Goal: Transaction & Acquisition: Purchase product/service

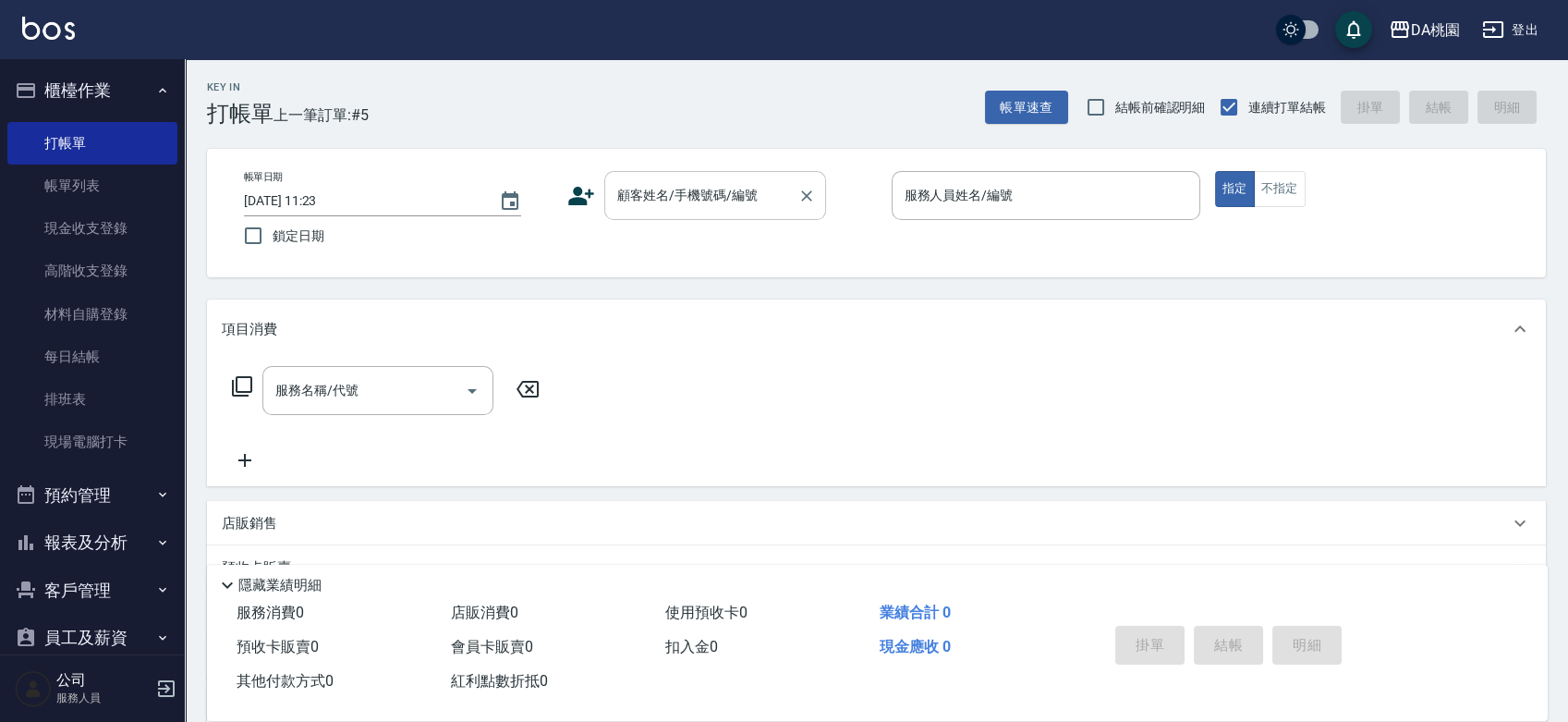
click at [638, 195] on input "顧客姓名/手機號碼/編號" at bounding box center [702, 196] width 178 height 32
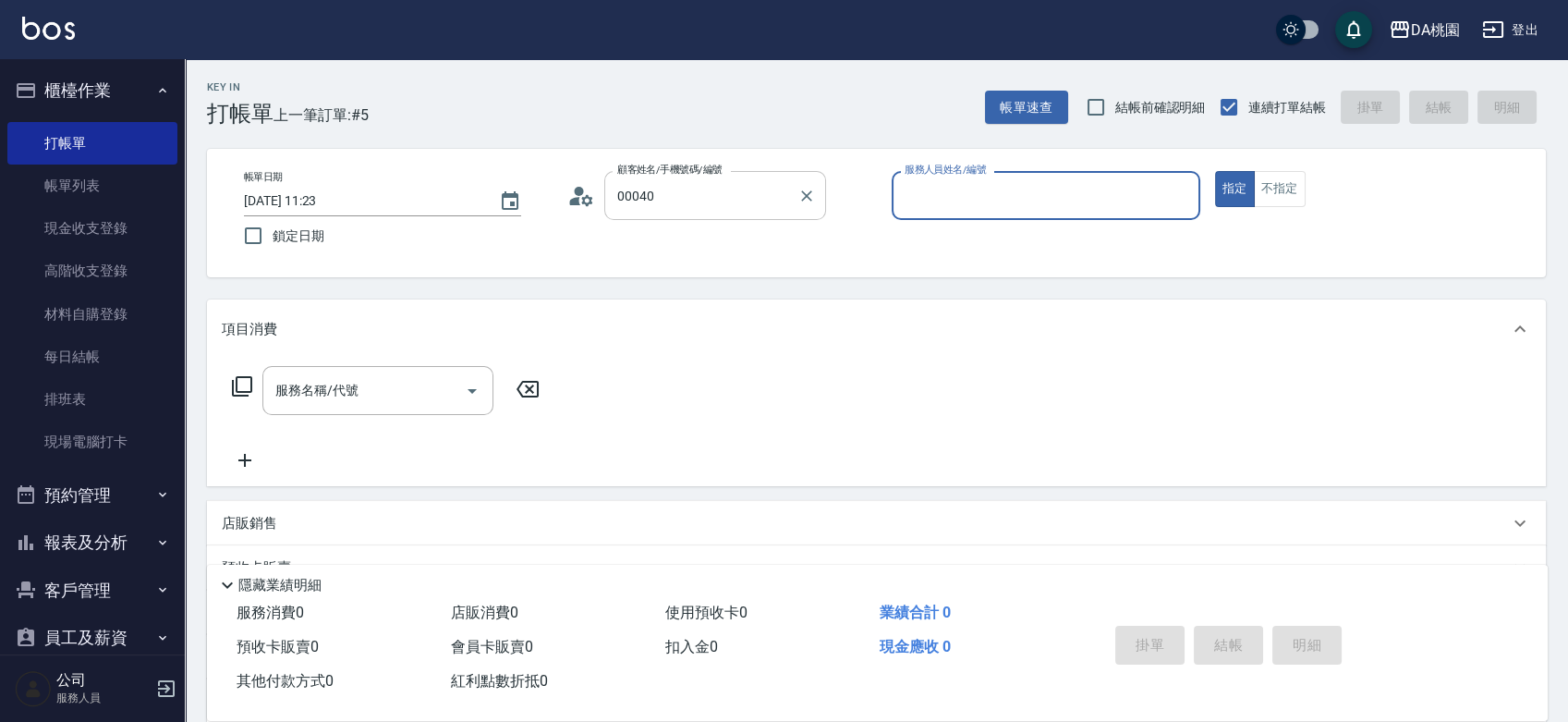
type input "公司/公司00040/00040"
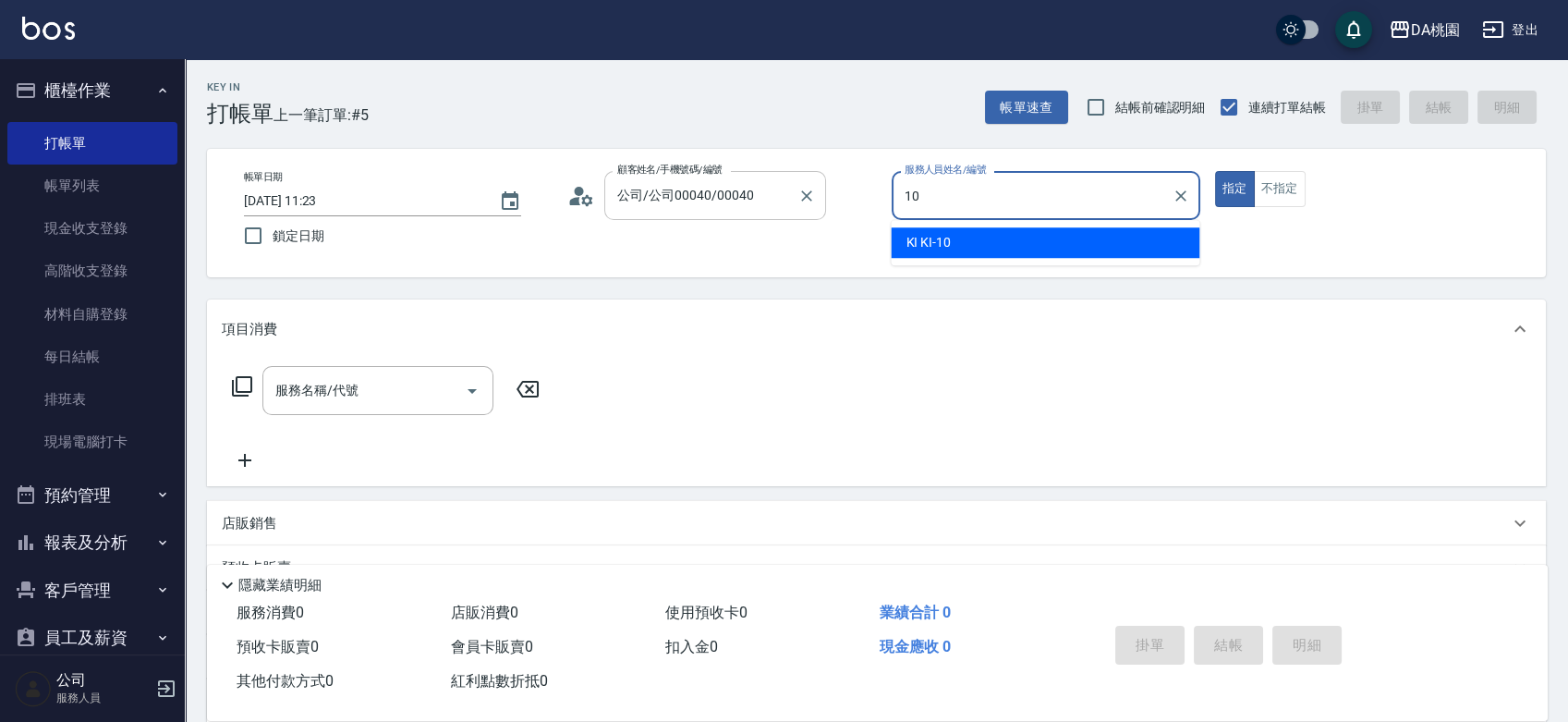
type input "KI KI -10"
type button "true"
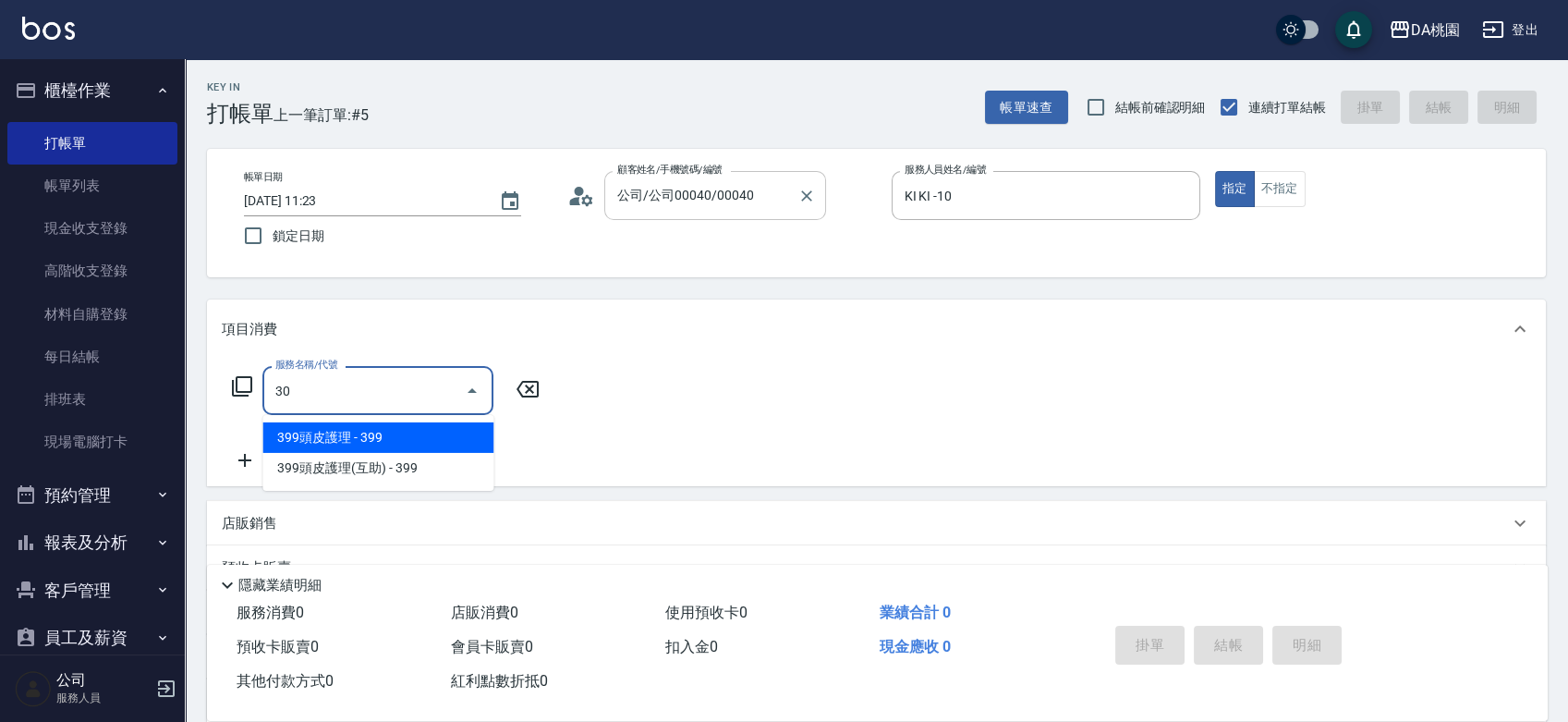
type input "303"
type input "30"
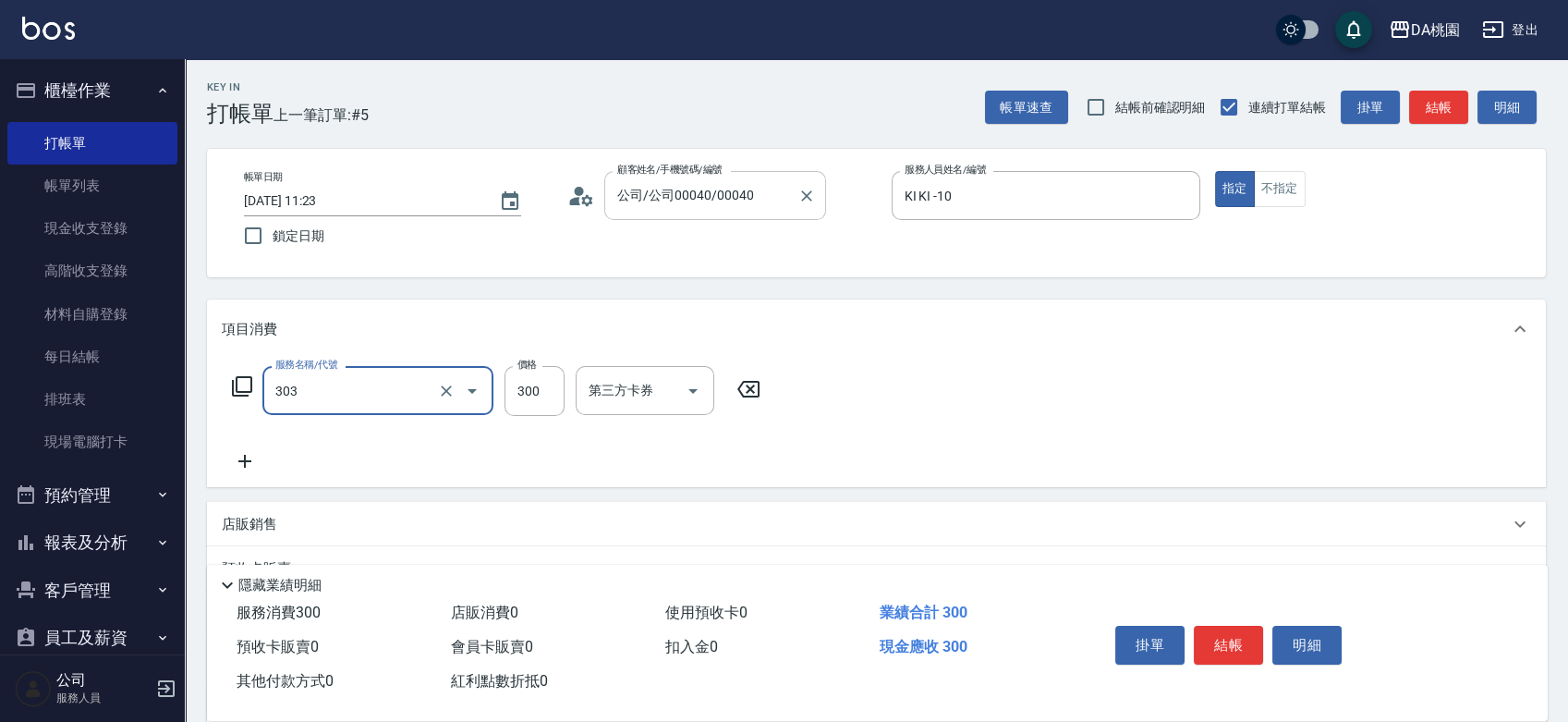
type input "A級剪髮(303)"
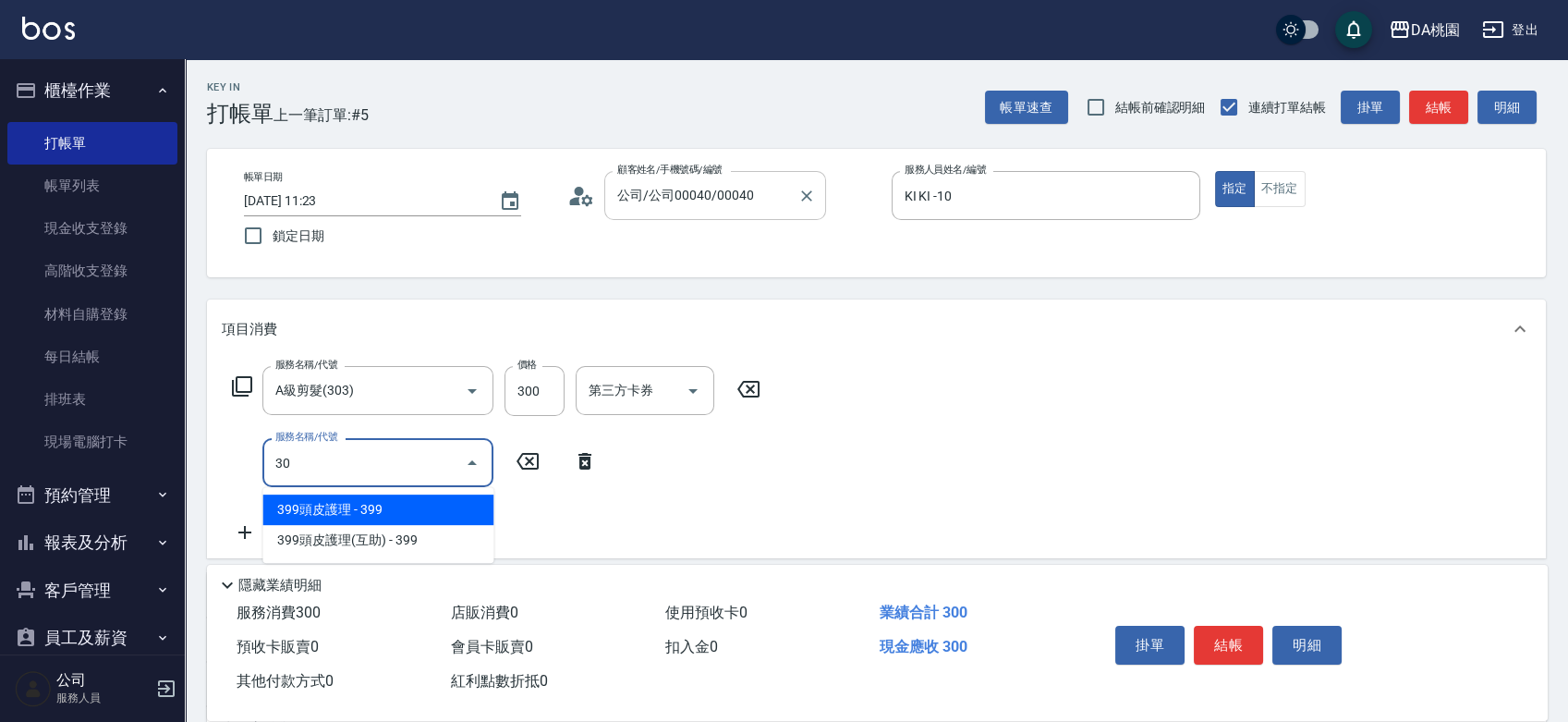
type input "303"
type input "60"
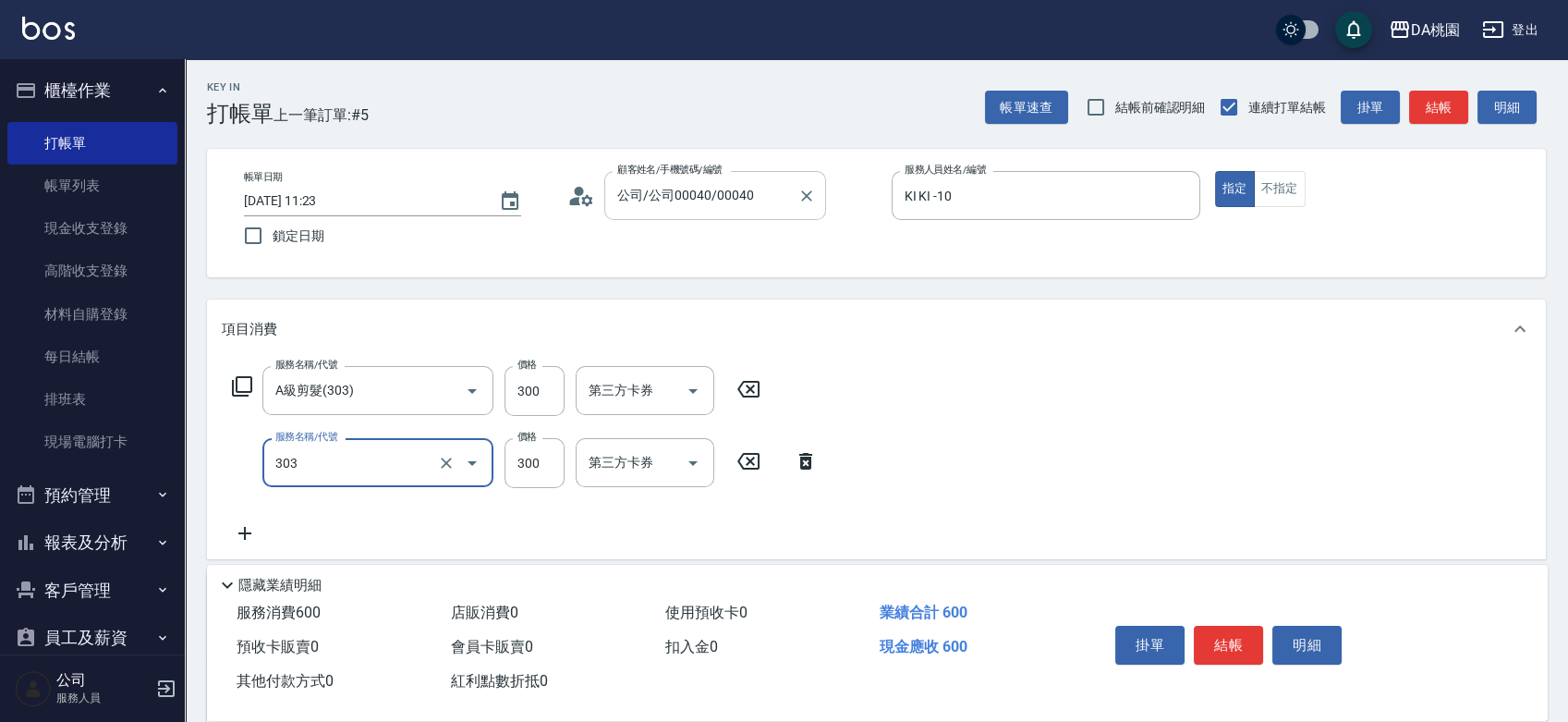
type input "A級剪髮(303)"
type input "4"
type input "30"
type input "40"
type input "70"
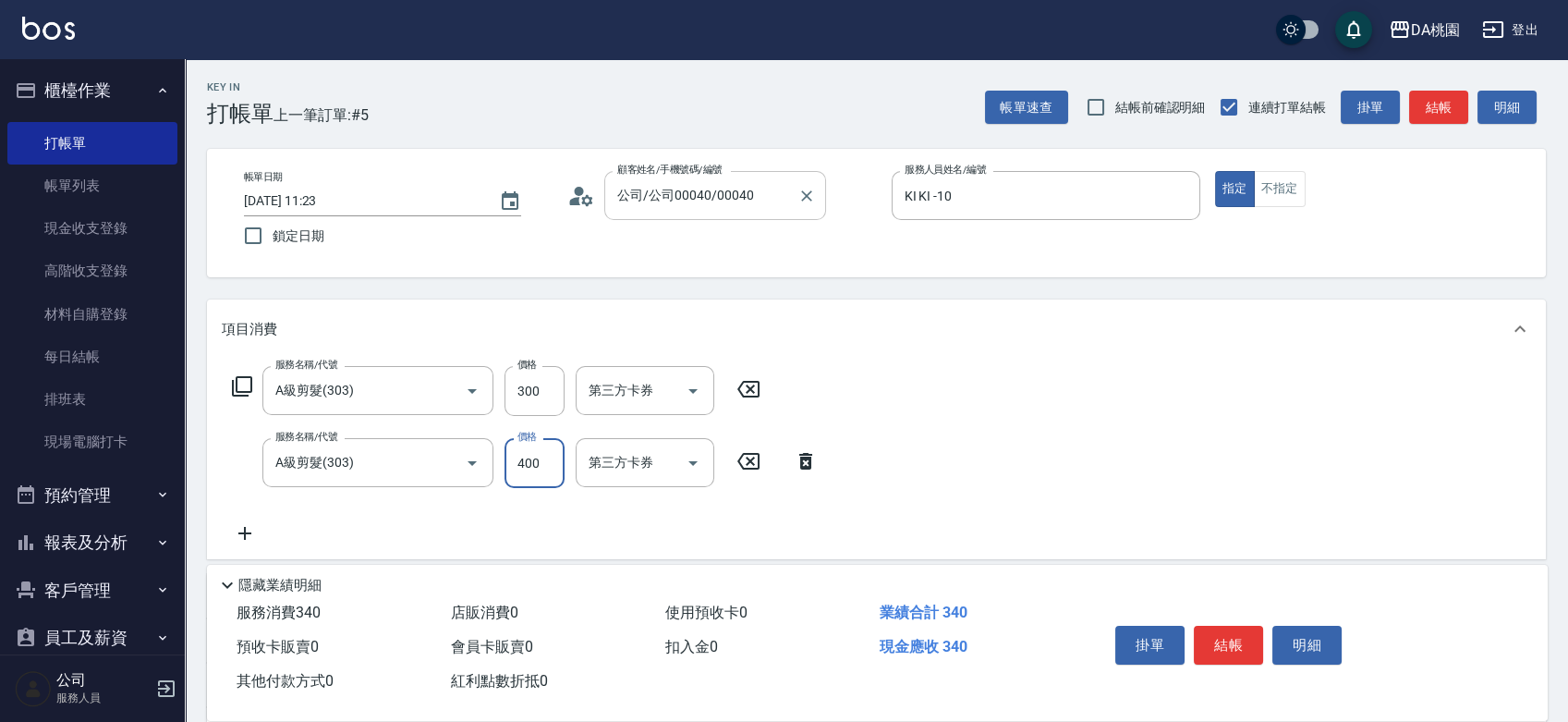
type input "400"
click at [1219, 630] on button "結帳" at bounding box center [1228, 645] width 69 height 39
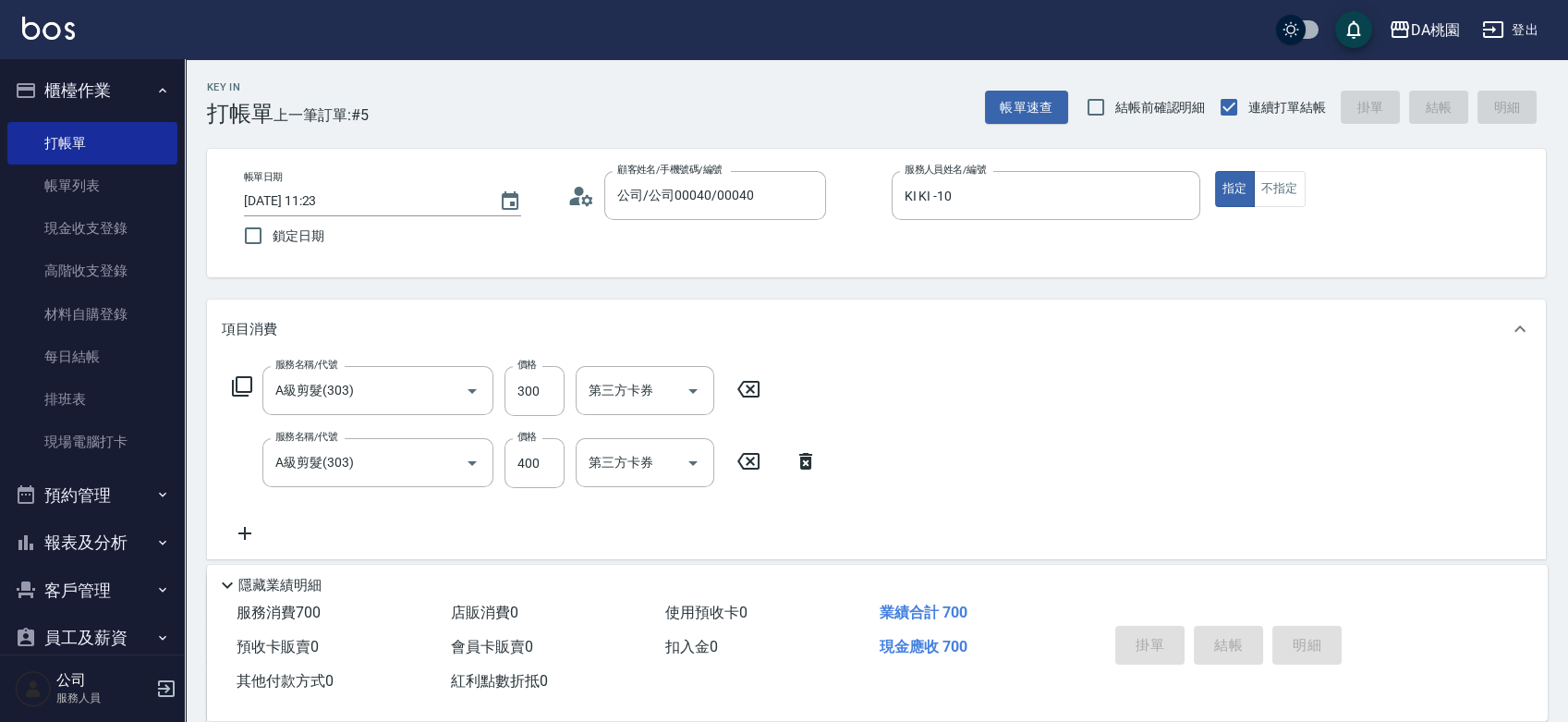
type input "2025/09/21 13:42"
type input "0"
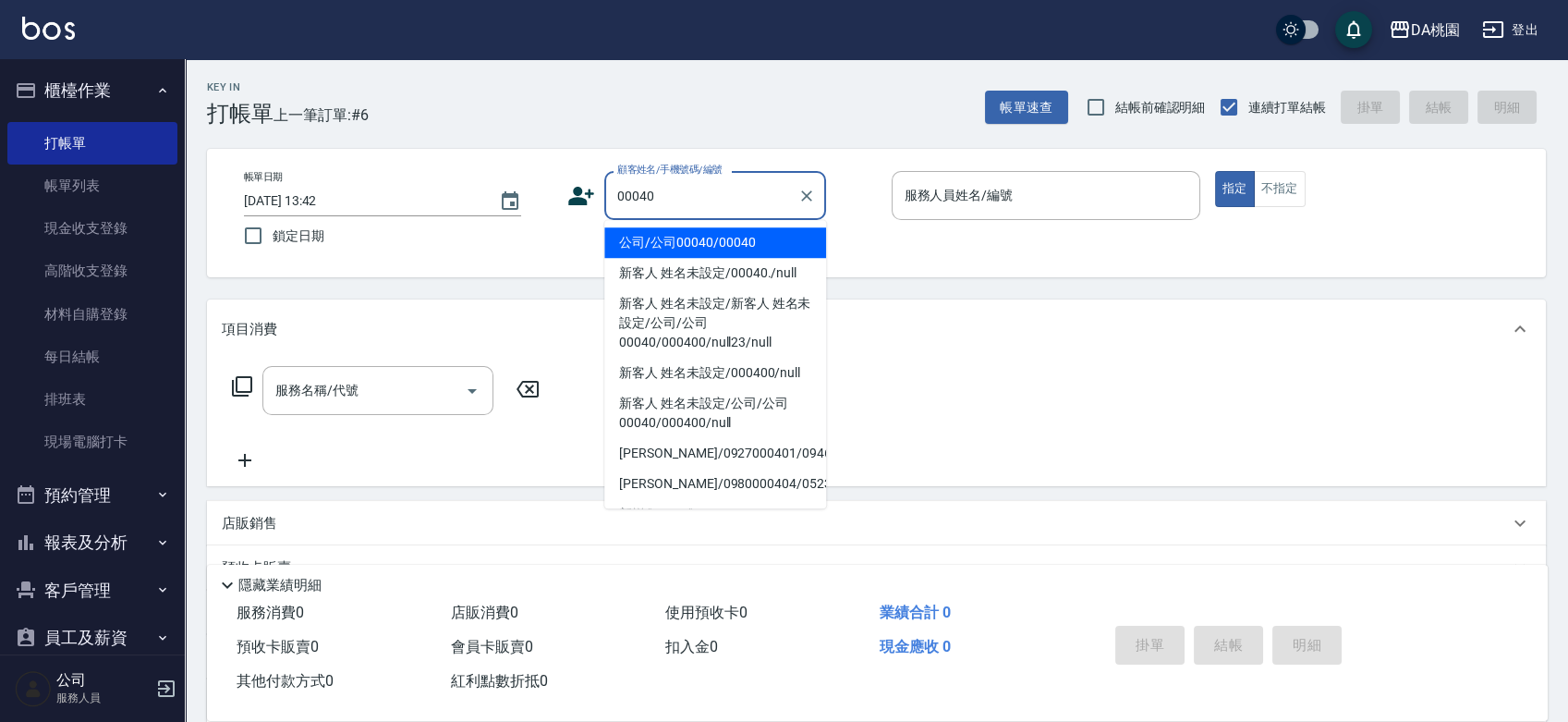
type input "公司/公司00040/00040"
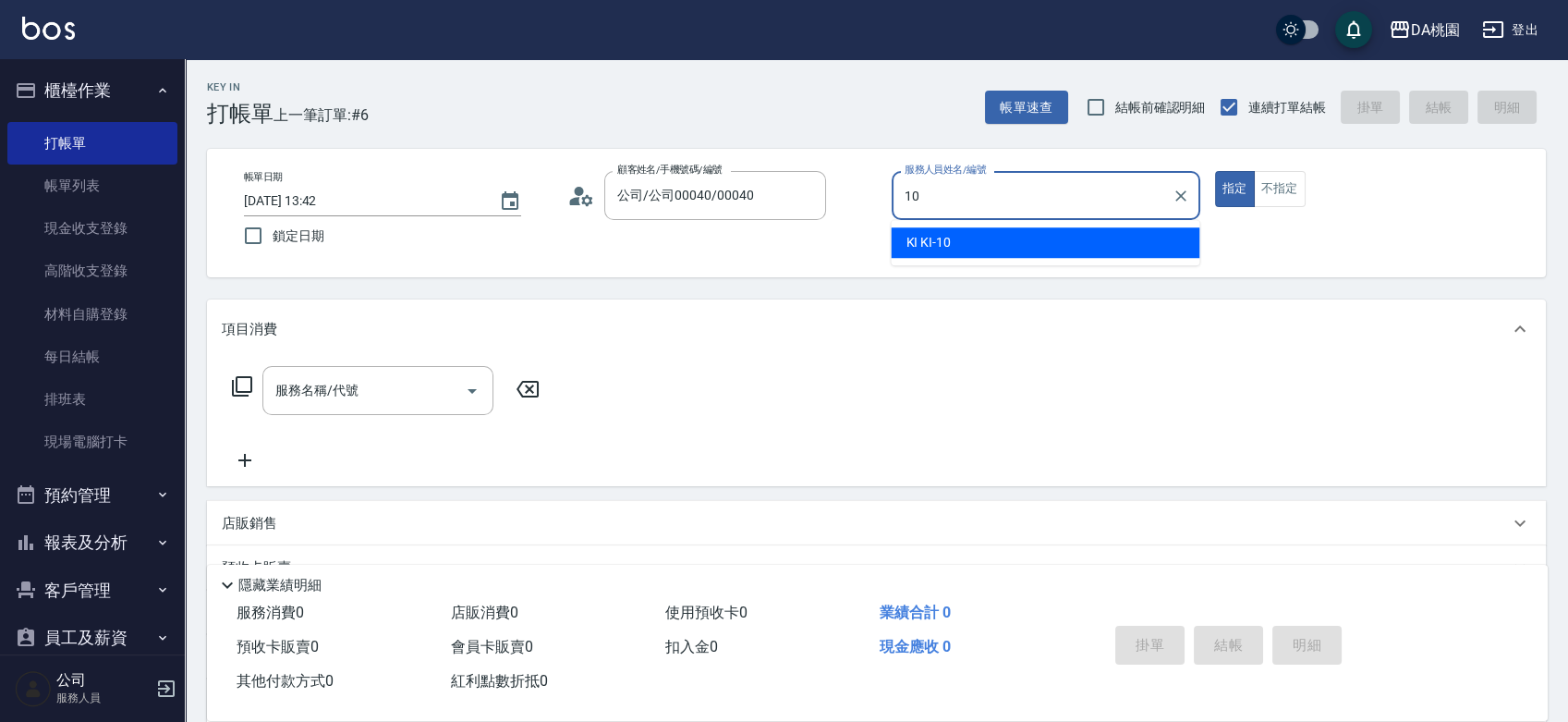
type input "KI KI -10"
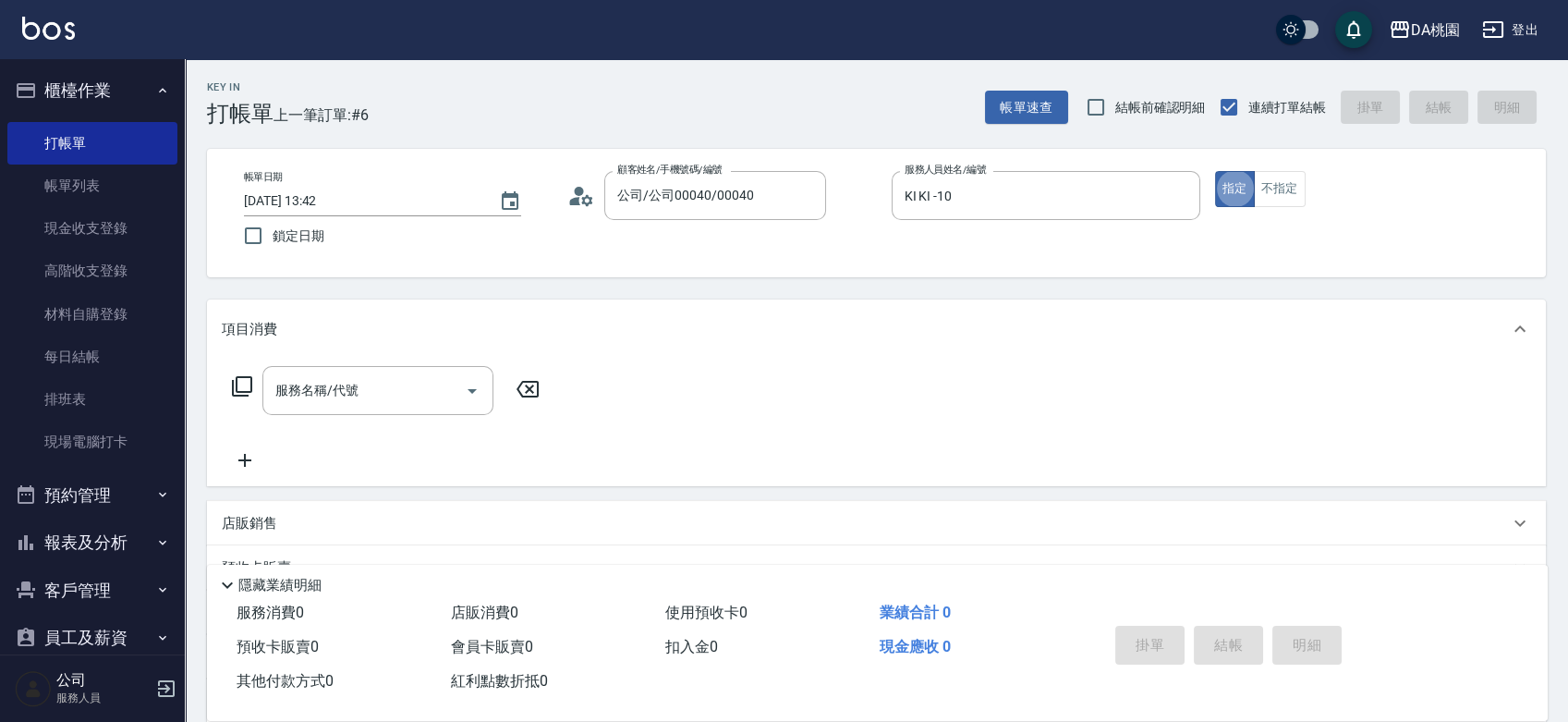
click at [237, 382] on icon at bounding box center [242, 386] width 20 height 20
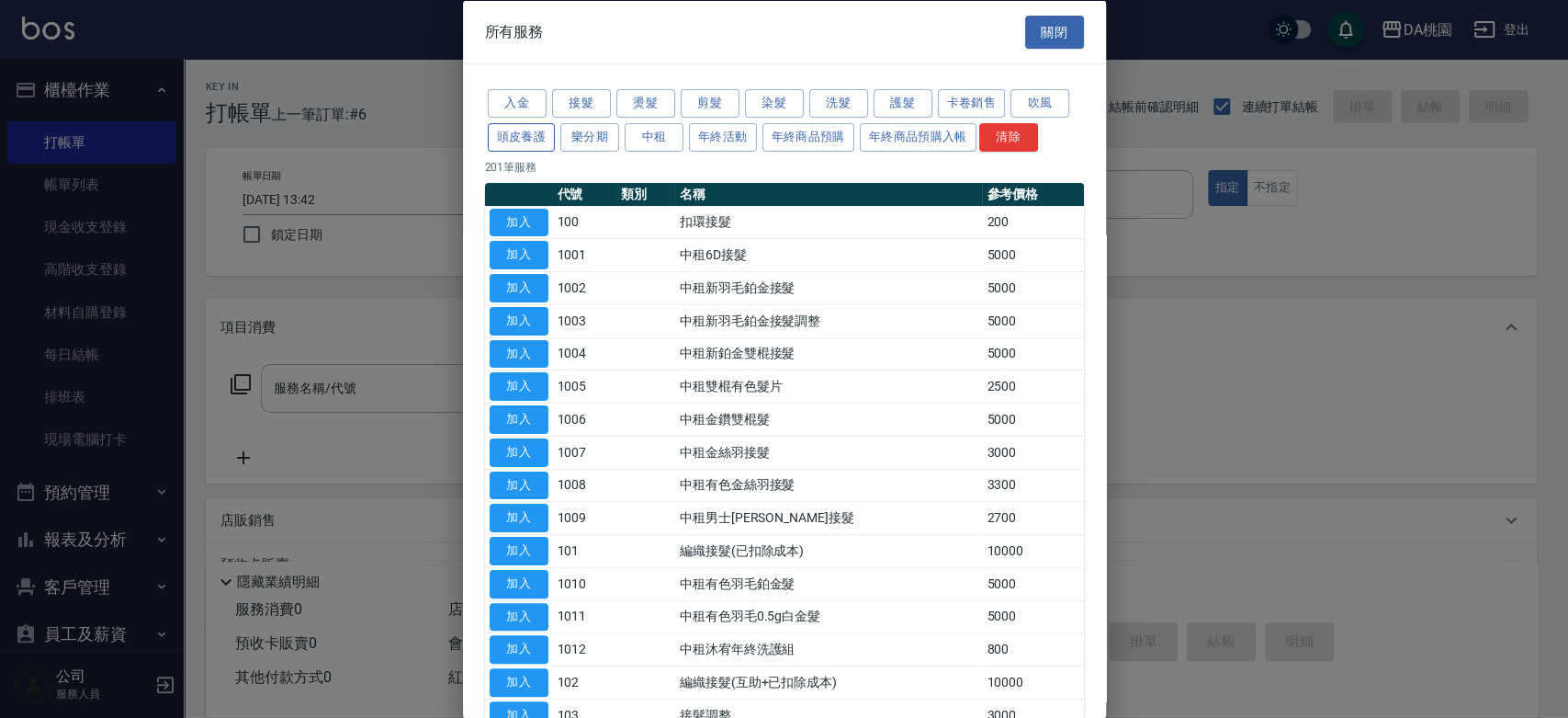
click at [537, 143] on button "頭皮養護" at bounding box center [522, 136] width 68 height 29
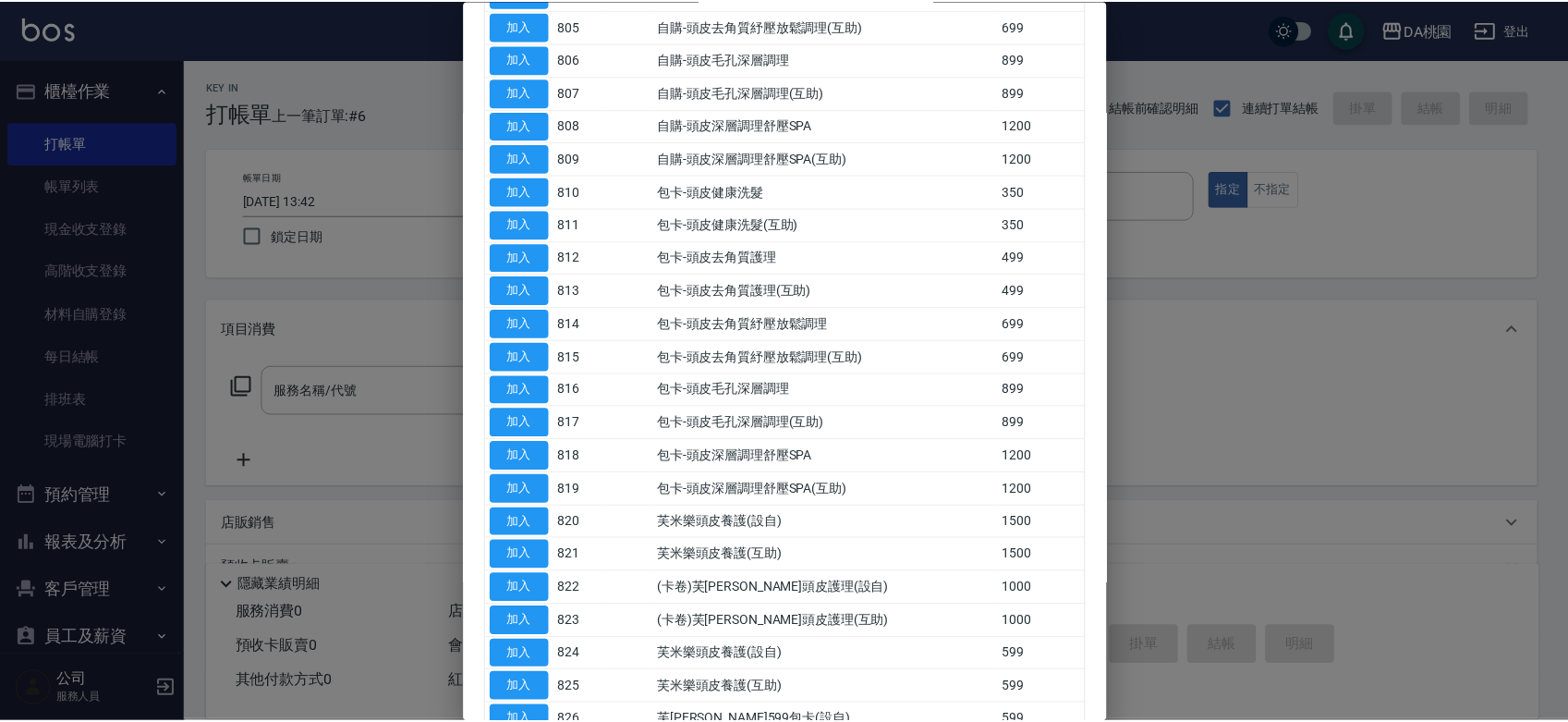
scroll to position [616, 0]
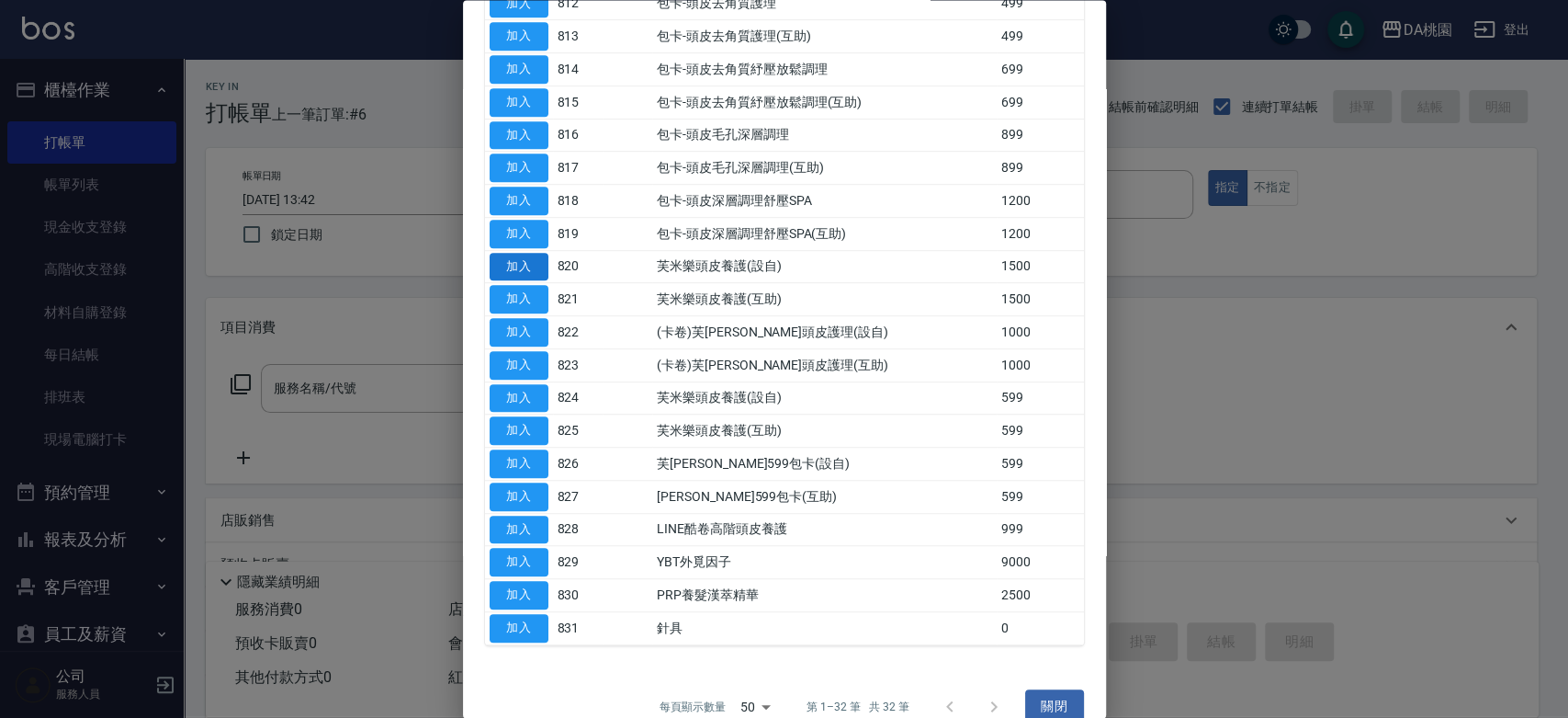
click at [510, 258] on button "加入" at bounding box center [518, 267] width 59 height 29
type input "芙米樂頭皮養護(設自)(820)"
type input "150"
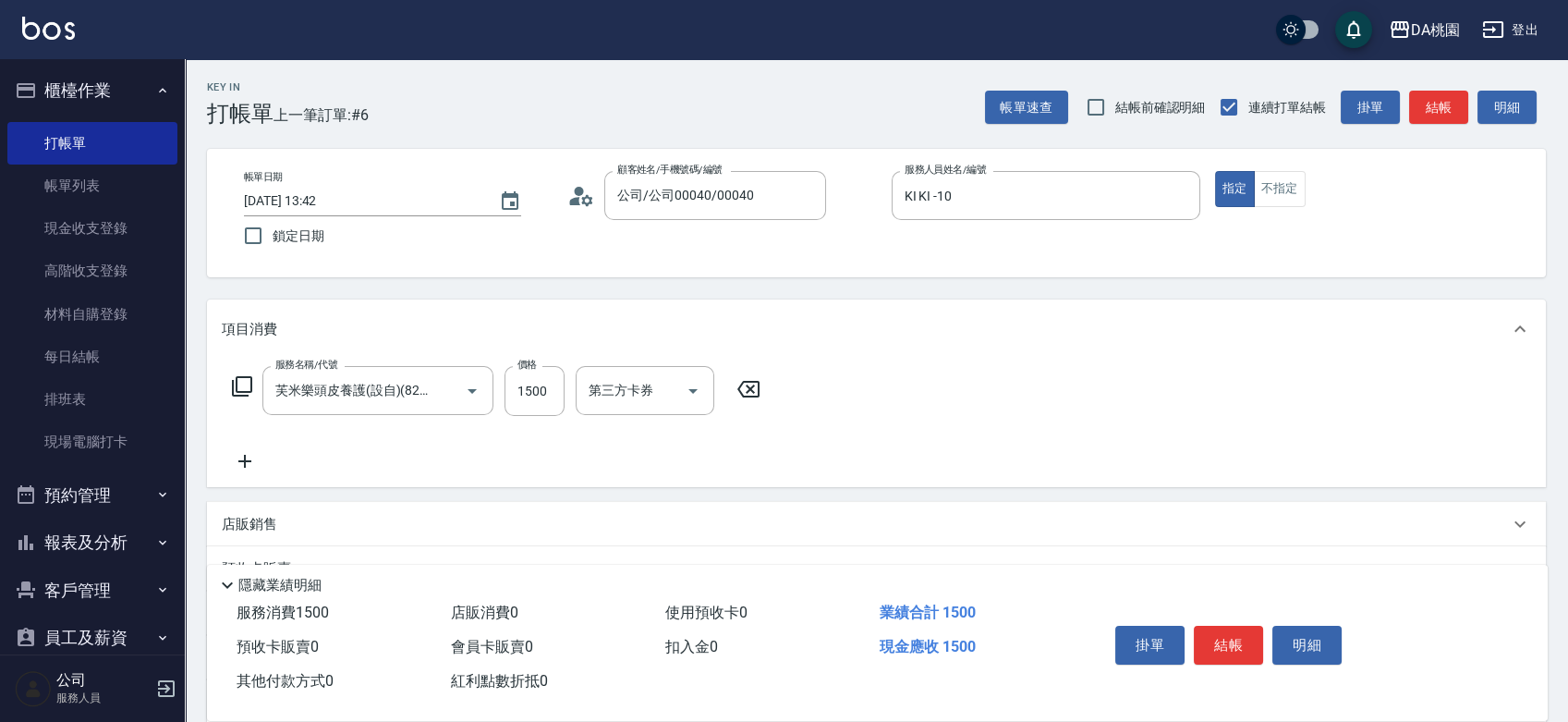
click at [249, 457] on icon at bounding box center [245, 461] width 46 height 22
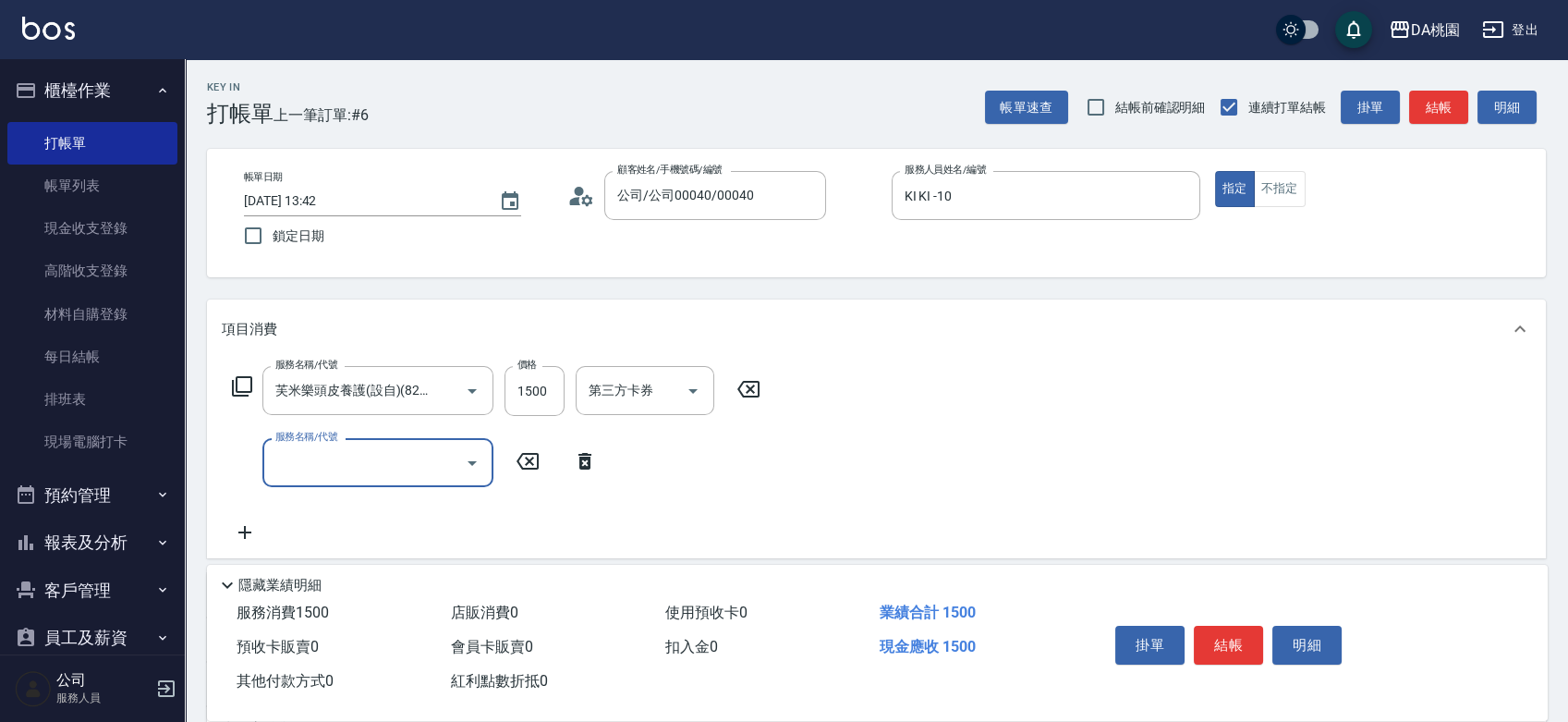
scroll to position [0, 0]
type input "303"
type input "180"
type input "A級剪髮(303)"
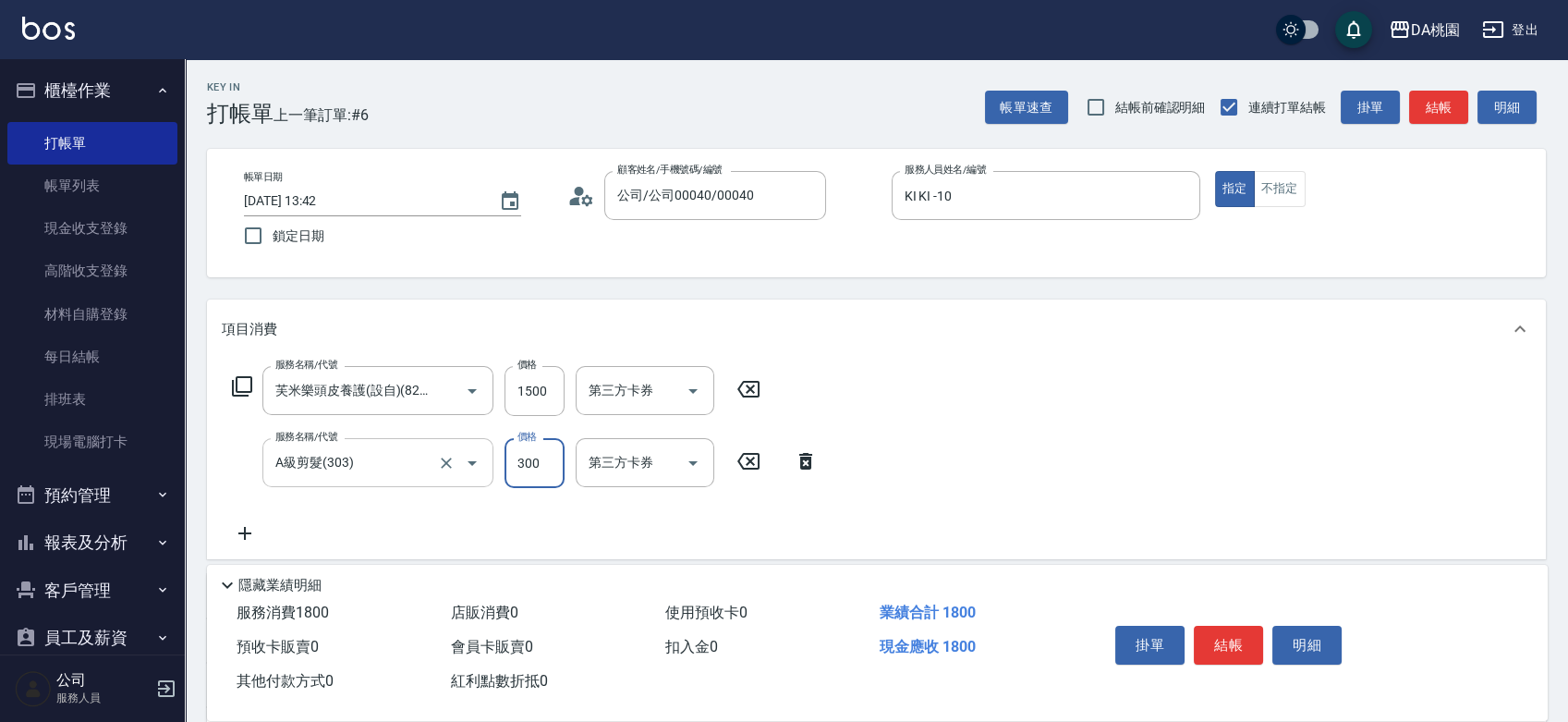
type input "4"
type input "150"
type input "400"
type input "190"
type input "400"
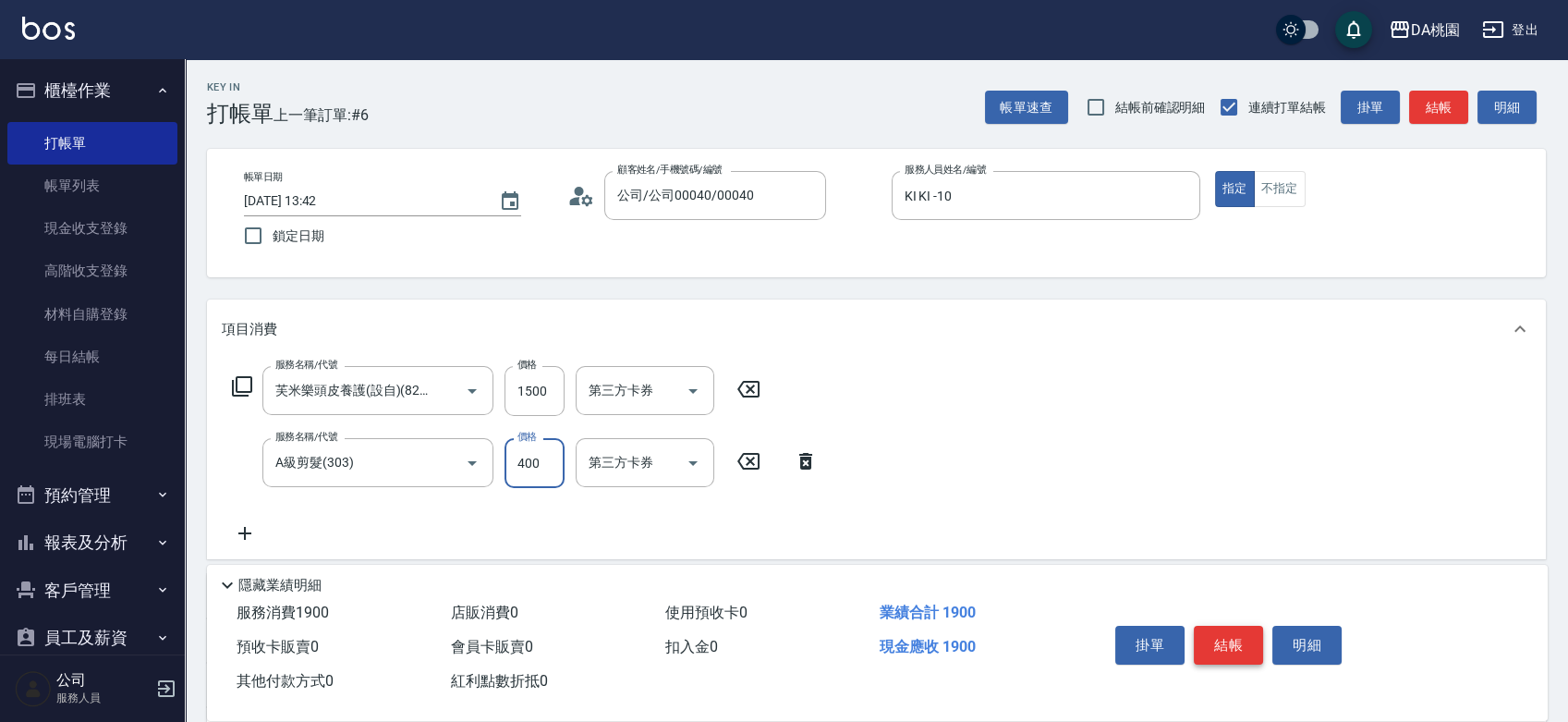
click at [1240, 637] on button "結帳" at bounding box center [1228, 645] width 69 height 39
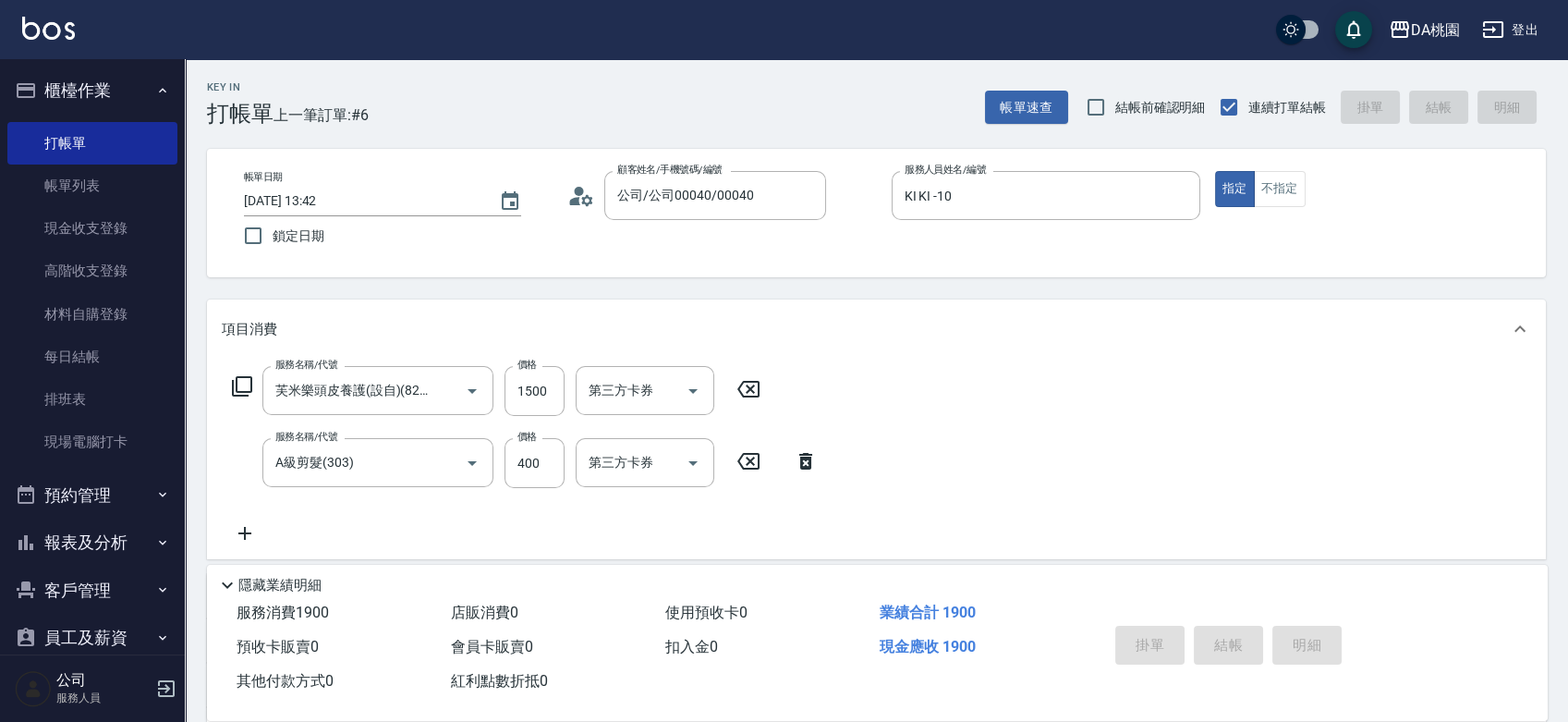
type input "0"
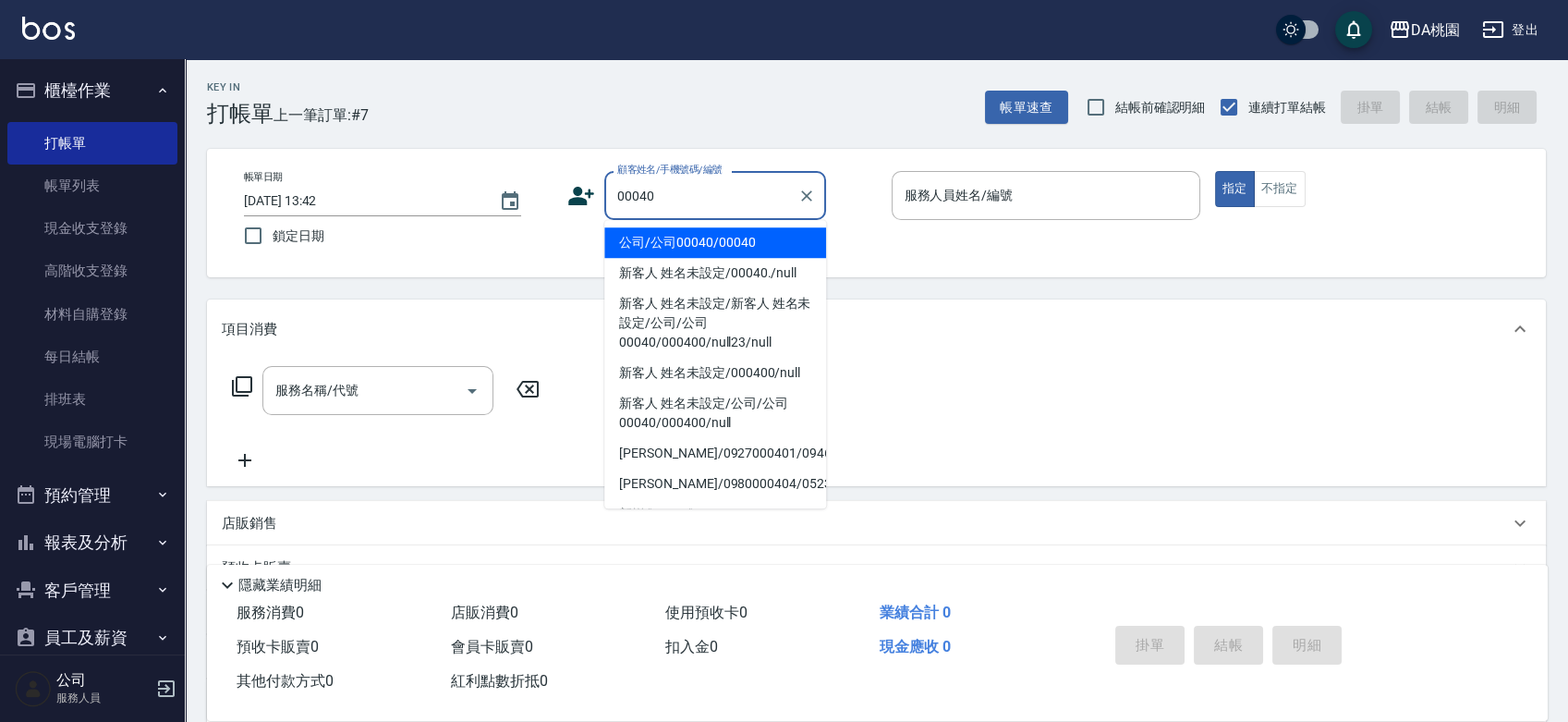
type input "公司/公司00040/00040"
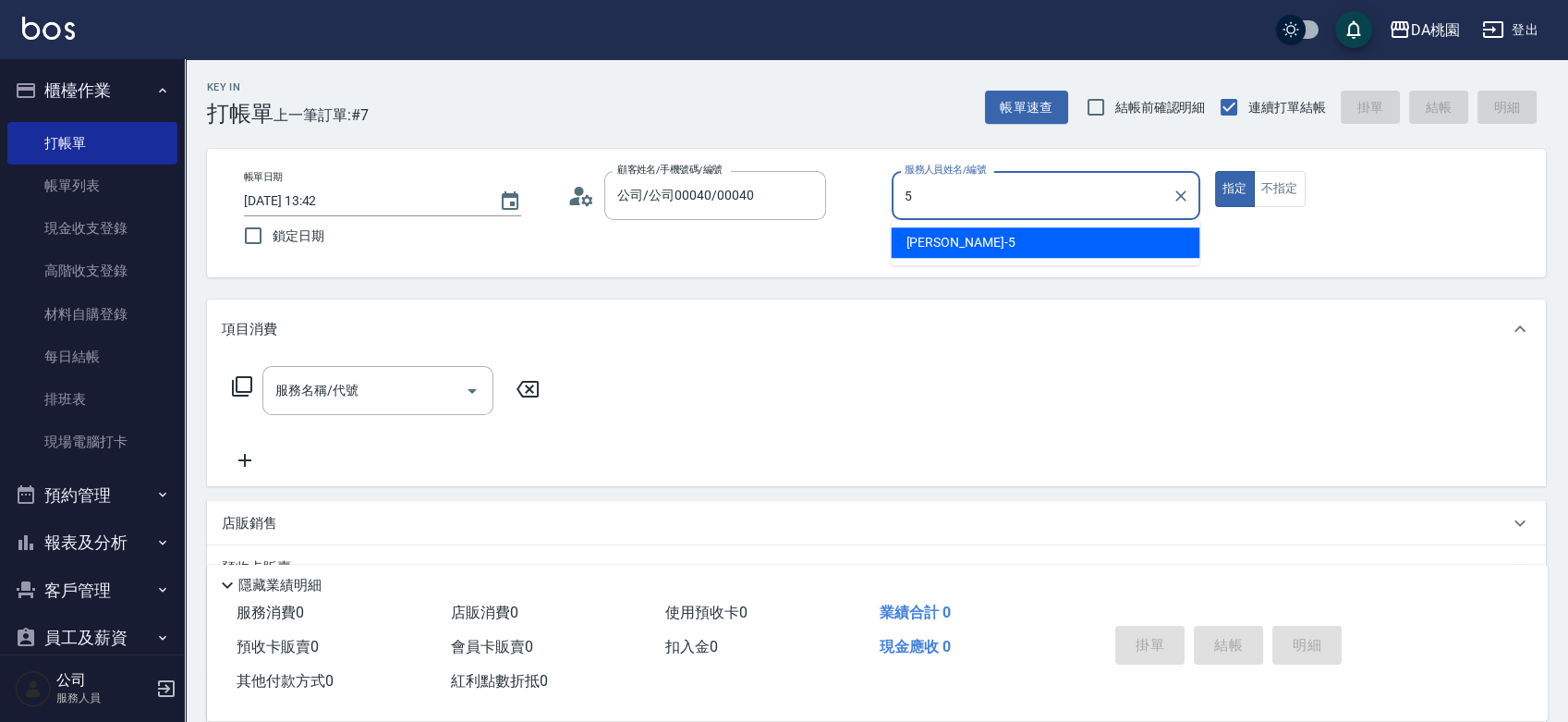
type input "琳達-5"
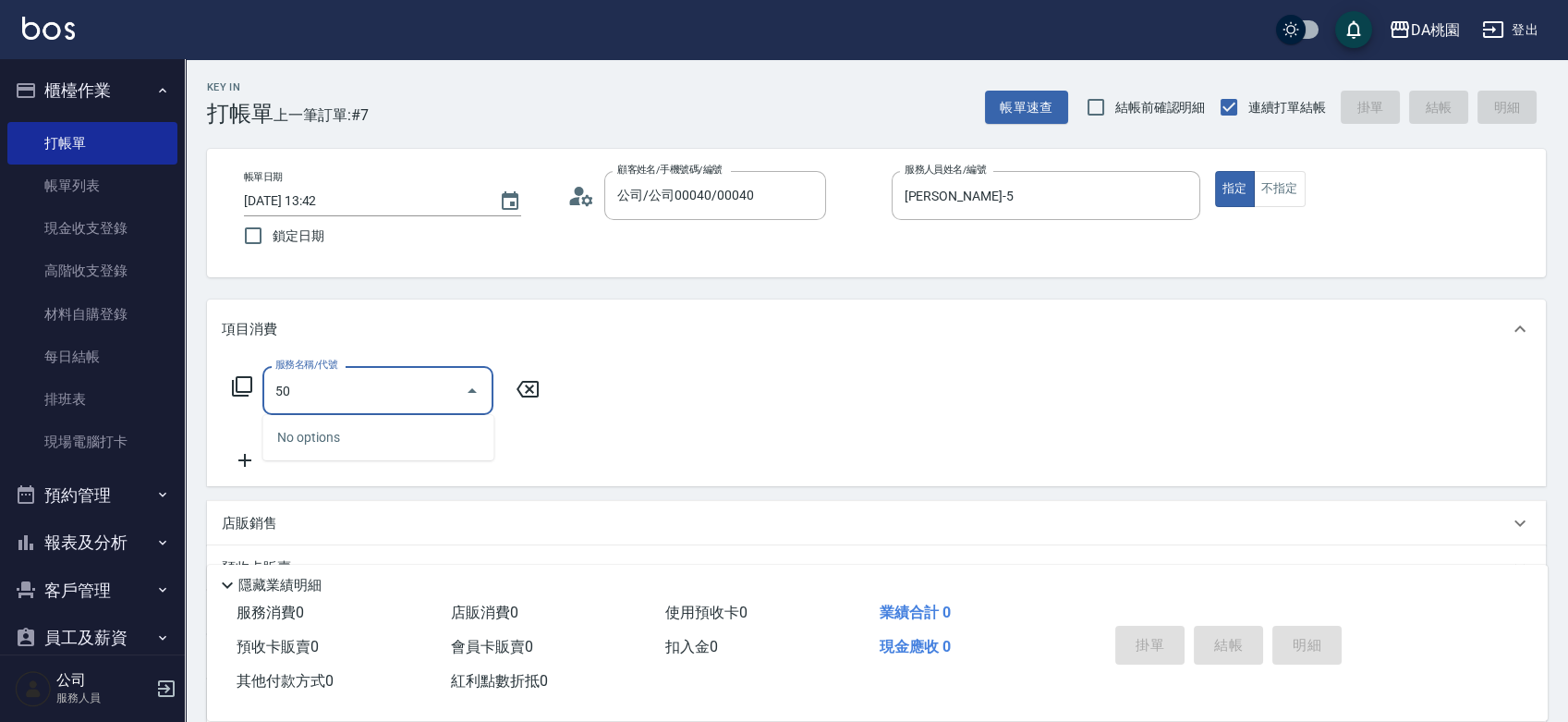
type input "500"
type input "20"
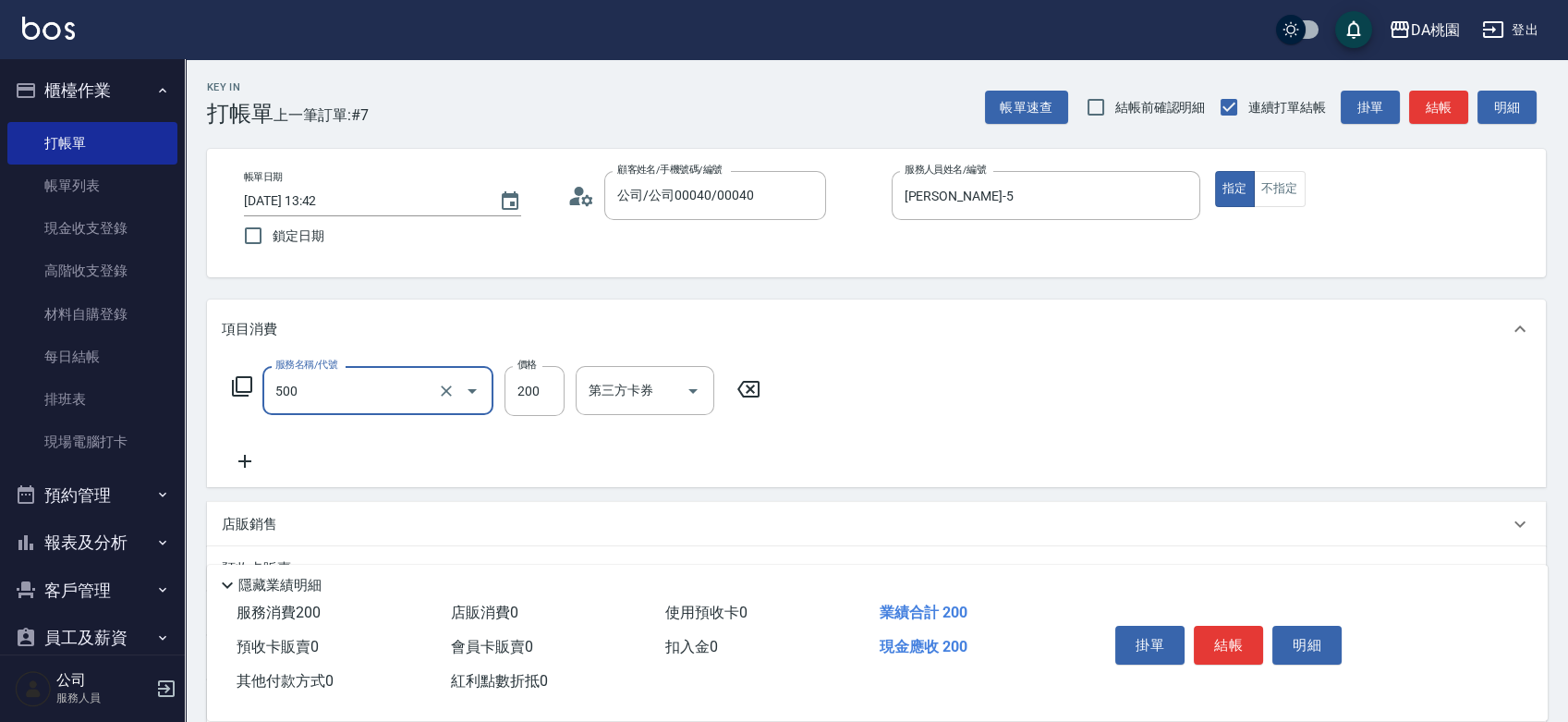
type input "洗髮(500)"
type input "0"
type input "25"
type input "20"
type input "250"
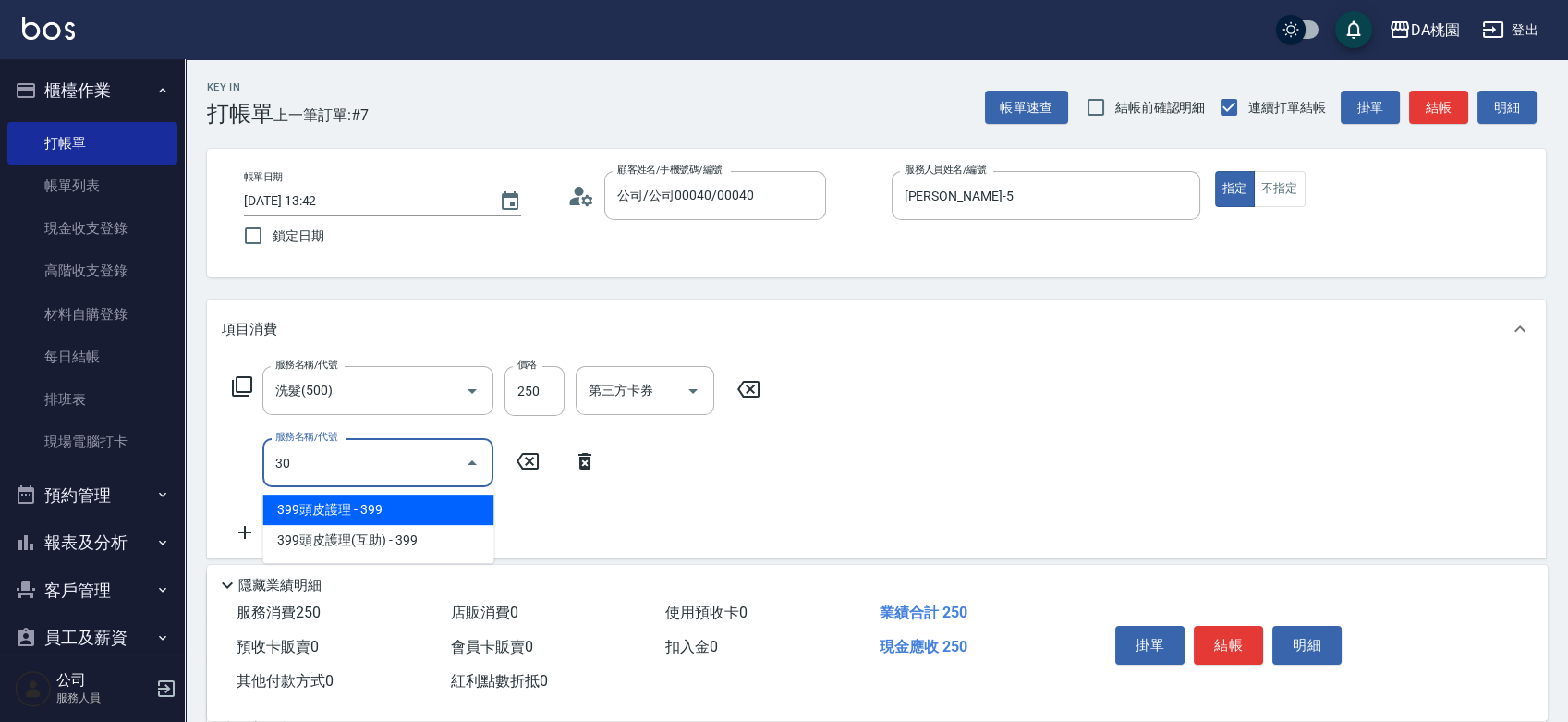
type input "303"
type input "50"
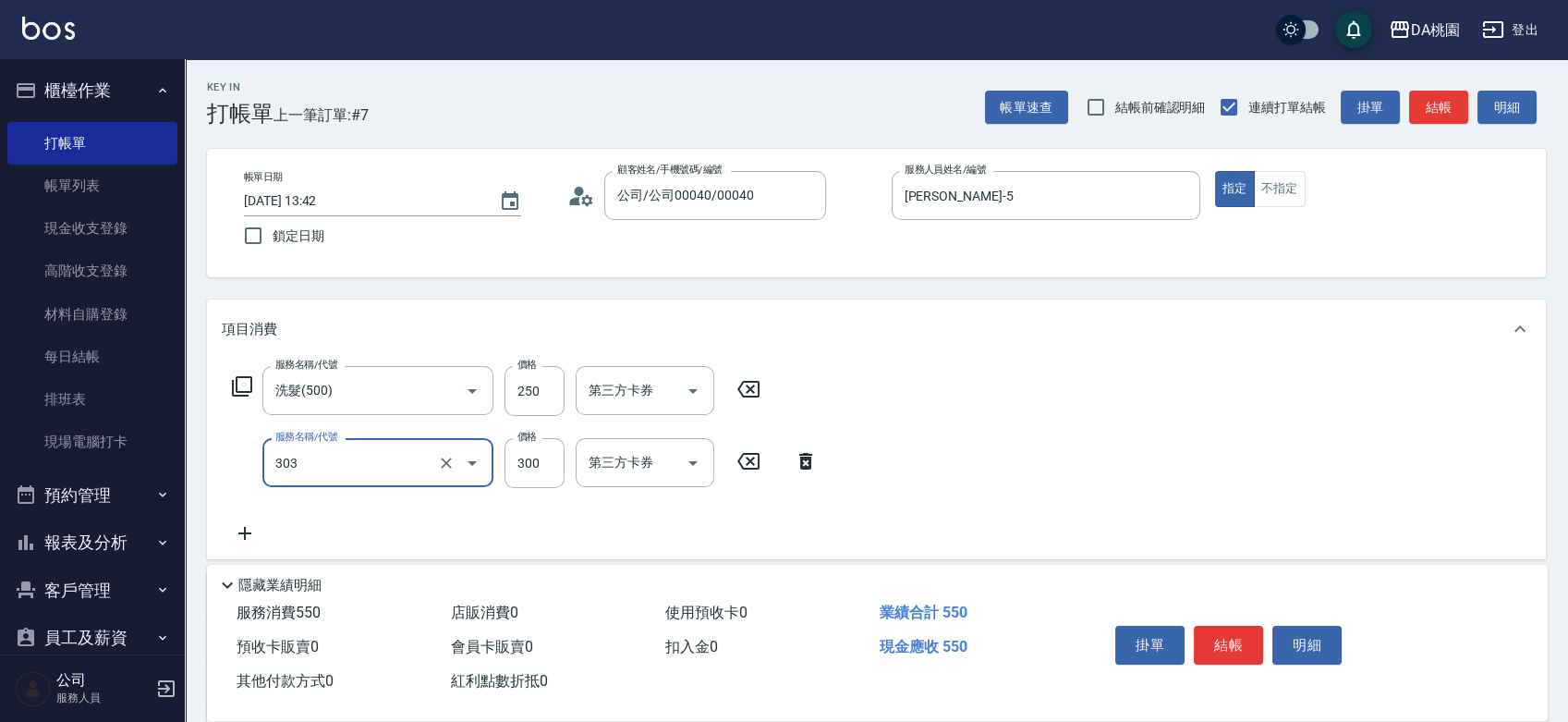
type input "A級剪髮(303)"
type input "20"
type input "35"
type input "60"
type input "350"
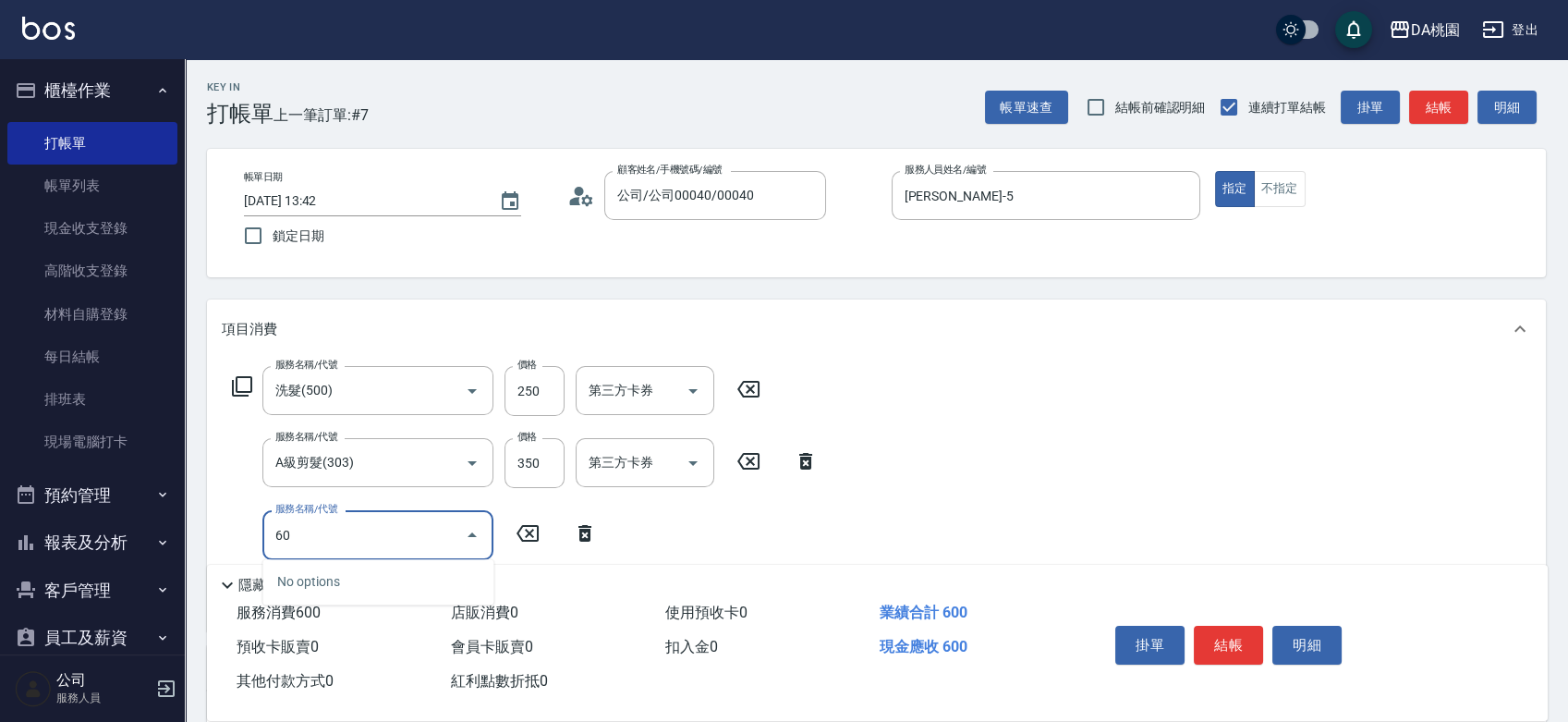
type input "600"
type input "100"
type input "基礎護髮(600)"
type input "3"
type input "60"
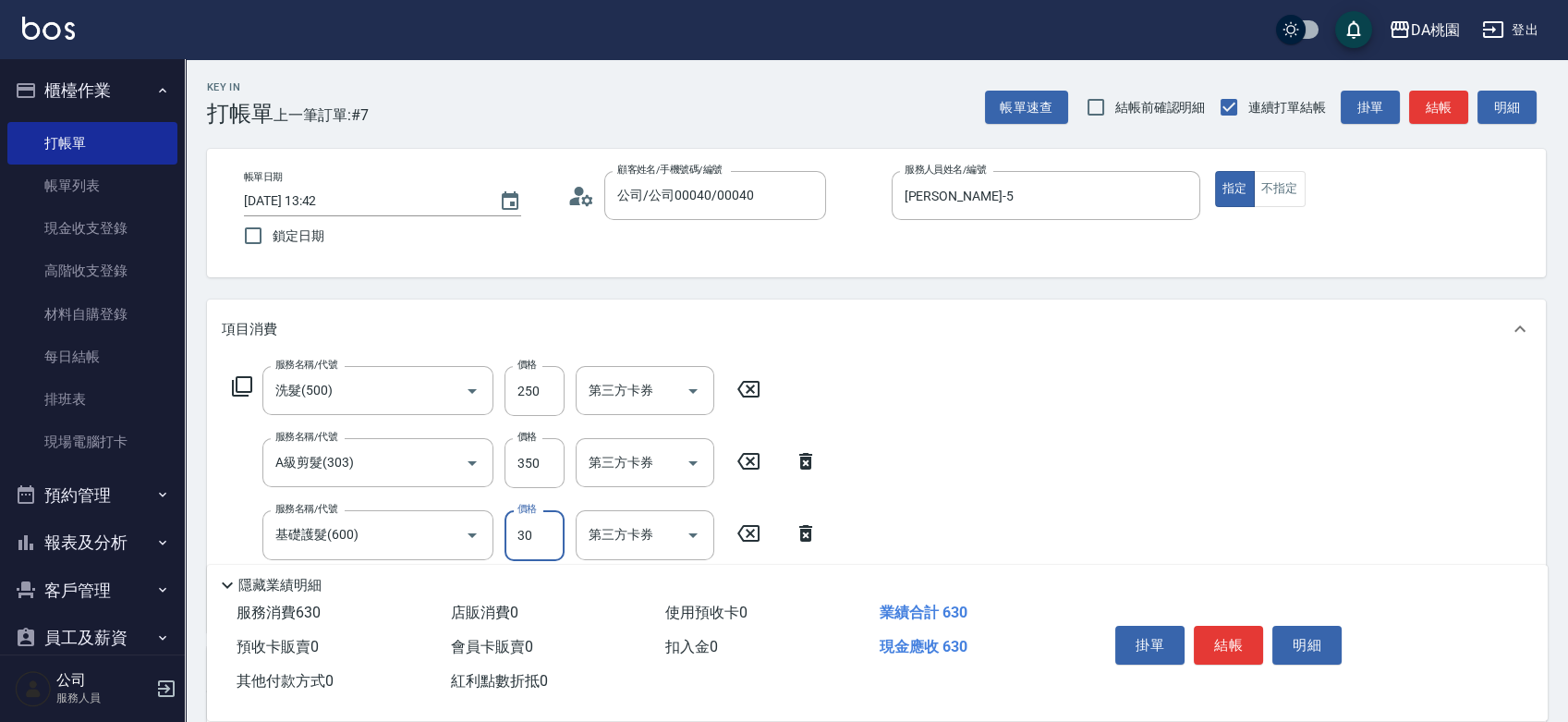
type input "300"
type input "90"
type input "300"
click at [1241, 634] on button "結帳" at bounding box center [1228, 645] width 69 height 39
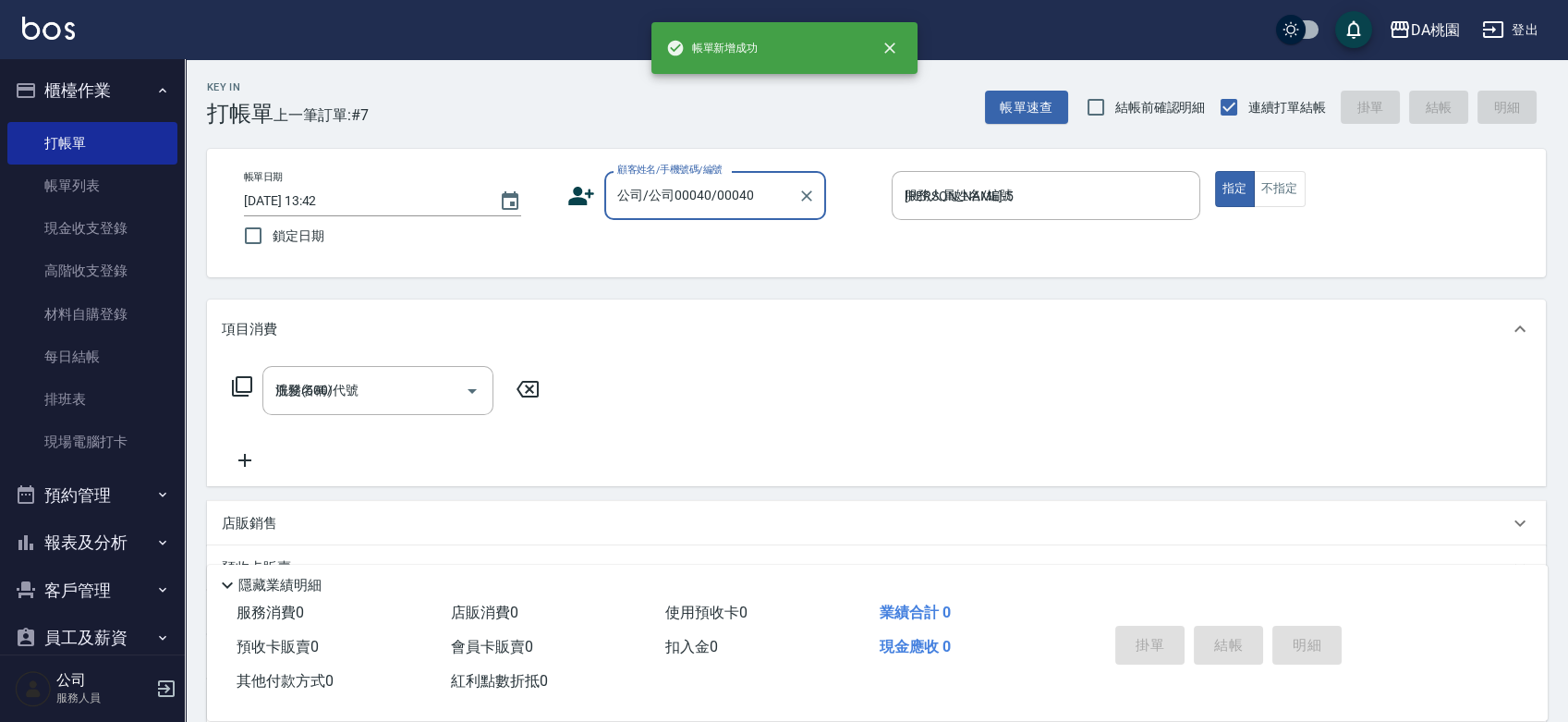
type input "2025/09/21 13:47"
type input "0"
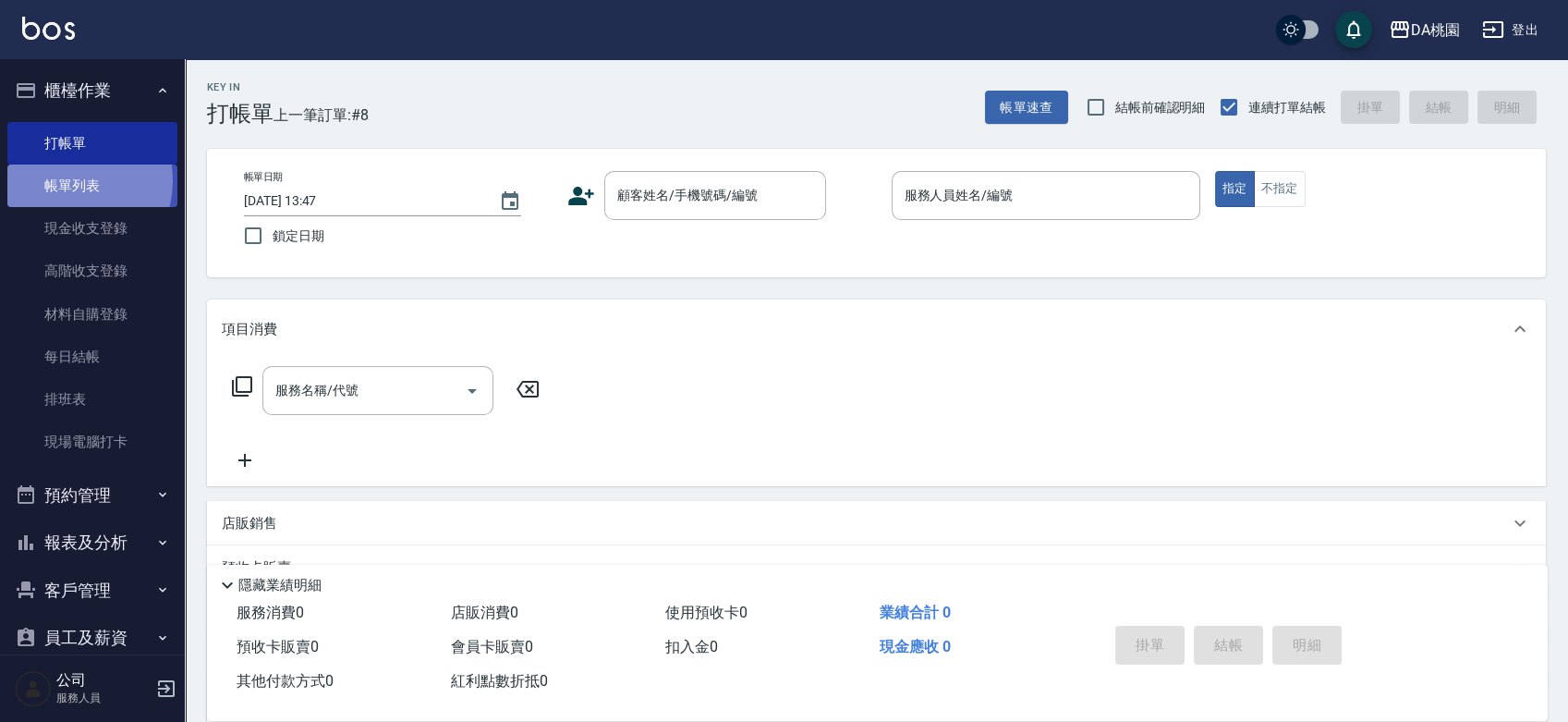
click at [62, 181] on link "帳單列表" at bounding box center [92, 186] width 170 height 43
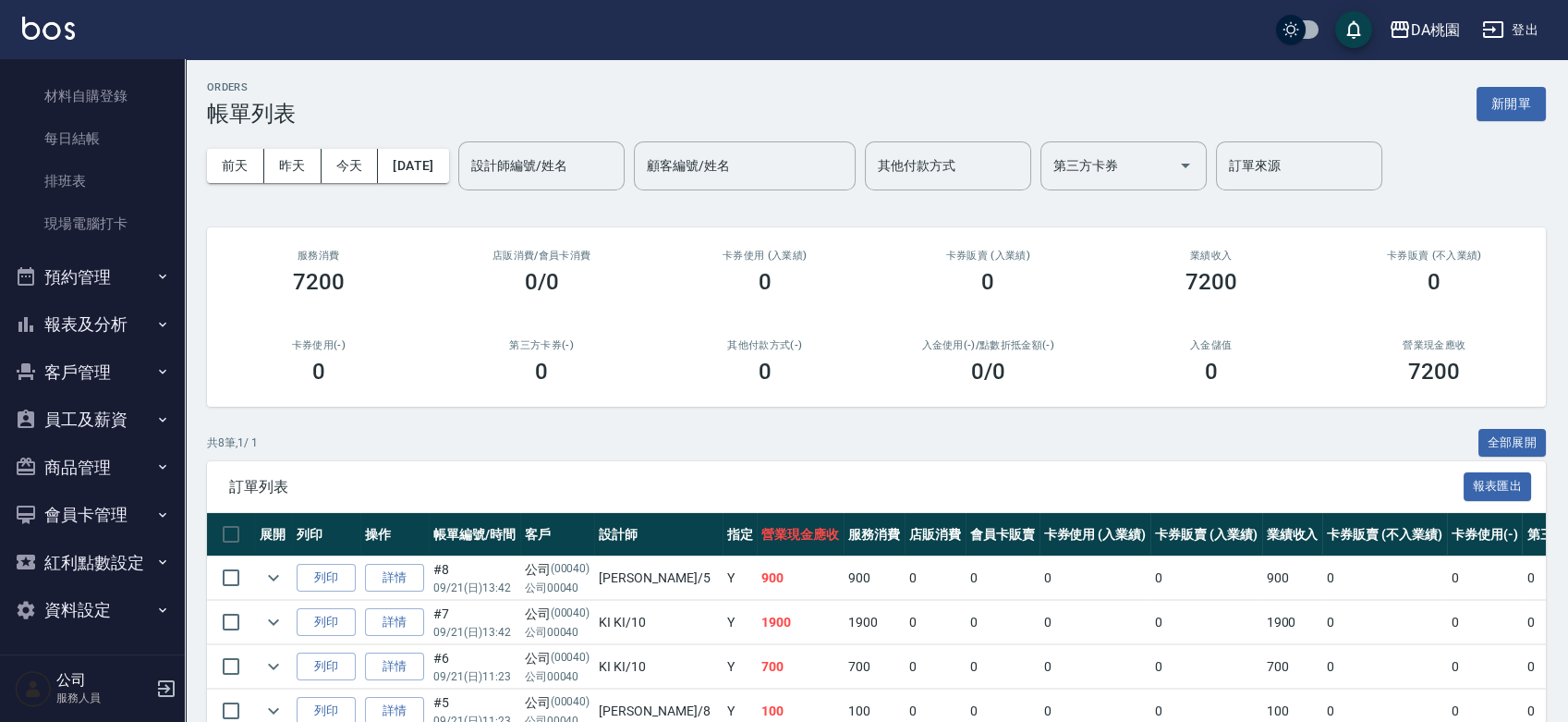
scroll to position [219, 0]
click at [137, 318] on button "報表及分析" at bounding box center [92, 324] width 170 height 48
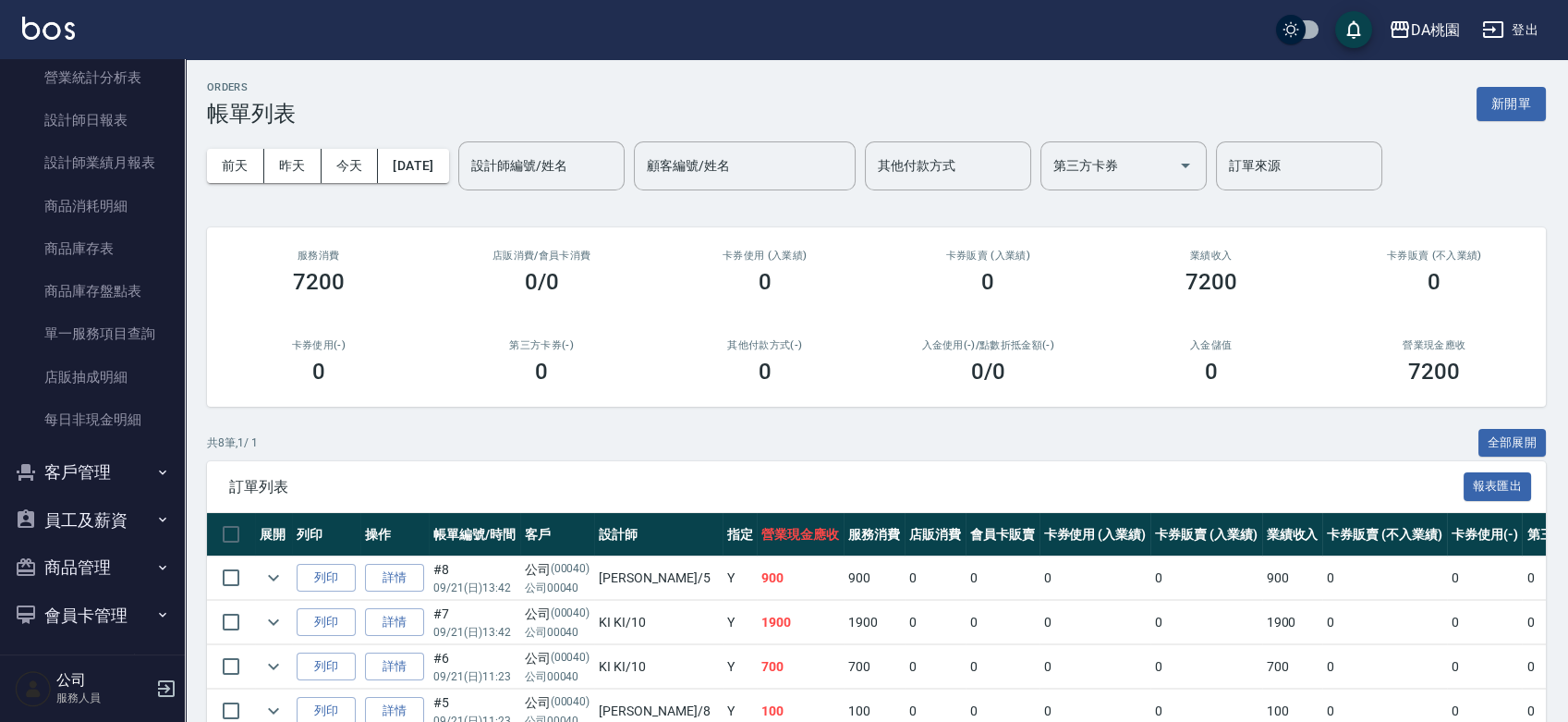
scroll to position [732, 0]
click at [108, 380] on link "店販抽成明細" at bounding box center [92, 376] width 170 height 43
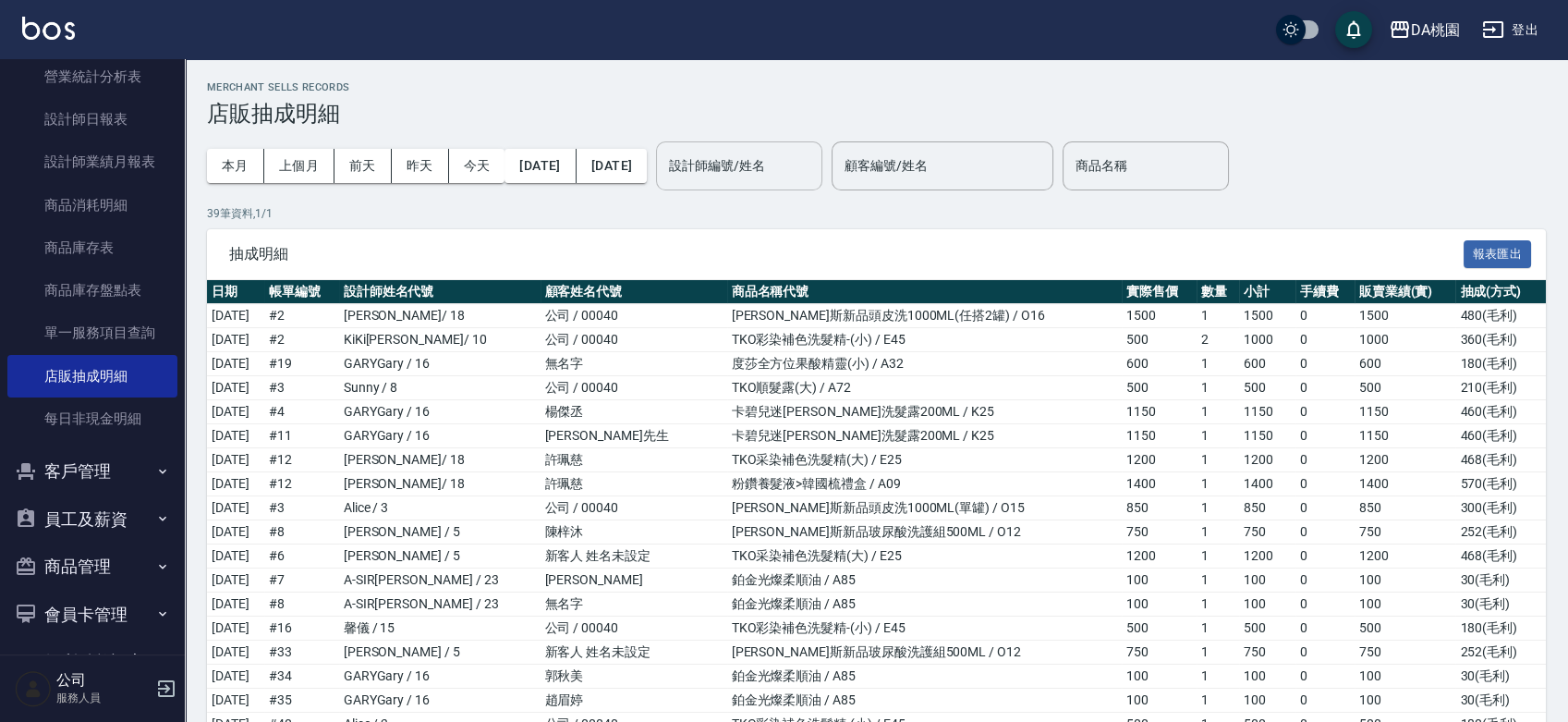
click at [786, 153] on input "設計師編號/姓名" at bounding box center [740, 166] width 150 height 32
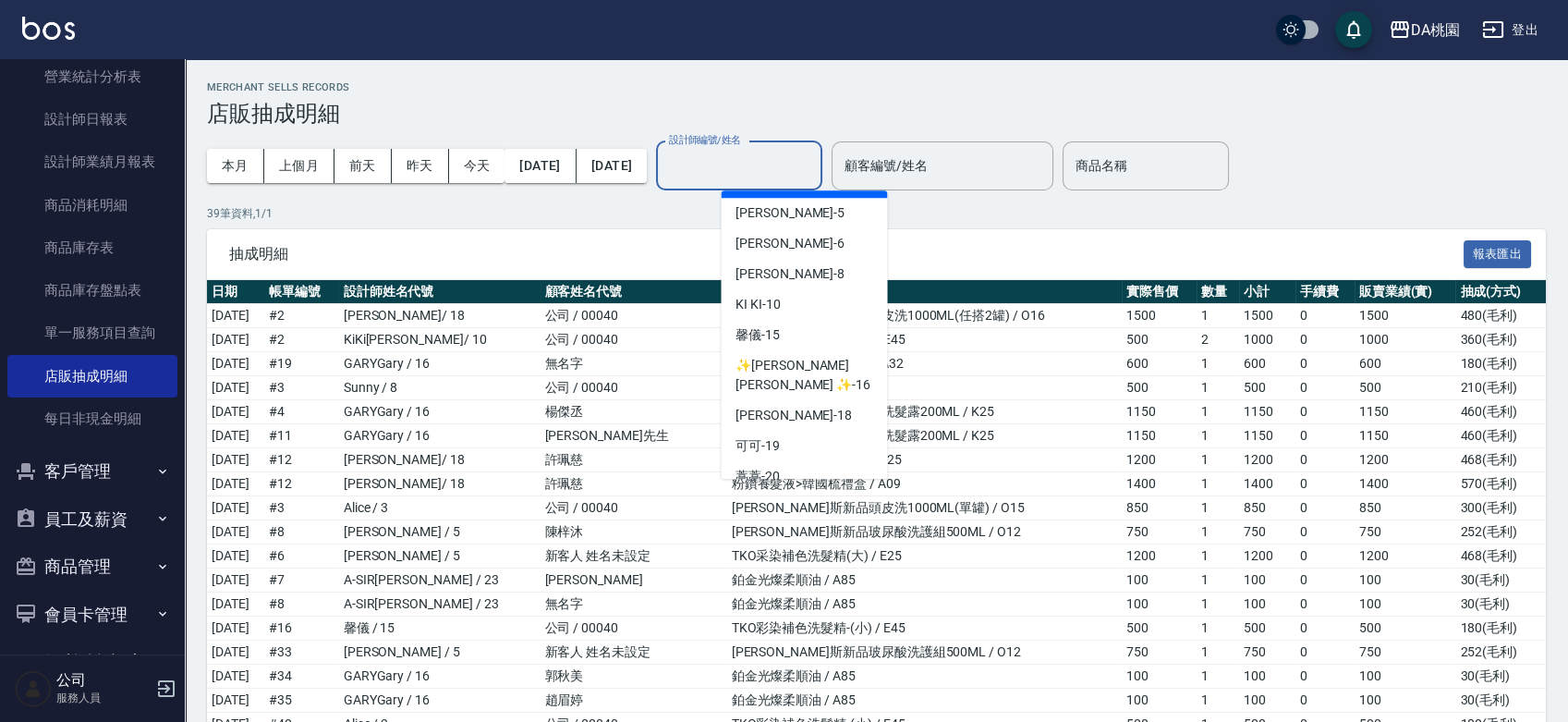
scroll to position [206, 0]
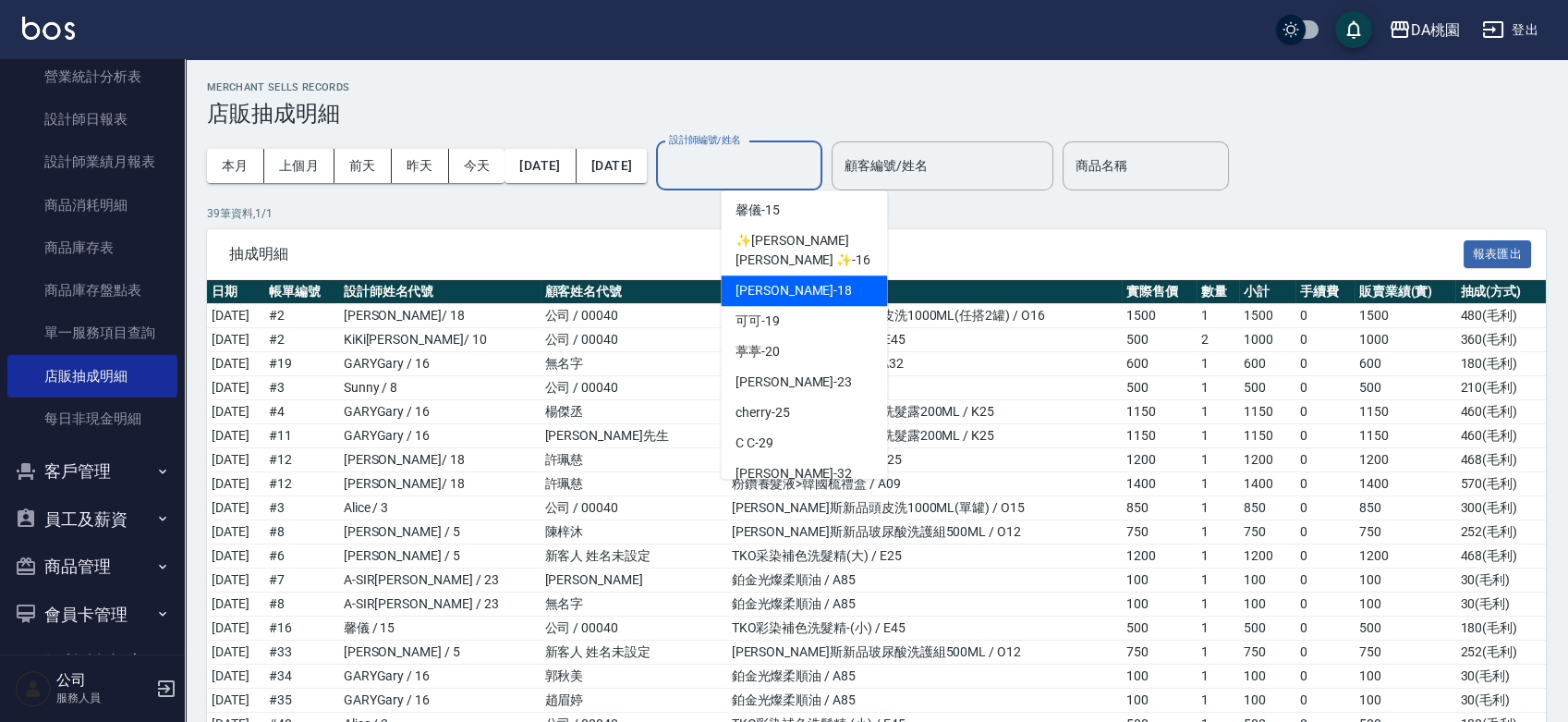
click at [783, 276] on div "小妤 -18" at bounding box center [803, 291] width 167 height 31
type input "小妤-18"
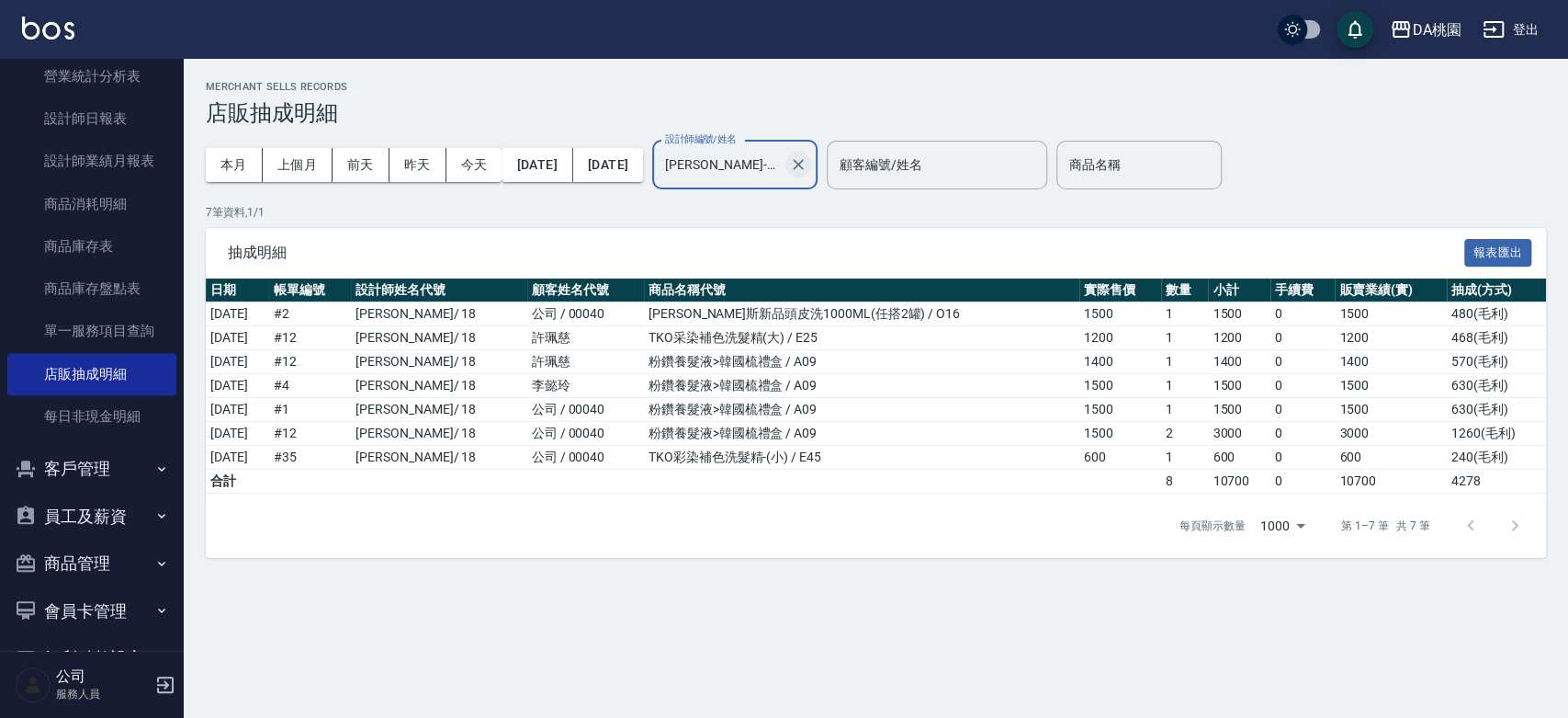
click at [808, 162] on icon "Clear" at bounding box center [798, 164] width 19 height 19
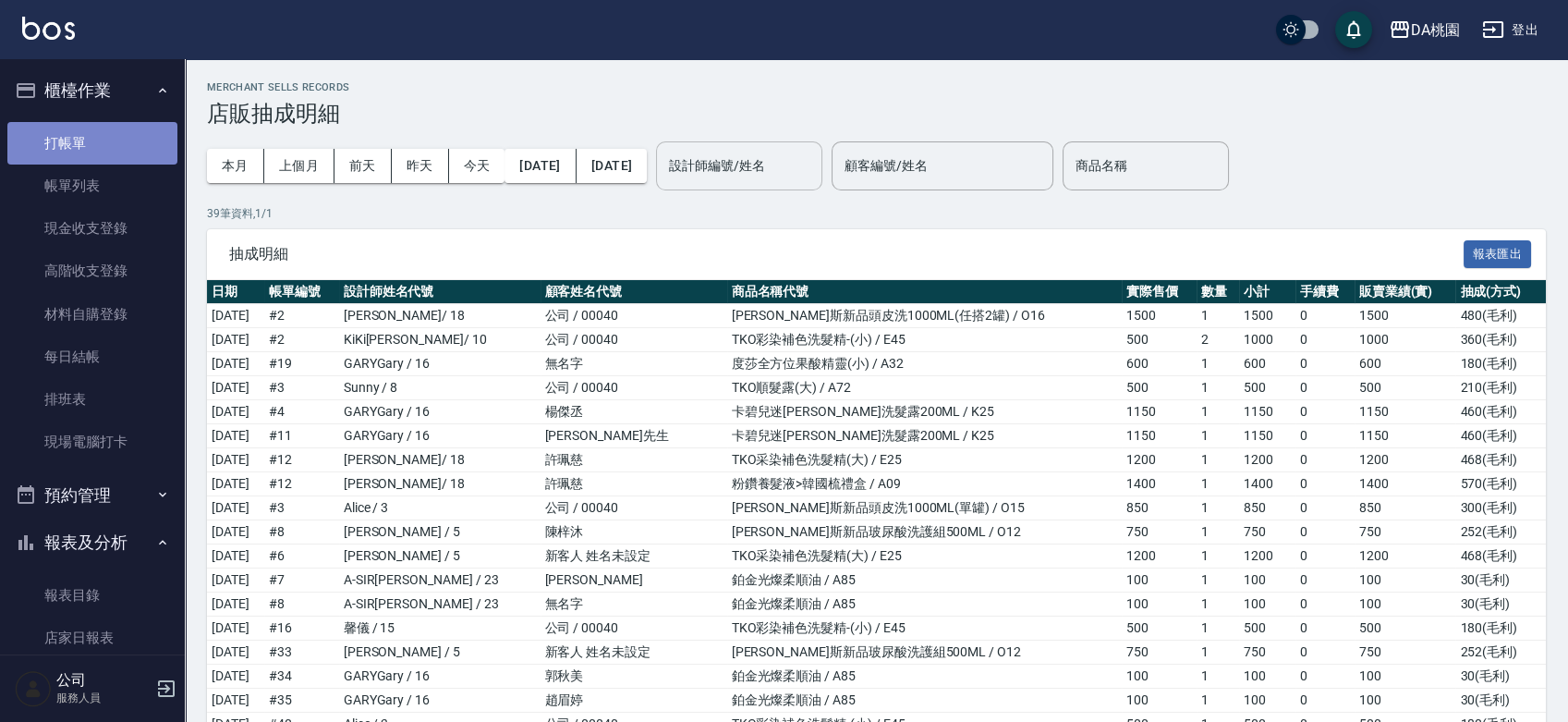
click at [106, 139] on link "打帳單" at bounding box center [92, 143] width 170 height 43
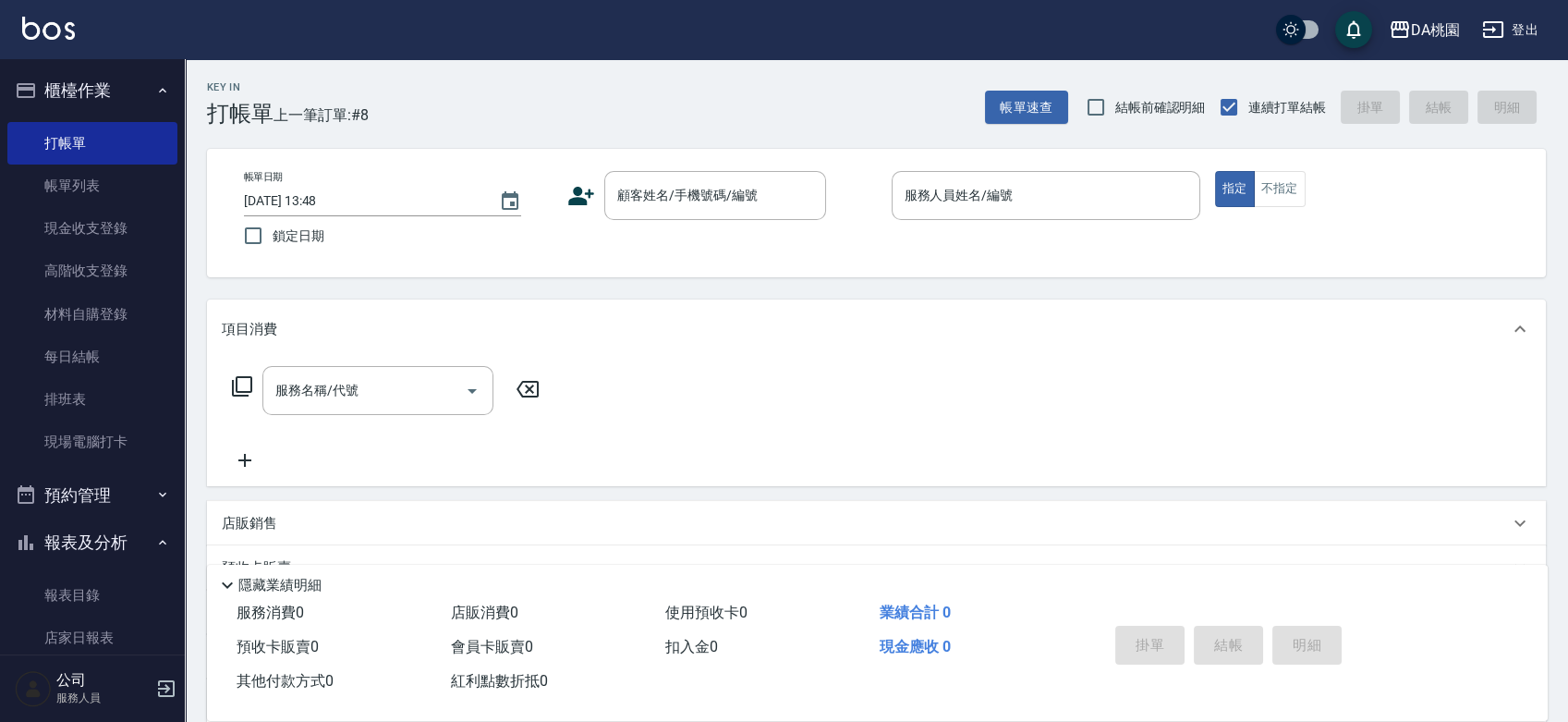
click at [846, 291] on div "Key In 打帳單 上一筆訂單:#8 帳單速查 結帳前確認明細 連續打單結帳 掛單 結帳 明細 帳單日期 2025/09/21 13:48 鎖定日期 顧客姓…" at bounding box center [876, 522] width 1383 height 928
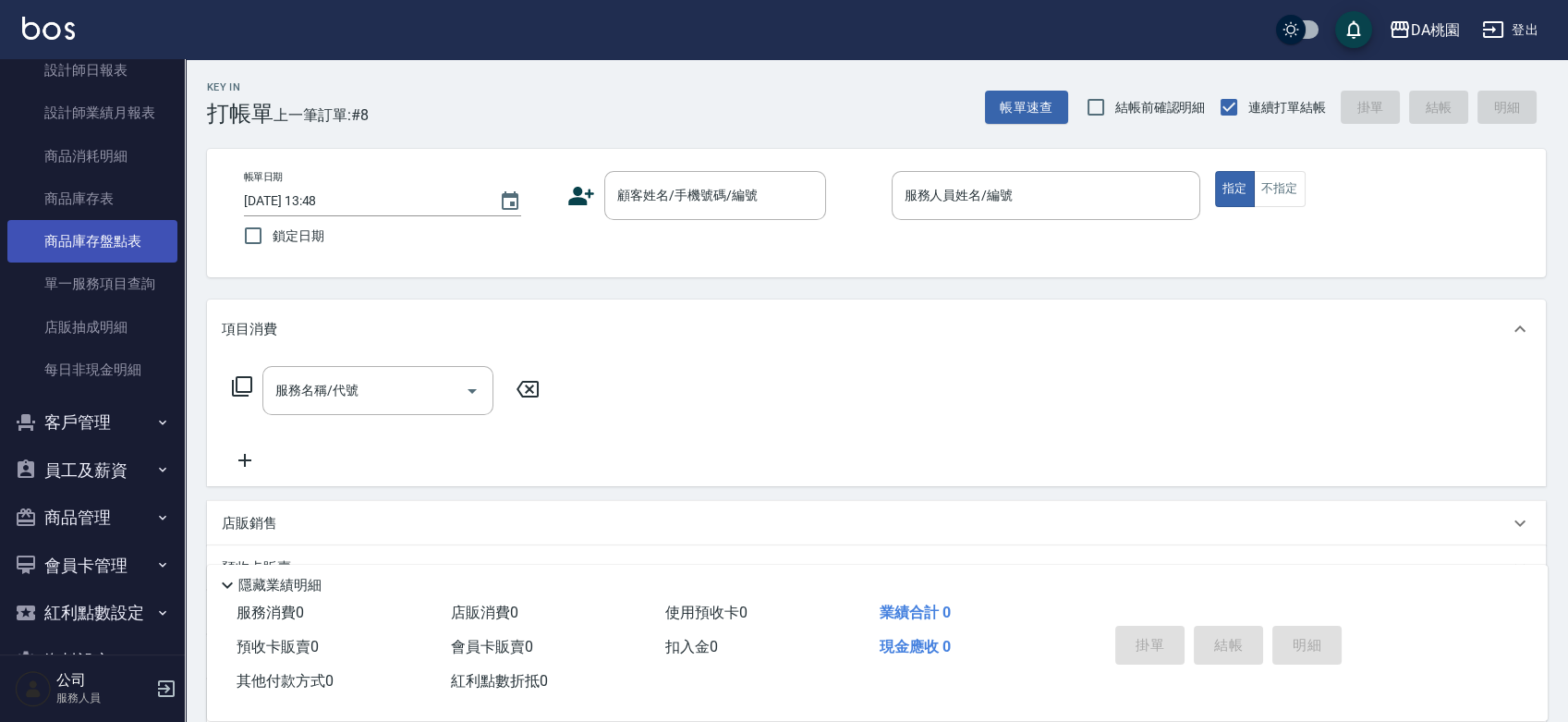
scroll to position [821, 0]
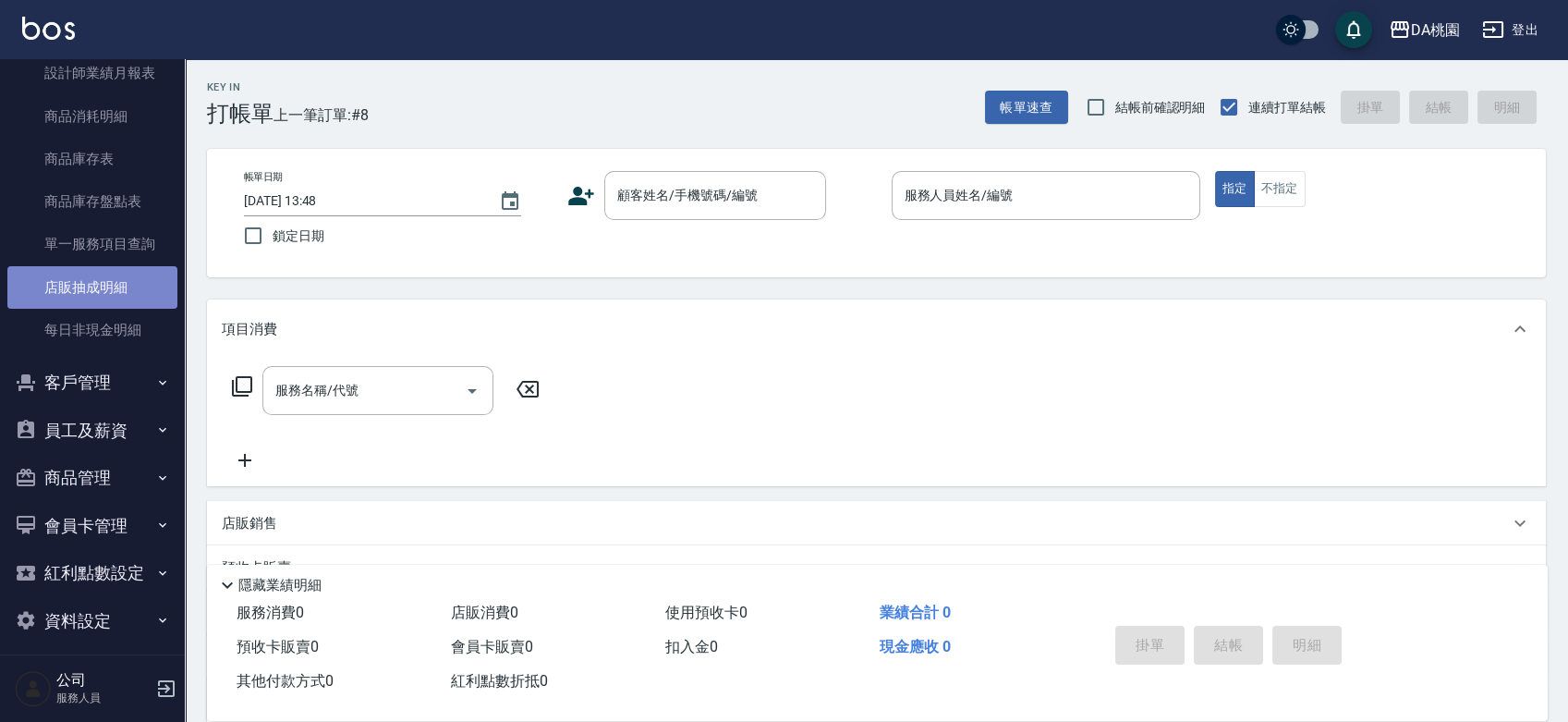
click at [94, 294] on link "店販抽成明細" at bounding box center [92, 288] width 170 height 43
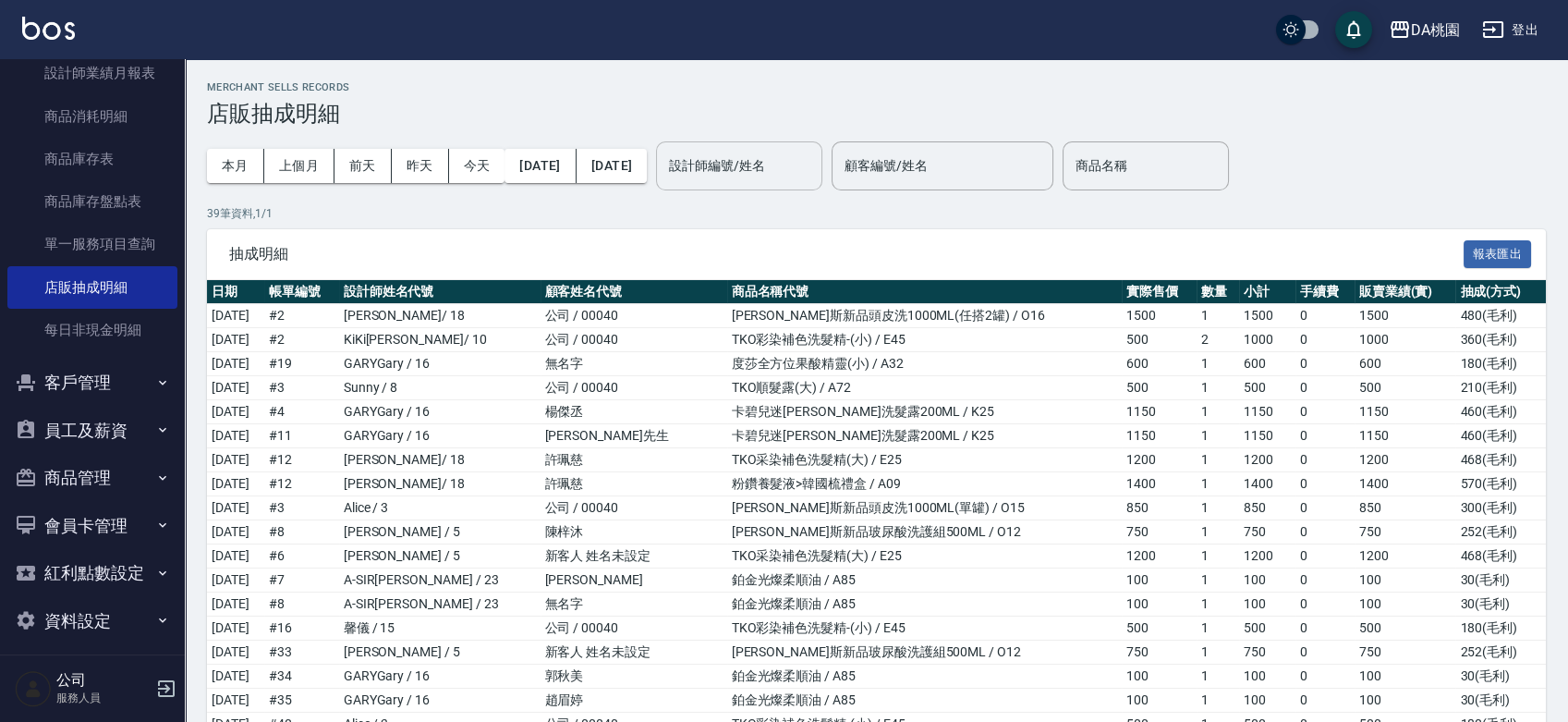
click at [786, 165] on input "設計師編號/姓名" at bounding box center [740, 166] width 150 height 32
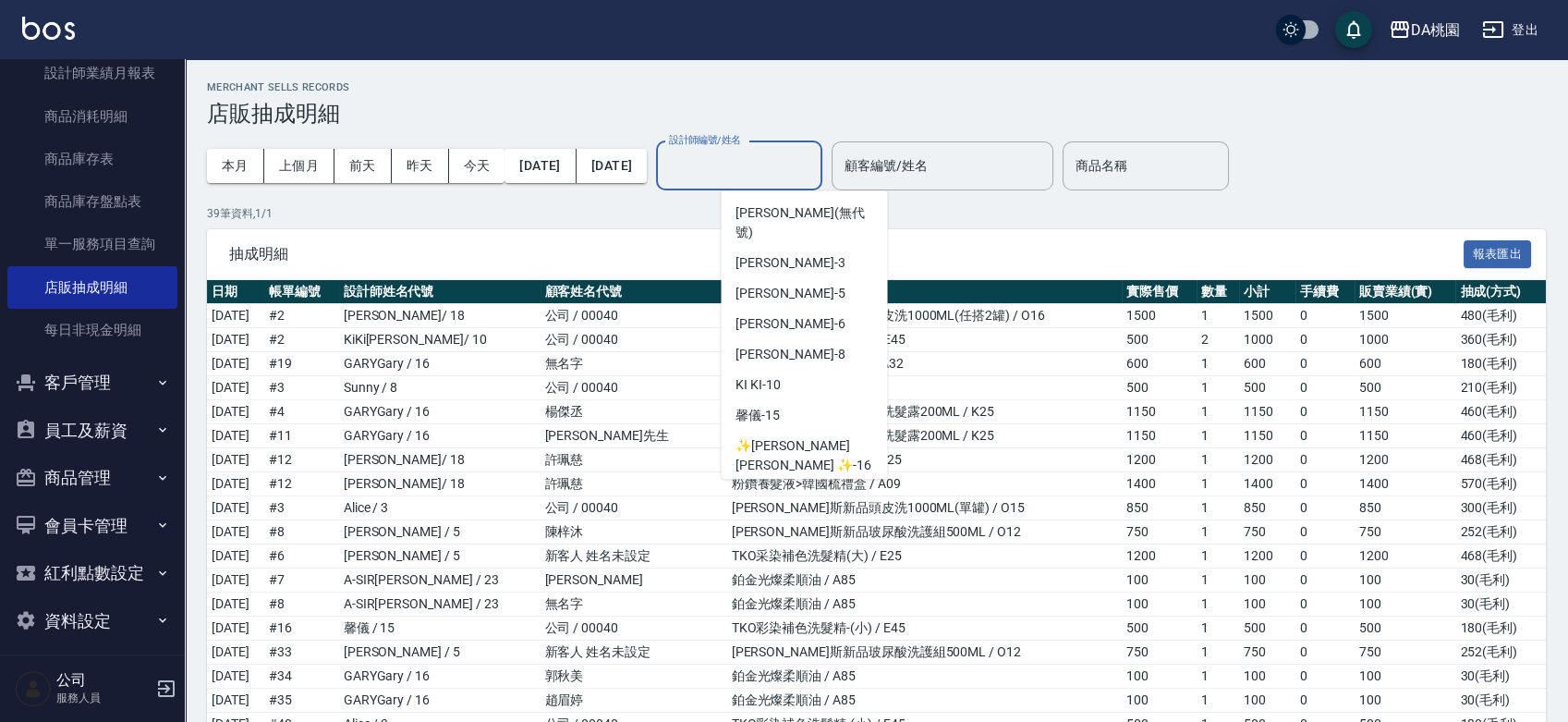
click at [763, 486] on span "小妤 -18" at bounding box center [793, 495] width 117 height 19
type input "小妤-18"
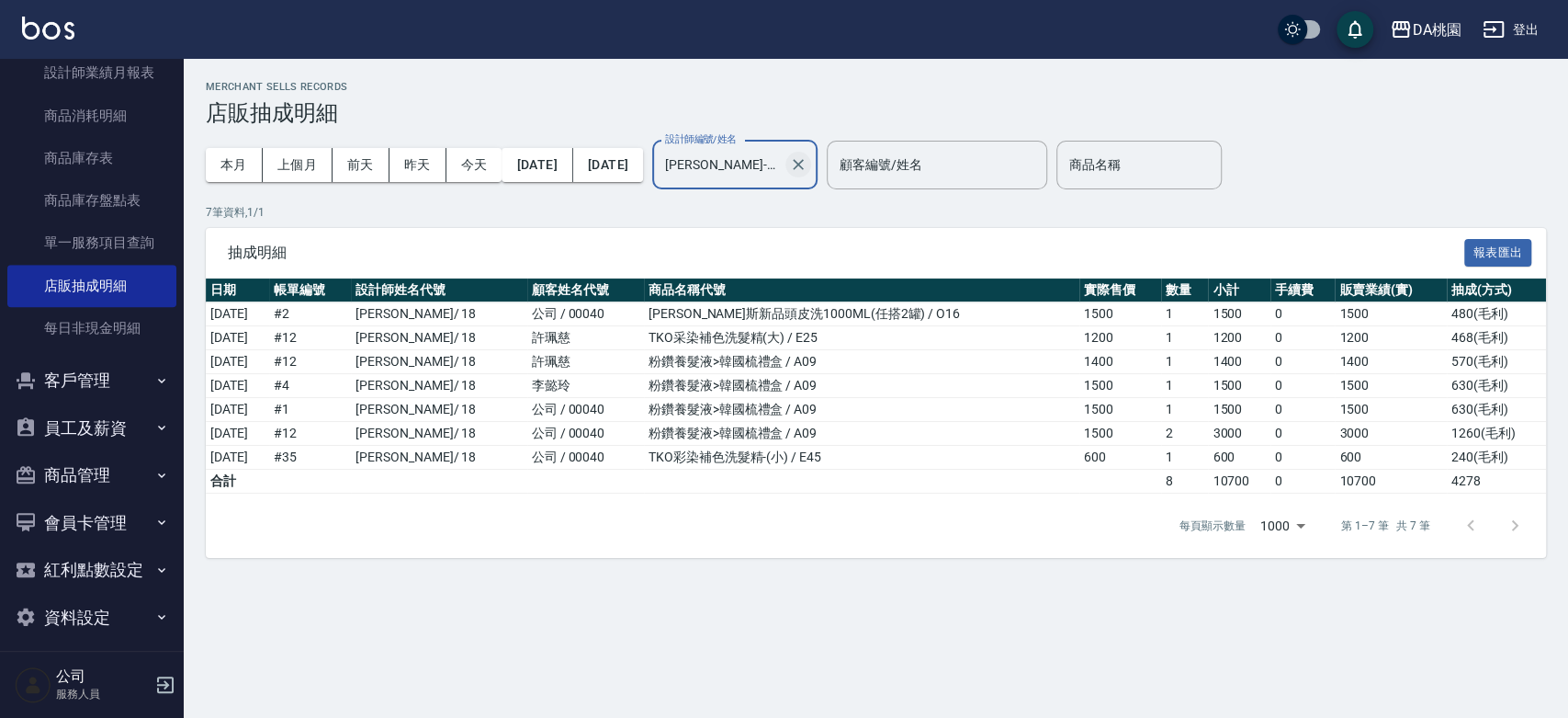
click at [808, 169] on icon "Clear" at bounding box center [798, 164] width 19 height 19
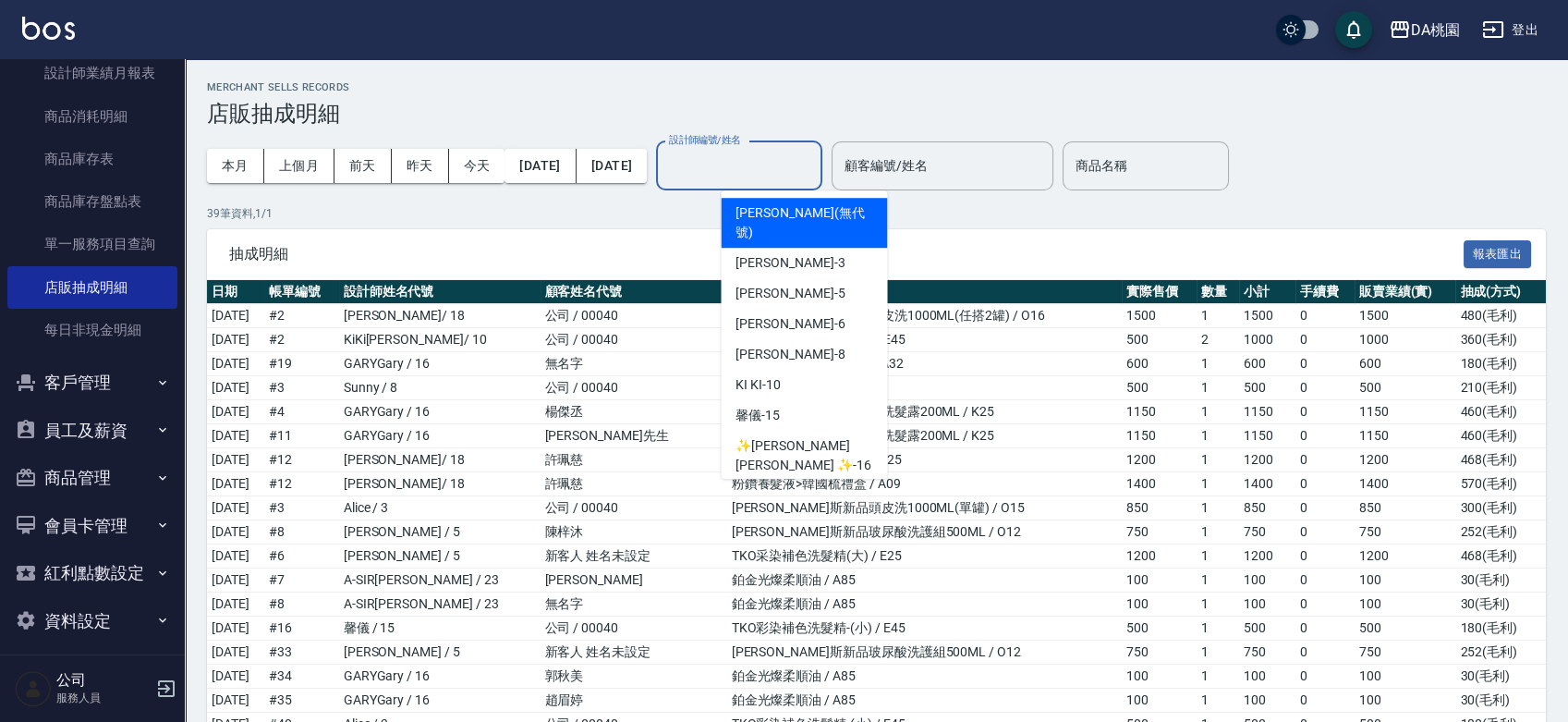
click at [814, 164] on input "設計師編號/姓名" at bounding box center [740, 166] width 150 height 32
click at [785, 480] on div "小妤 -18" at bounding box center [803, 495] width 167 height 31
type input "小妤-18"
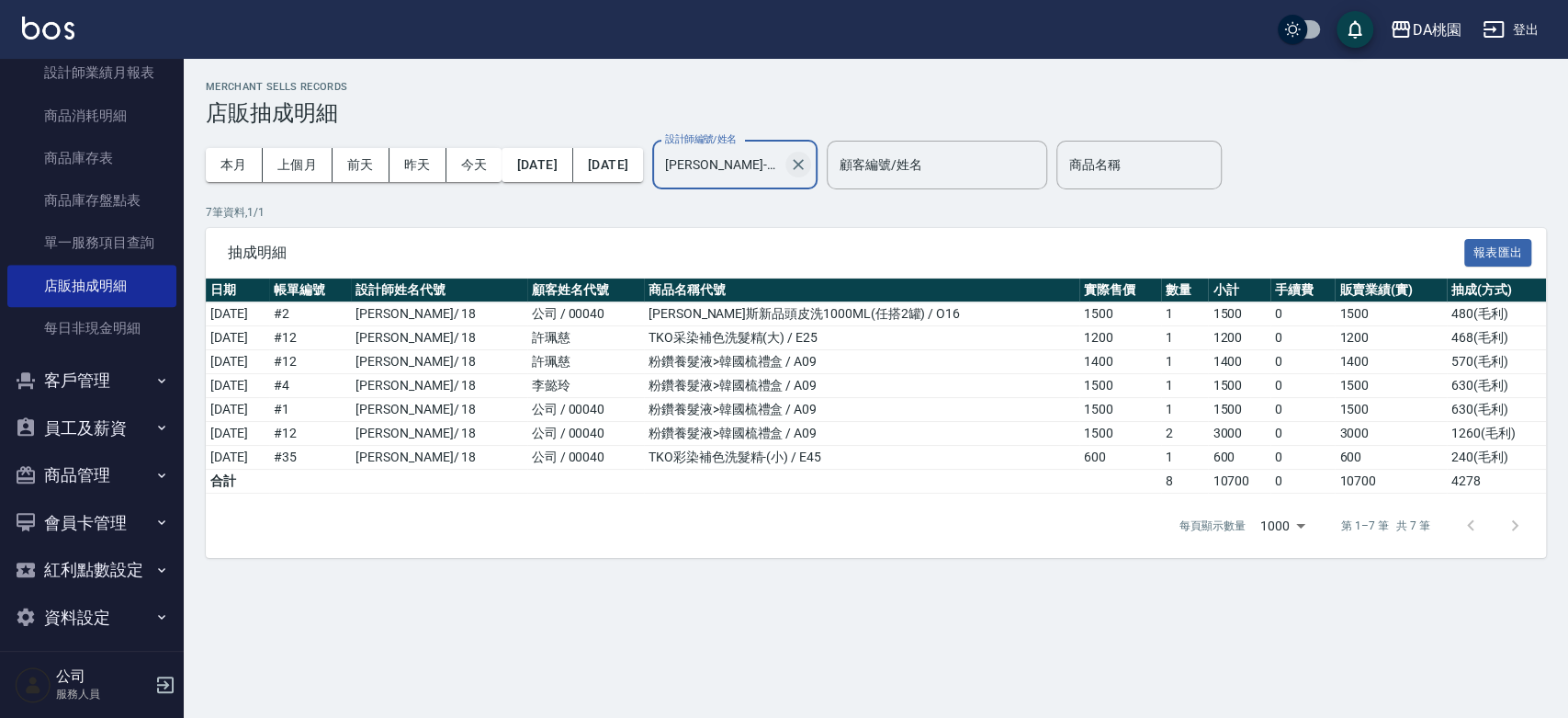
click at [808, 160] on icon "Clear" at bounding box center [798, 164] width 19 height 19
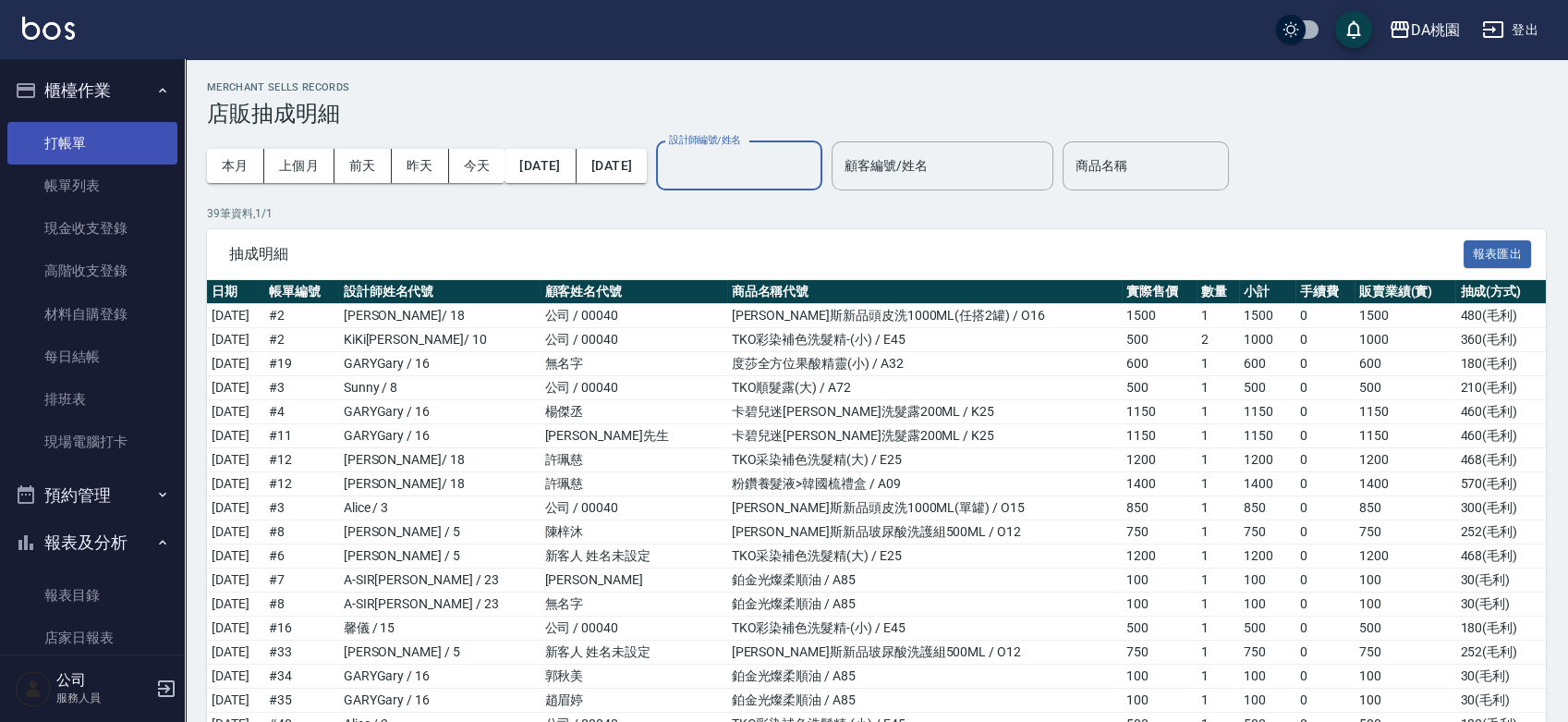
click at [94, 150] on link "打帳單" at bounding box center [92, 143] width 170 height 43
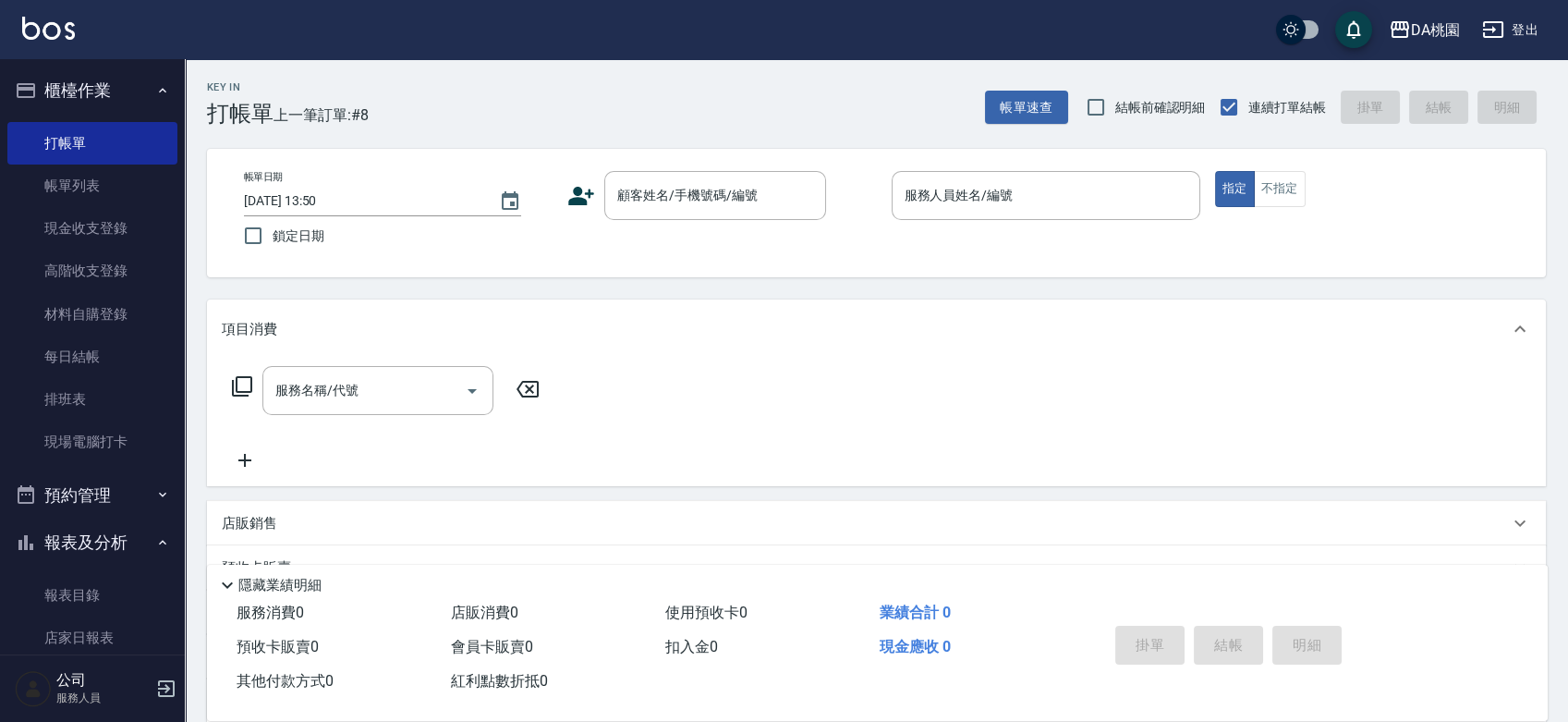
click at [840, 237] on div "帳單日期 2025/09/21 13:50 鎖定日期 顧客姓名/手機號碼/編號 顧客姓名/手機號碼/編號 服務人員姓名/編號 服務人員姓名/編號 指定 不指定" at bounding box center [876, 213] width 1295 height 84
click at [842, 237] on div "帳單日期 2025/09/21 13:50 鎖定日期 顧客姓名/手機號碼/編號 顧客姓名/手機號碼/編號 服務人員姓名/編號 服務人員姓名/編號 指定 不指定" at bounding box center [876, 213] width 1295 height 84
click at [836, 240] on div "帳單日期 2025/09/21 13:50 鎖定日期 顧客姓名/手機號碼/編號 顧客姓名/手機號碼/編號 服務人員姓名/編號 服務人員姓名/編號 指定 不指定" at bounding box center [876, 213] width 1295 height 84
click at [859, 257] on div "帳單日期 2025/09/21 13:50 鎖定日期 顧客姓名/手機號碼/編號 顧客姓名/手機號碼/編號 服務人員姓名/編號 服務人員姓名/編號 指定 不指定" at bounding box center [876, 213] width 1339 height 129
click at [632, 200] on input "顧客姓名/手機號碼/編號" at bounding box center [702, 196] width 178 height 32
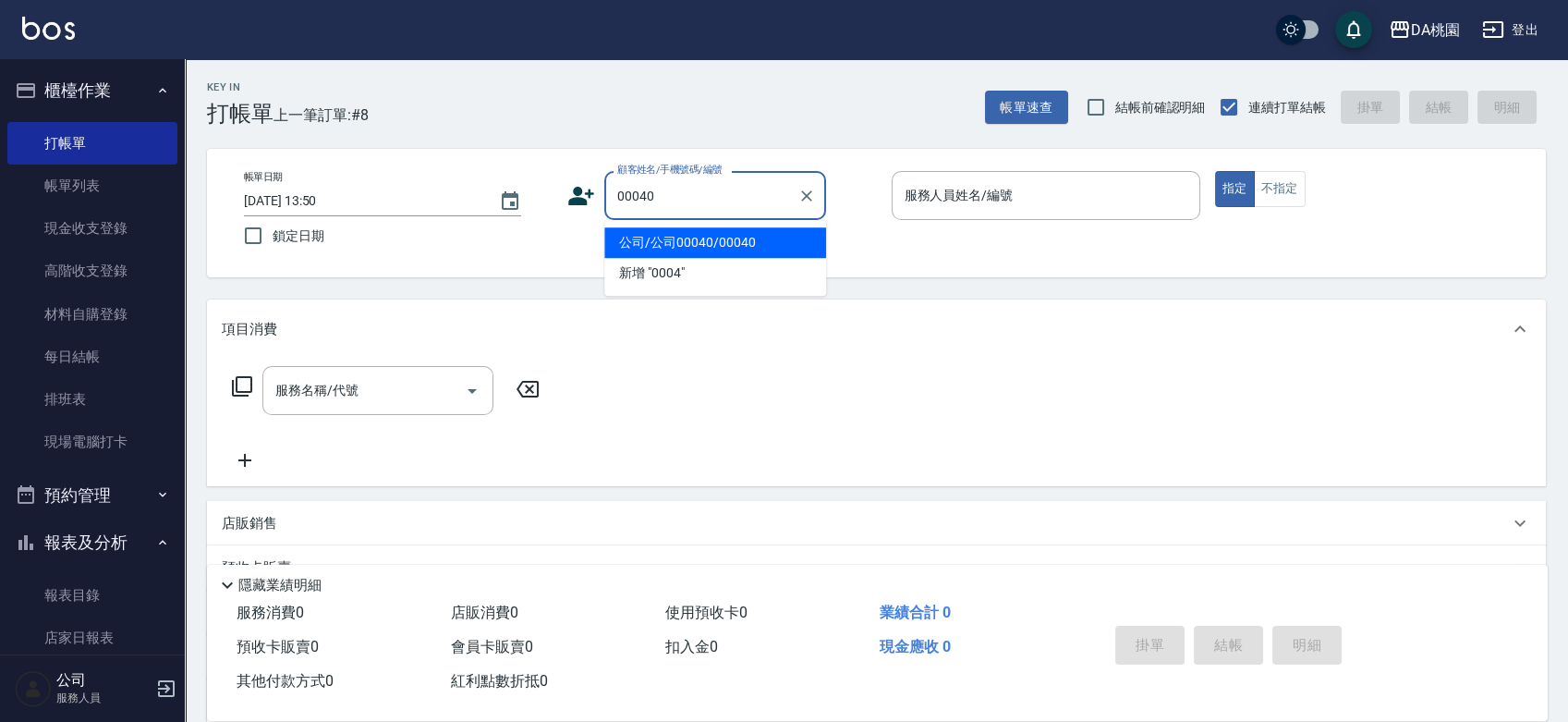
type input "公司/公司00040/00040"
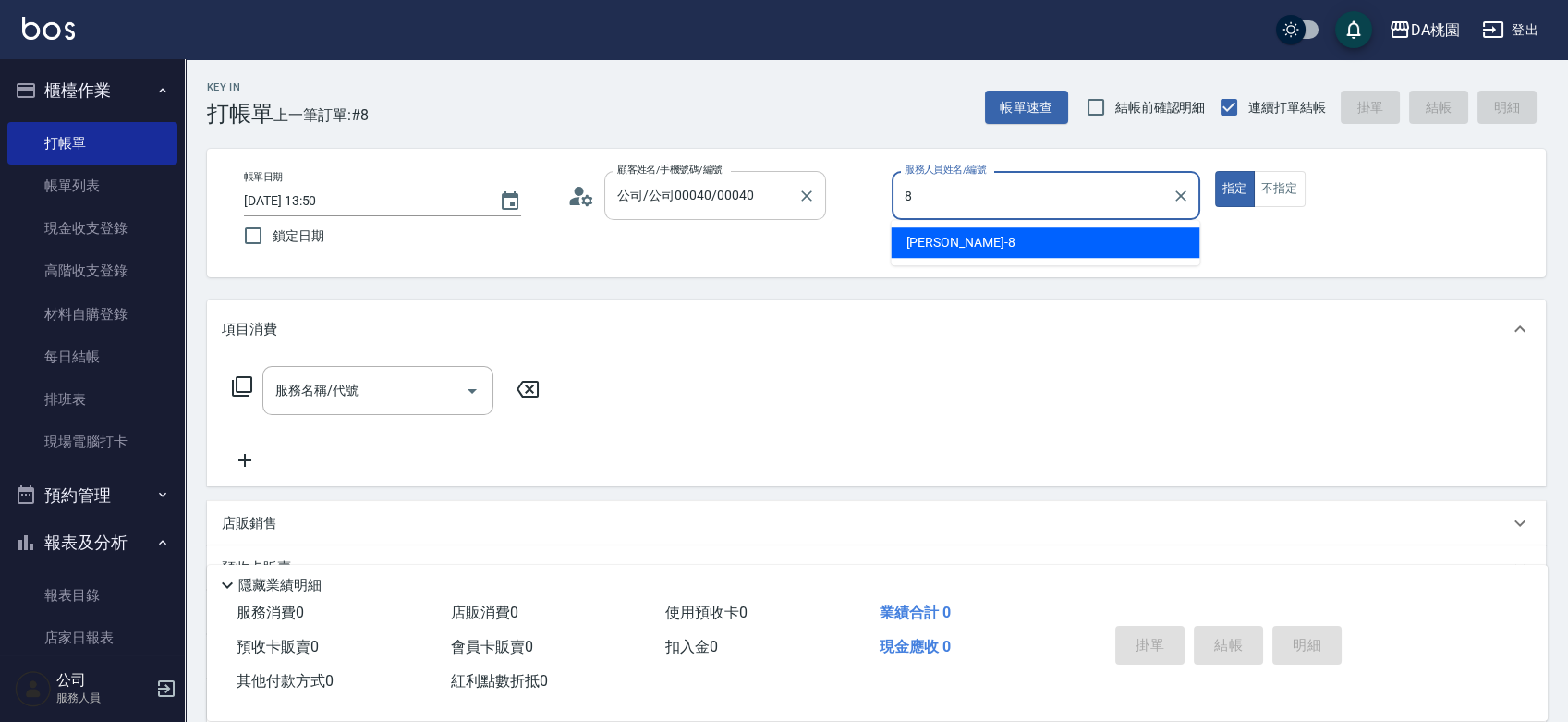
type input "桑妮-8"
type button "true"
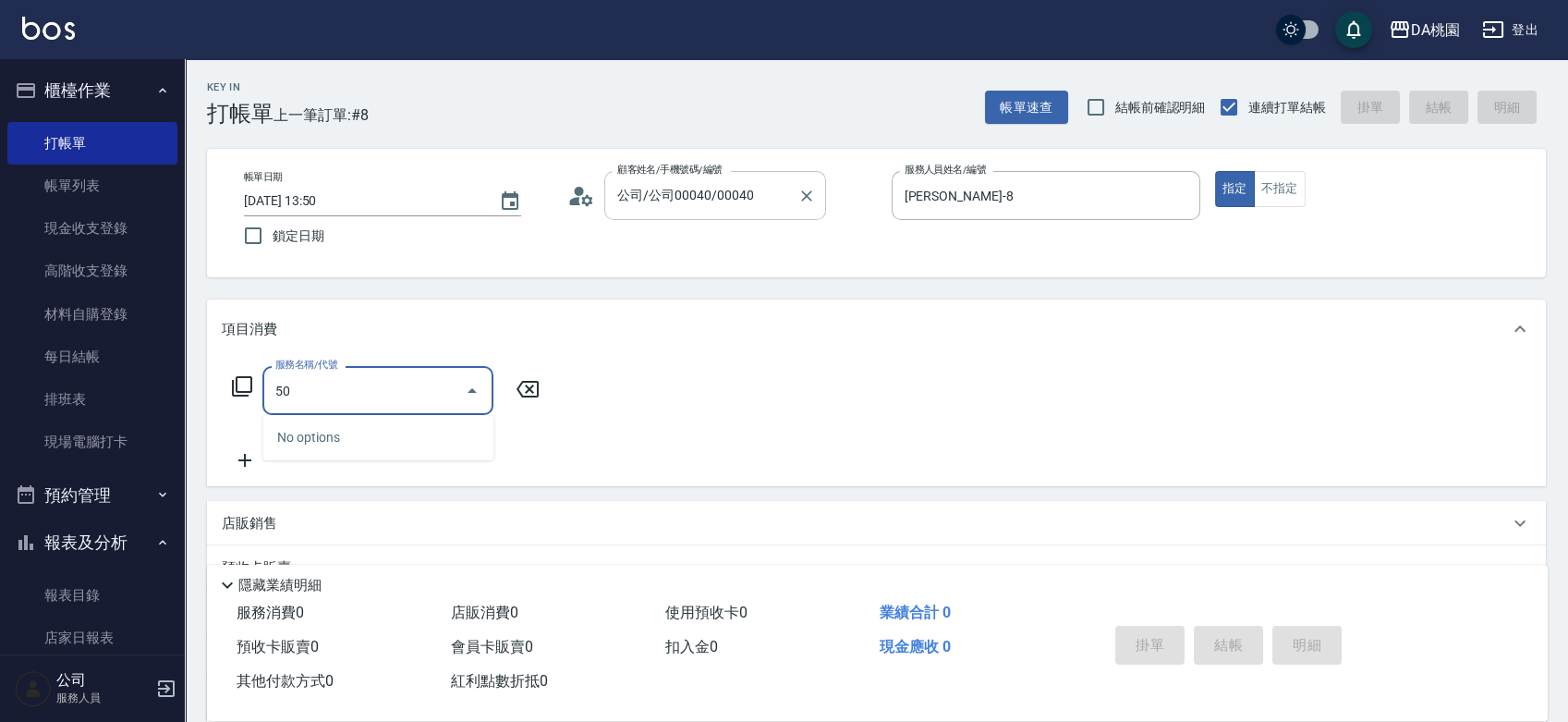
type input "500"
type input "20"
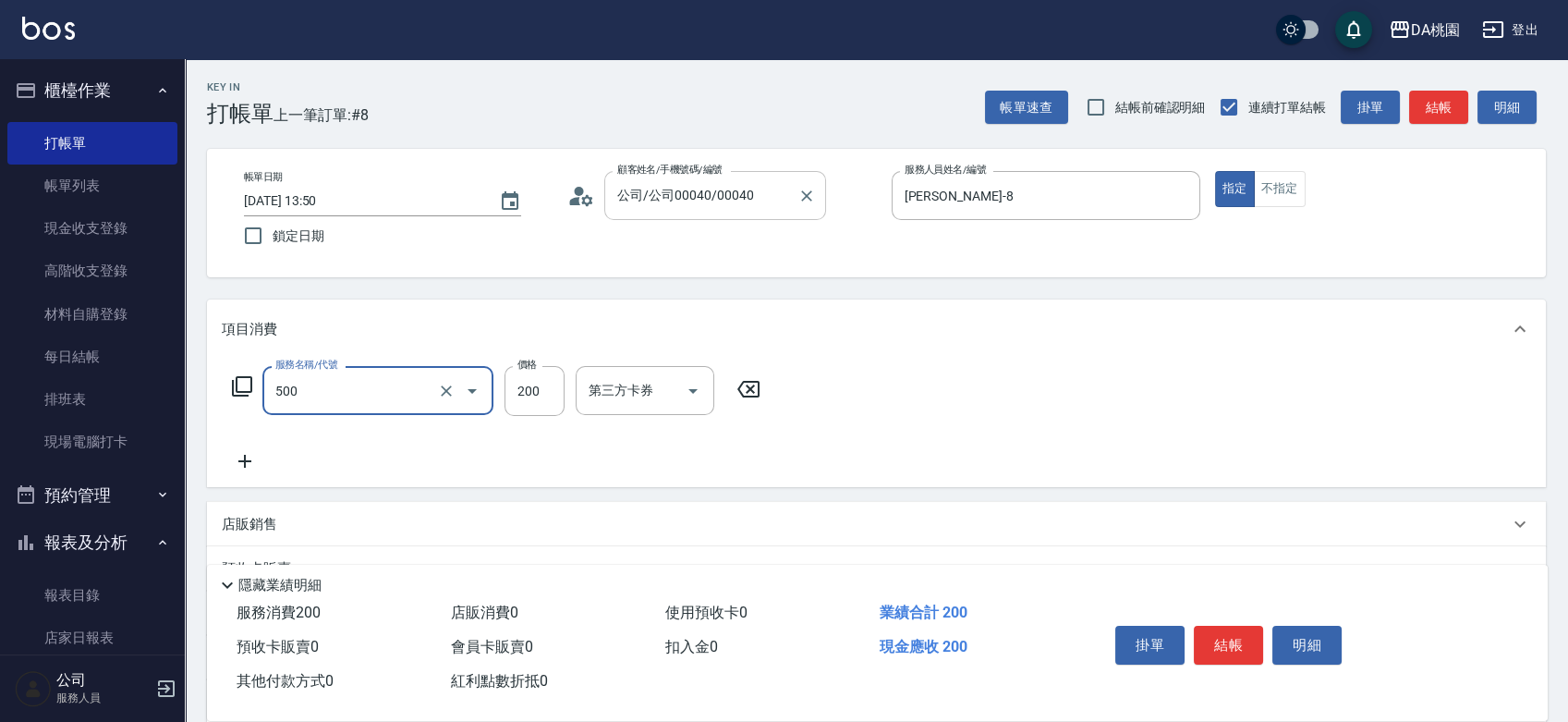
type input "洗髮(500)"
type input "2"
type input "0"
type input "250"
type input "20"
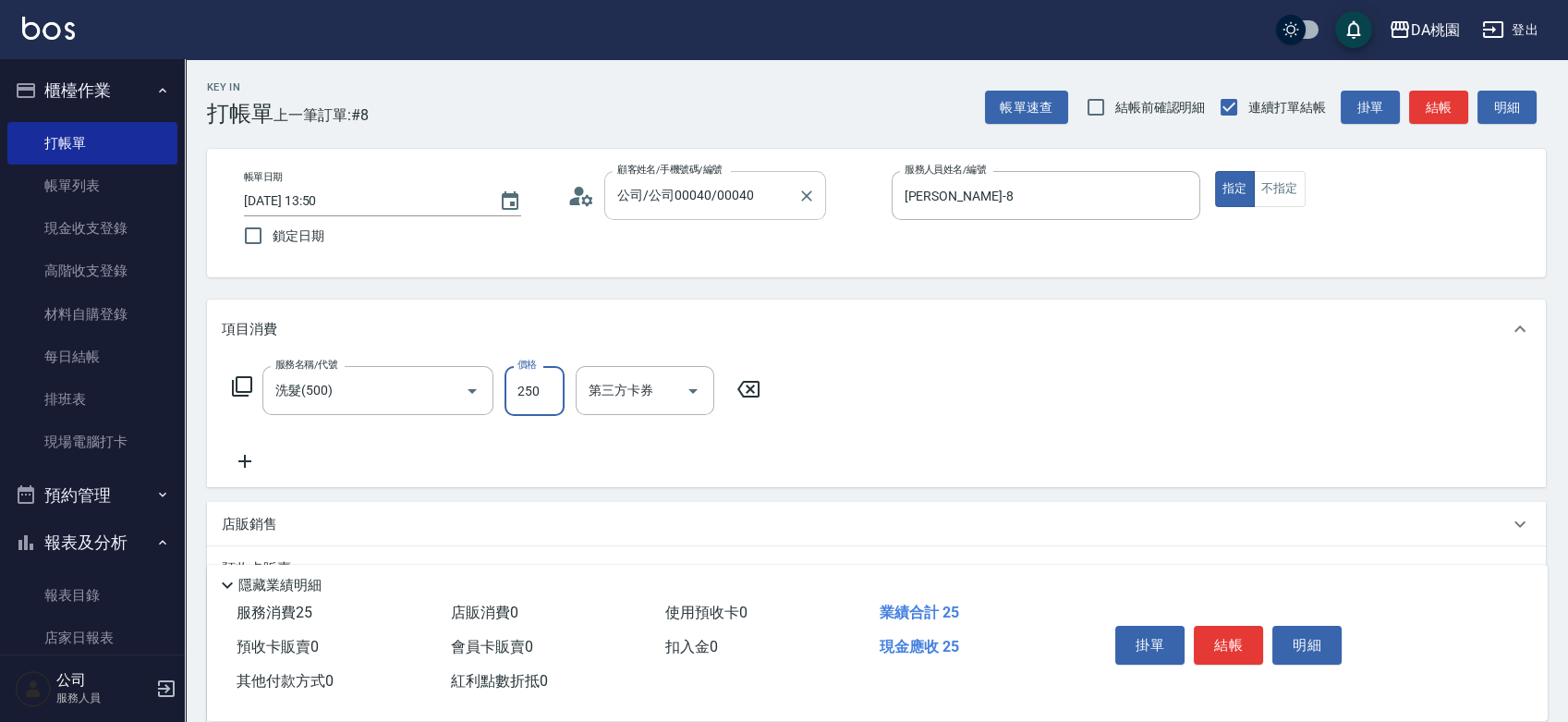
type input "250"
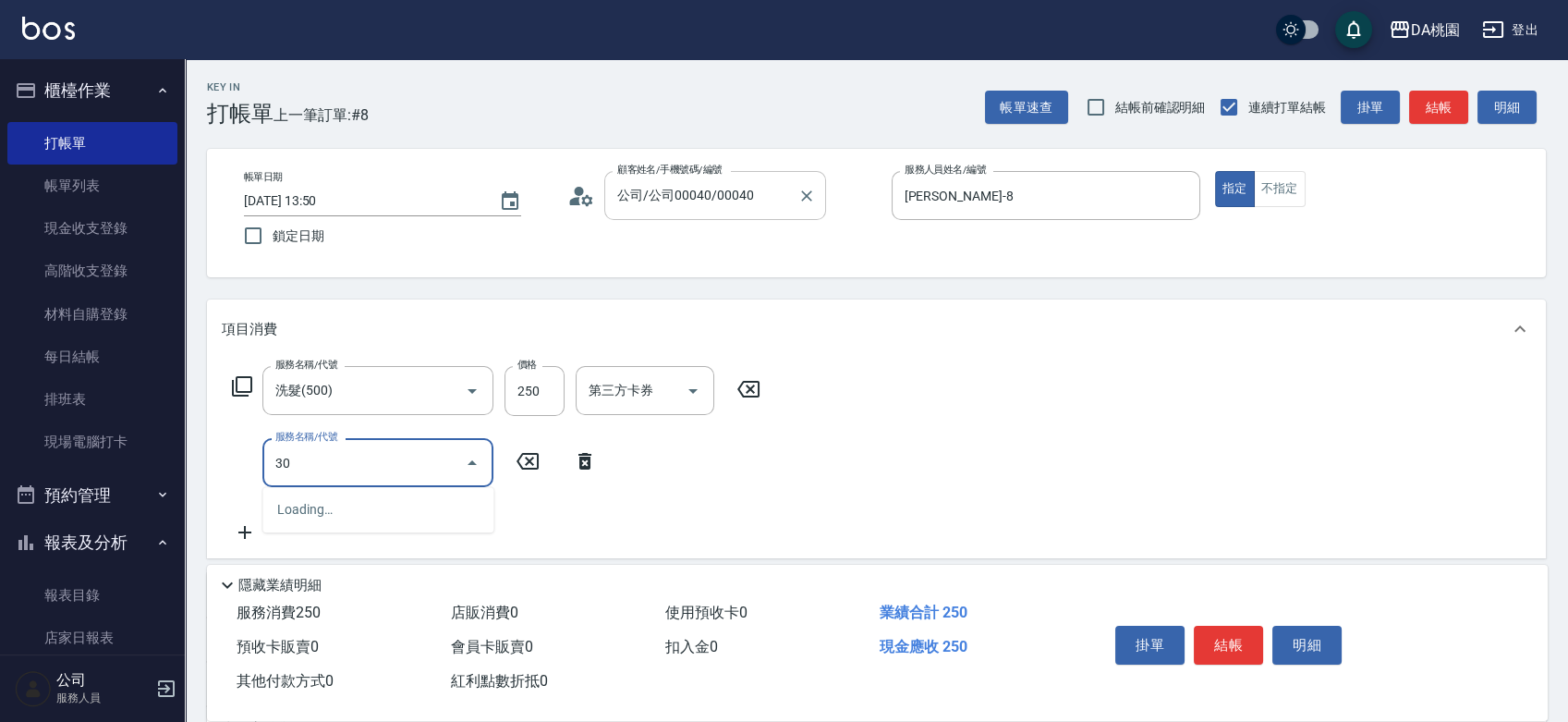
type input "303"
type input "50"
type input "A級剪髮(303)"
type input "20"
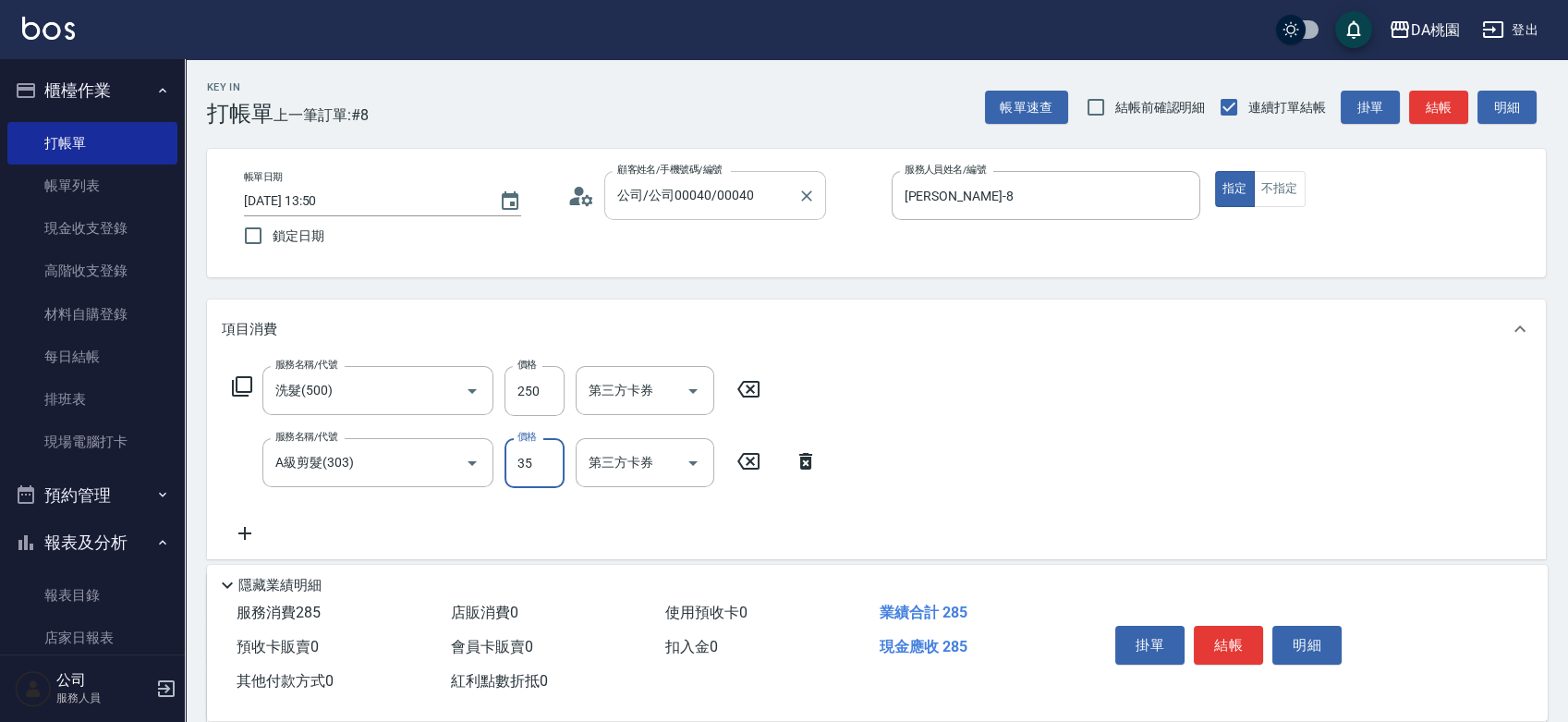
type input "350"
type input "60"
type input "350"
type input "210"
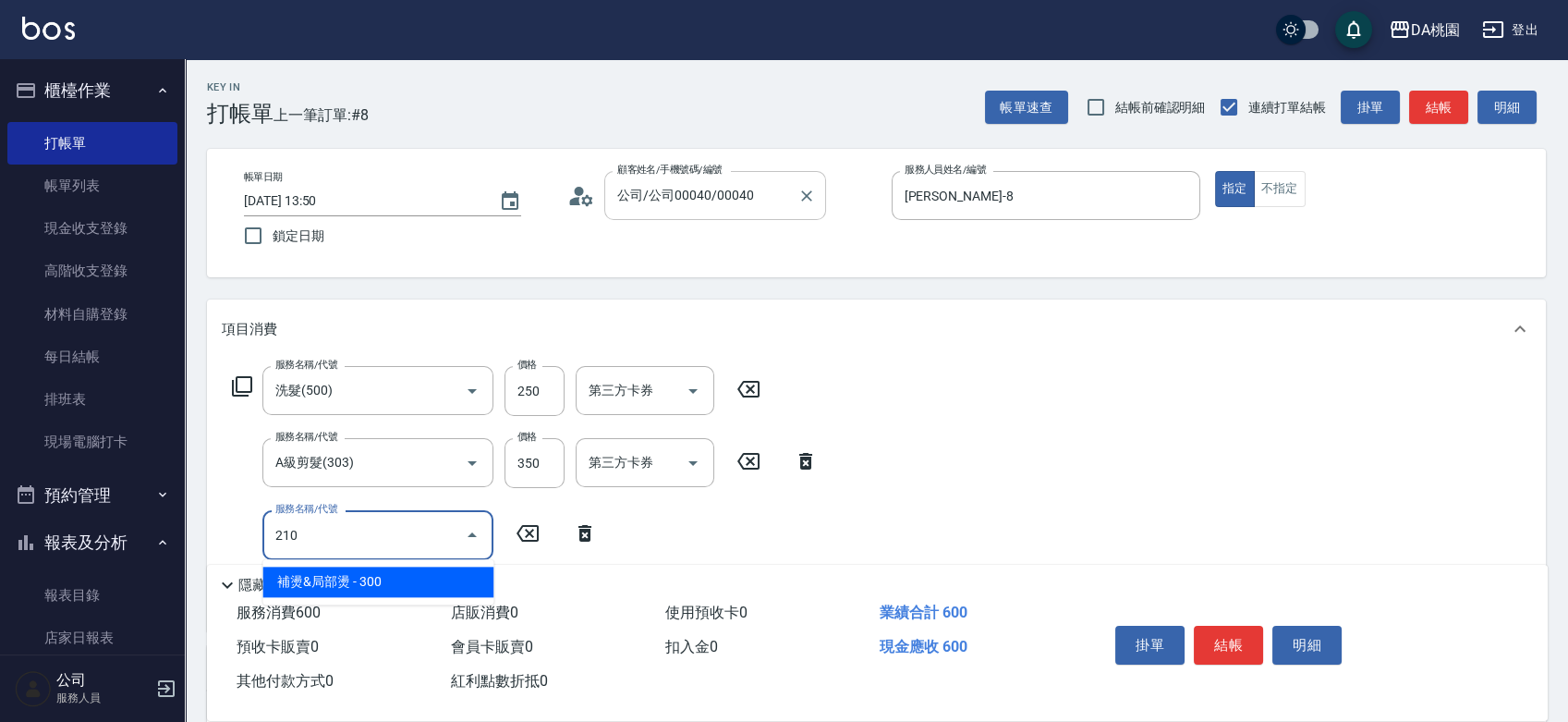
type input "90"
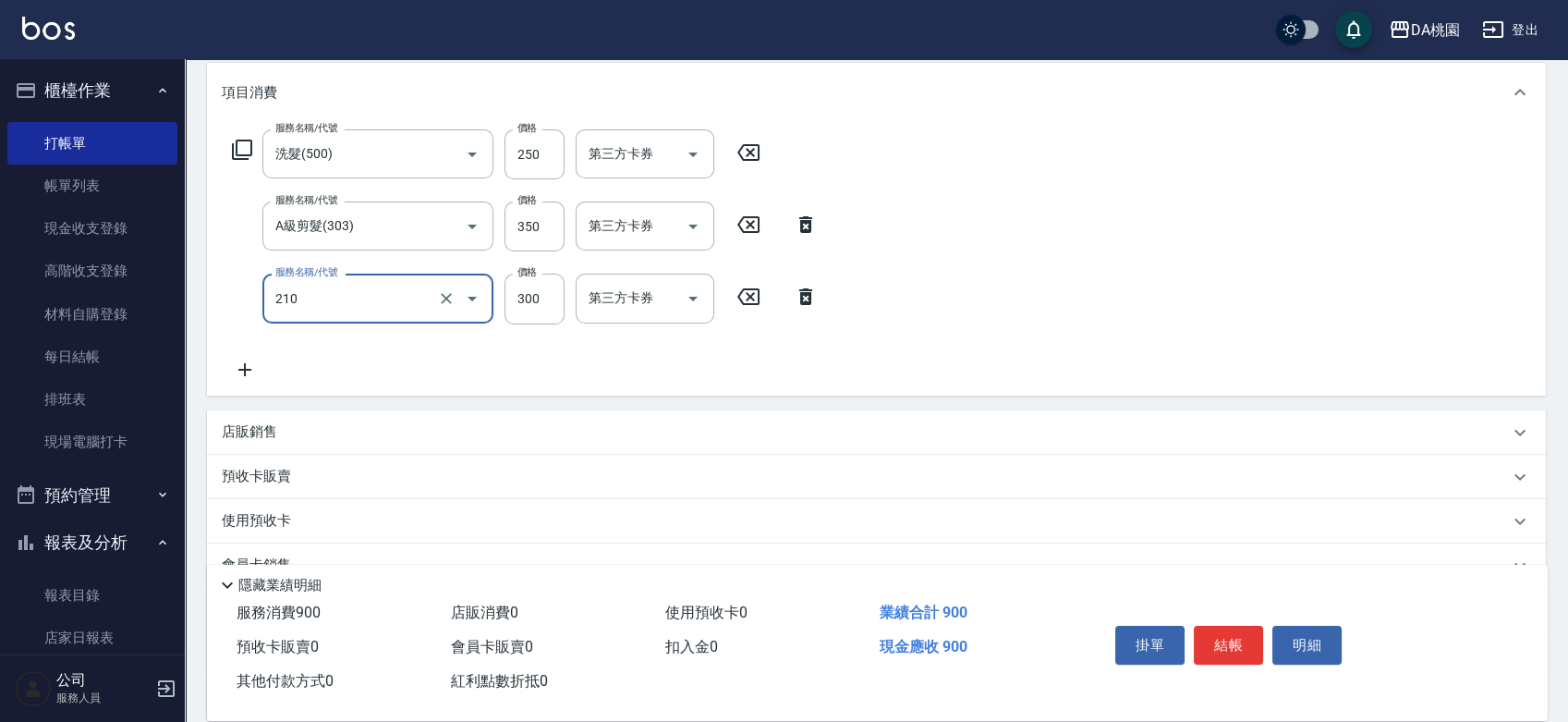
scroll to position [409, 0]
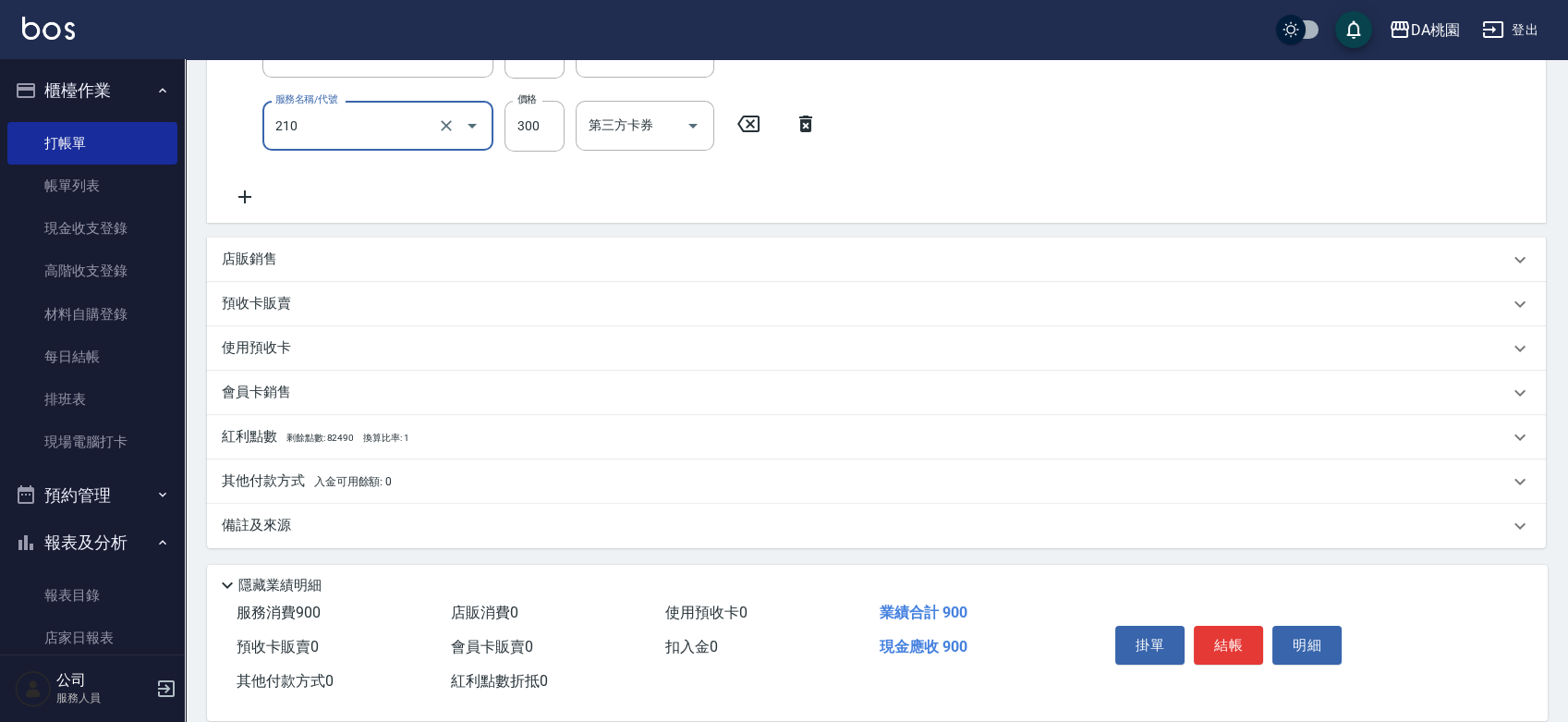
type input "補燙&局部燙(210)"
click at [459, 484] on div "其他付款方式 入金可用餘額: 0" at bounding box center [865, 481] width 1288 height 20
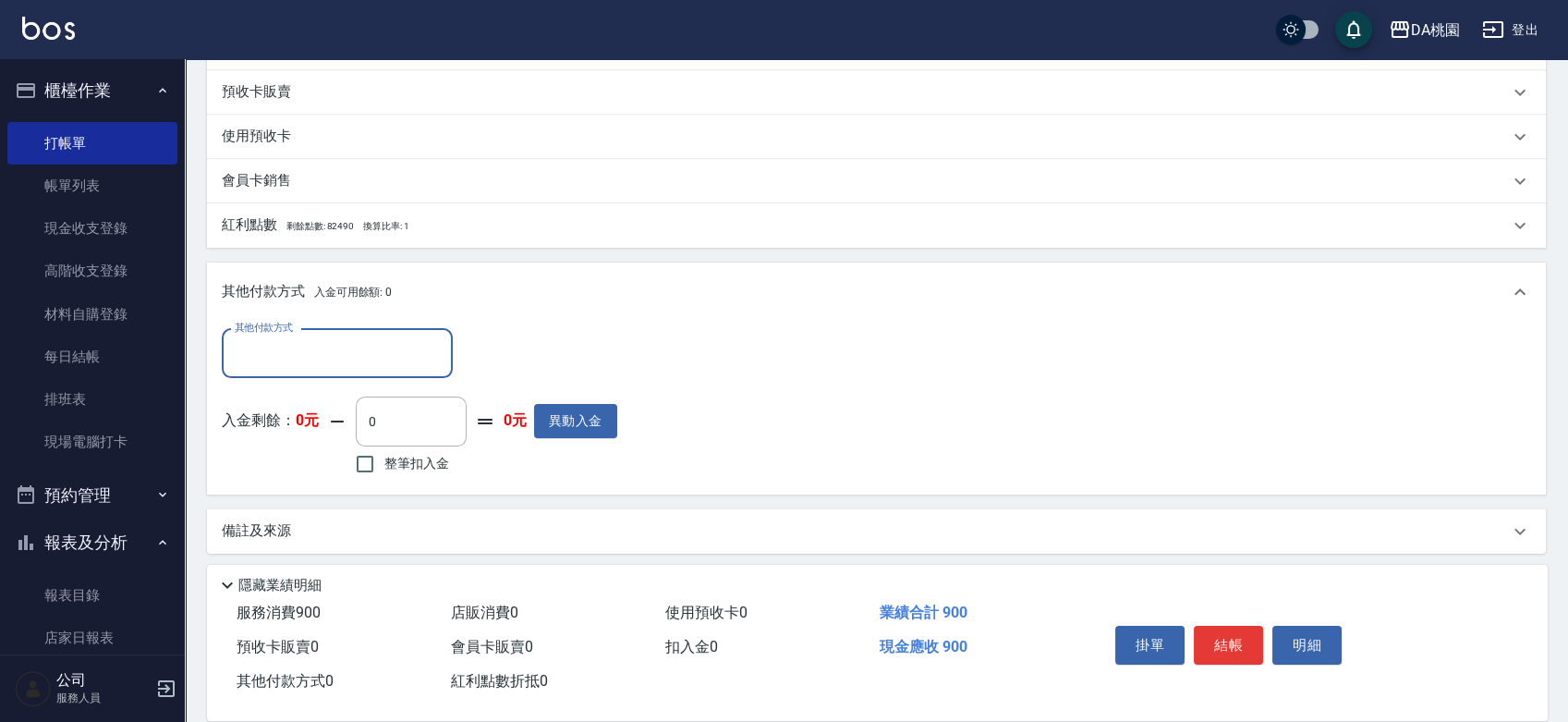
scroll to position [627, 0]
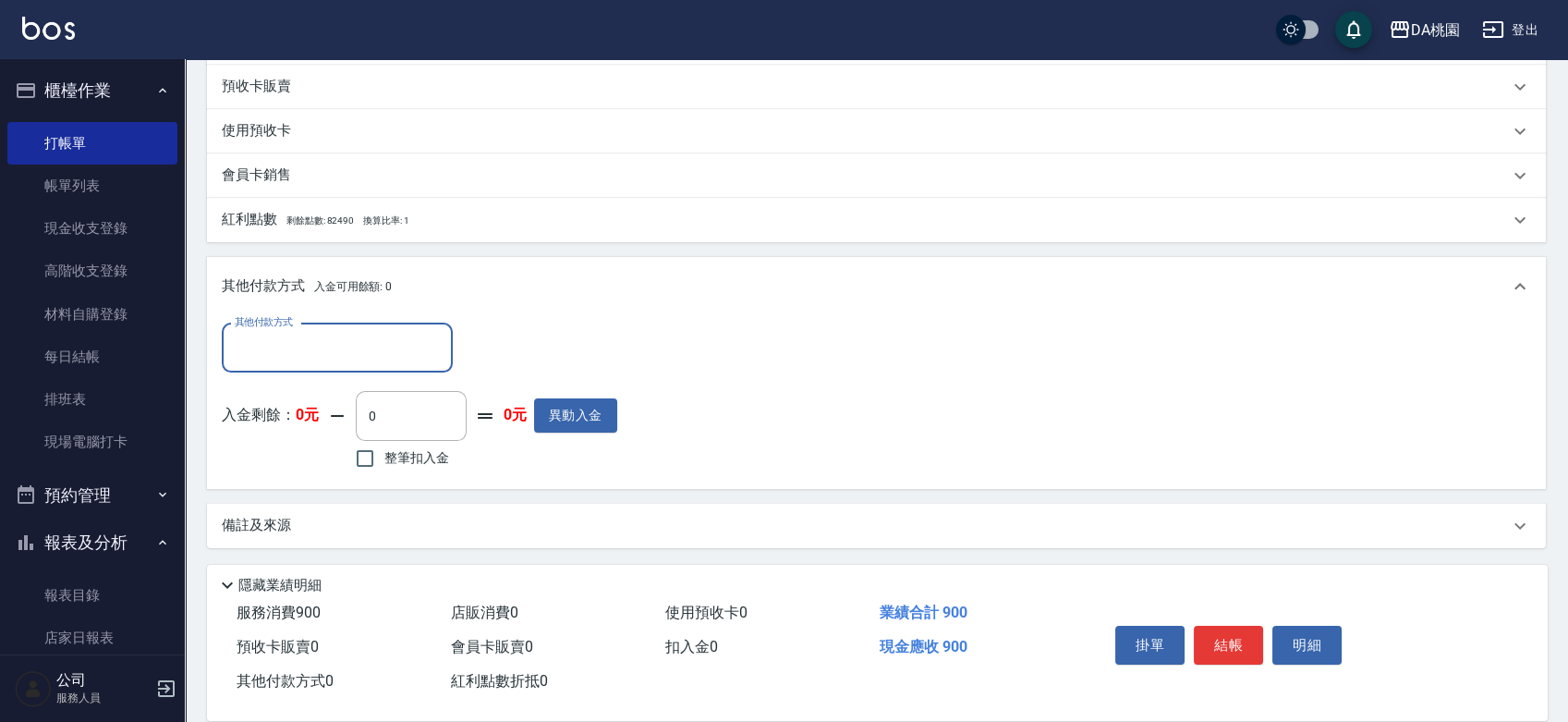
click at [317, 353] on input "其他付款方式" at bounding box center [337, 348] width 215 height 32
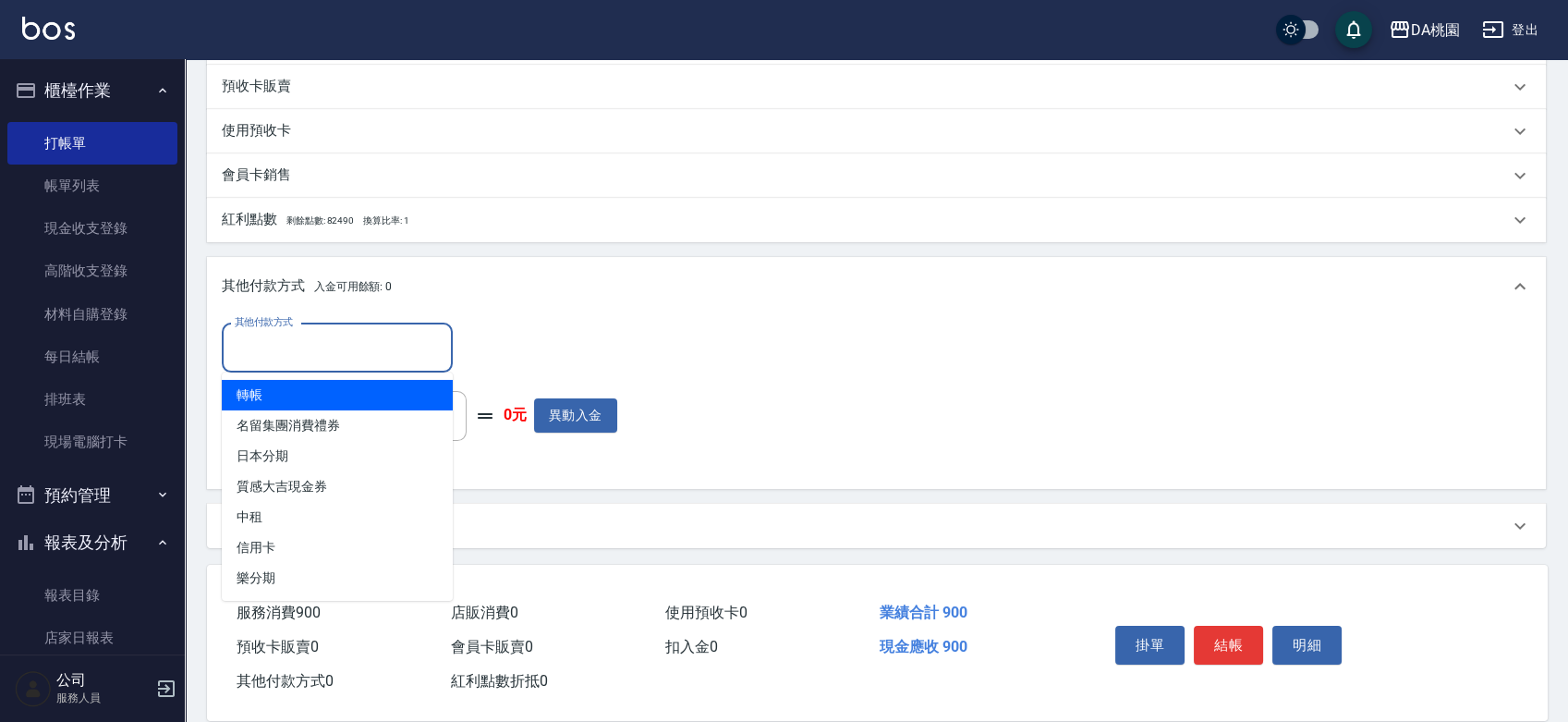
click at [299, 405] on span "轉帳" at bounding box center [336, 395] width 231 height 31
type input "轉帳"
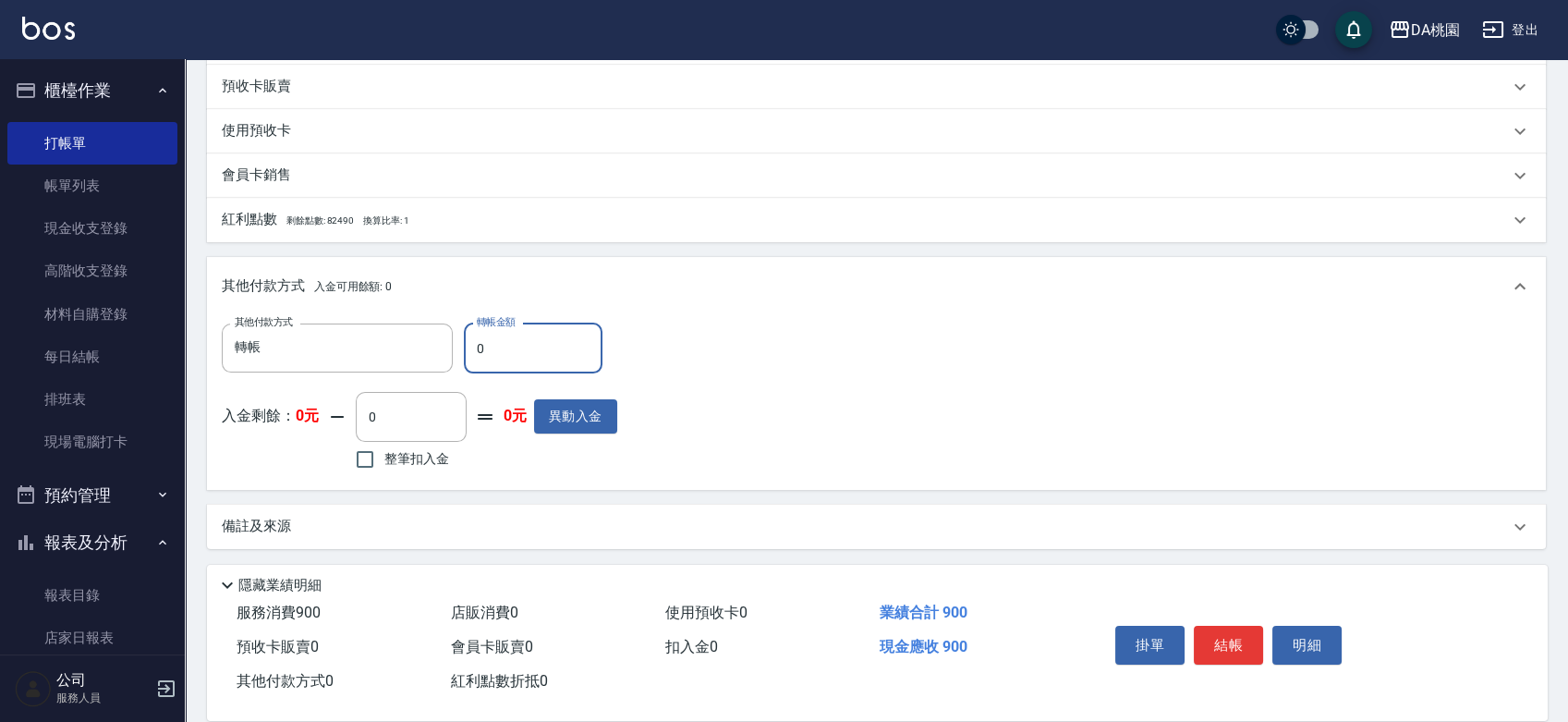
click at [476, 343] on input "0" at bounding box center [533, 349] width 139 height 50
type input "90"
type input "80"
type input "900"
type input "0"
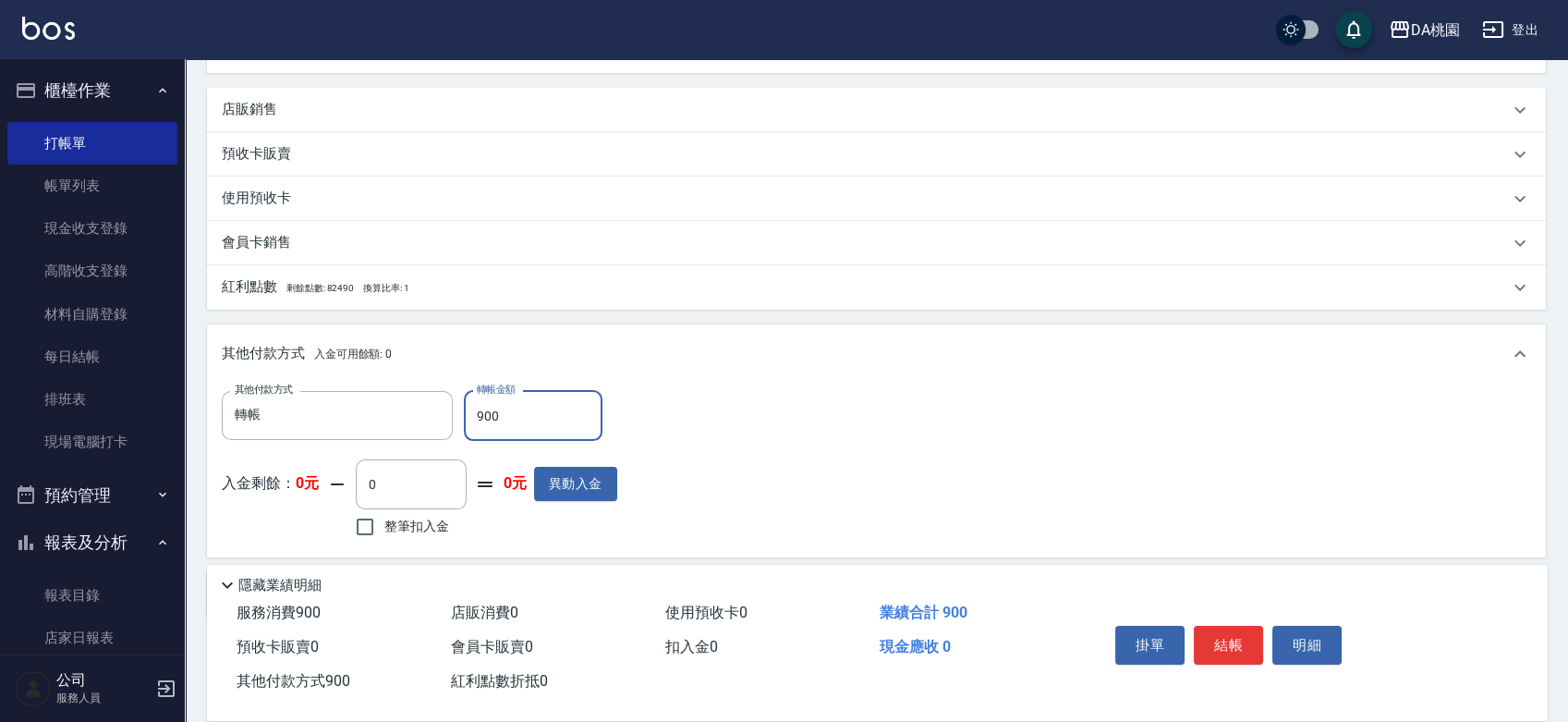
scroll to position [524, 0]
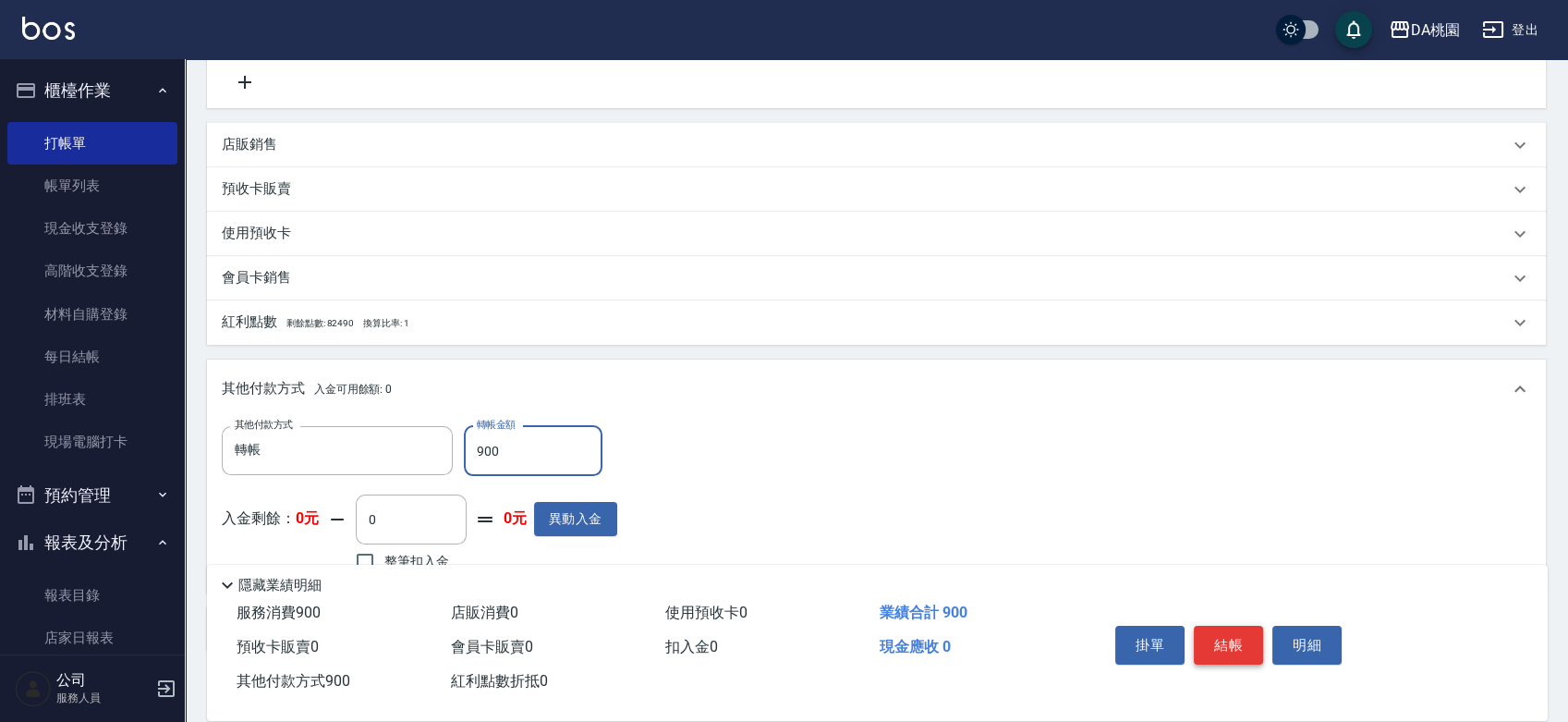
type input "900"
click at [1232, 642] on button "結帳" at bounding box center [1228, 645] width 69 height 39
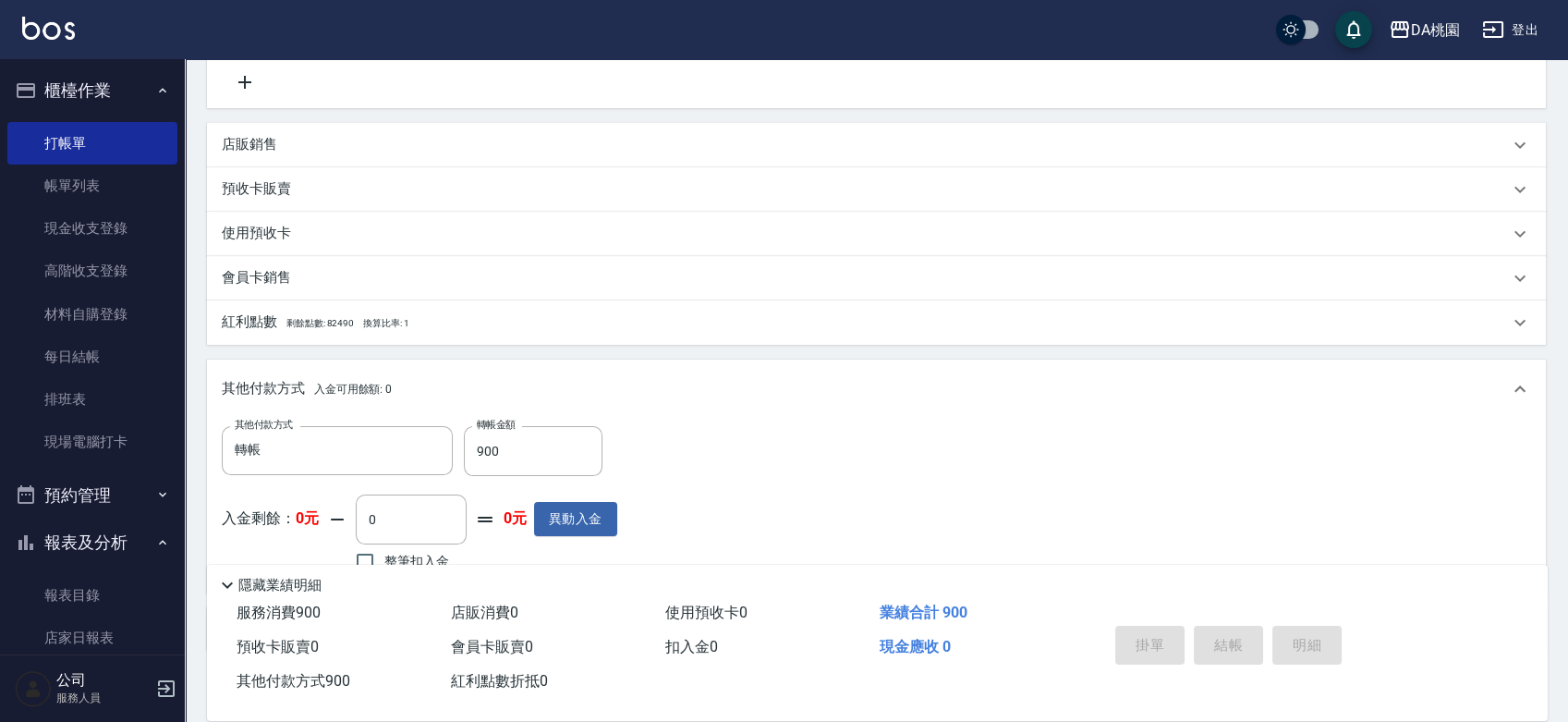
type input "2025/09/21 14:31"
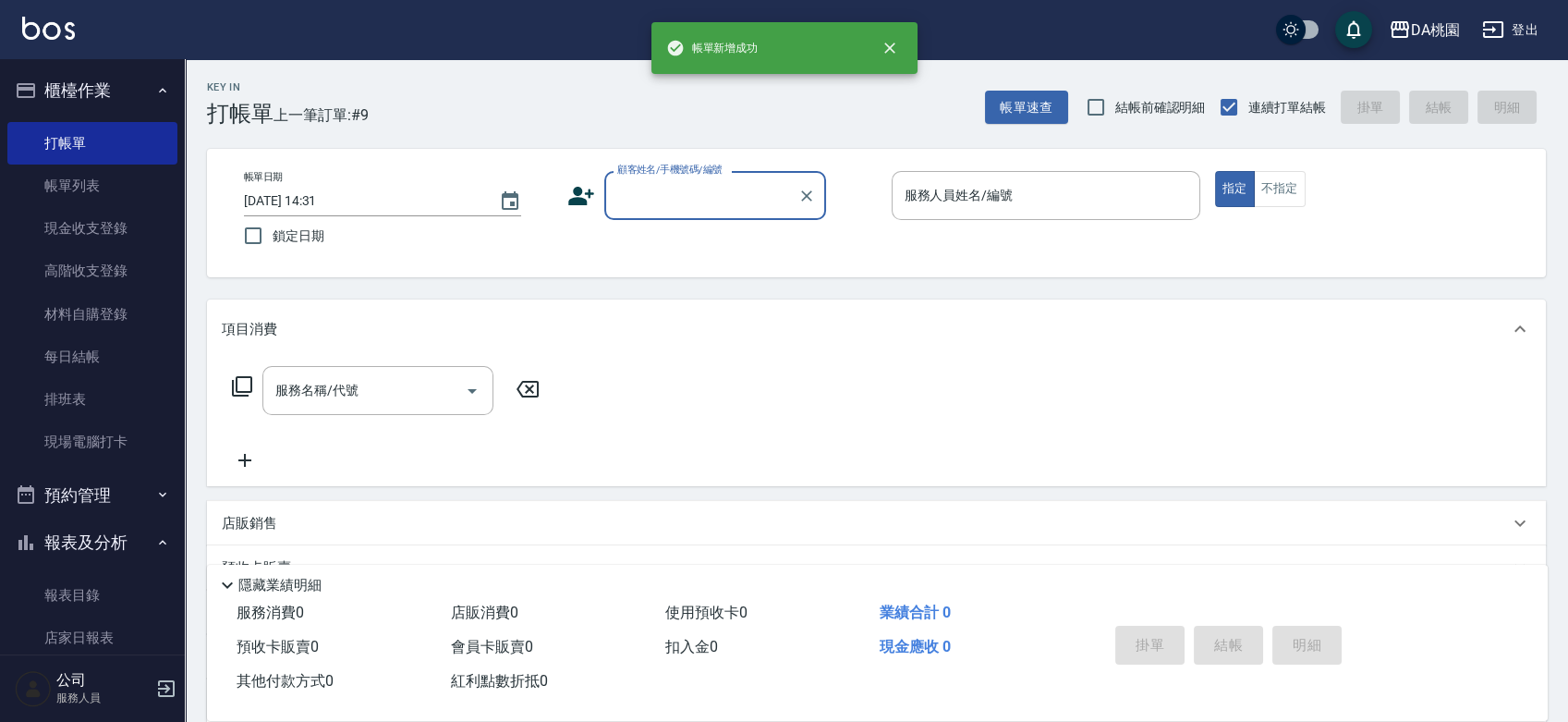
scroll to position [0, 0]
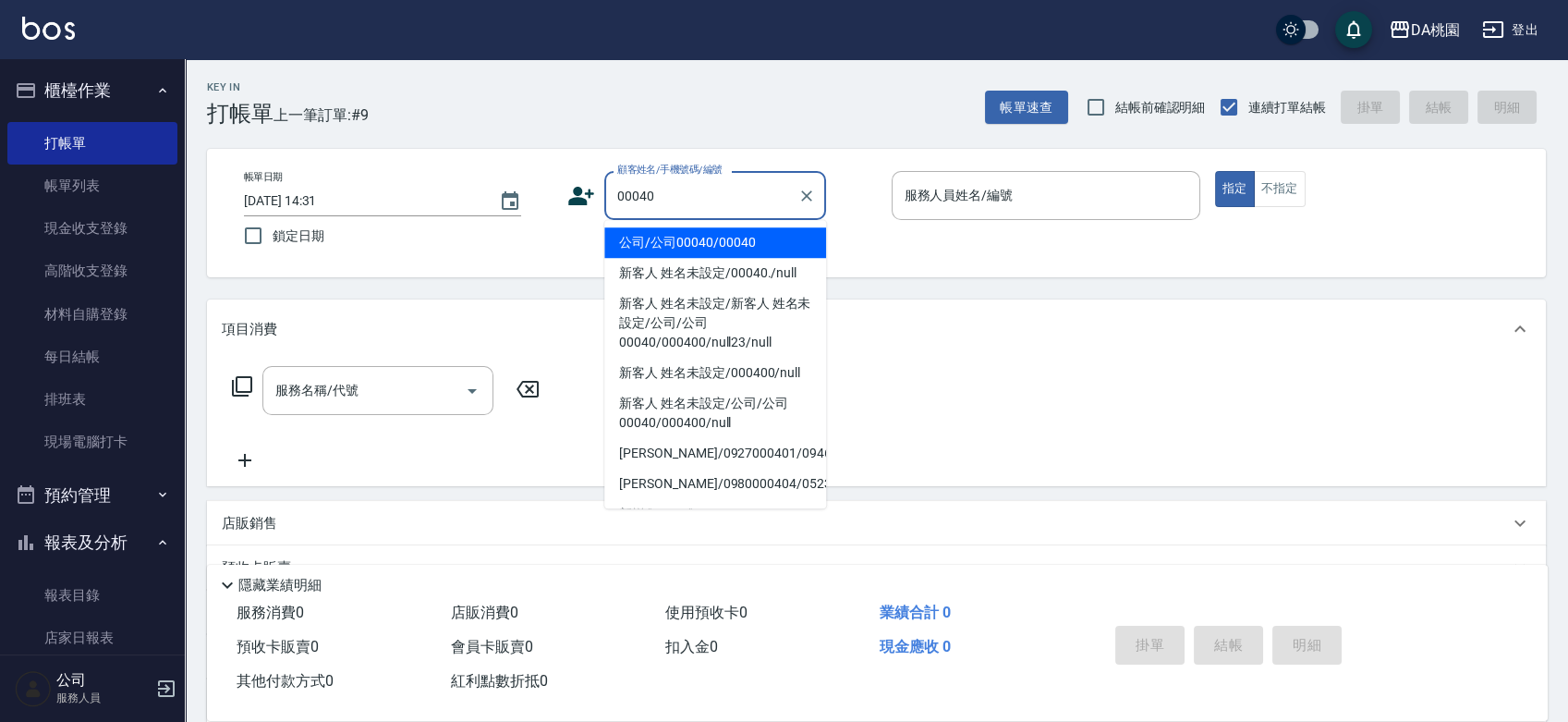
type input "公司/公司00040/00040"
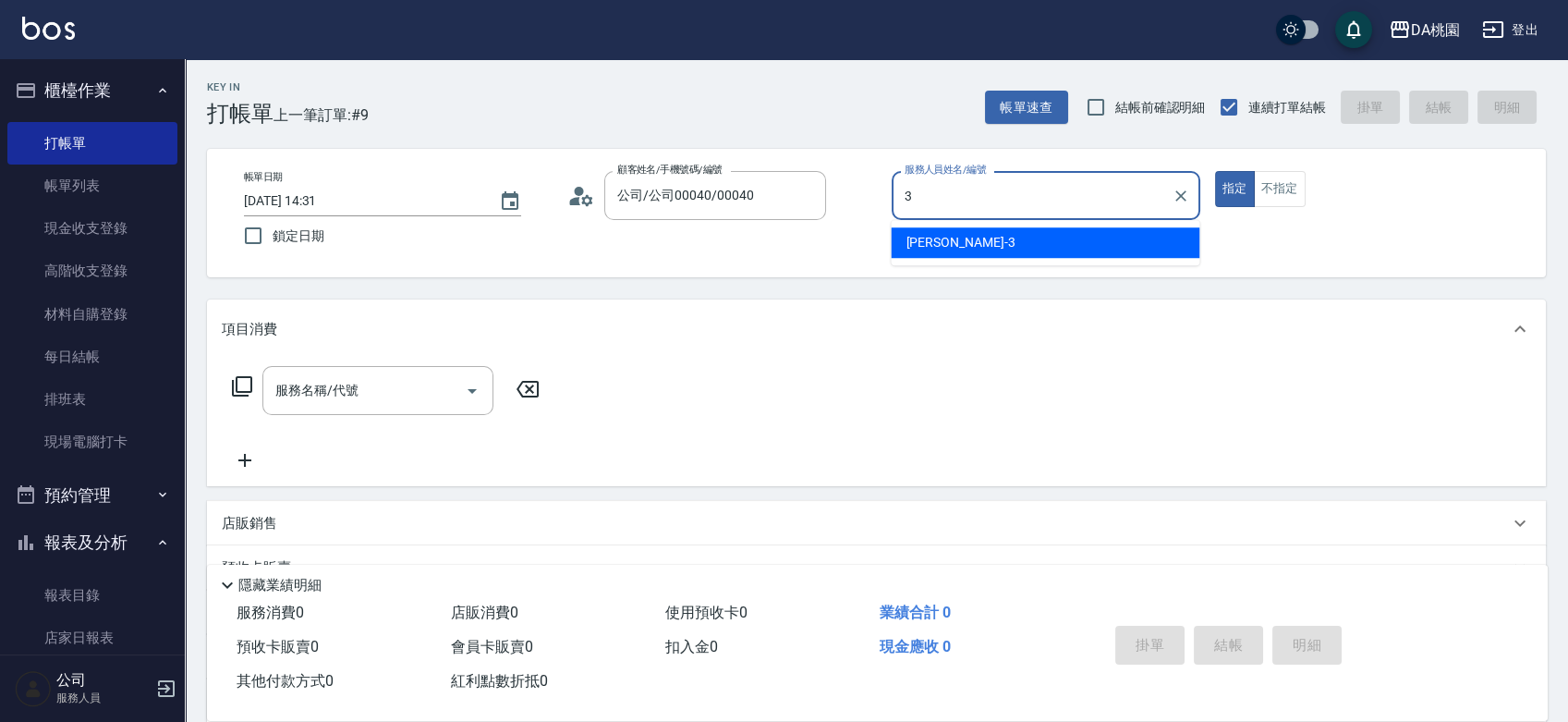
type input "愛莉絲-3"
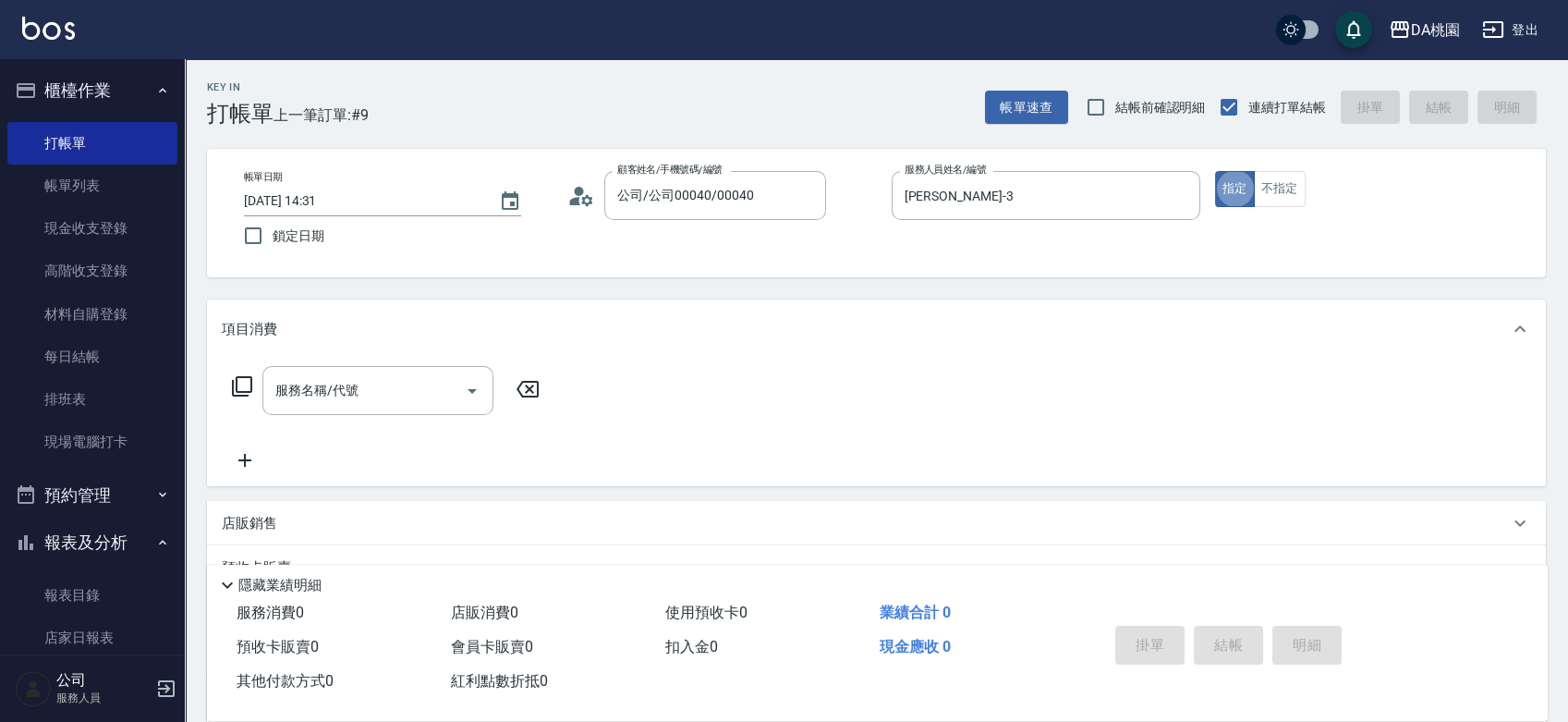
click at [241, 382] on icon at bounding box center [242, 386] width 22 height 22
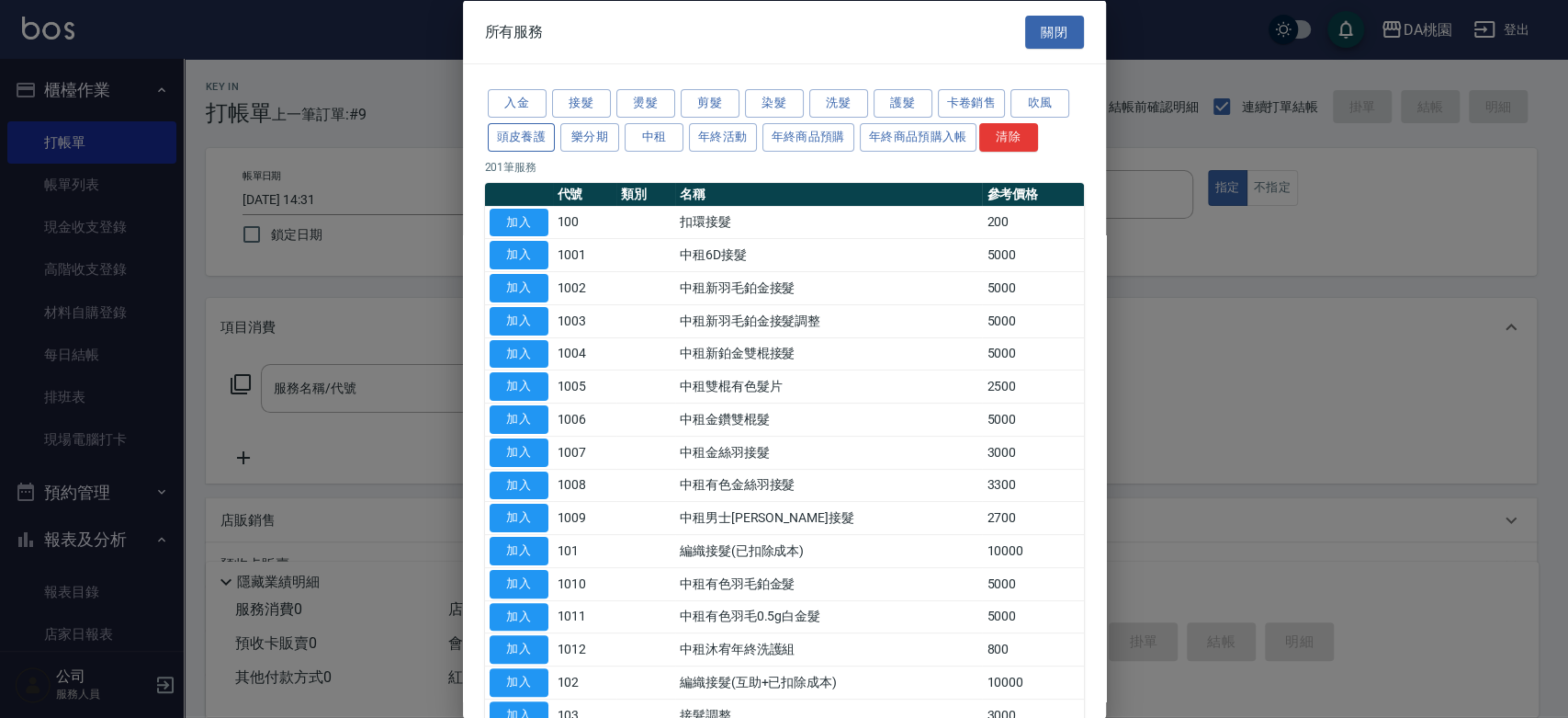
click at [537, 132] on button "頭皮養護" at bounding box center [522, 136] width 68 height 29
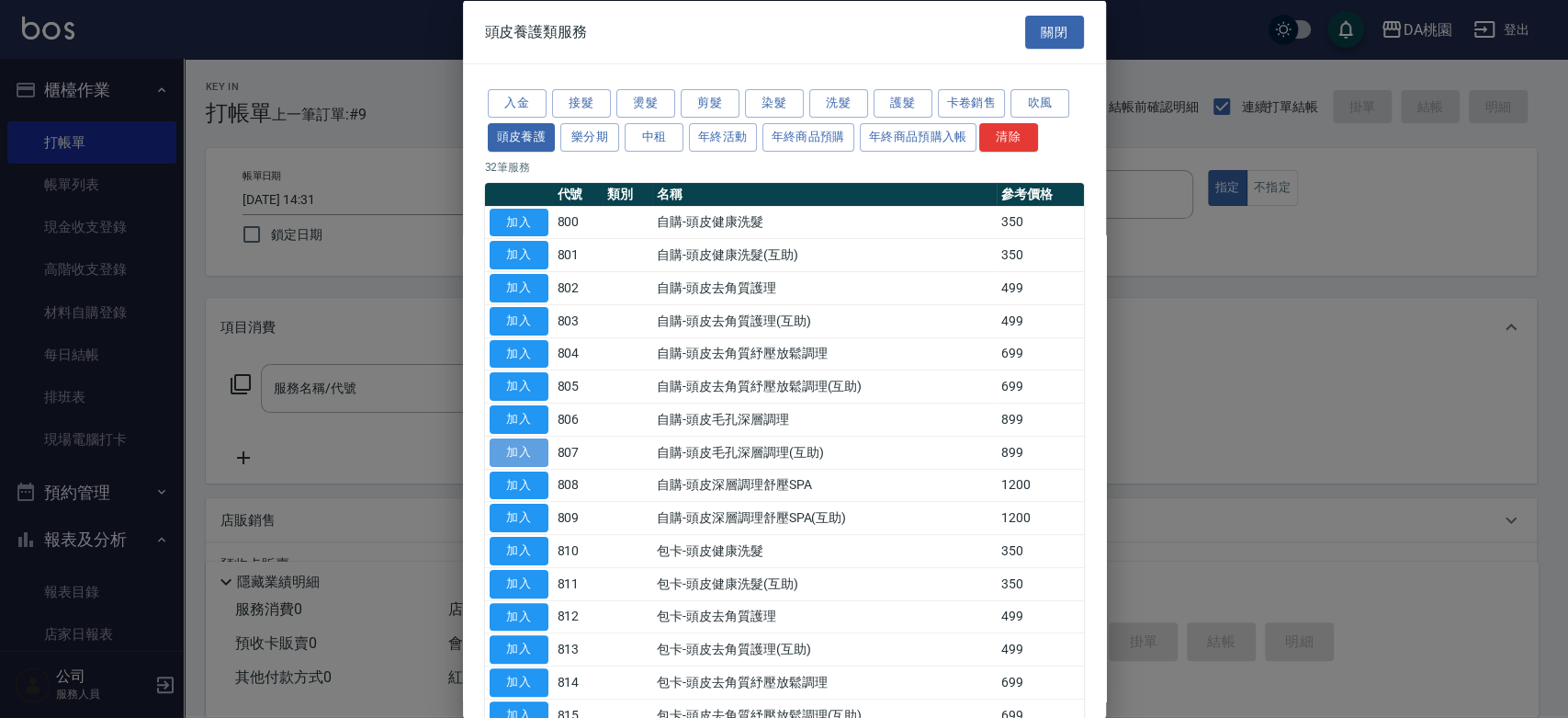
click at [528, 443] on button "加入" at bounding box center [518, 452] width 59 height 29
type input "自購-頭皮毛孔深層調理(互助)(807)"
type input "80"
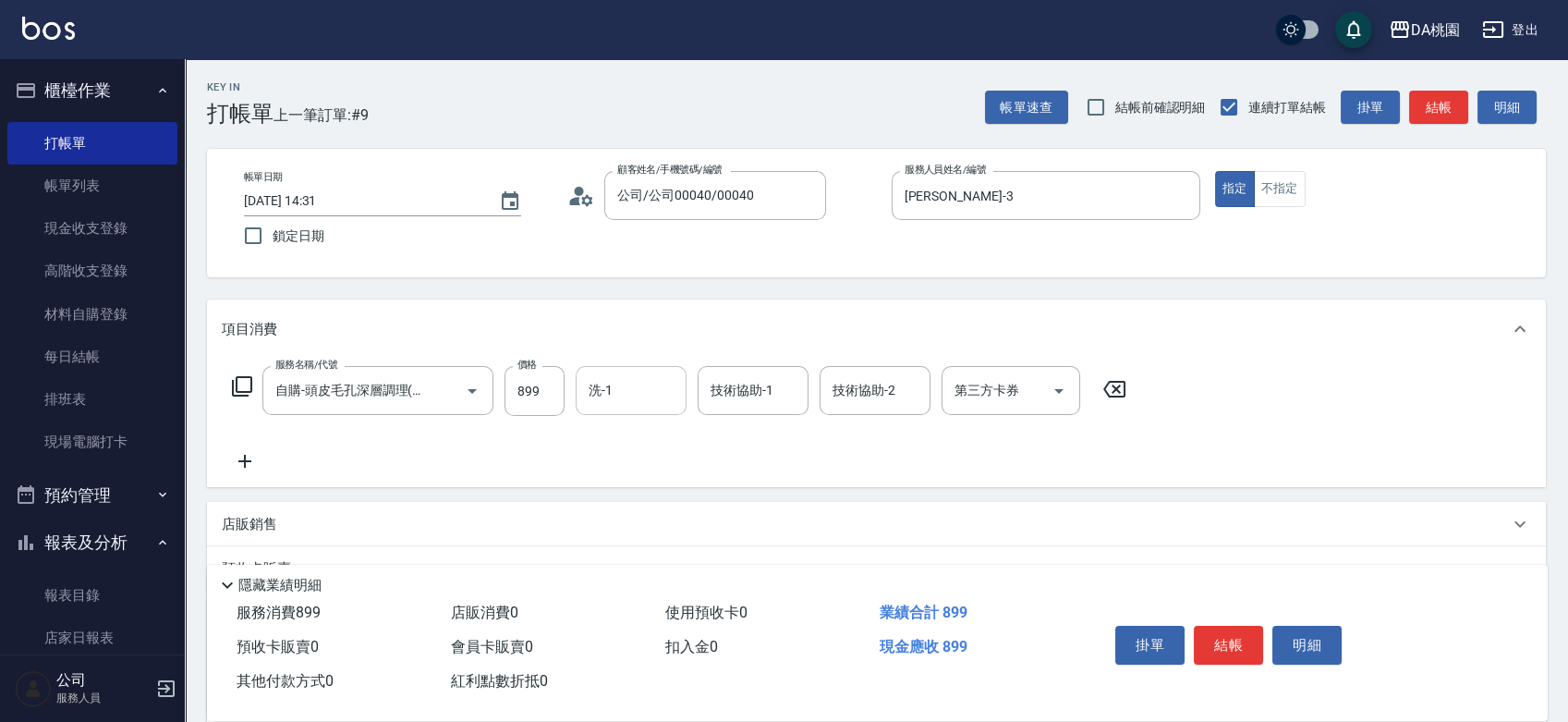
click at [593, 394] on input "洗-1" at bounding box center [631, 390] width 94 height 32
type input "C C-29"
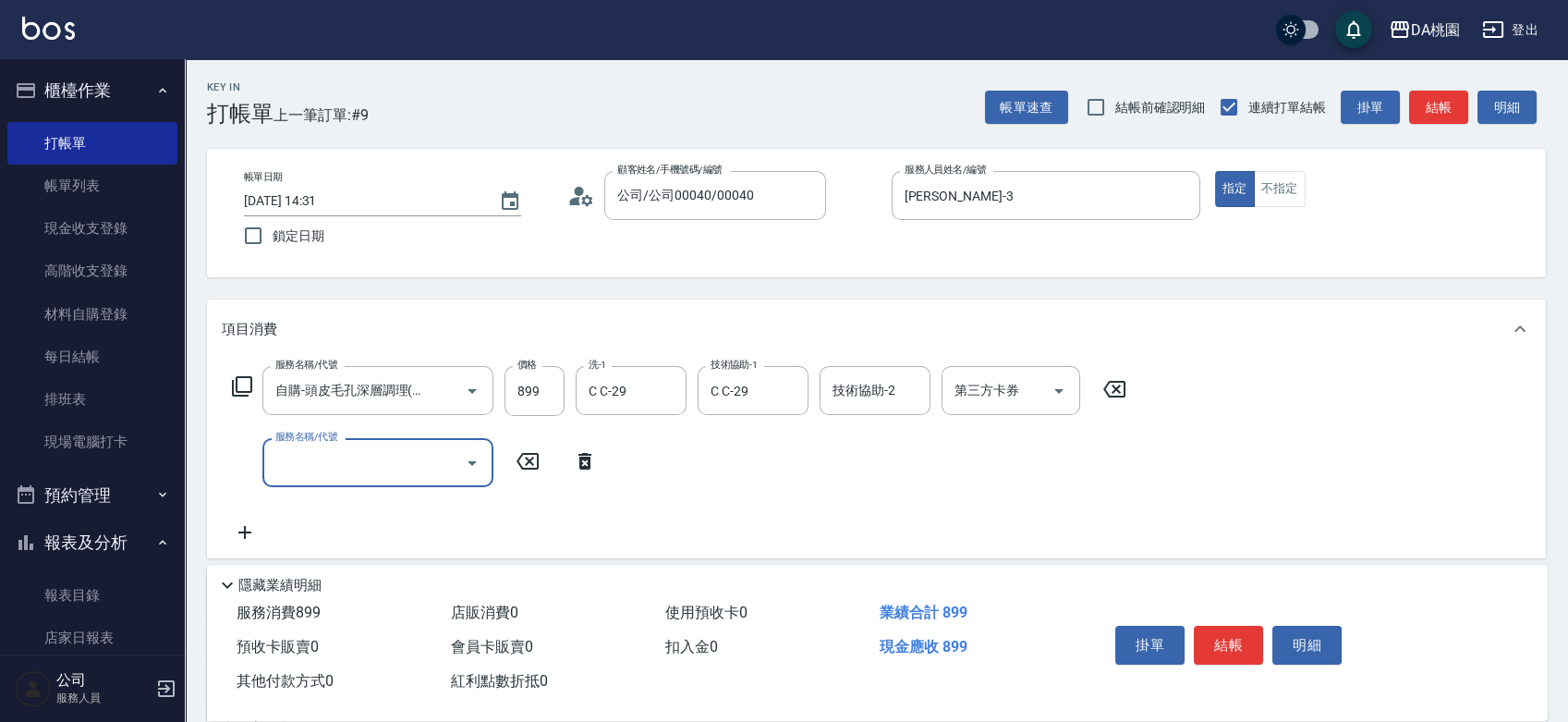
click at [244, 372] on div "服務名稱/代號 自購-頭皮毛孔深層調理(互助)(807) 服務名稱/代號 價格 899 價格 洗-1 C C-29 洗-1 技術協助-1 C C-29 技術協…" at bounding box center [680, 391] width 916 height 50
click at [239, 382] on icon at bounding box center [242, 386] width 22 height 22
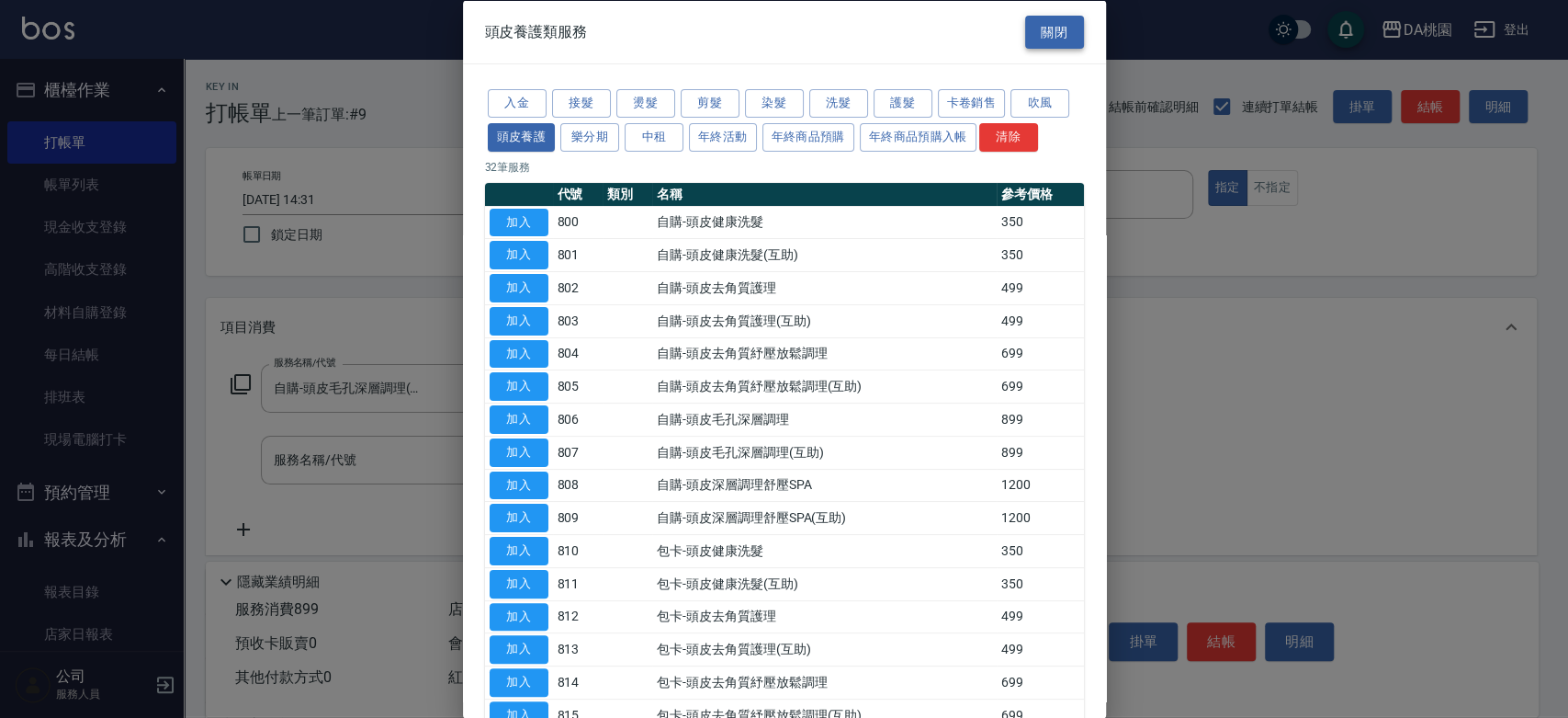
click at [1045, 34] on button "關閉" at bounding box center [1054, 32] width 59 height 34
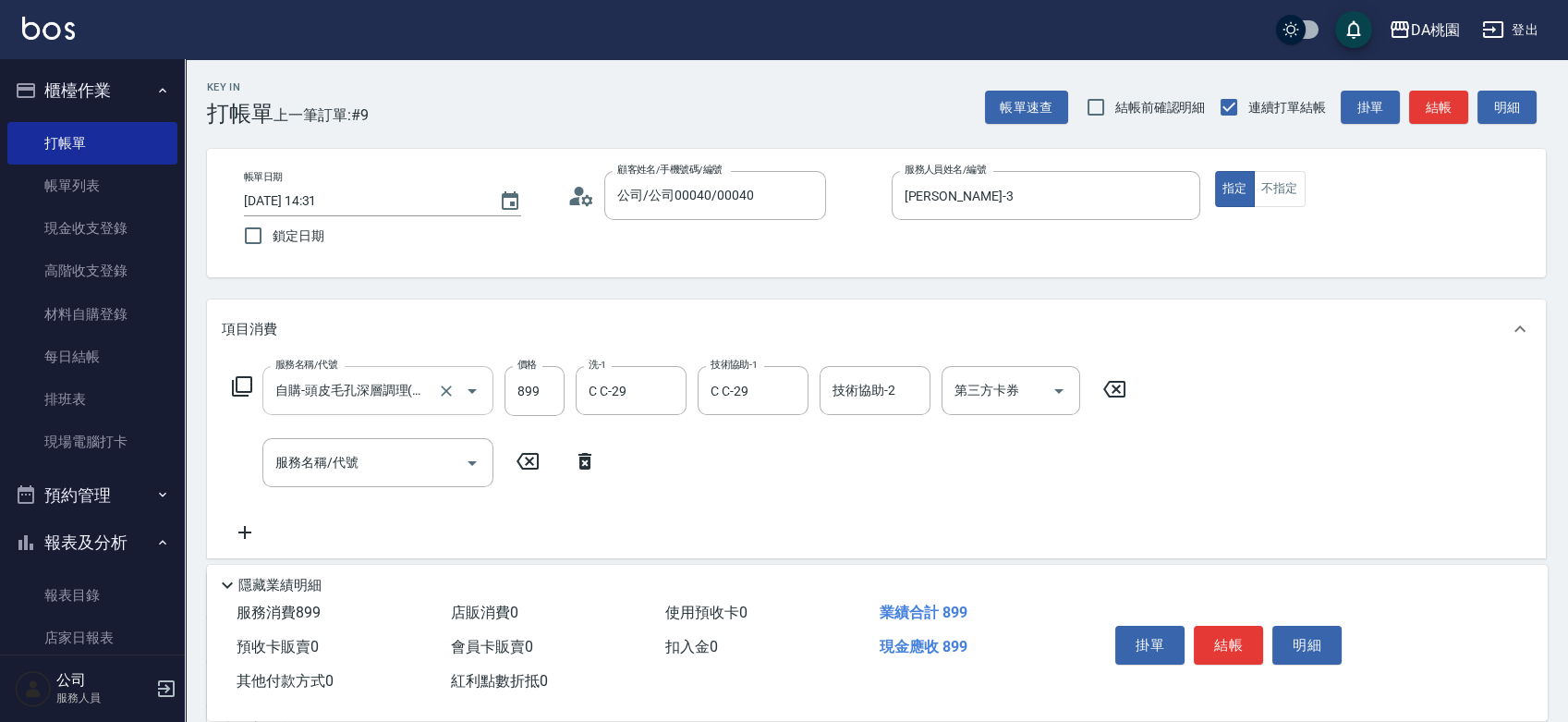
click at [390, 402] on input "自購-頭皮毛孔深層調理(互助)(807)" at bounding box center [351, 390] width 163 height 32
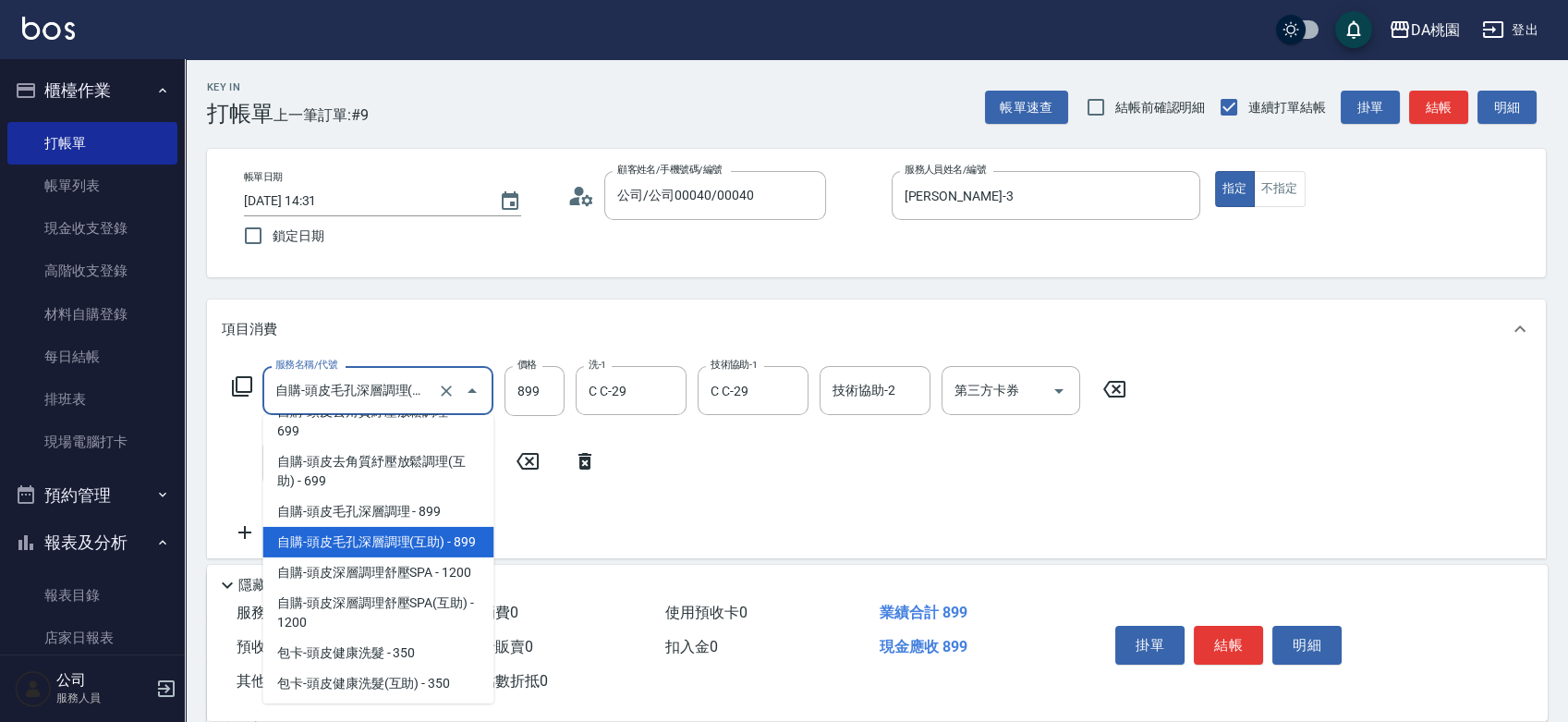
scroll to position [4389, 0]
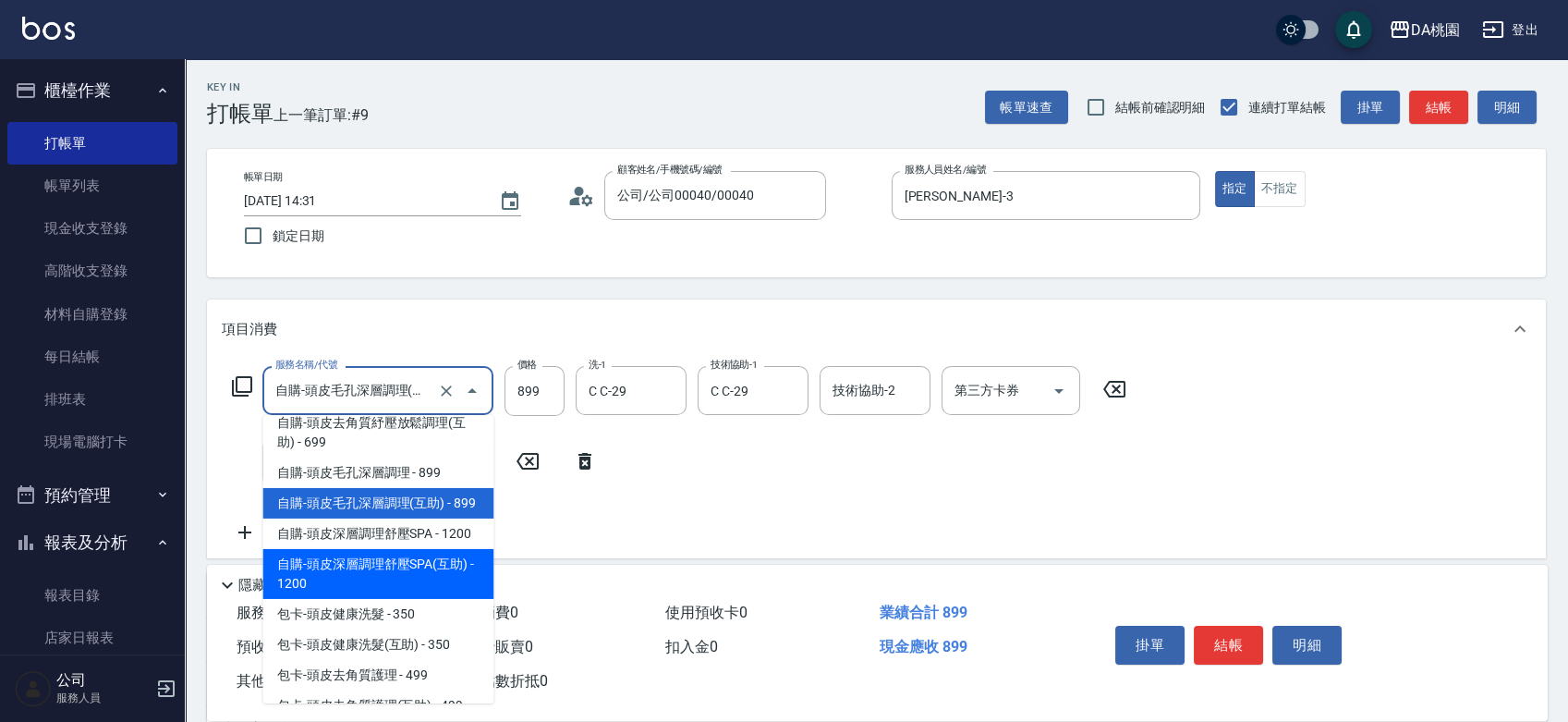
click at [389, 566] on span "自購-頭皮深層調理舒壓SPA(互助) - 1200" at bounding box center [377, 574] width 231 height 50
type input "自購-頭皮深層調理舒壓SPA(互助)(809)"
type input "120"
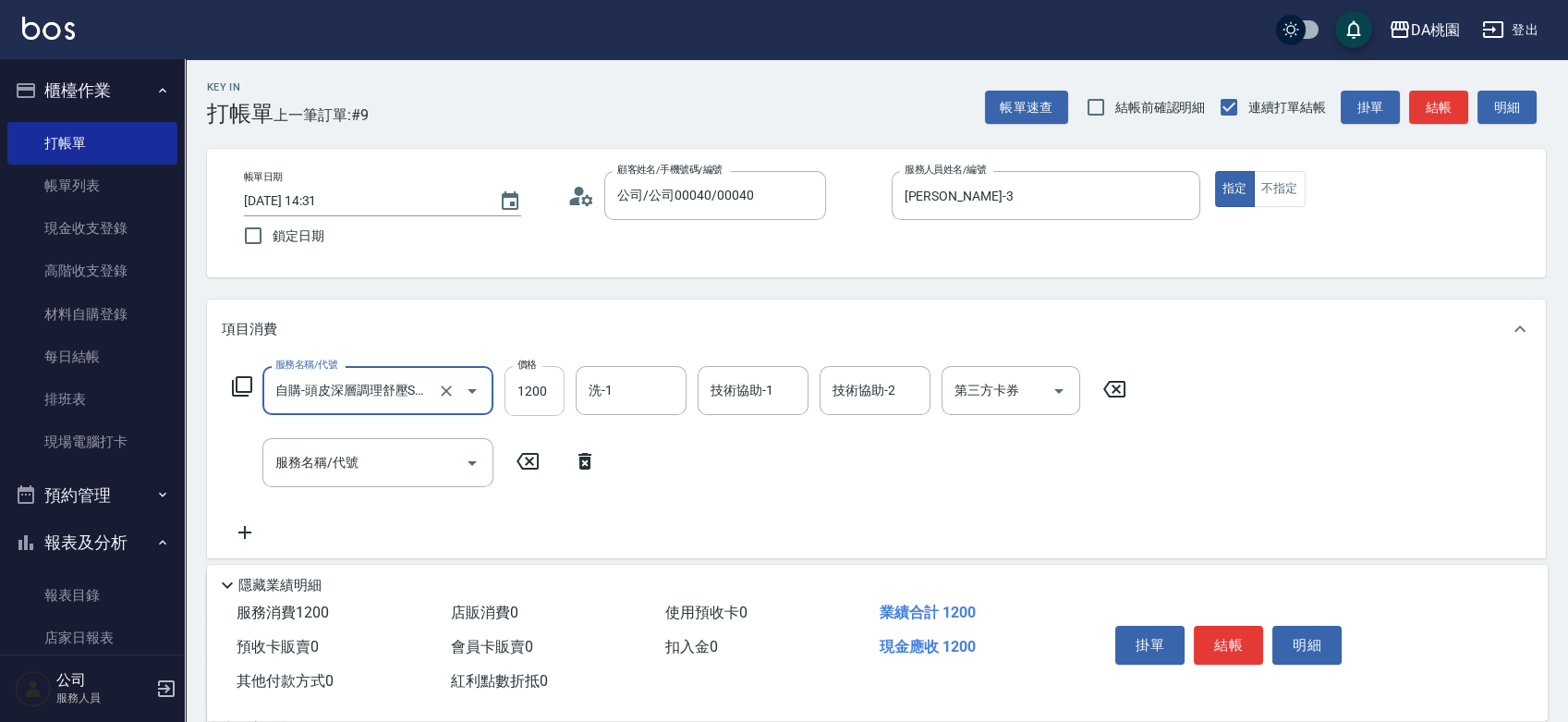
click at [521, 383] on input "1200" at bounding box center [535, 391] width 60 height 50
type input "8"
type input "0"
type input "899"
type input "80"
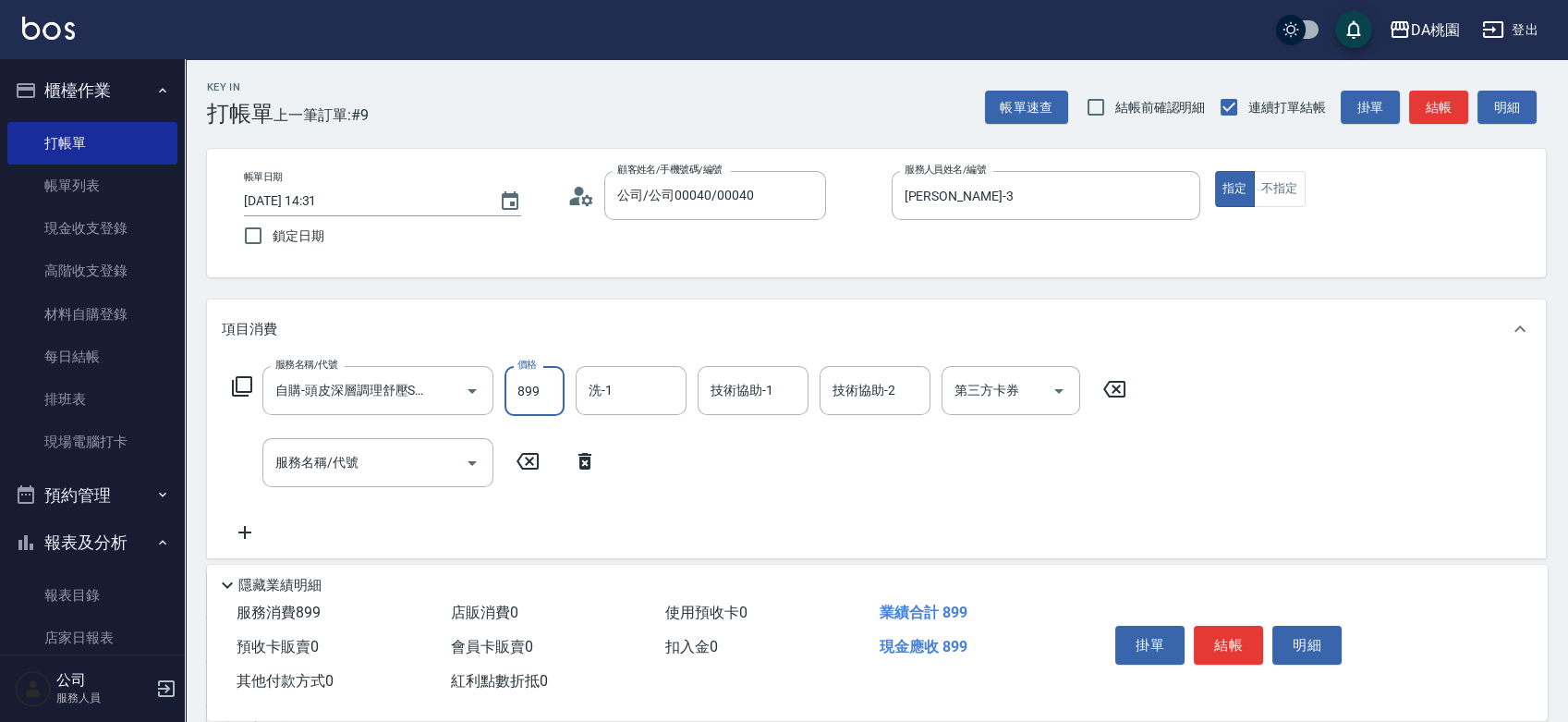
type input "899"
type input "C C-29"
click at [235, 391] on icon at bounding box center [242, 386] width 22 height 22
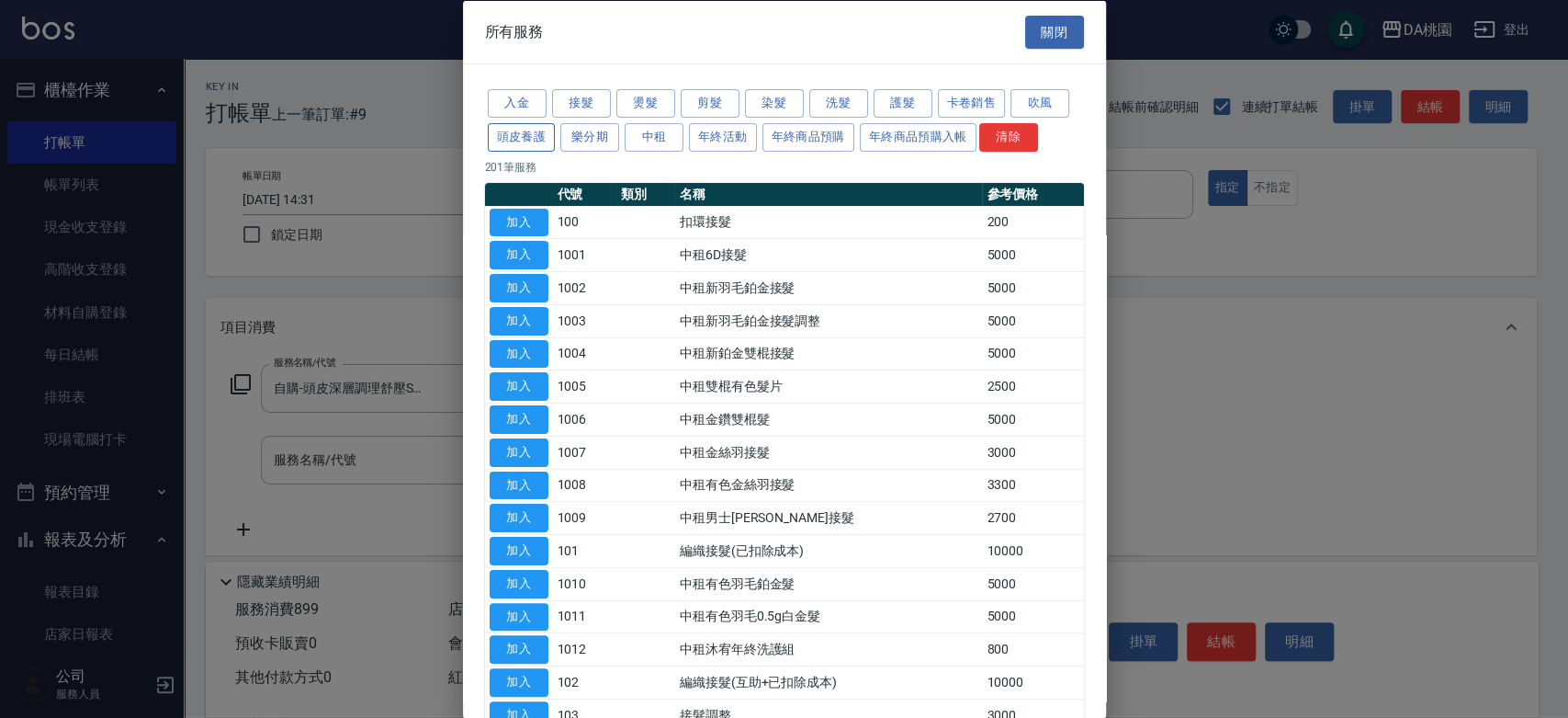
click at [540, 132] on button "頭皮養護" at bounding box center [522, 136] width 68 height 29
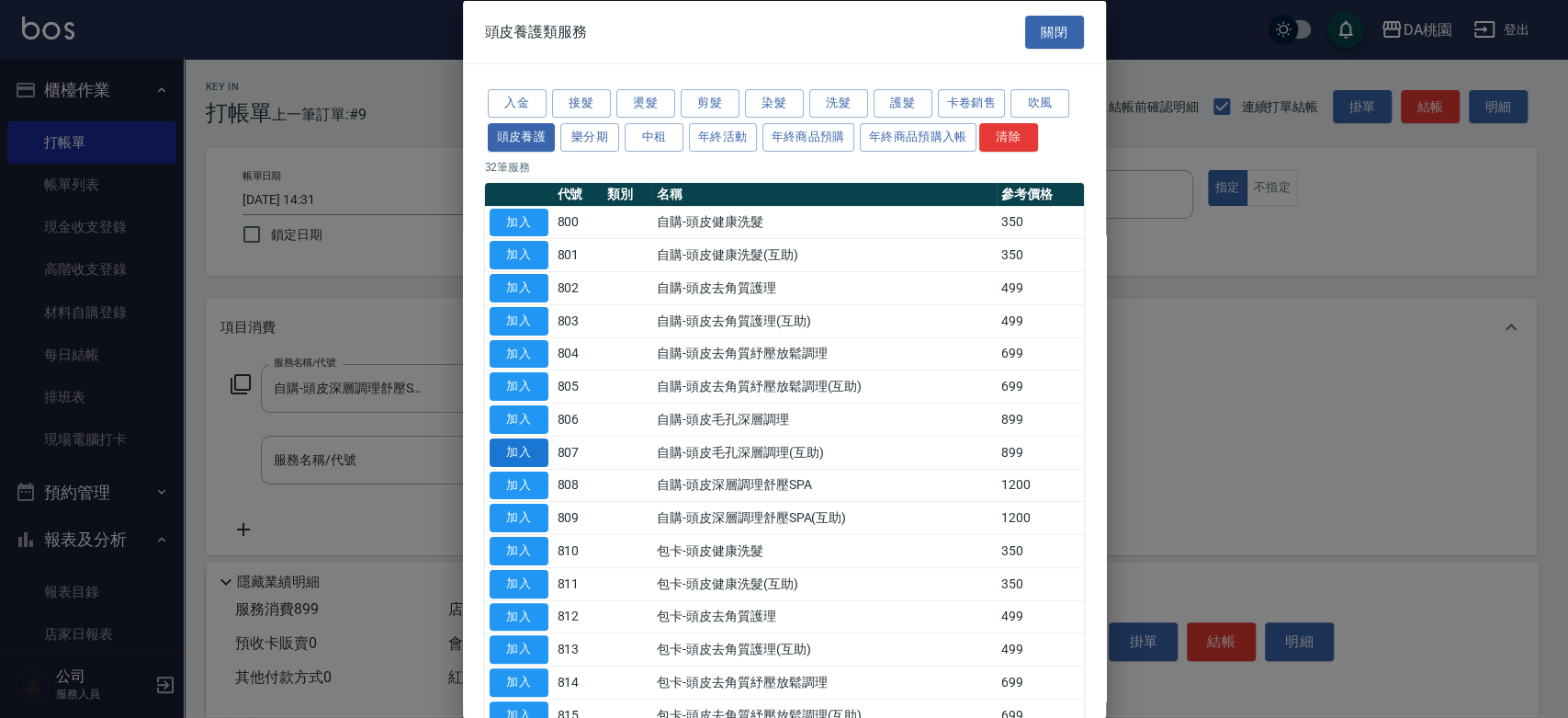
click at [538, 453] on button "加入" at bounding box center [518, 452] width 59 height 29
type input "170"
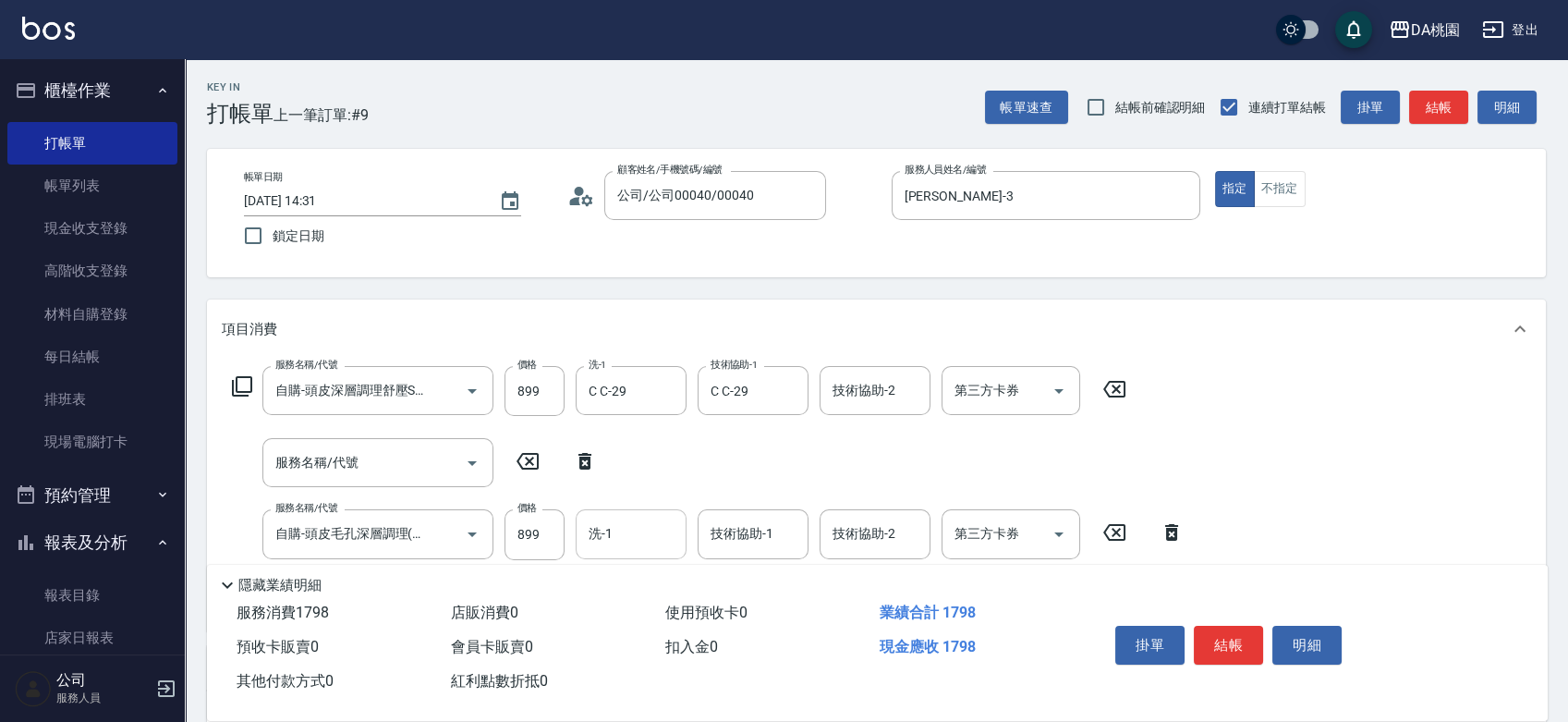
click at [605, 532] on input "洗-1" at bounding box center [631, 533] width 94 height 32
type input "C C-29"
click at [1213, 636] on button "結帳" at bounding box center [1228, 645] width 69 height 39
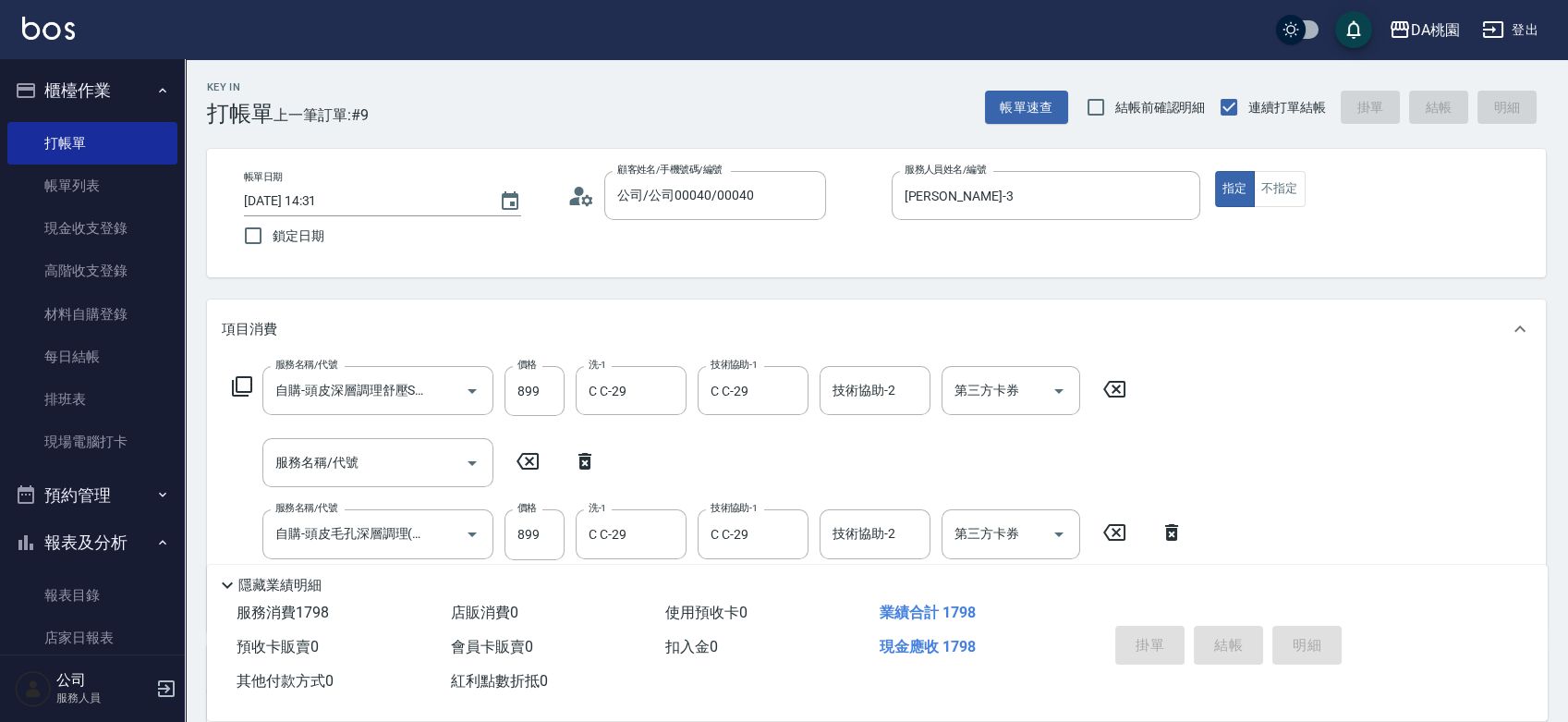
type input "2025/09/21 14:54"
type input "0"
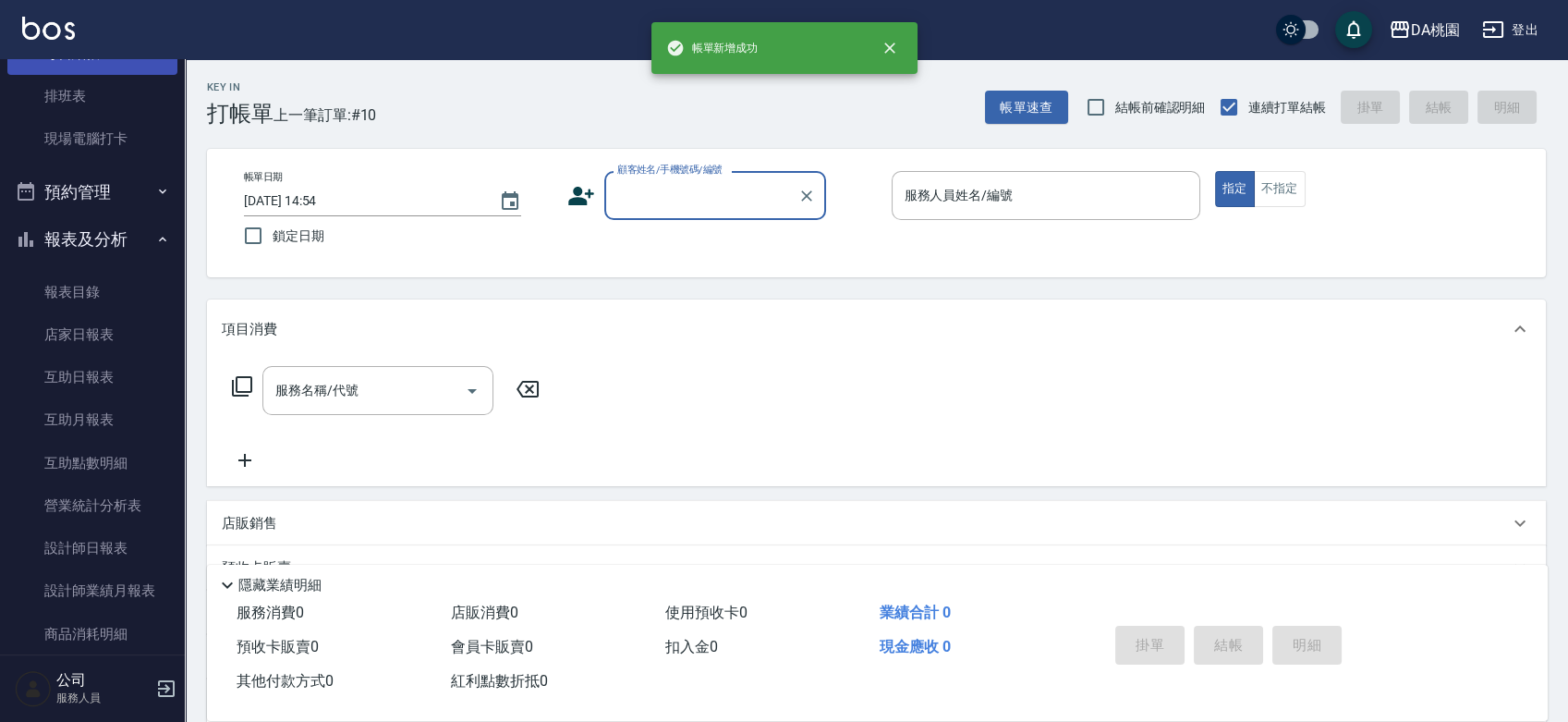
scroll to position [308, 0]
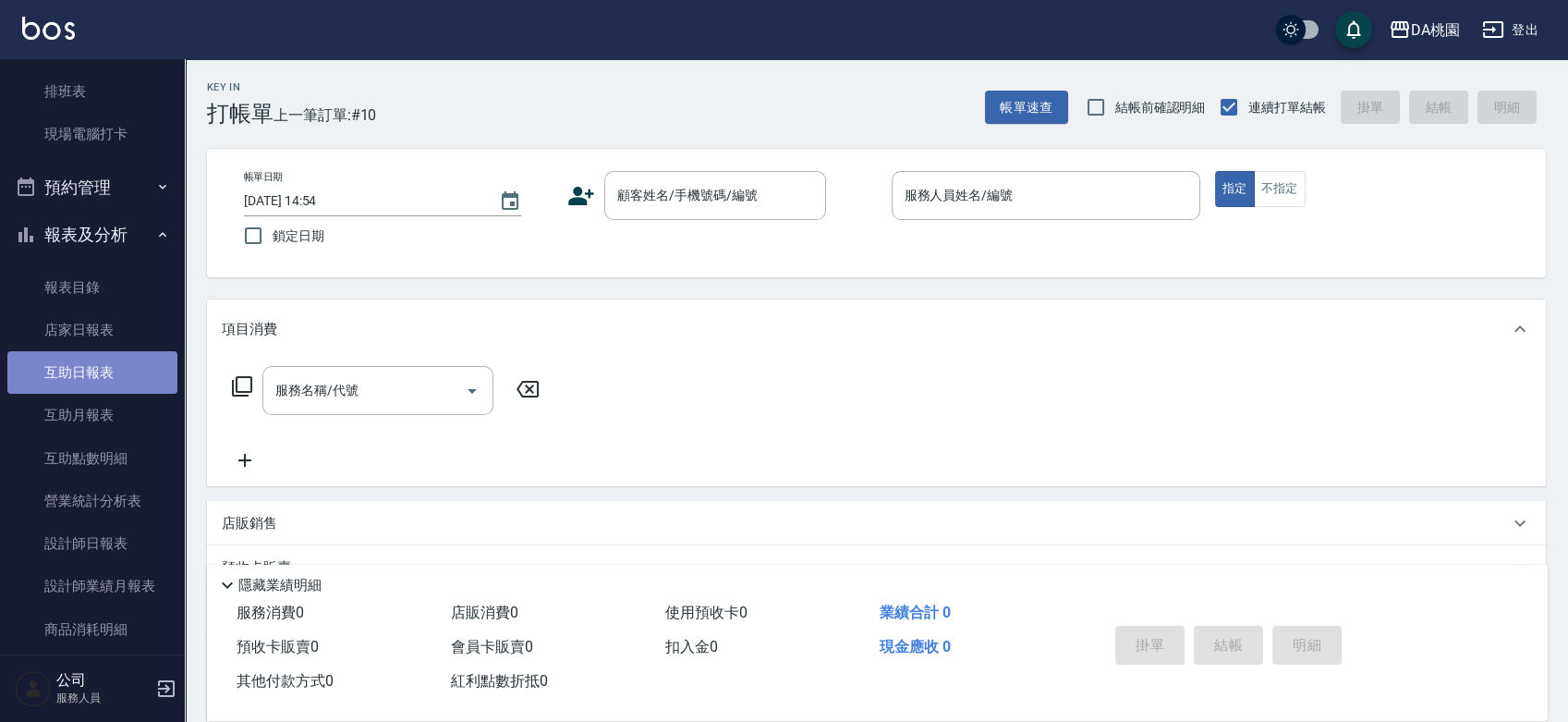
click at [106, 380] on link "互助日報表" at bounding box center [92, 372] width 170 height 43
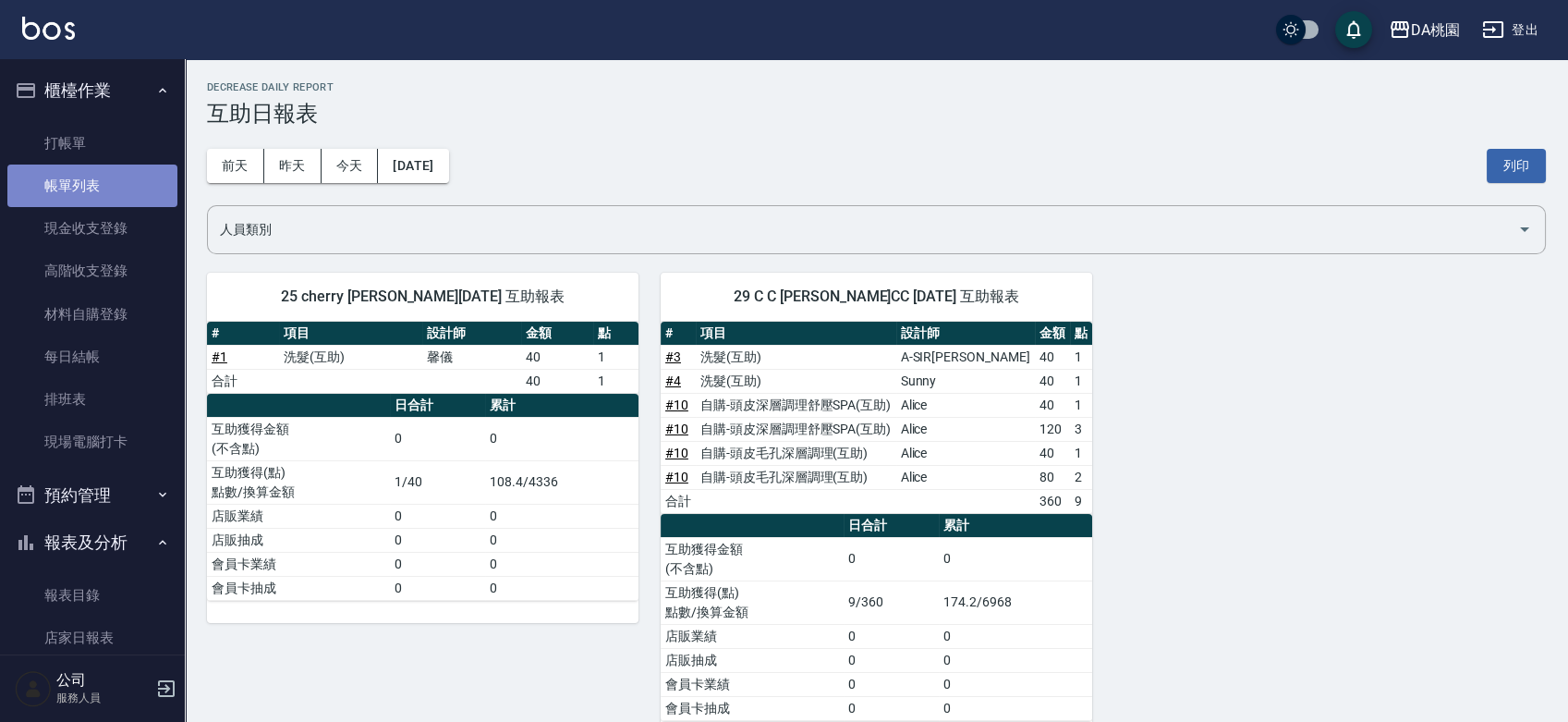
click at [95, 191] on link "帳單列表" at bounding box center [92, 186] width 170 height 43
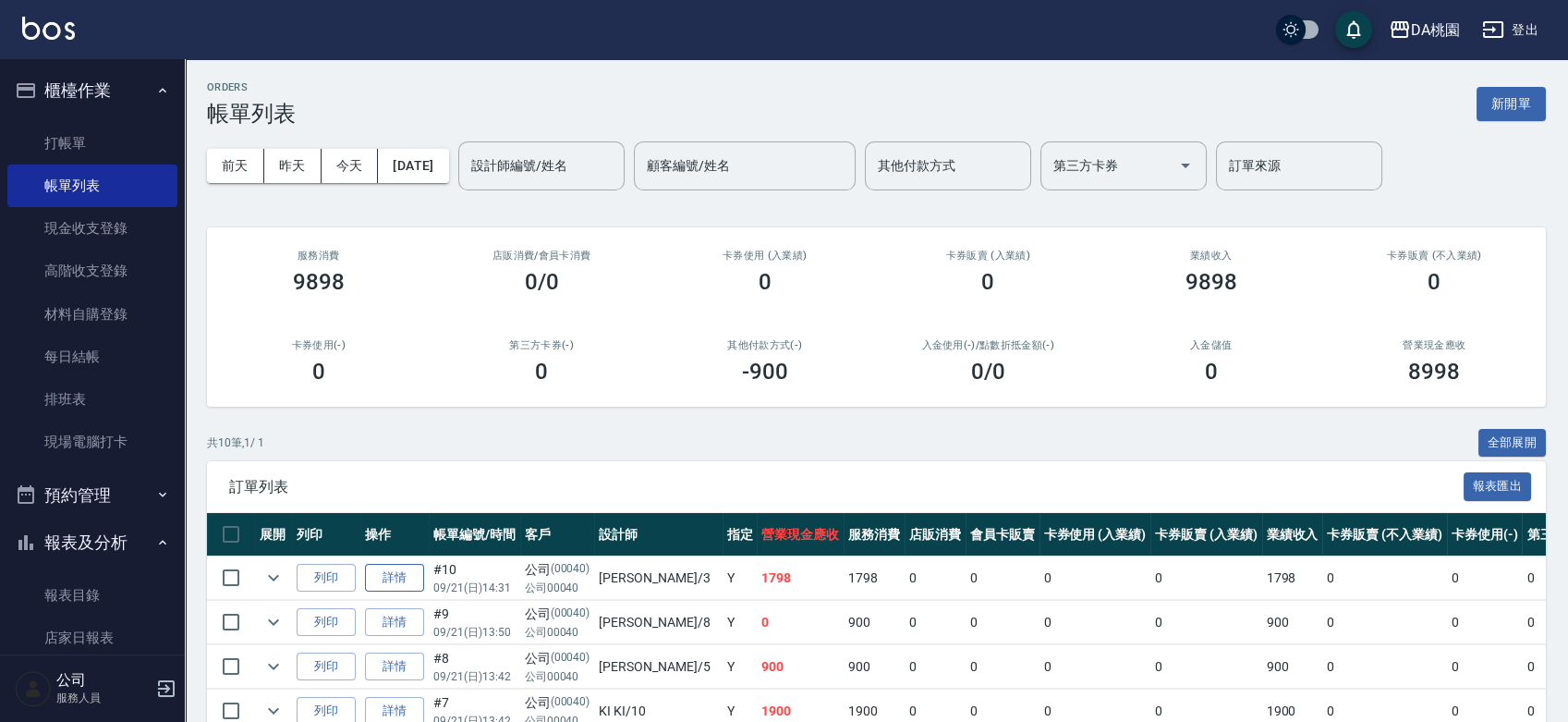
click at [396, 586] on link "詳情" at bounding box center [394, 578] width 59 height 29
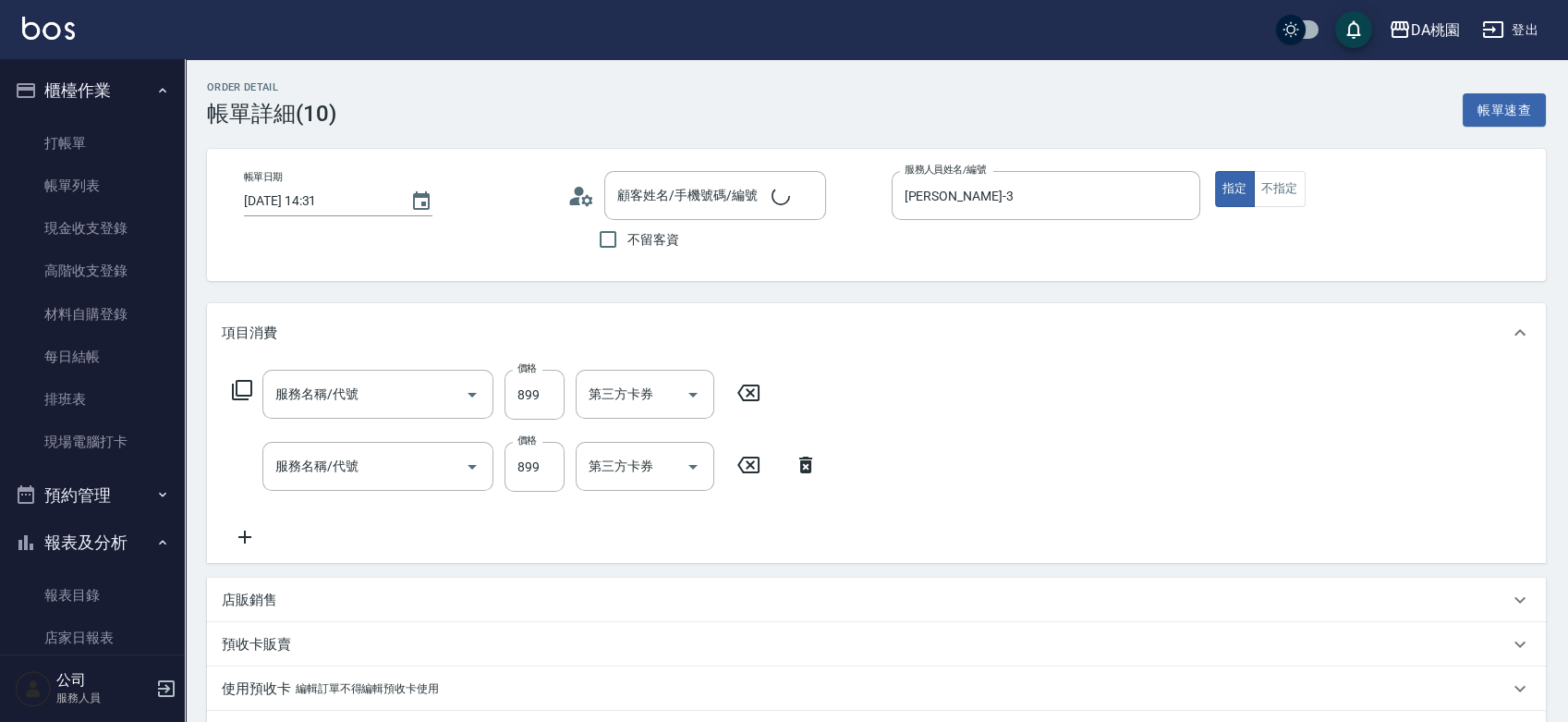
type input "2025/09/21 14:31"
type input "愛莉絲-3"
type input "170"
type input "自購-頭皮毛孔深層調理(互助)(807)"
type input "自購-頭皮深層調理舒壓SPA(互助)(809)"
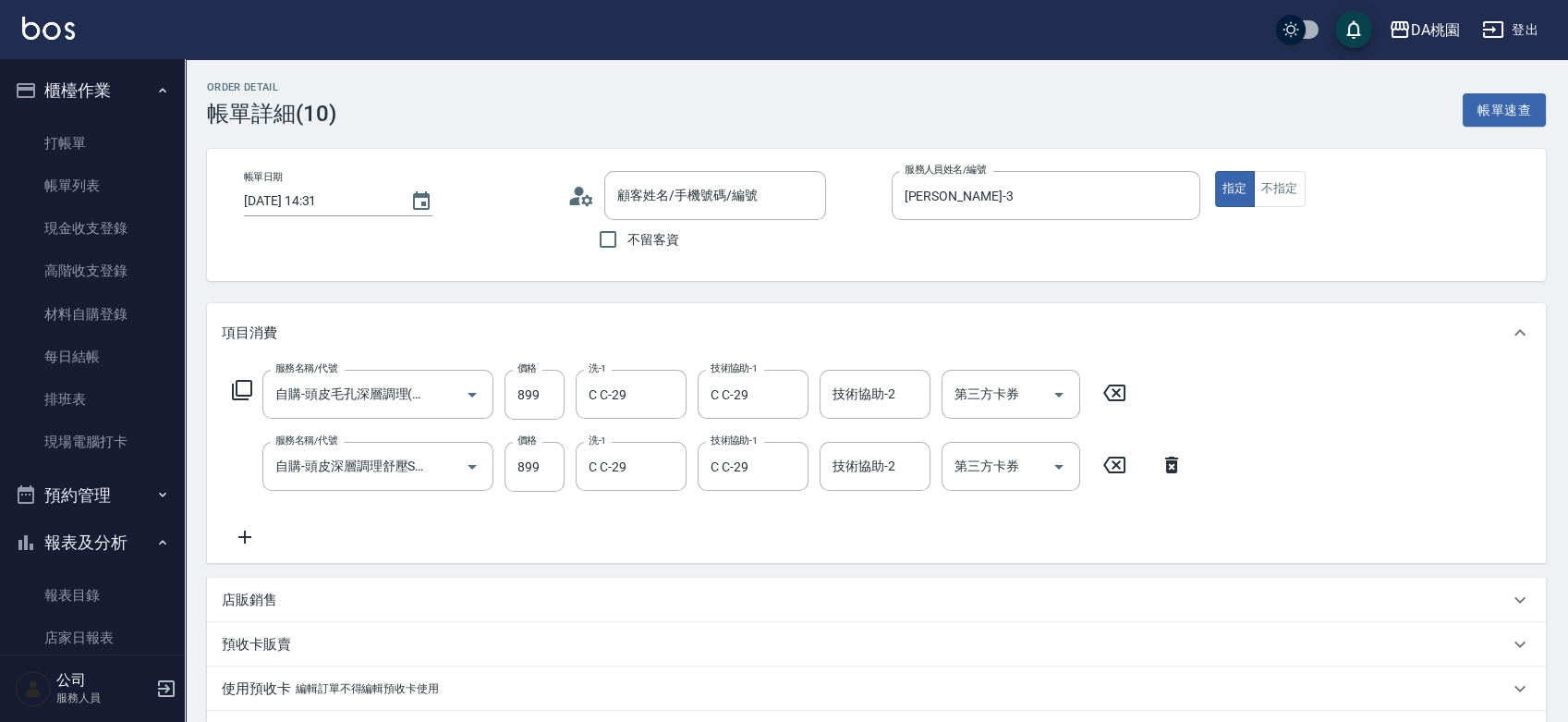
type input "公司/公司00040/00040"
click at [1172, 463] on icon at bounding box center [1172, 464] width 13 height 17
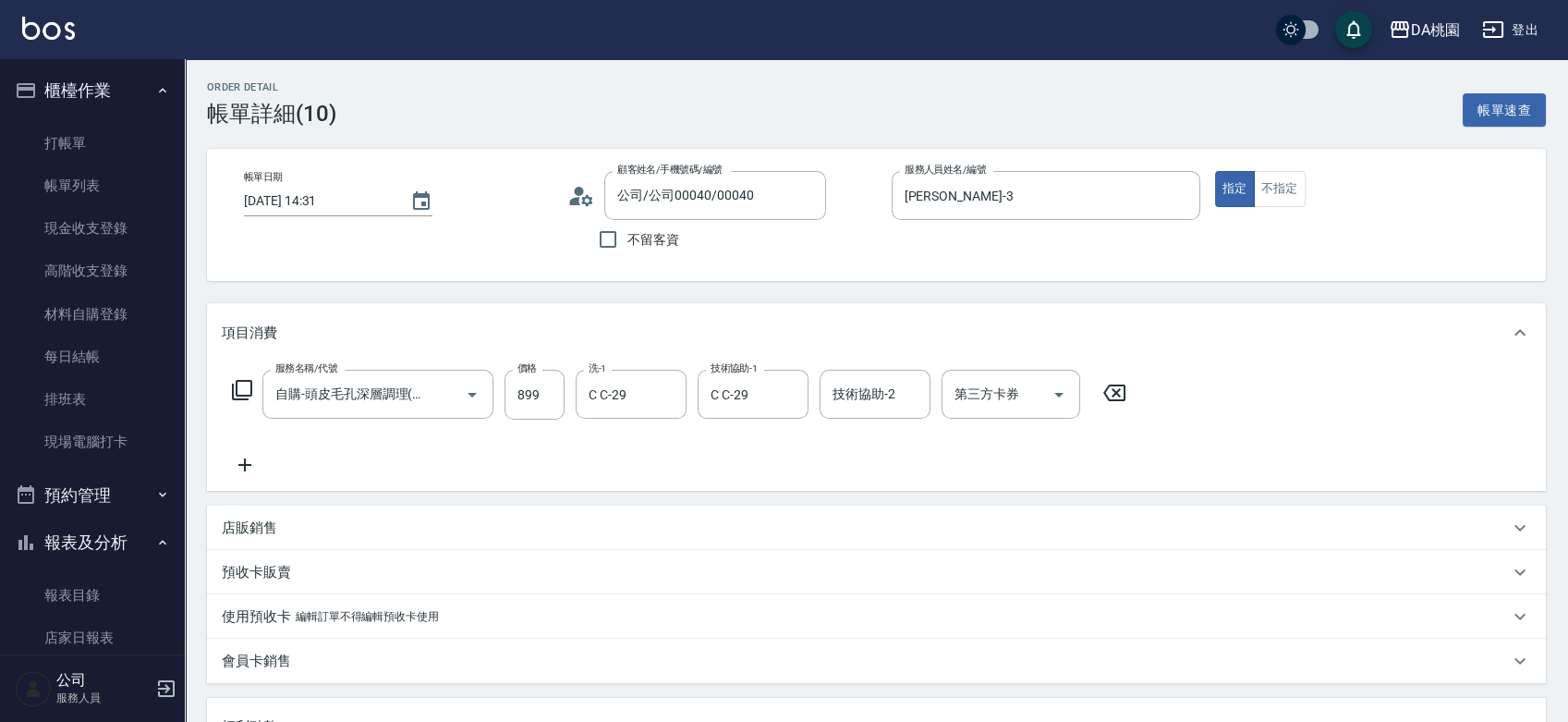
click at [237, 456] on icon at bounding box center [245, 465] width 46 height 22
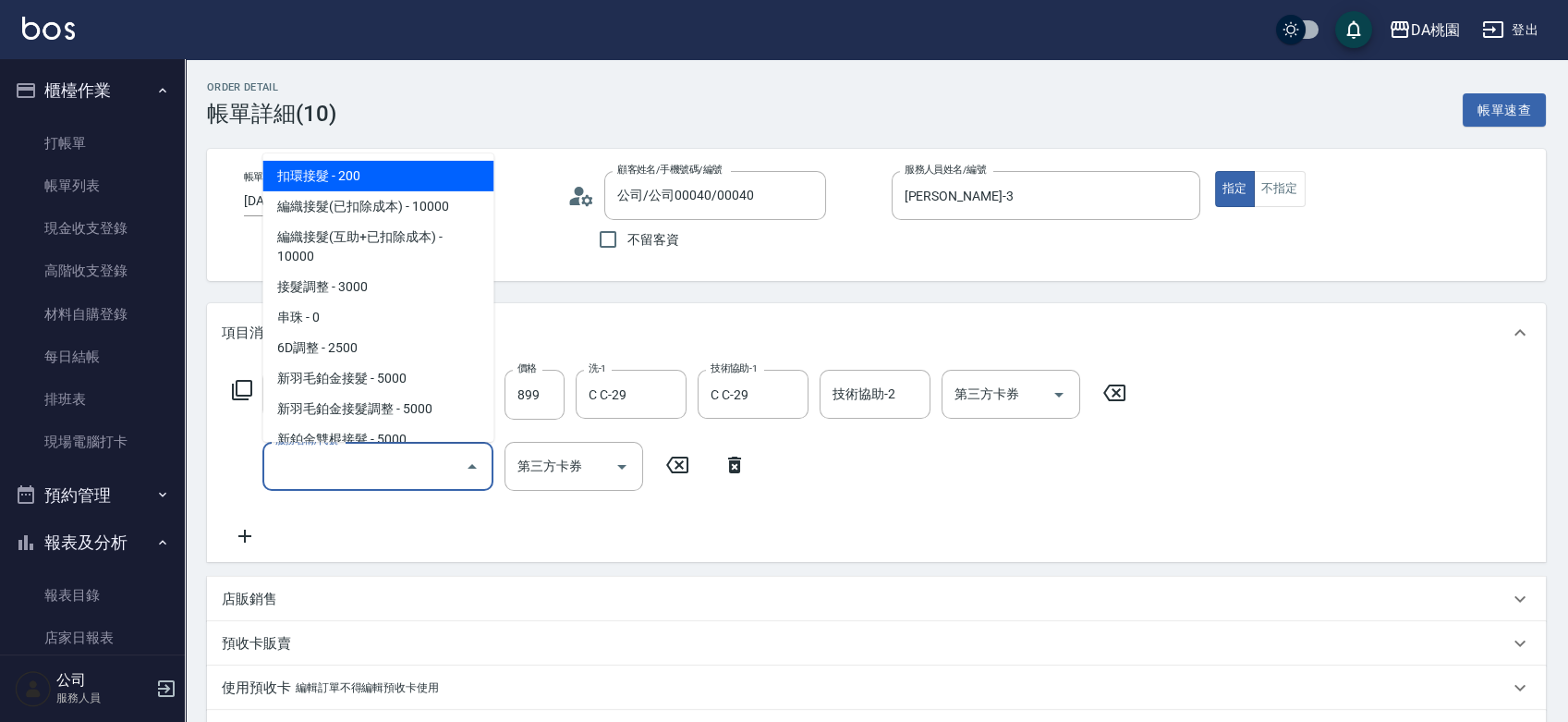
click at [383, 476] on input "服務名稱/代號" at bounding box center [363, 466] width 187 height 32
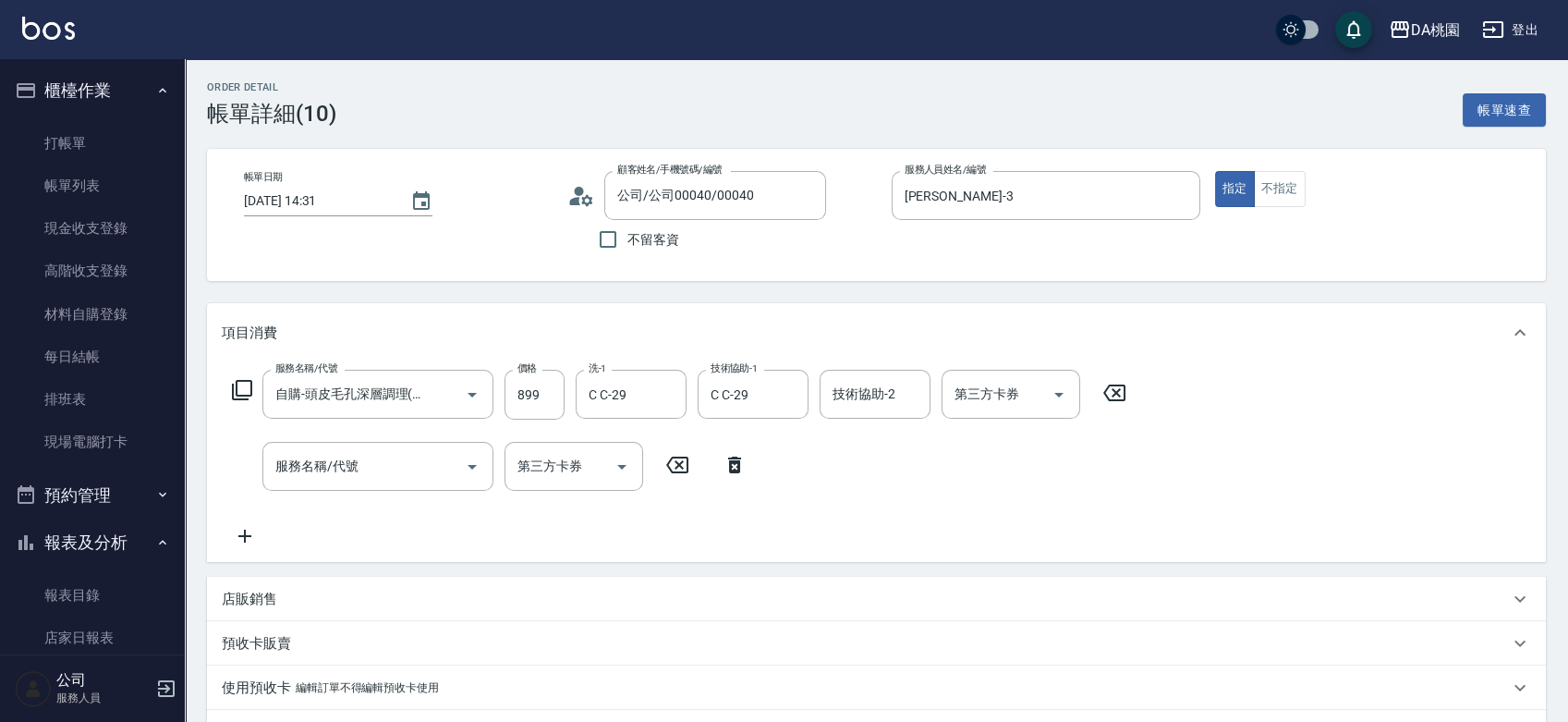
click at [244, 384] on icon at bounding box center [242, 390] width 22 height 22
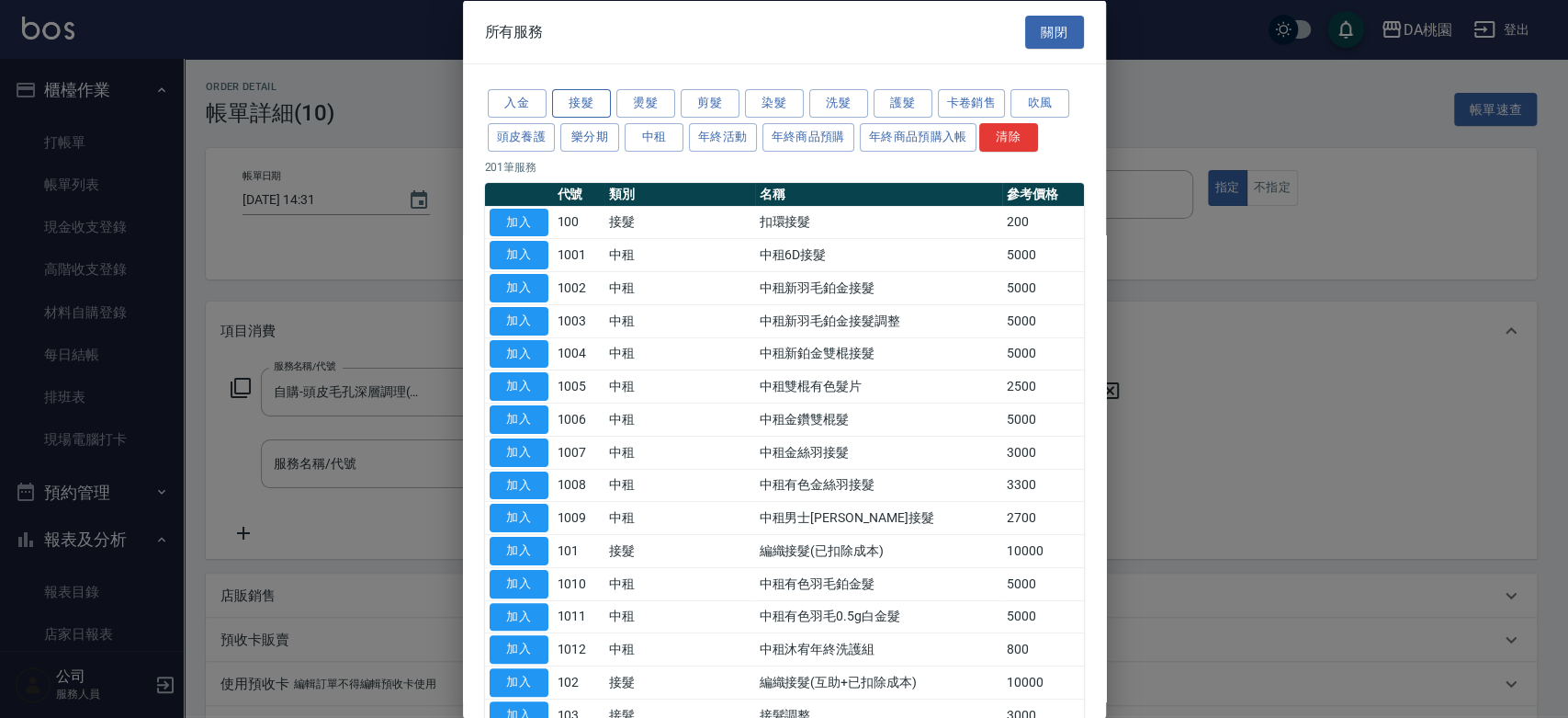
click at [590, 103] on button "接髮" at bounding box center [581, 103] width 59 height 29
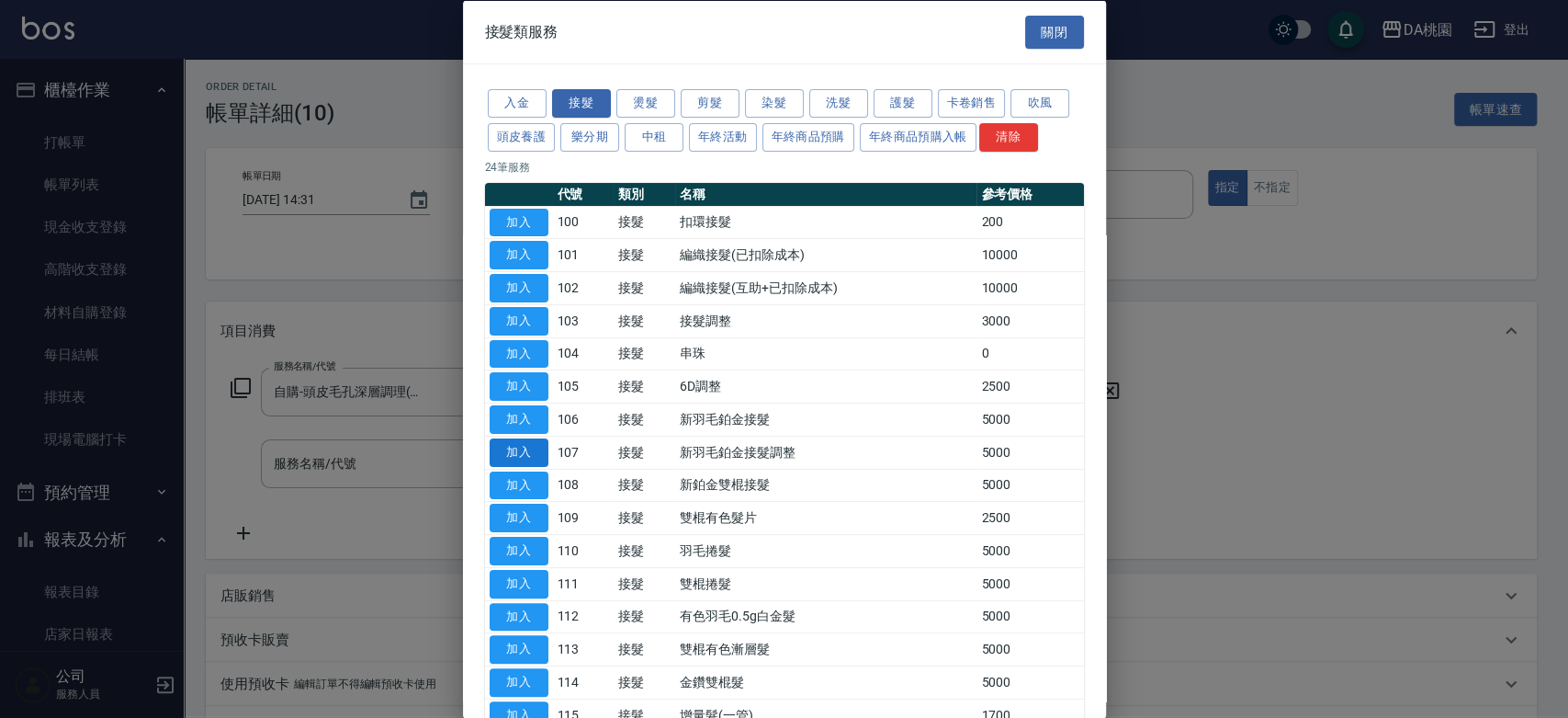
click at [535, 448] on button "加入" at bounding box center [518, 452] width 59 height 29
type input "580"
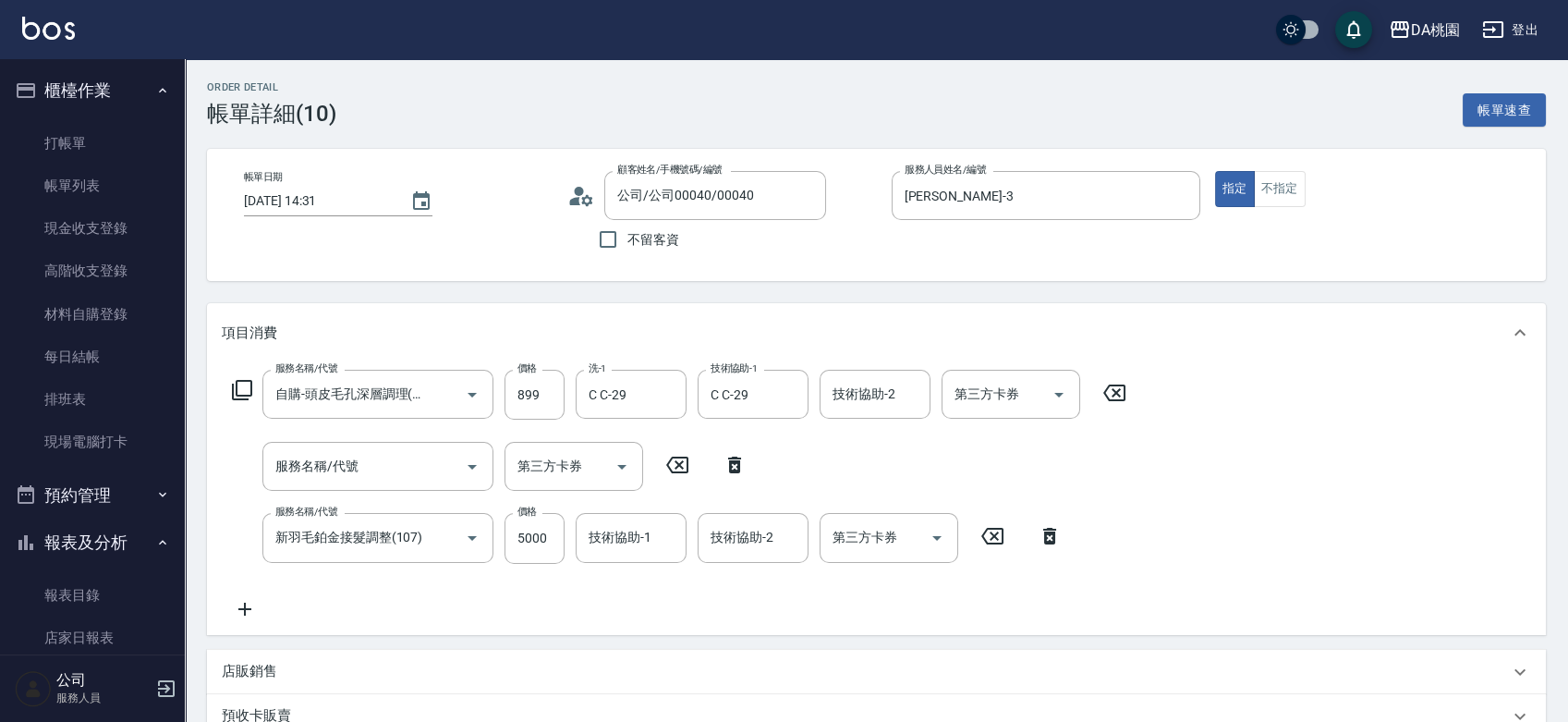
click at [736, 462] on icon at bounding box center [735, 464] width 13 height 17
type input "新羽毛鉑金接髮調整(107)"
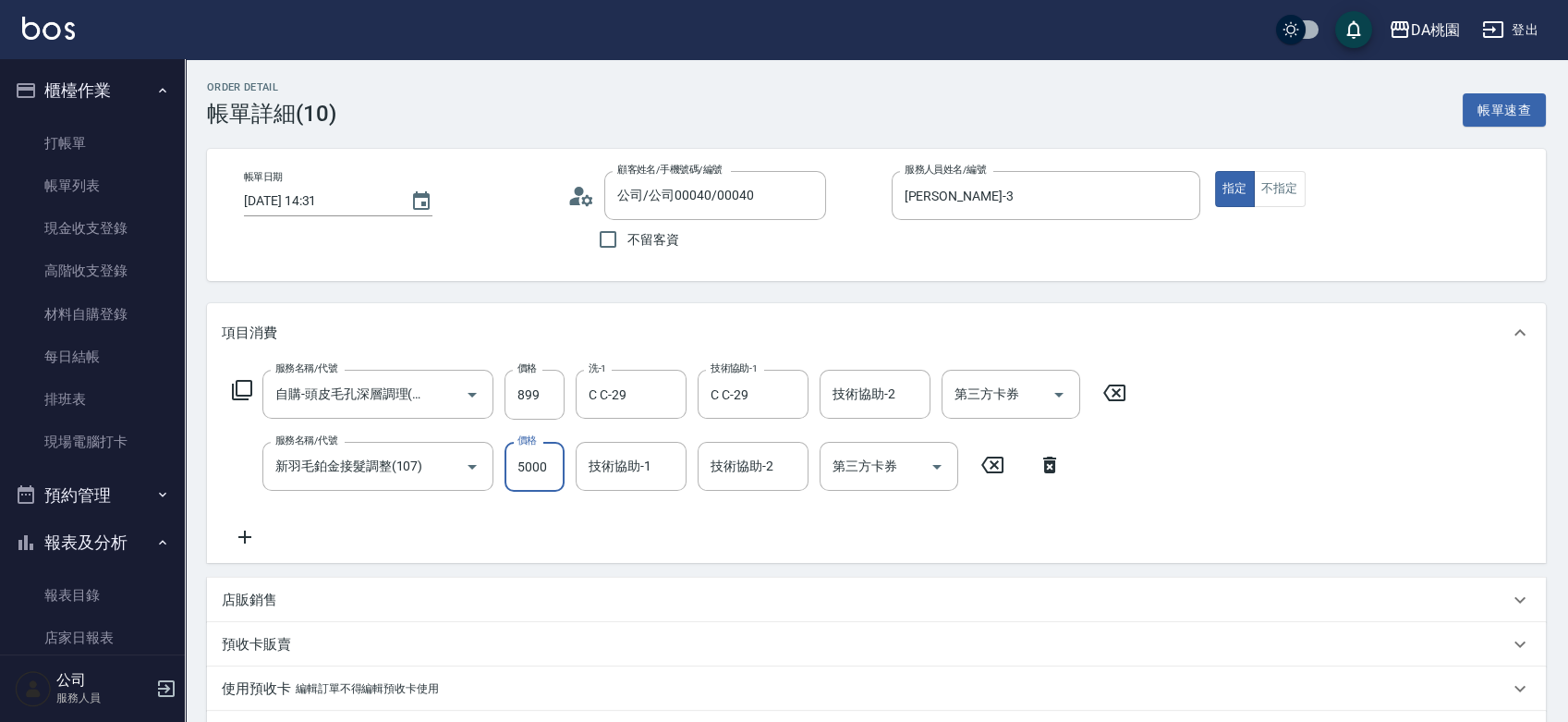
click at [544, 465] on input "5000" at bounding box center [535, 467] width 60 height 50
type input "4"
type input "90"
type input "45"
type input "130"
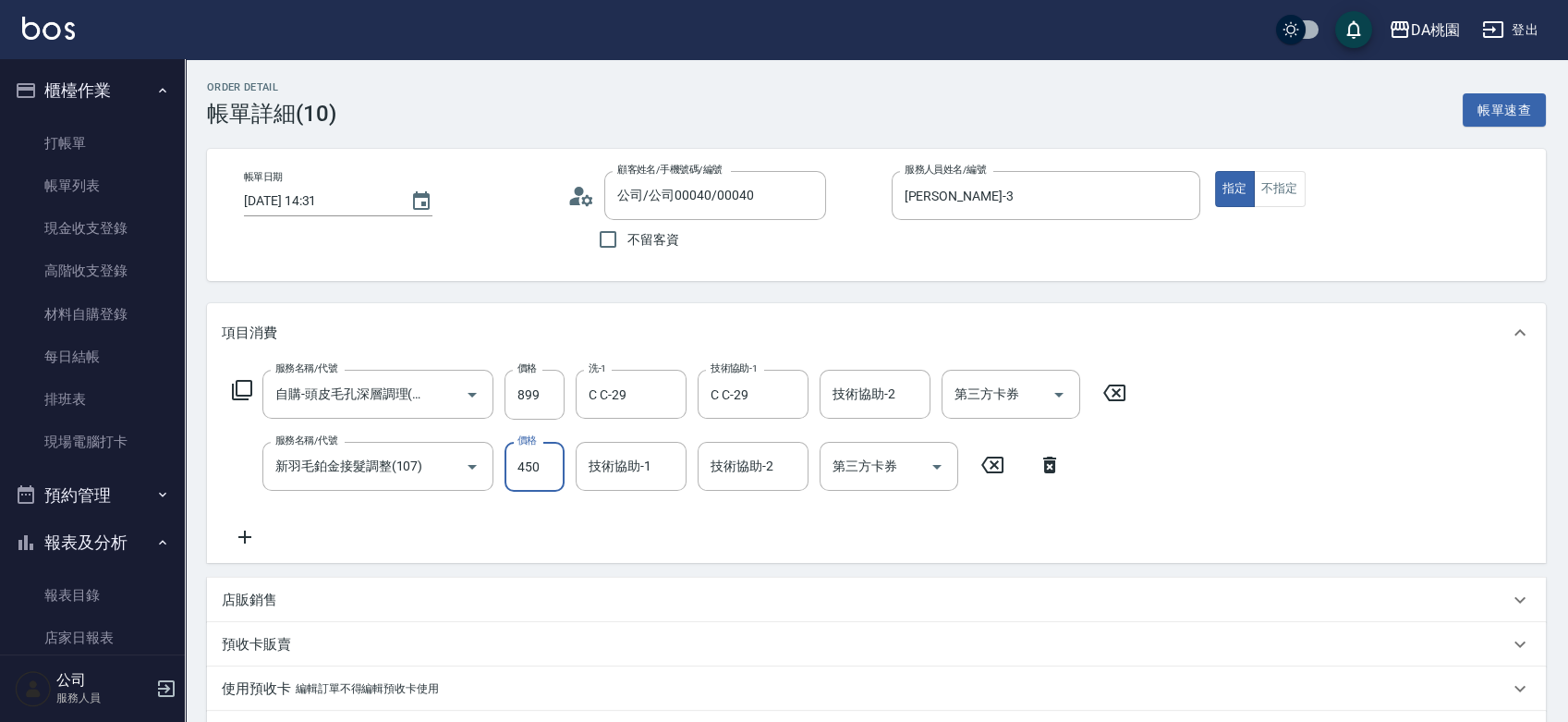
type input "4500"
type input "530"
type input "4500"
click at [1162, 510] on div "服務名稱/代號 自購-頭皮毛孔深層調理(互助)(807) 服務名稱/代號 價格 899 價格 洗-1 C C-29 洗-1 技術協助-1 C C-29 技術協…" at bounding box center [876, 462] width 1339 height 201
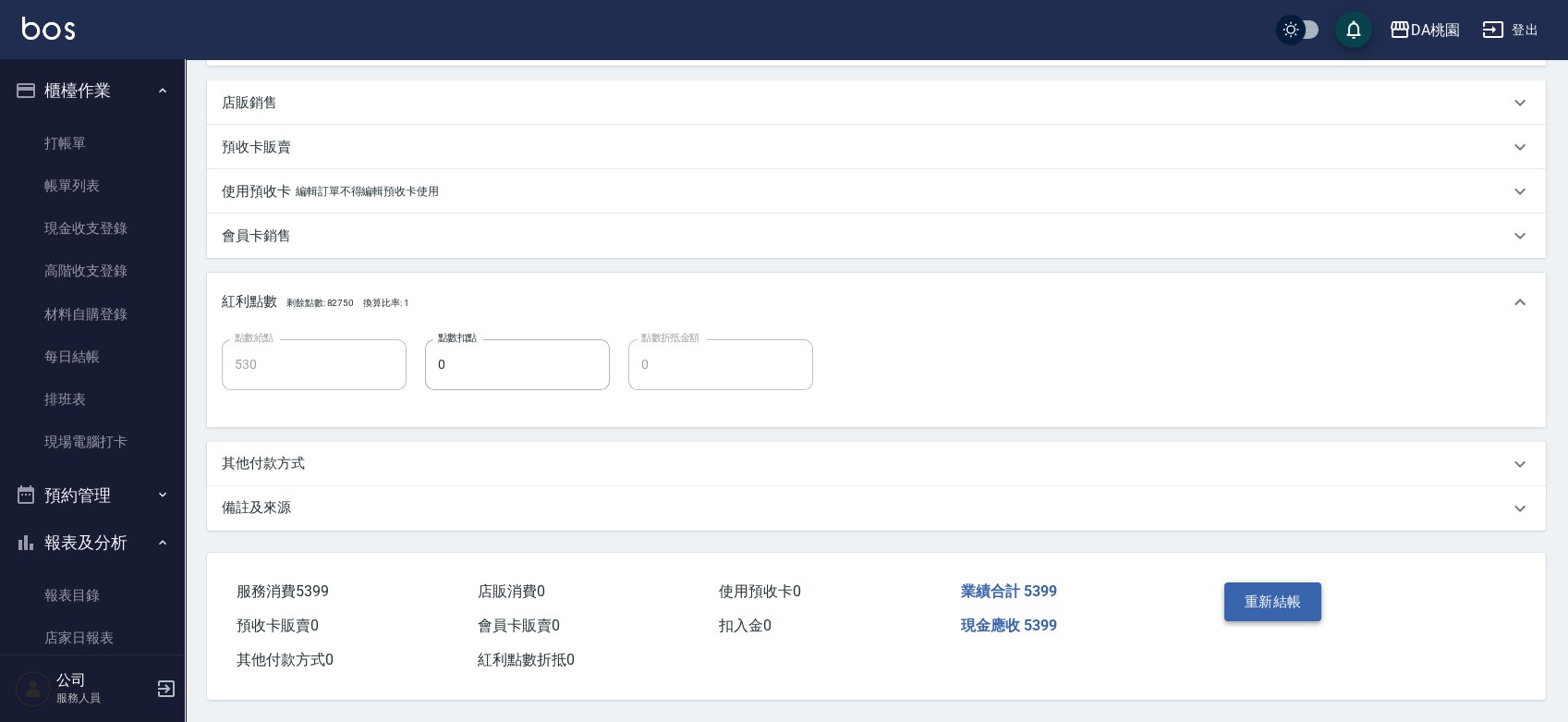
click at [1266, 603] on button "重新結帳" at bounding box center [1274, 601] width 98 height 39
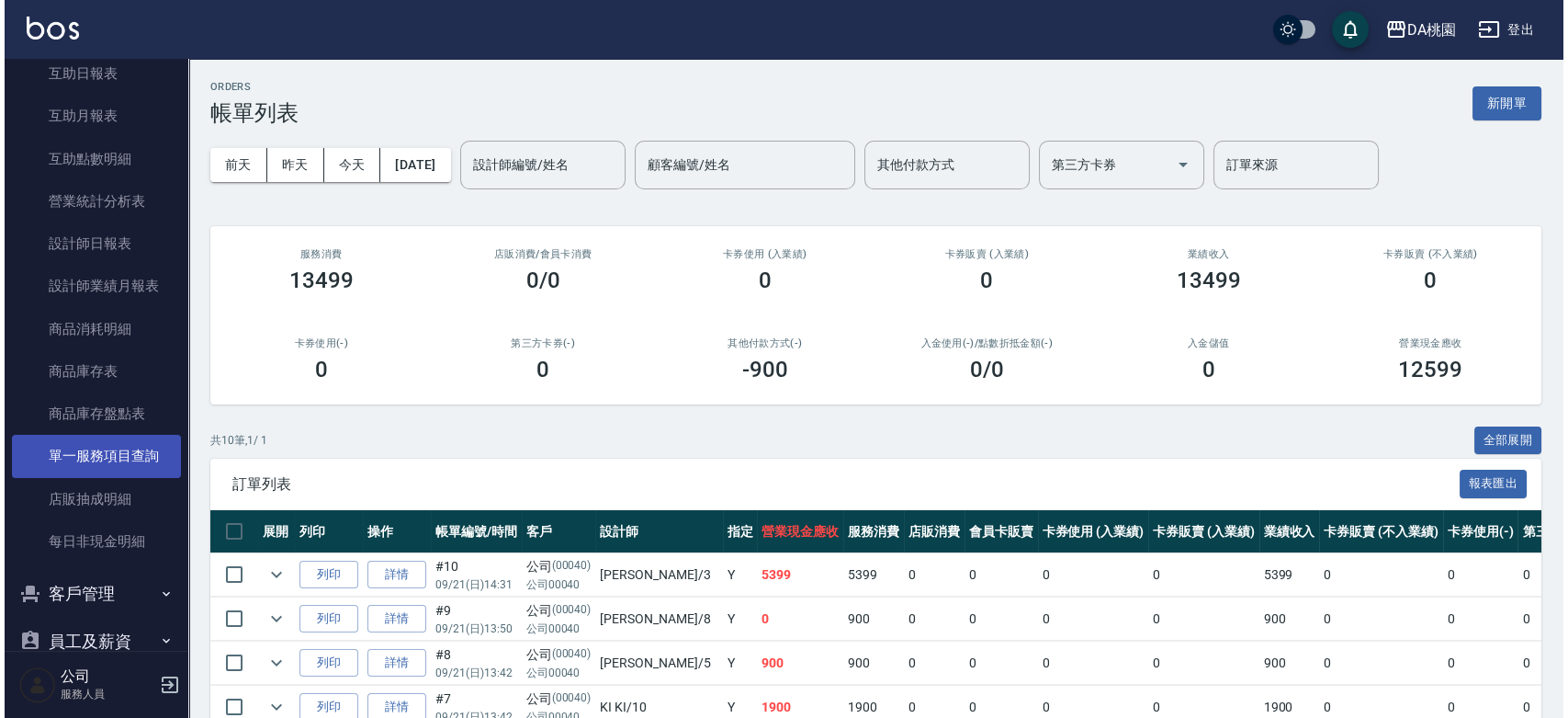
scroll to position [510, 0]
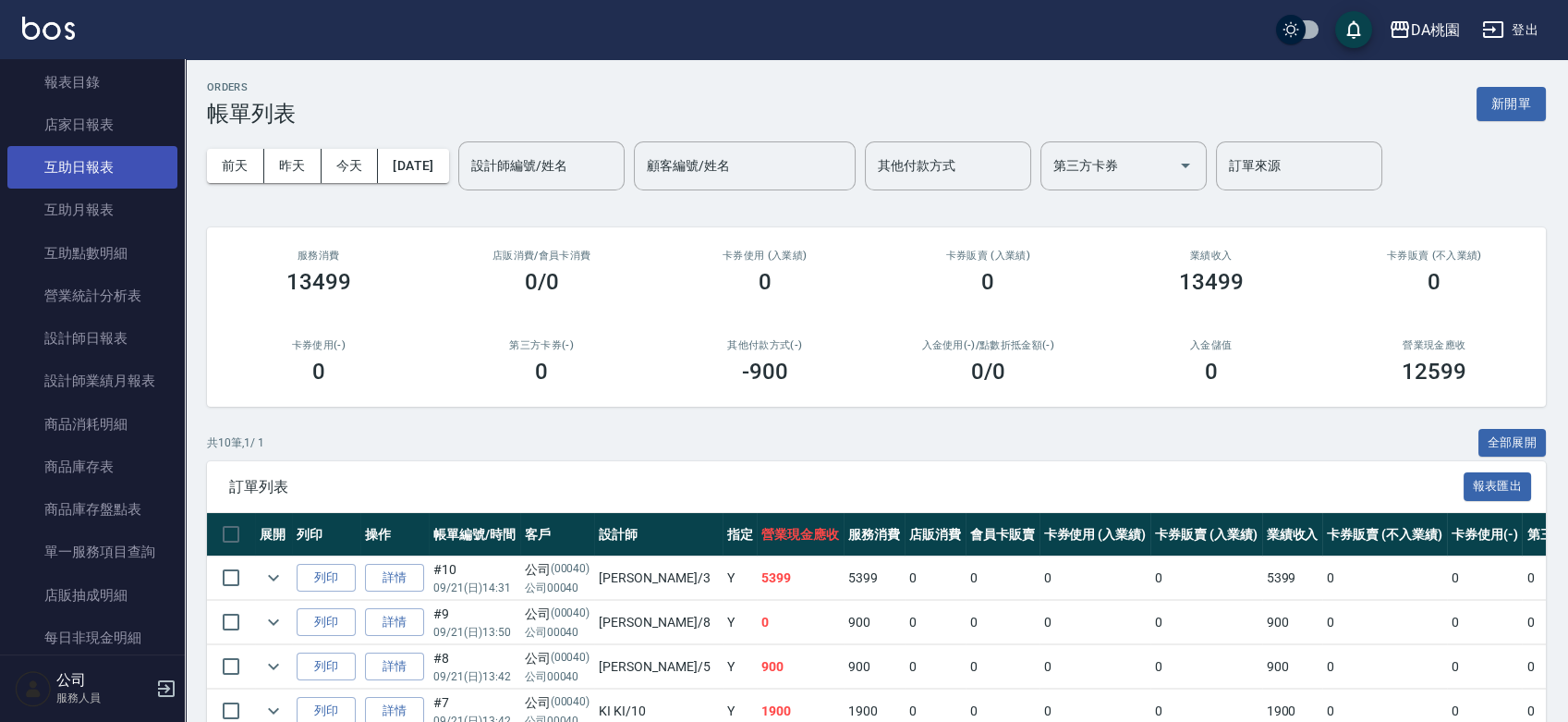
click at [106, 164] on link "互助日報表" at bounding box center [92, 167] width 170 height 43
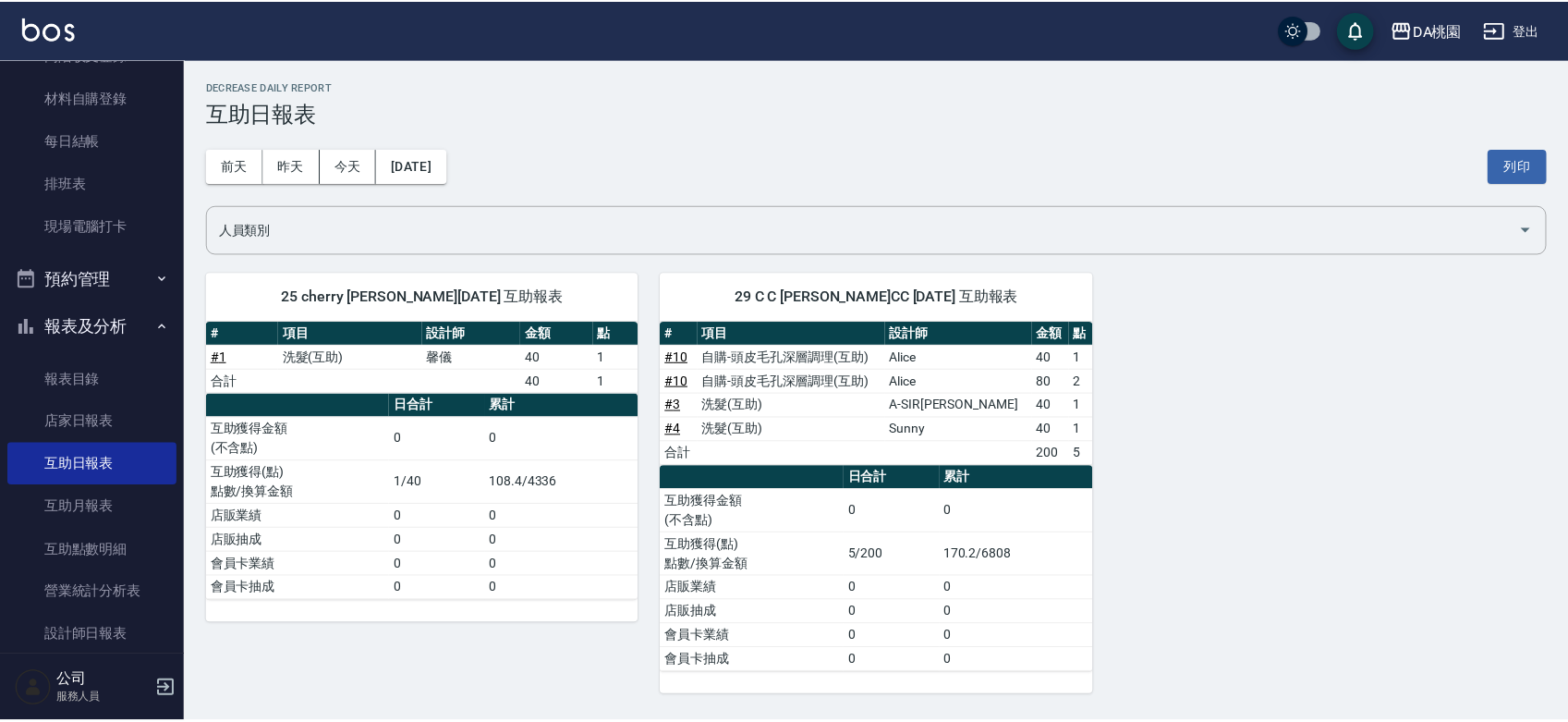
scroll to position [206, 0]
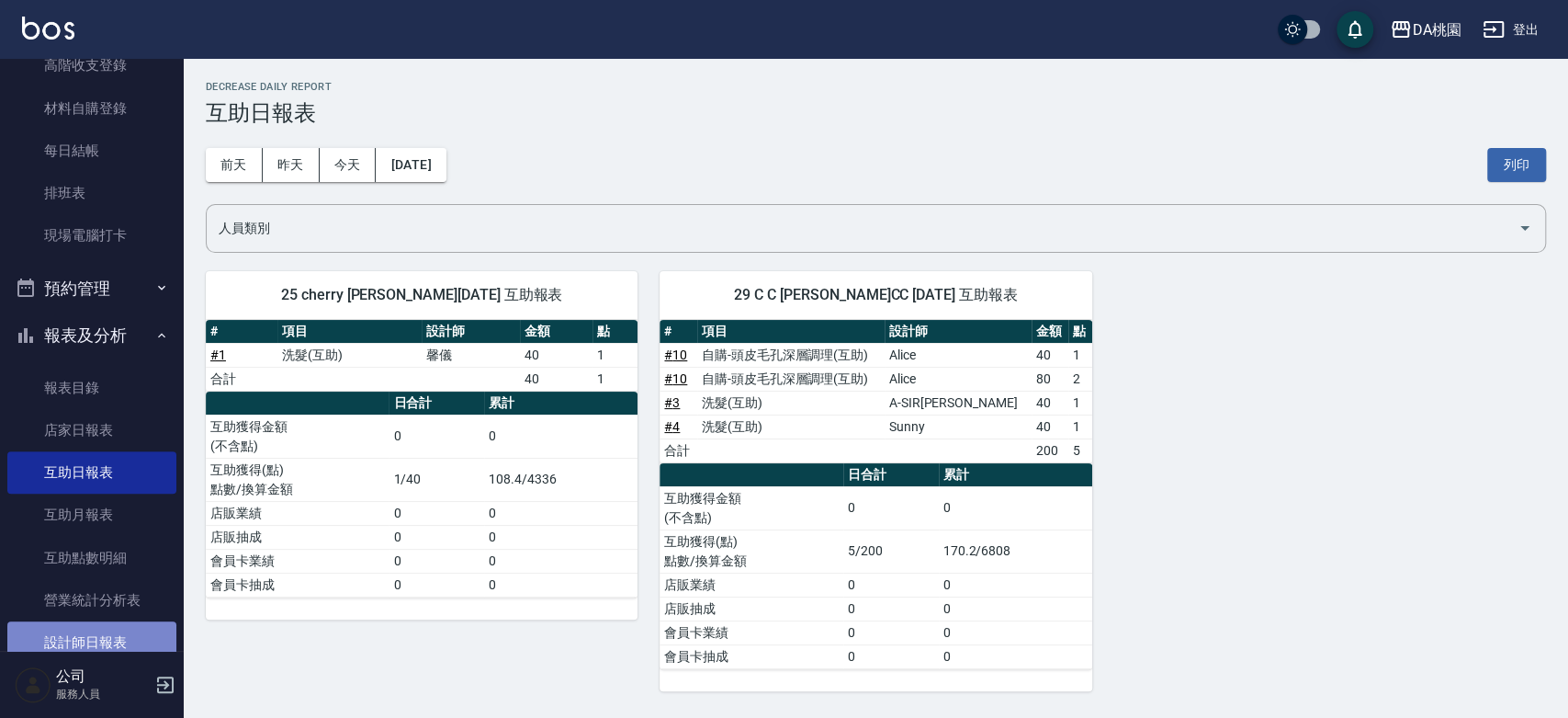
click at [114, 645] on link "設計師日報表" at bounding box center [91, 643] width 169 height 43
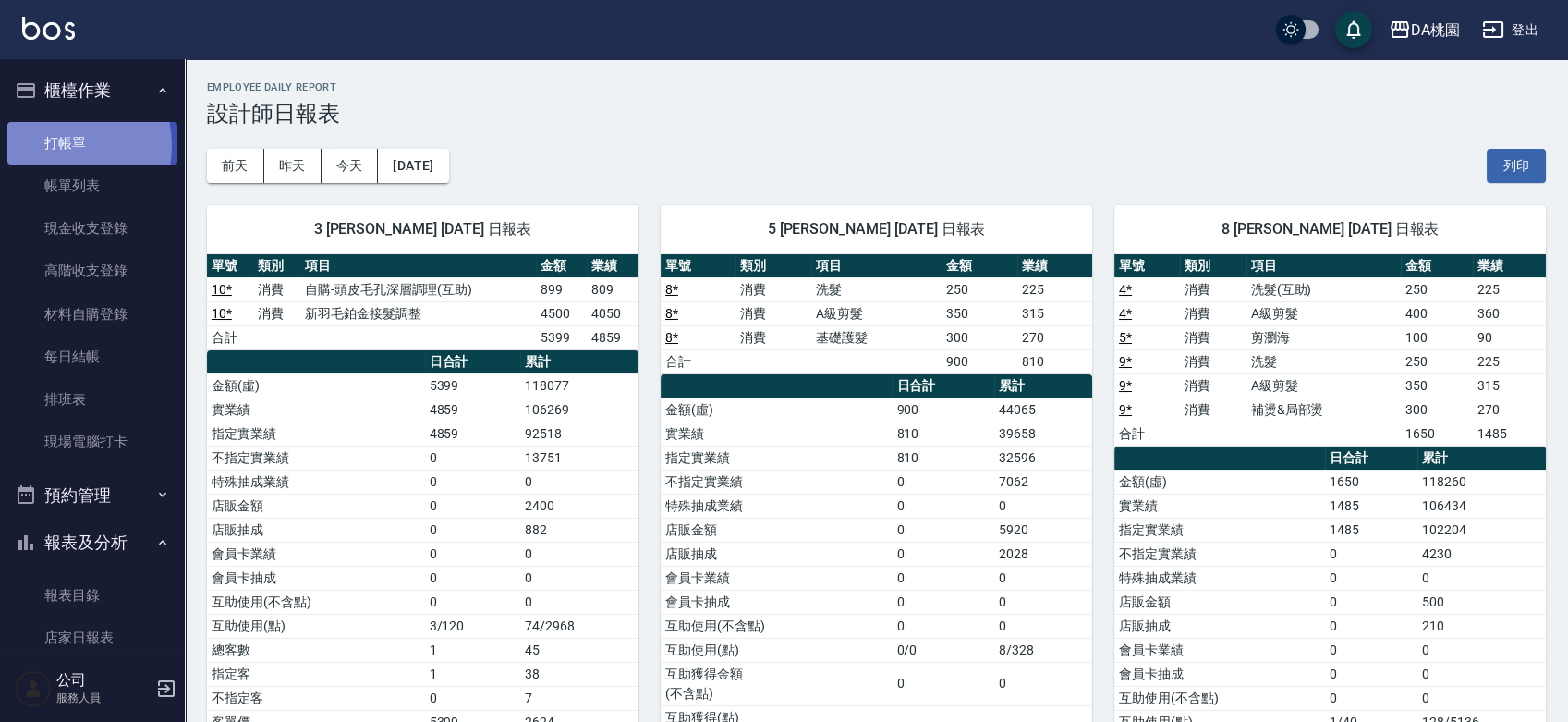
click at [65, 145] on link "打帳單" at bounding box center [92, 143] width 170 height 43
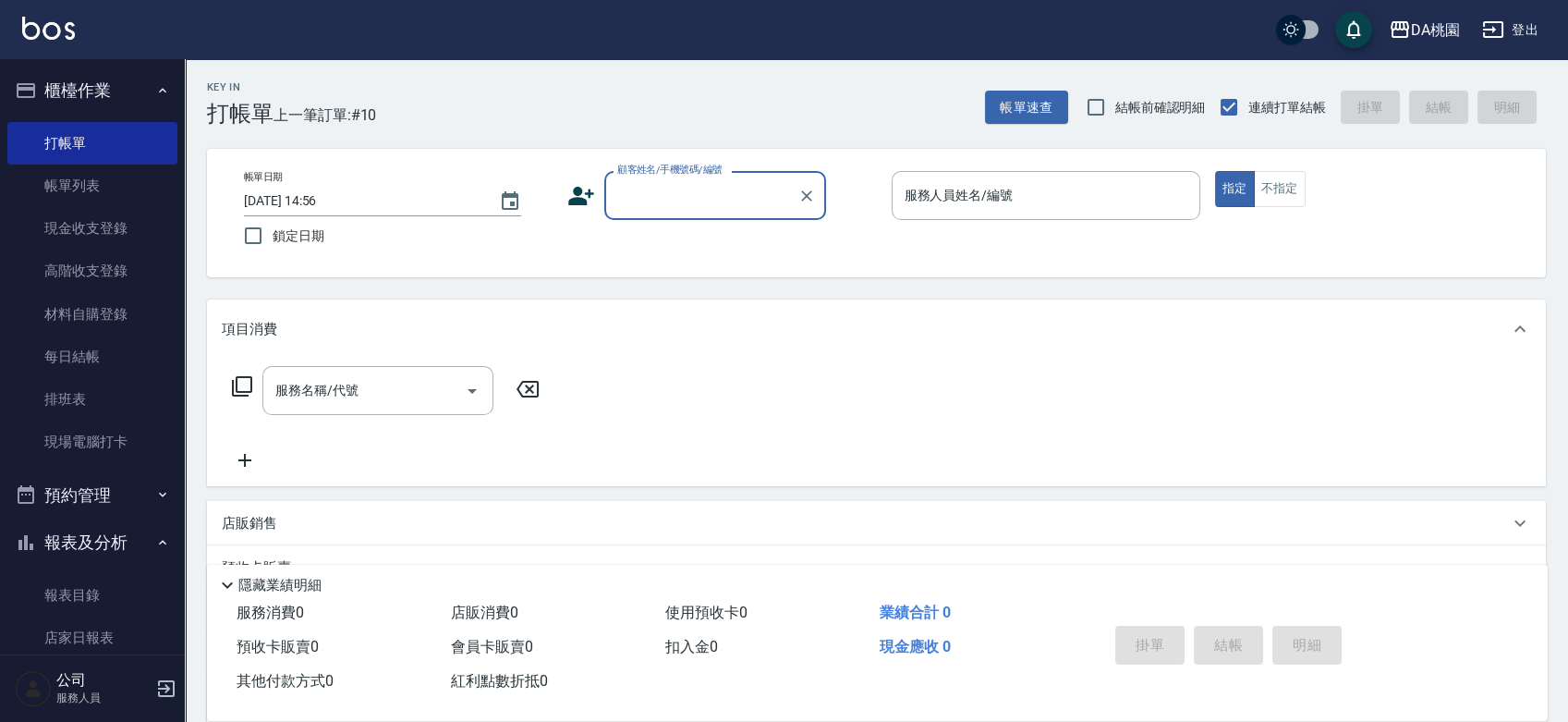
click at [865, 251] on div "帳單日期 2025/09/21 14:56 鎖定日期 顧客姓名/手機號碼/編號 顧客姓名/手機號碼/編號 服務人員姓名/編號 服務人員姓名/編號 指定 不指定" at bounding box center [876, 213] width 1295 height 84
click at [866, 214] on div "顧客姓名/手機號碼/編號 顧客姓名/手機號碼/編號" at bounding box center [721, 195] width 308 height 49
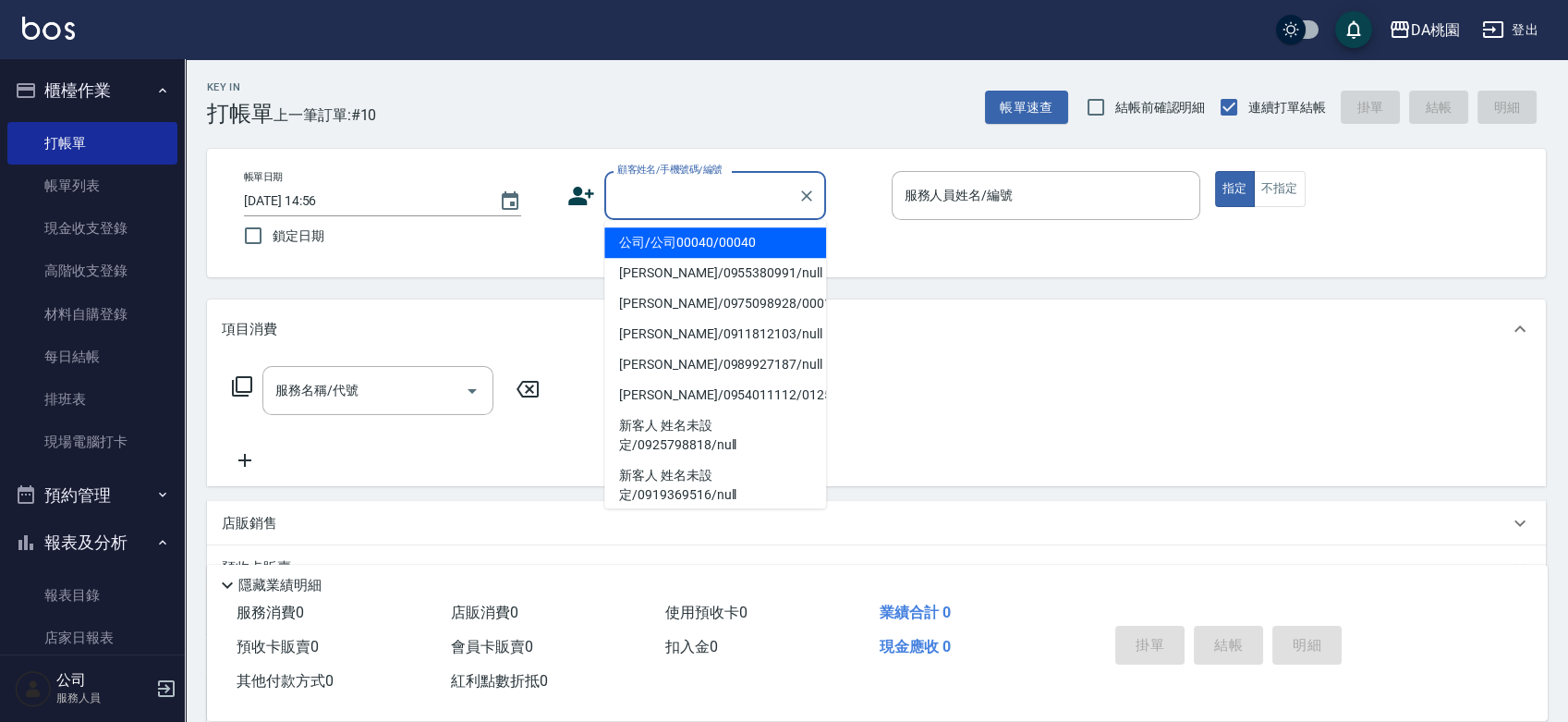
click at [660, 194] on input "顧客姓名/手機號碼/編號" at bounding box center [702, 196] width 178 height 32
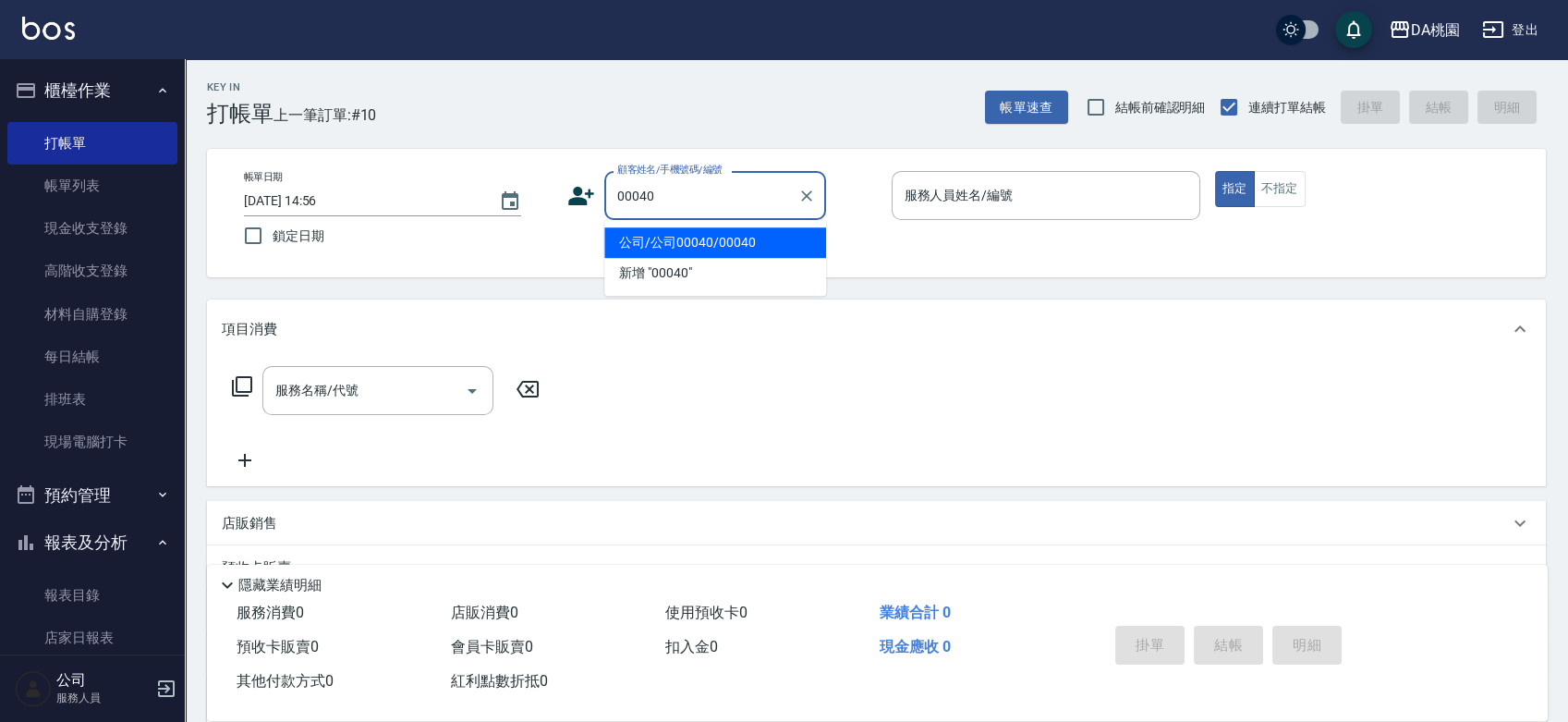
type input "公司/公司00040/00040"
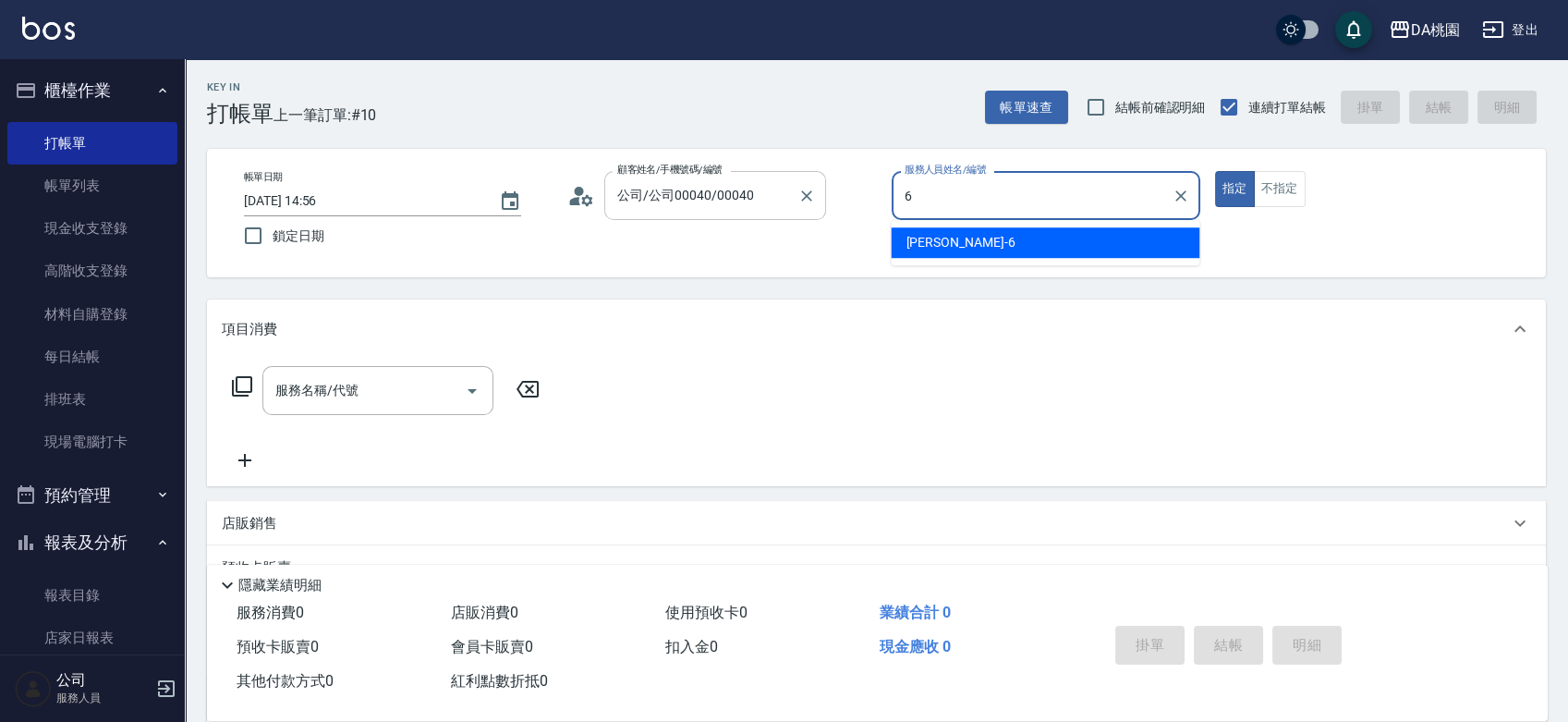
type input "貝菈-6"
type button "true"
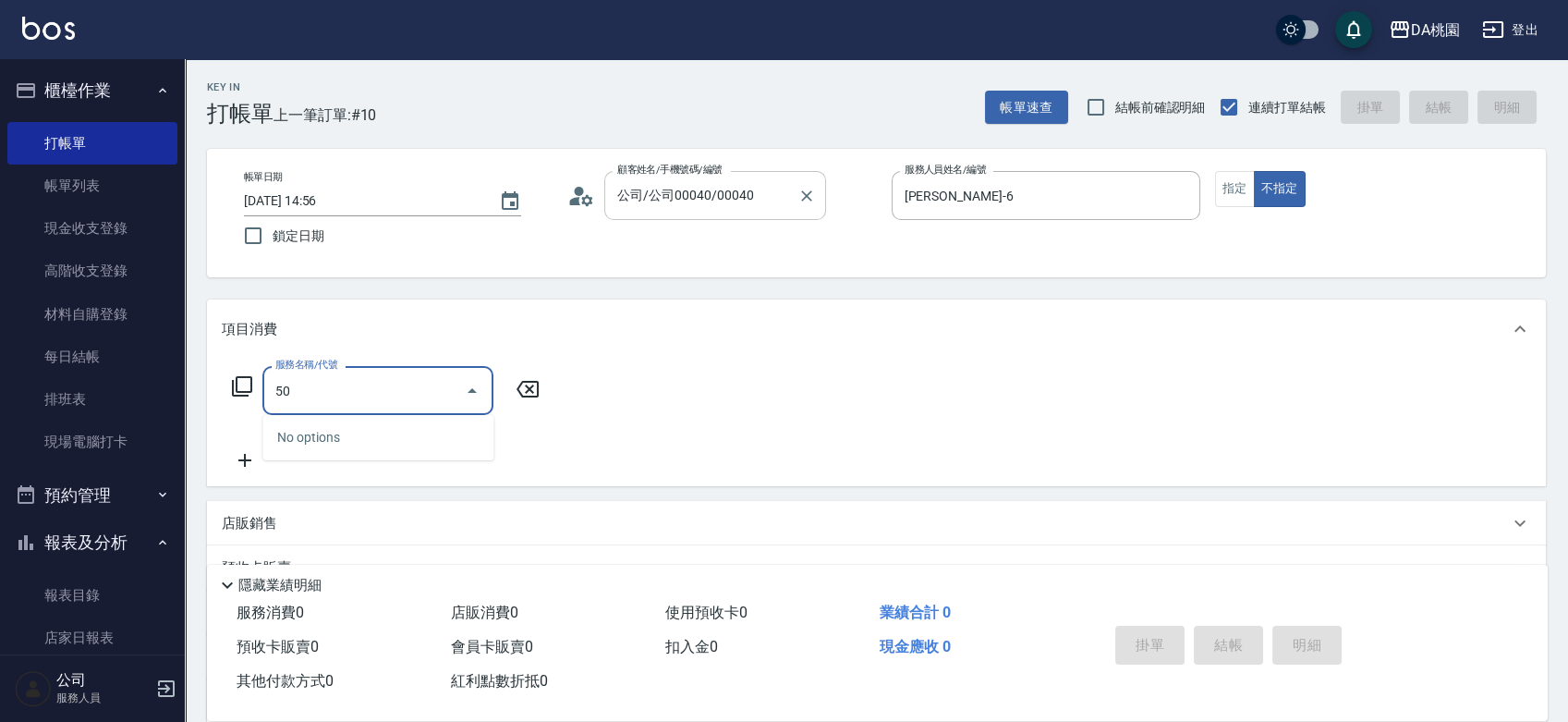
type input "508"
type input "30"
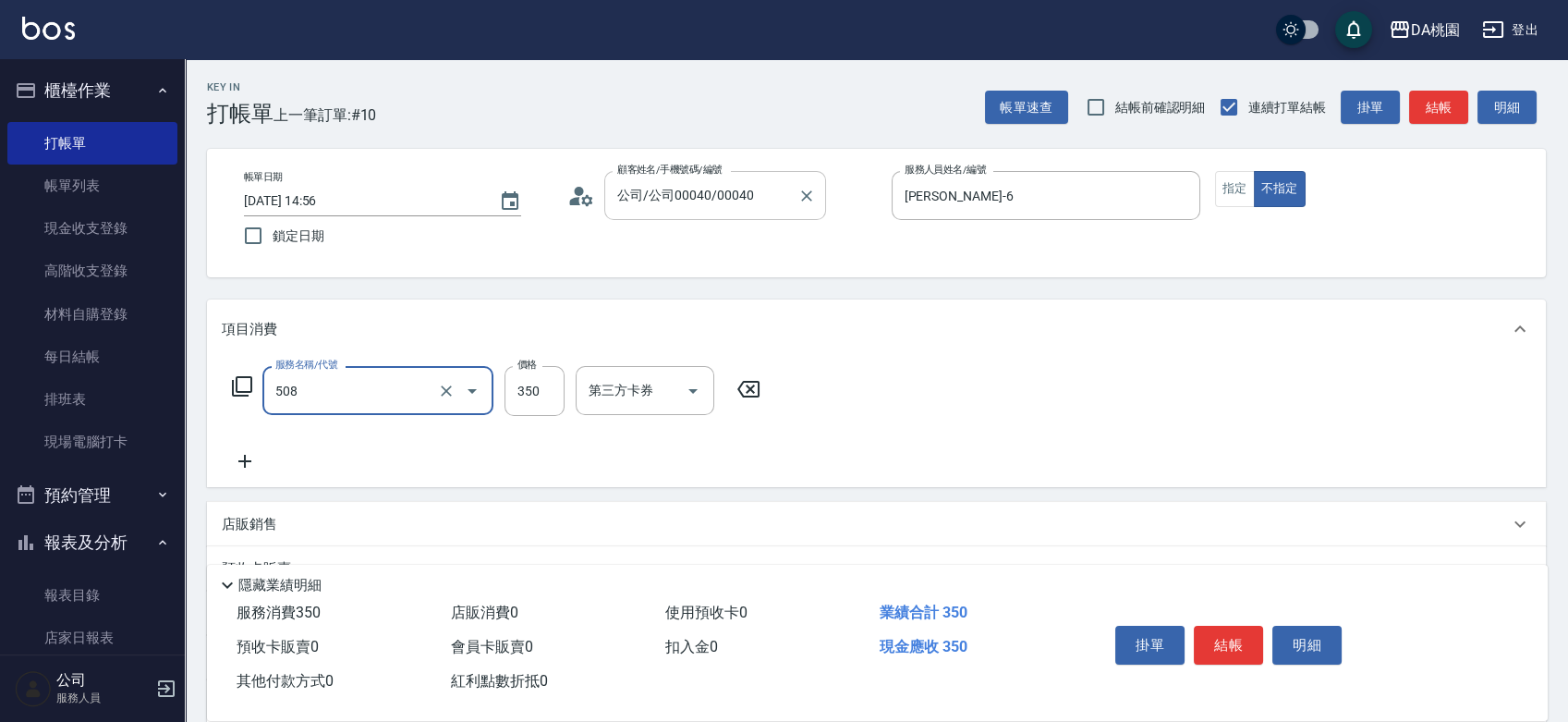
type input "精油舒壓洗髮(508)"
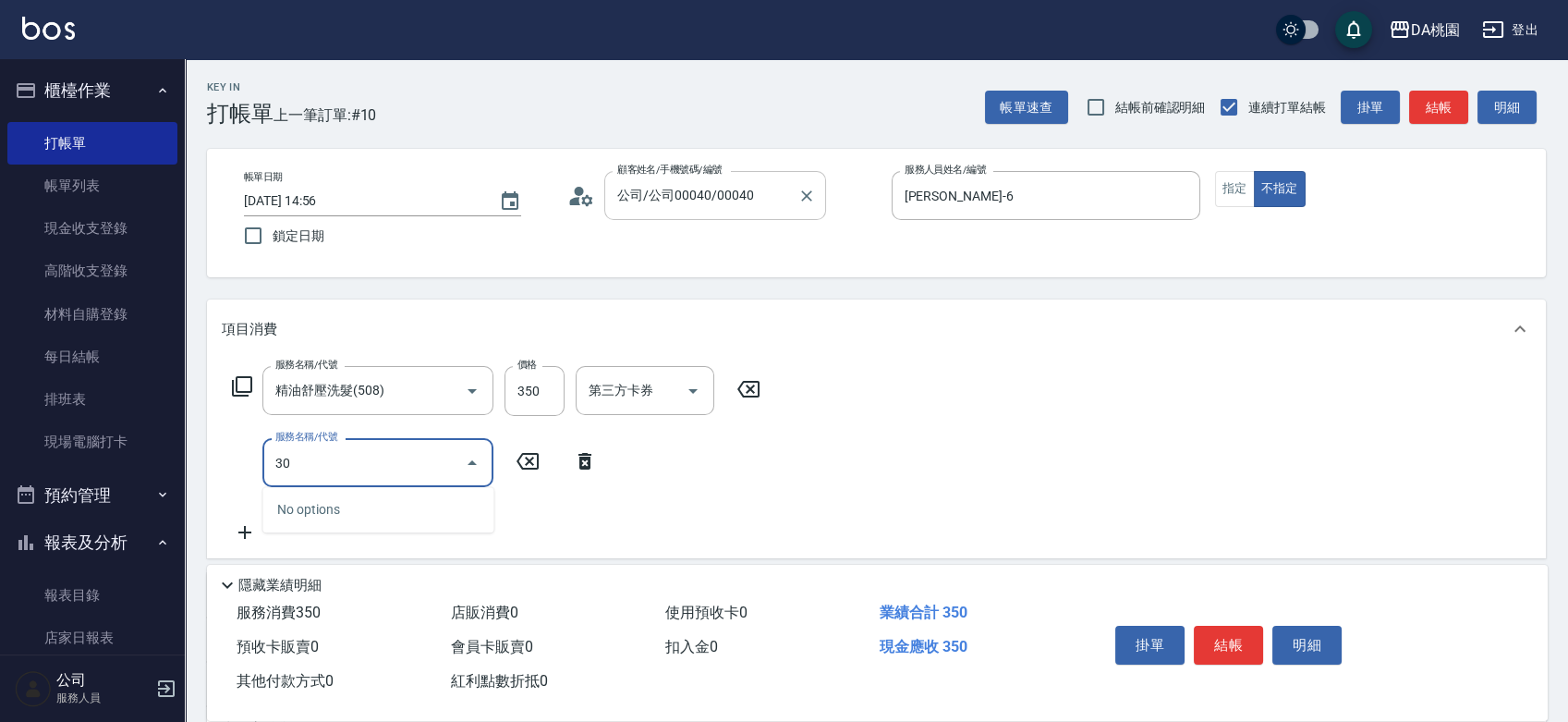
type input "303"
type input "60"
type input "A級剪髮(303)"
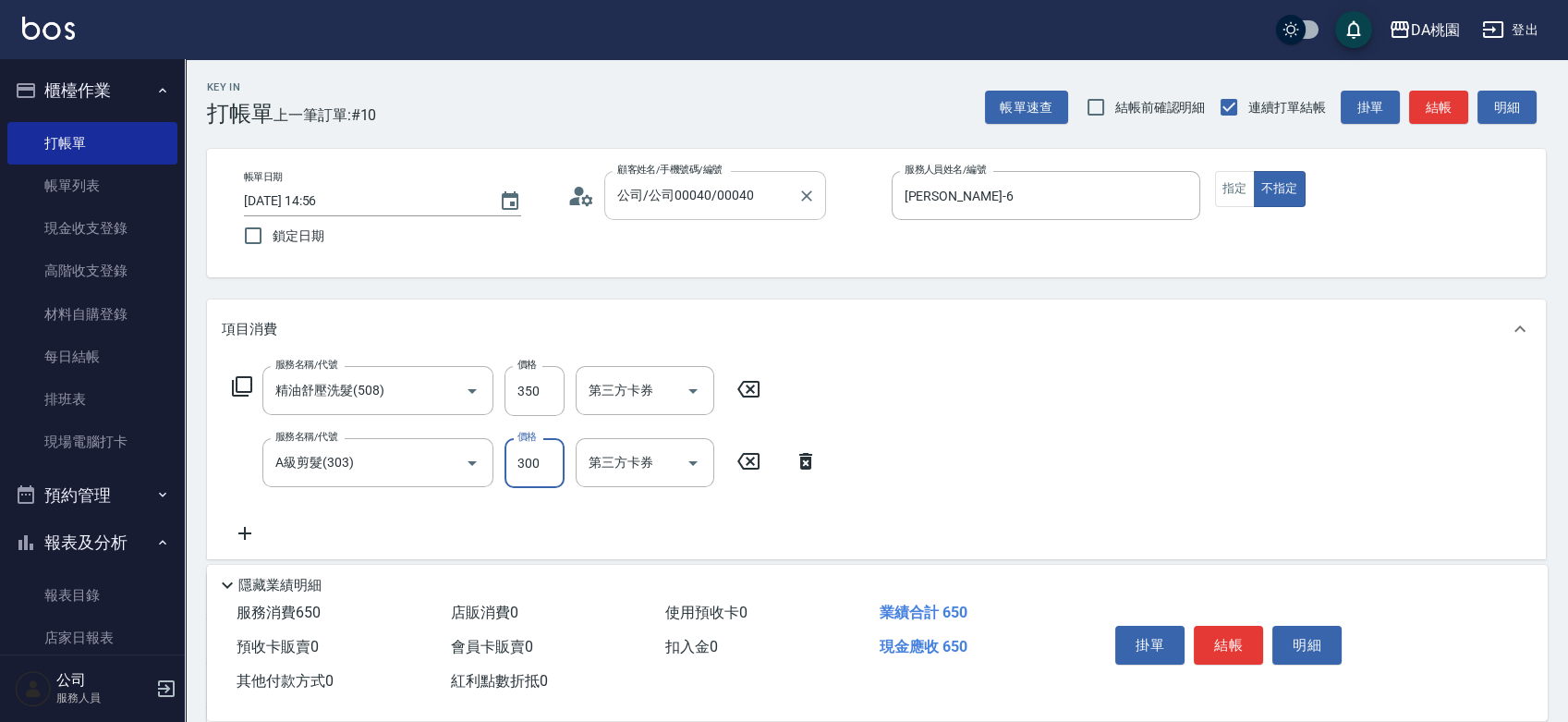
type input "30"
type input "35"
type input "70"
type input "350"
type input "502"
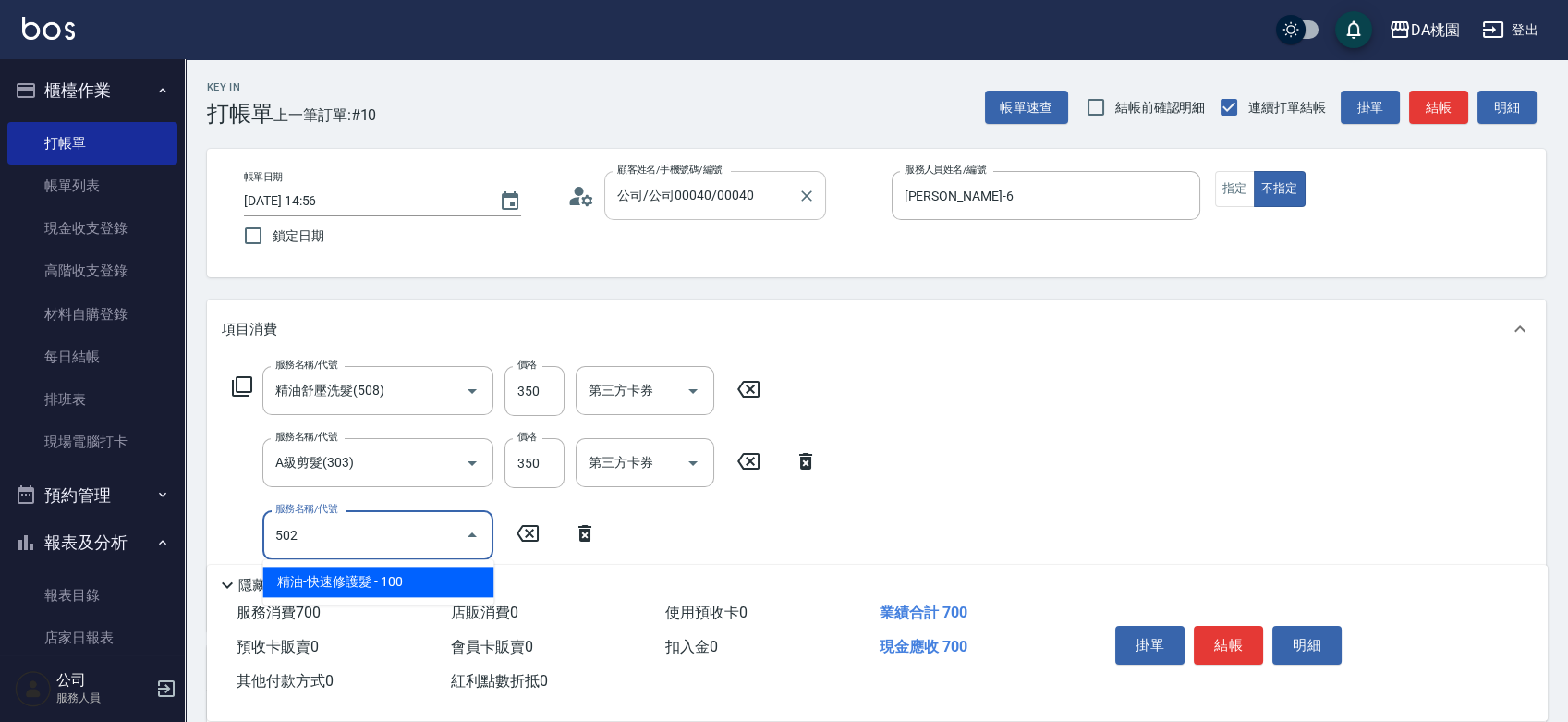
type input "80"
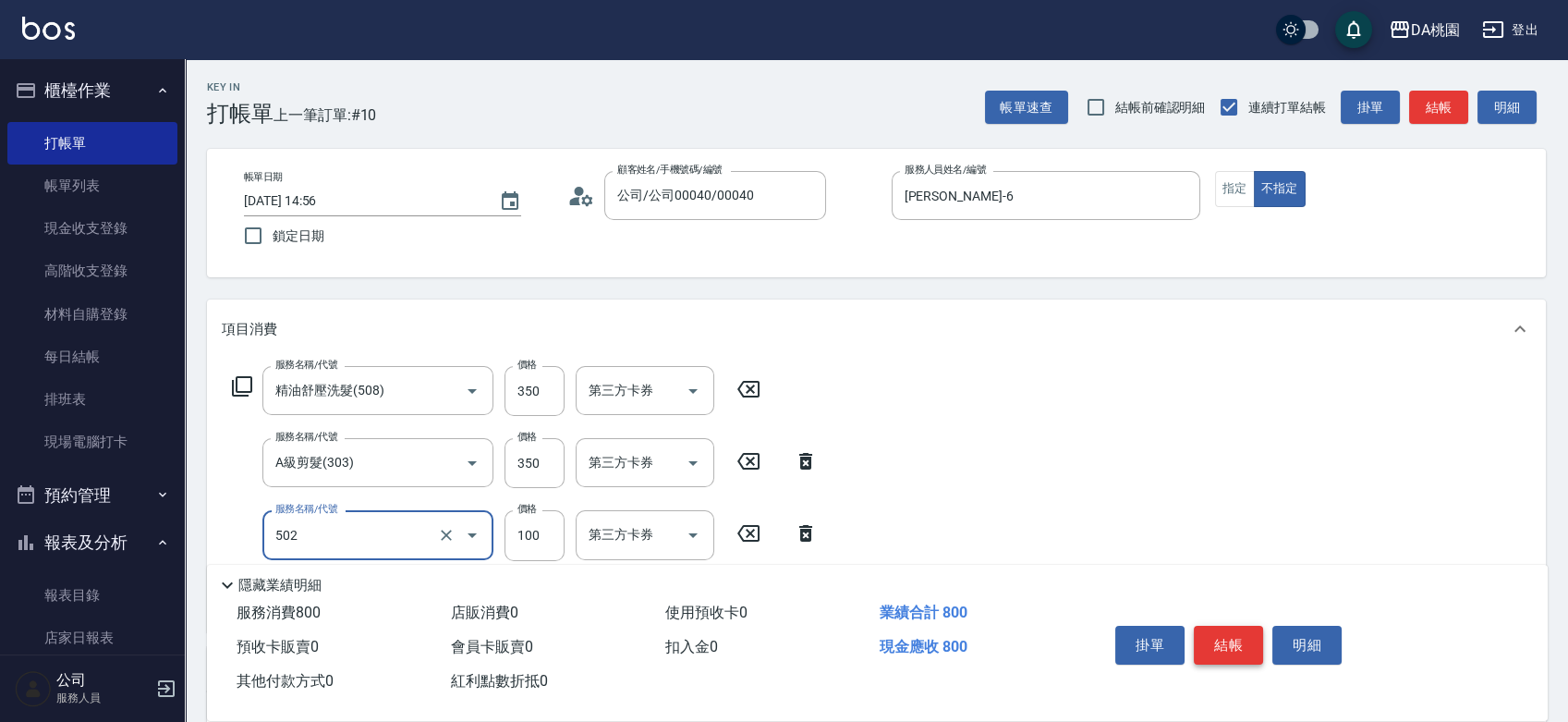
type input "精油-快速修護髮(502)"
click at [1217, 634] on button "結帳" at bounding box center [1228, 645] width 69 height 39
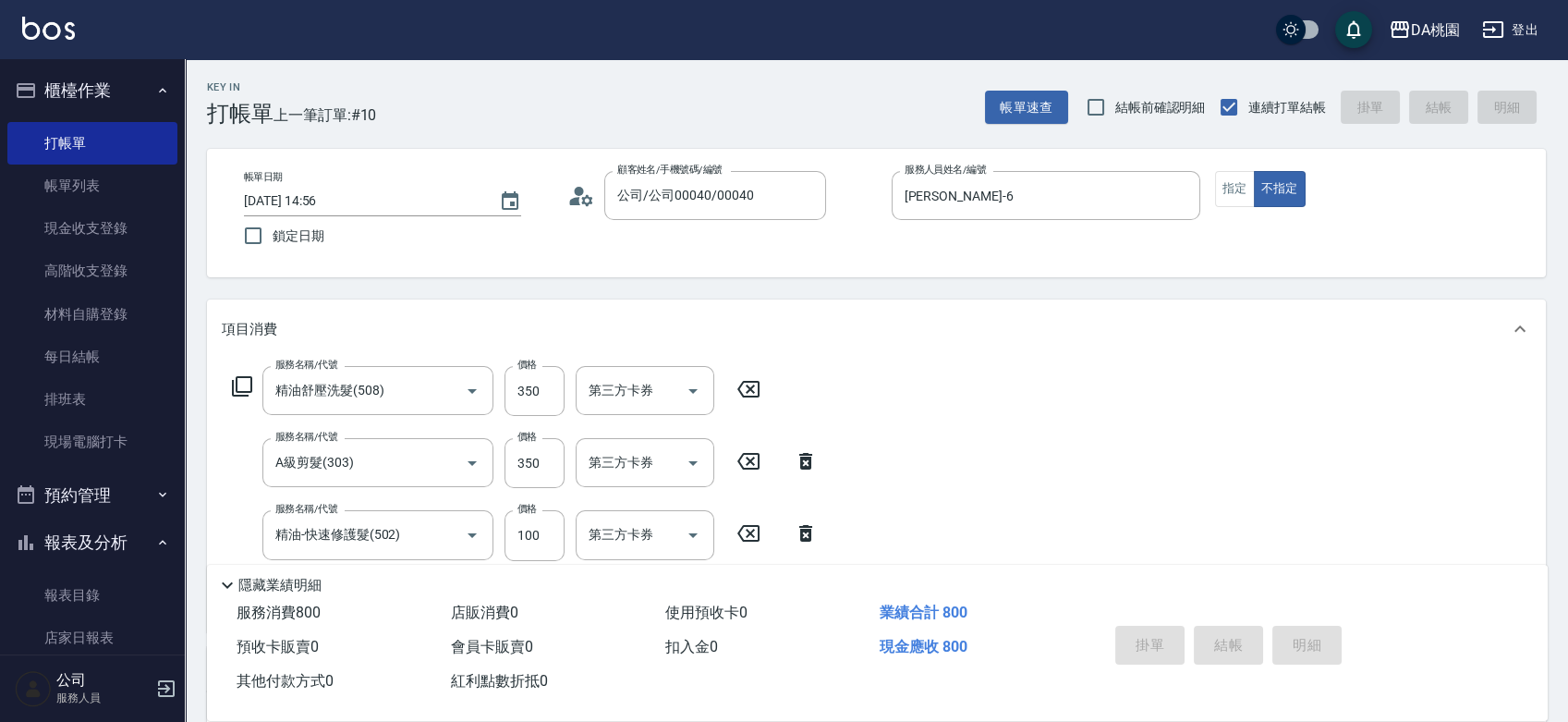
type input "2025/09/21 15:29"
type input "0"
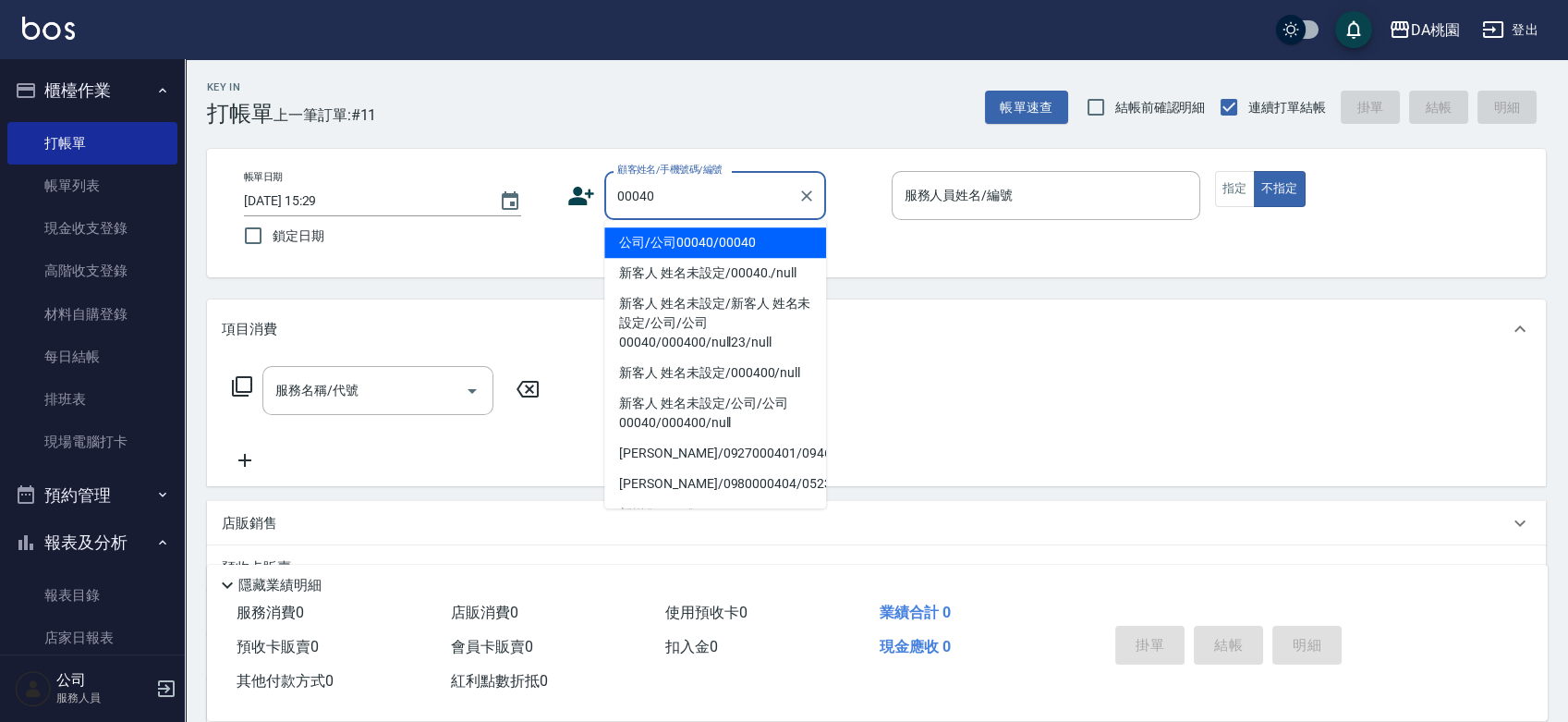
type input "公司/公司00040/00040"
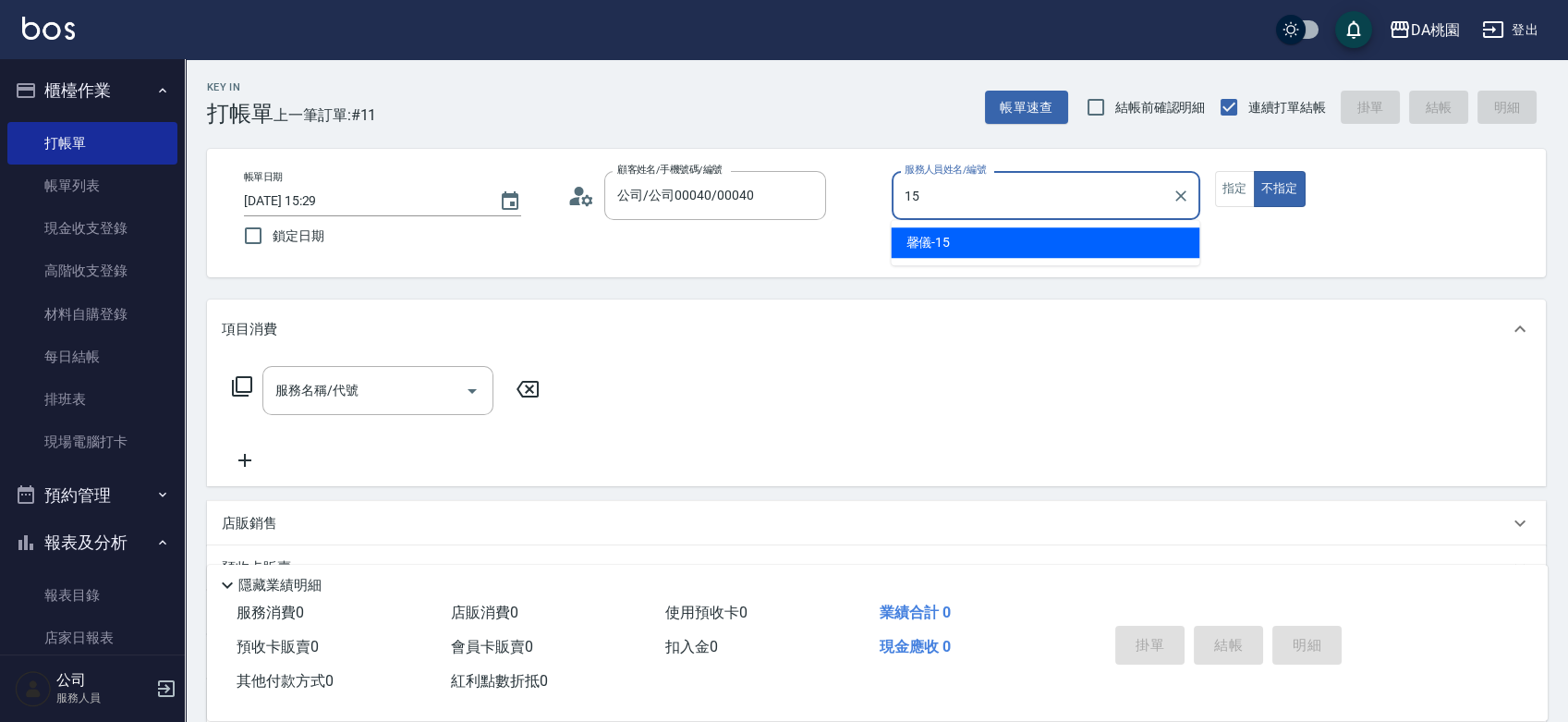
type input "馨儀-15"
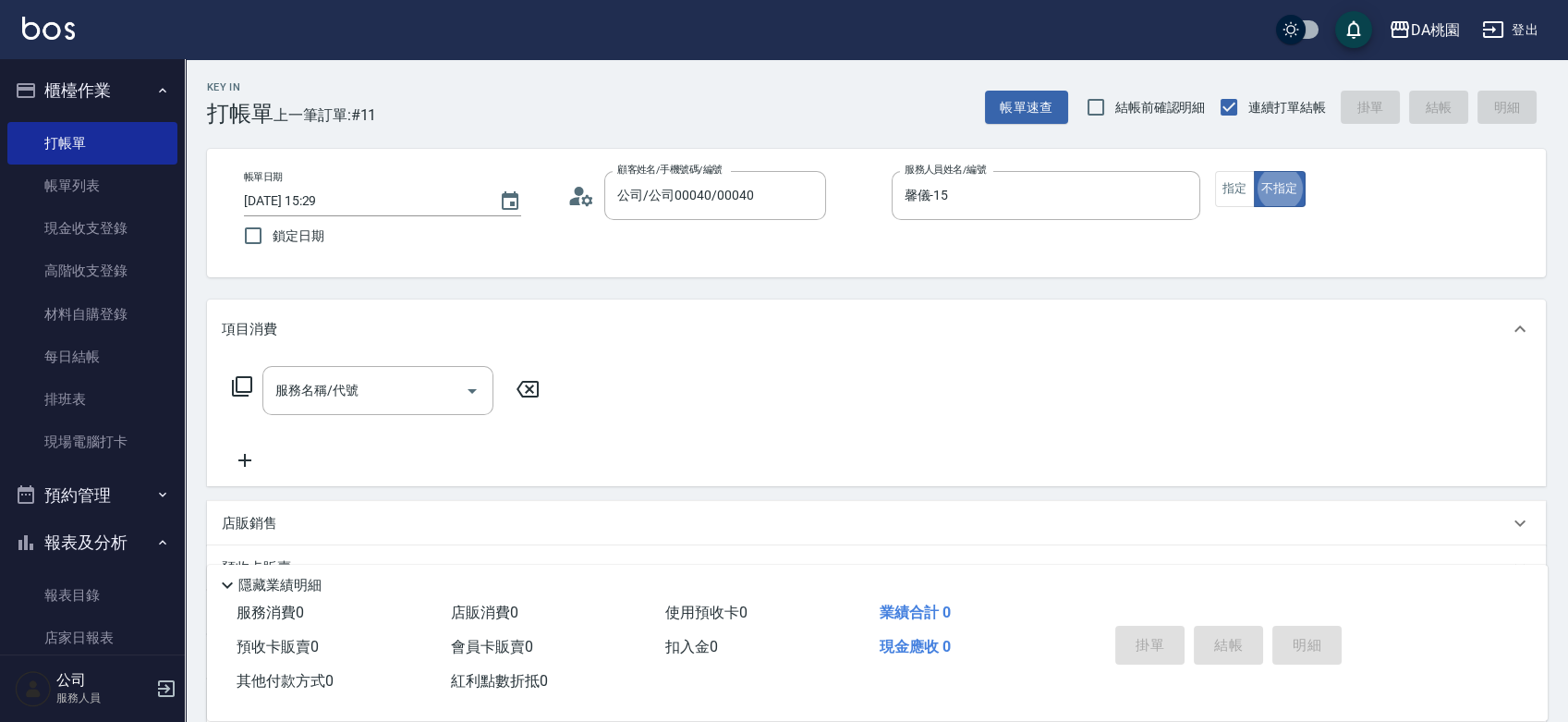
type button "false"
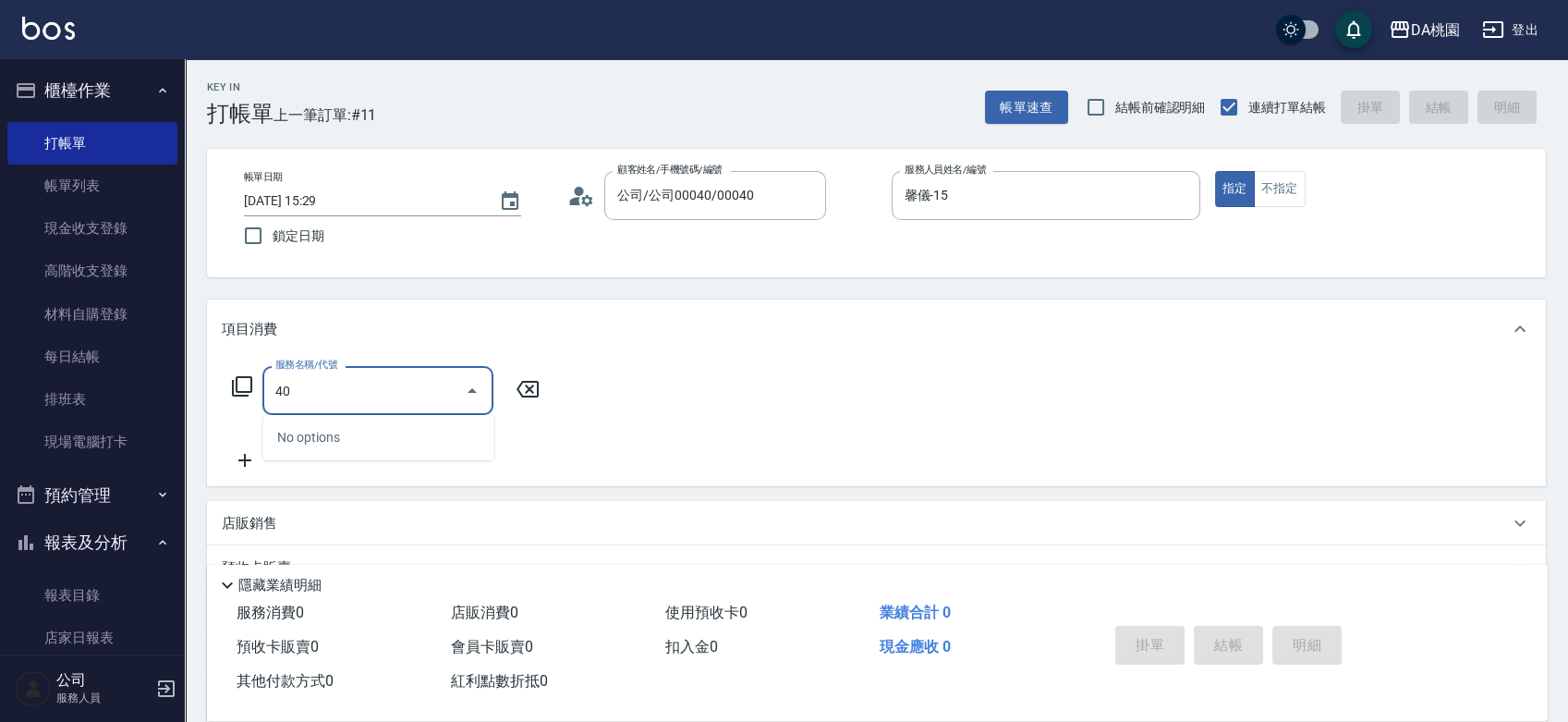
type input "400"
type input "150"
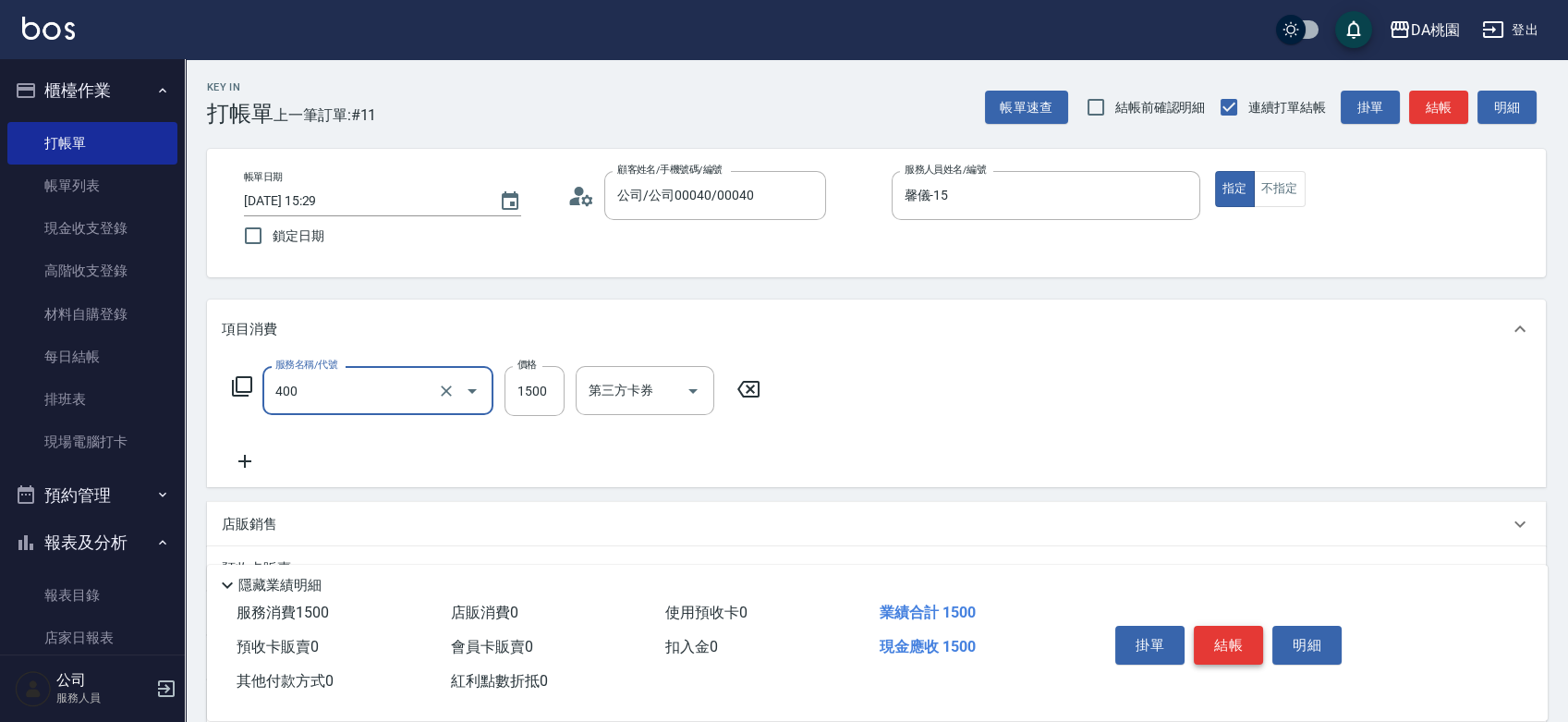
type input "染髮(400)"
type input "0"
type input "60"
type input "600"
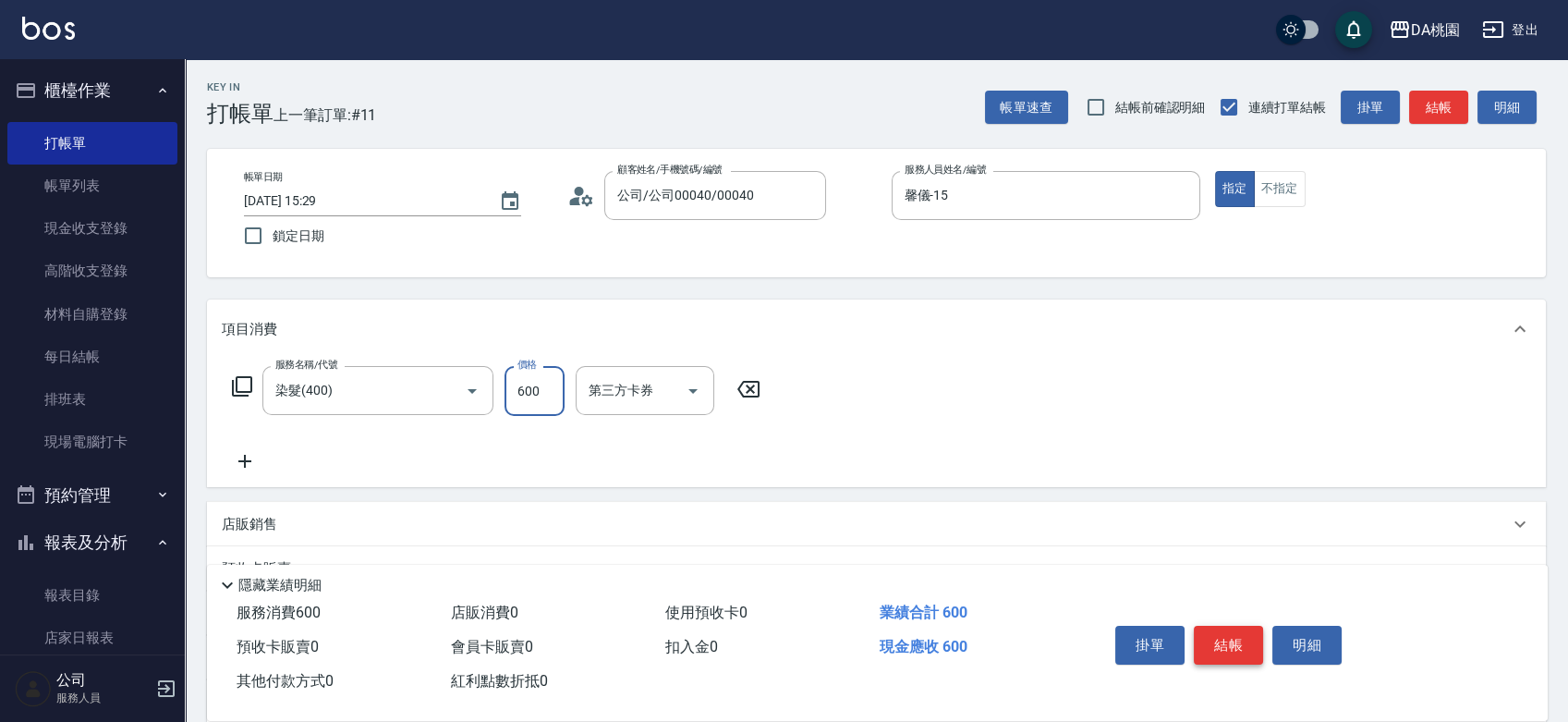
type input "600"
type input "6000"
click at [557, 520] on div "店販銷售" at bounding box center [865, 524] width 1288 height 19
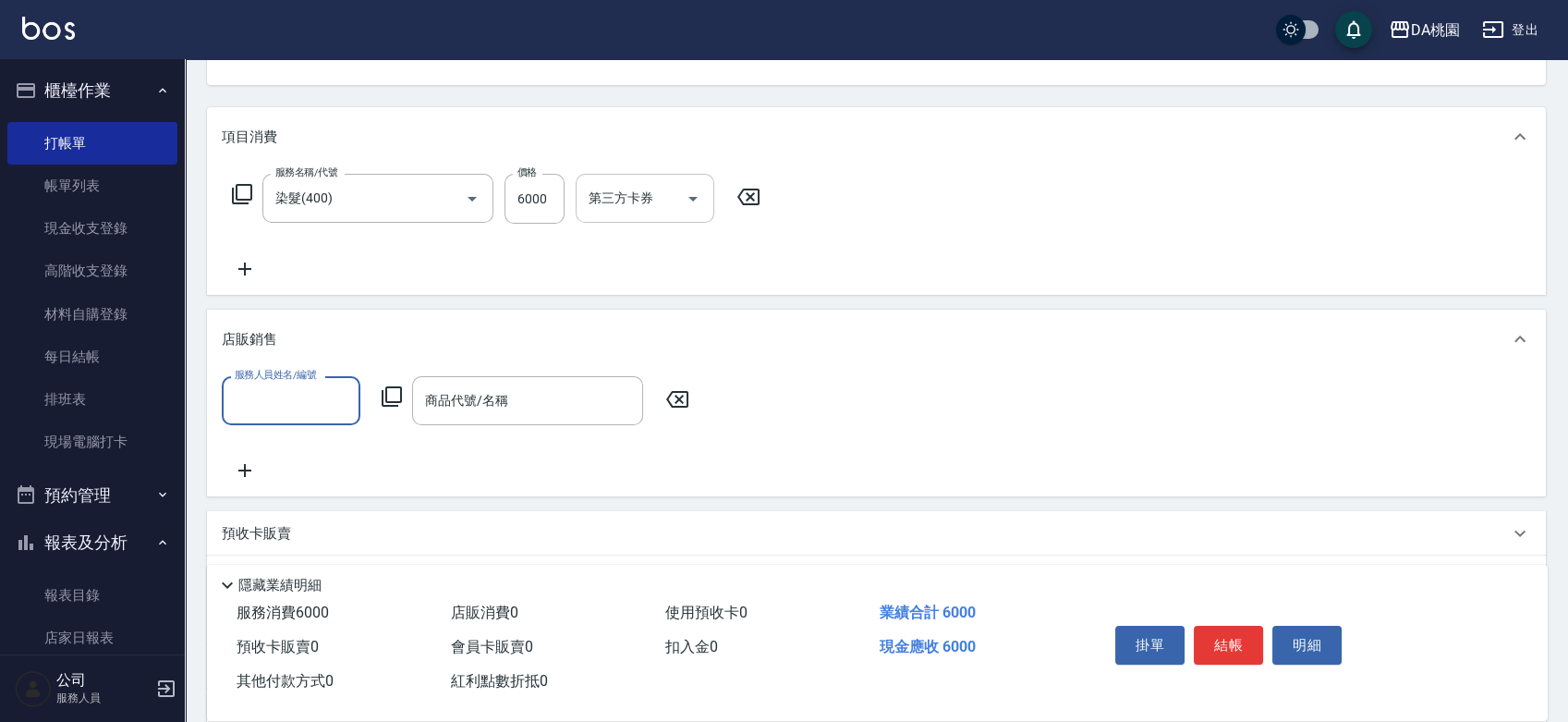
scroll to position [206, 0]
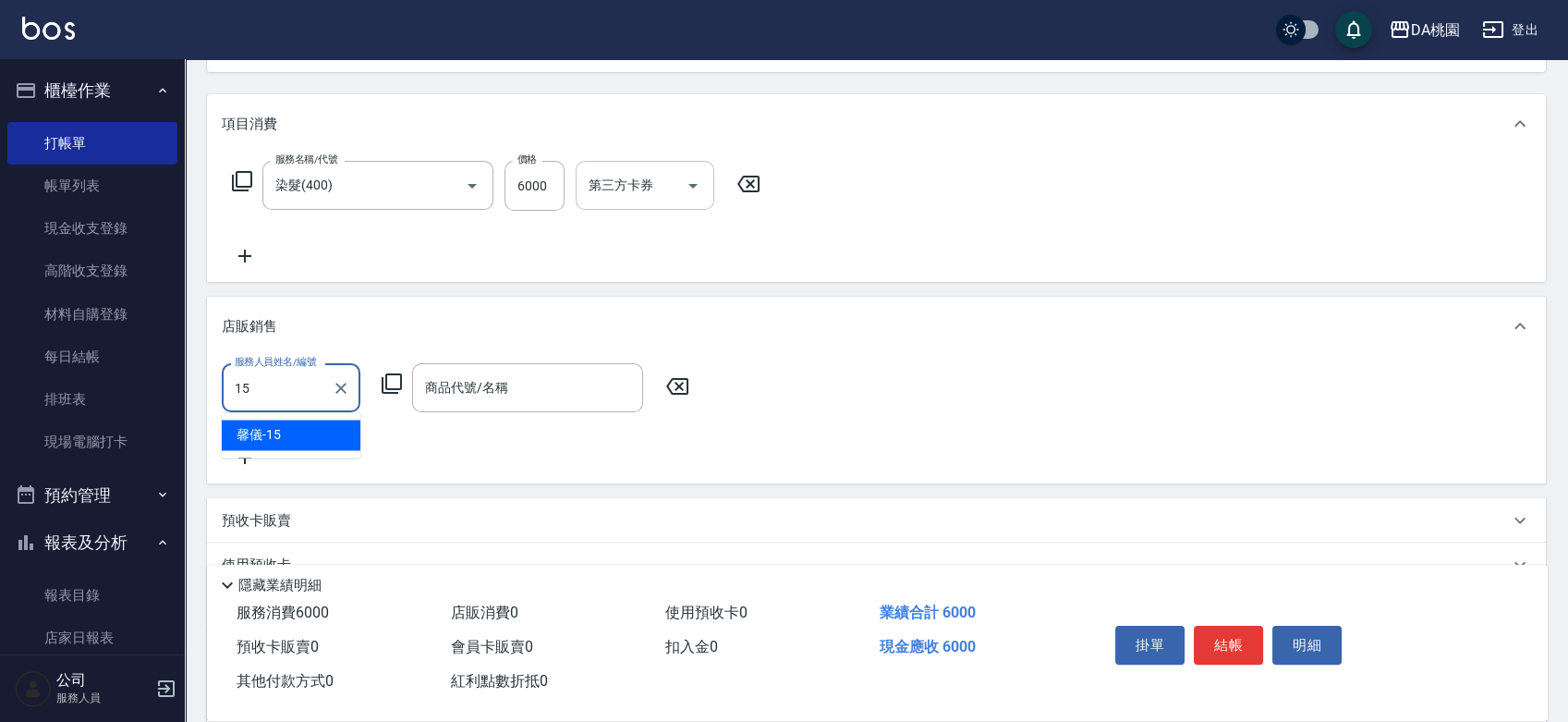
type input "馨儀-15"
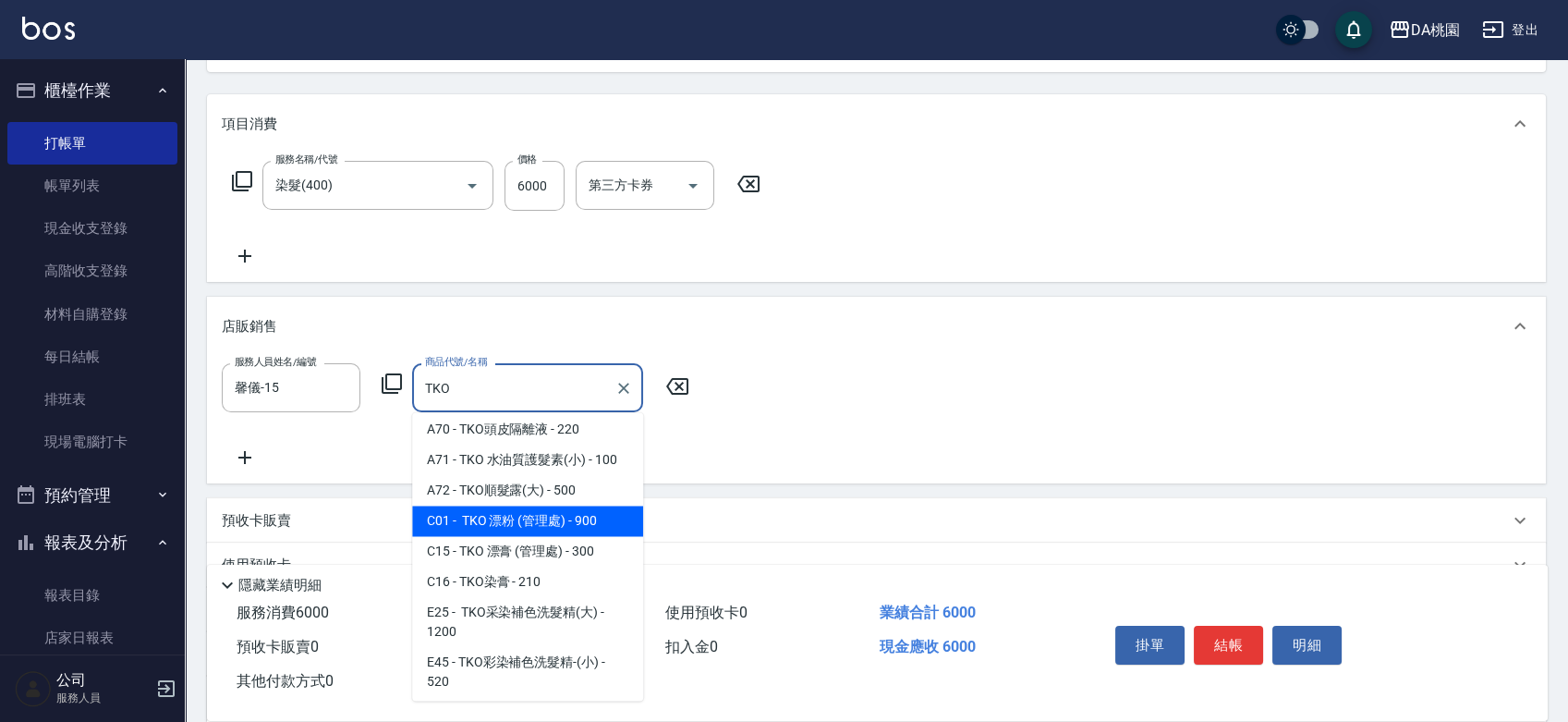
scroll to position [103, 0]
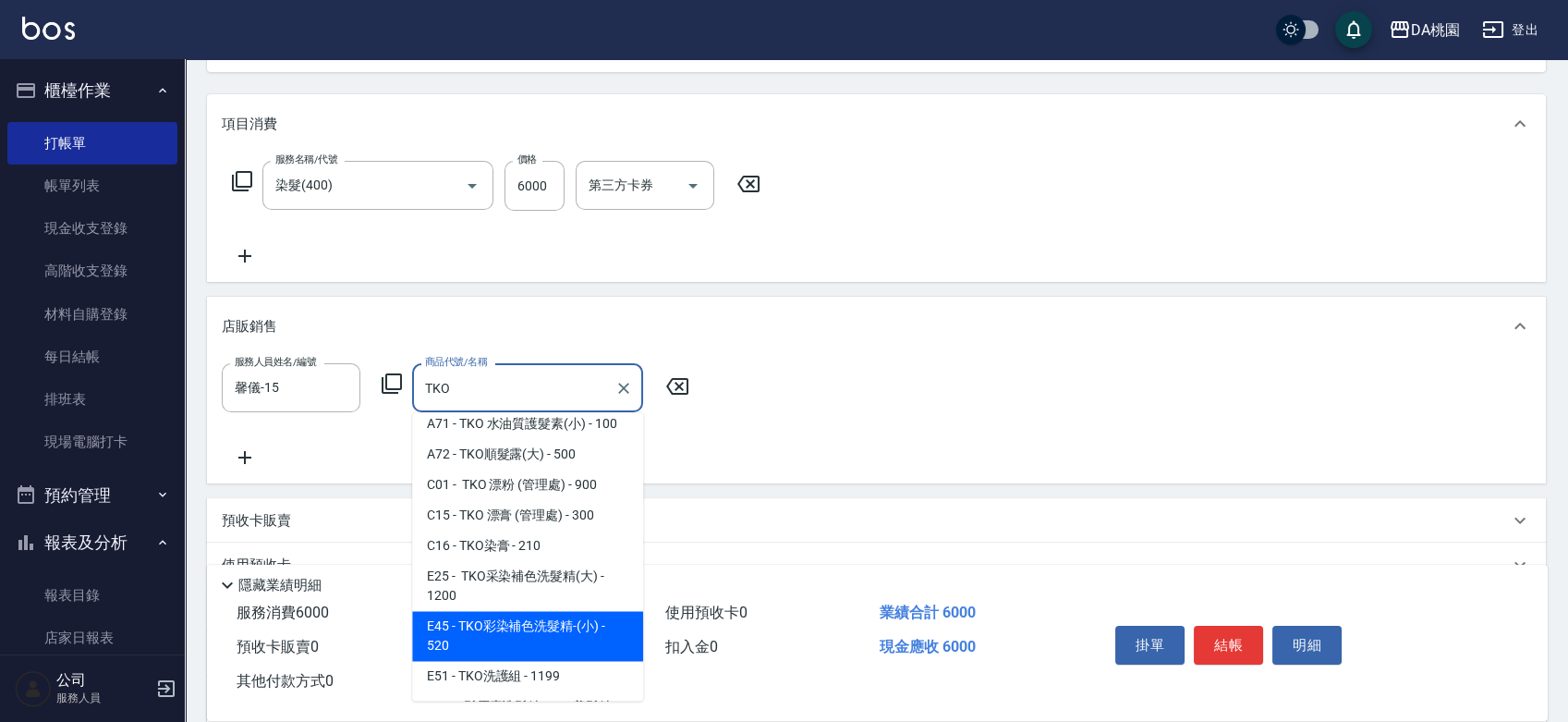
click at [515, 645] on span "E45 - TKO彩染補色洗髮精-(小) - 520" at bounding box center [527, 636] width 231 height 50
type input "TKO彩染補色洗髮精-(小)"
type input "650"
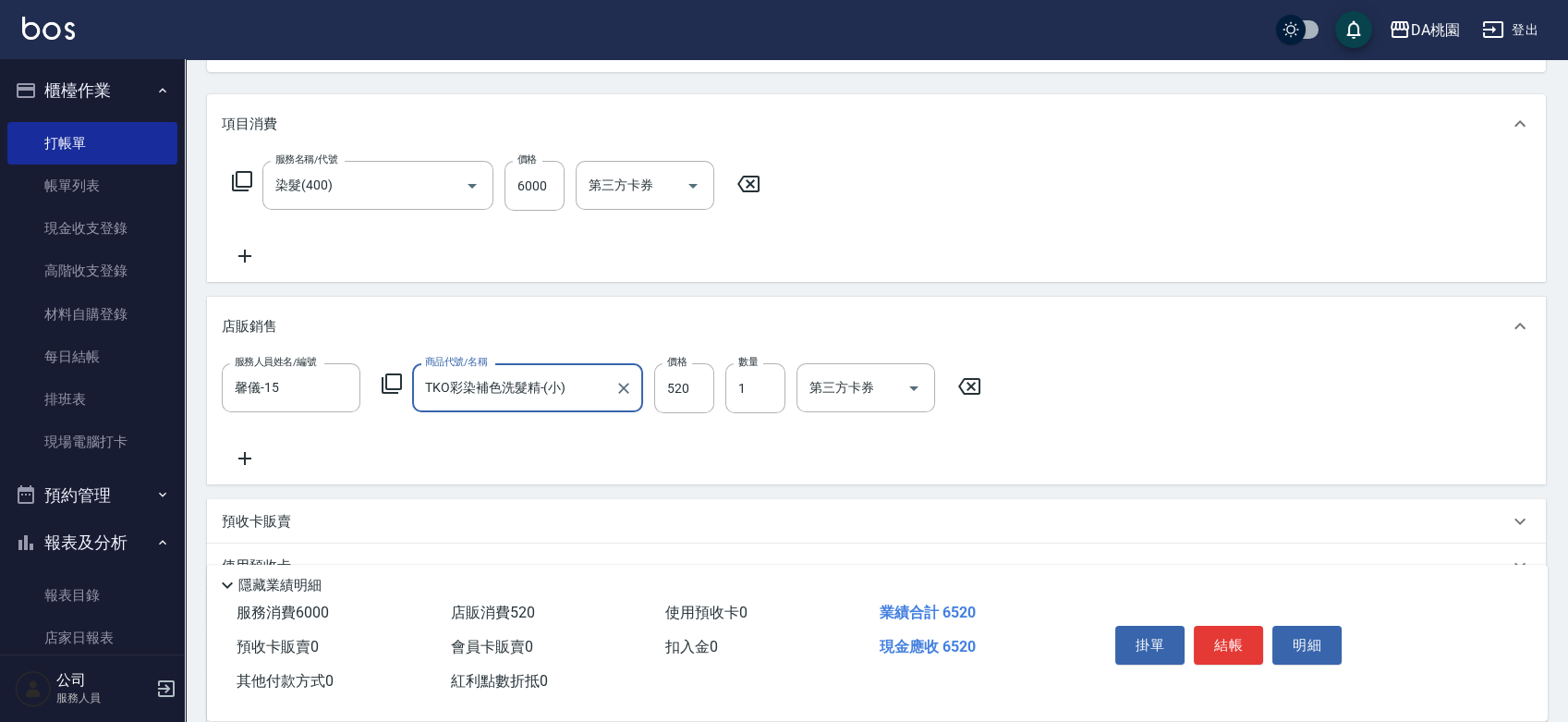
type input "TKO彩染補色洗髮精-(小)"
type input "5"
type input "600"
type input "500"
type input "650"
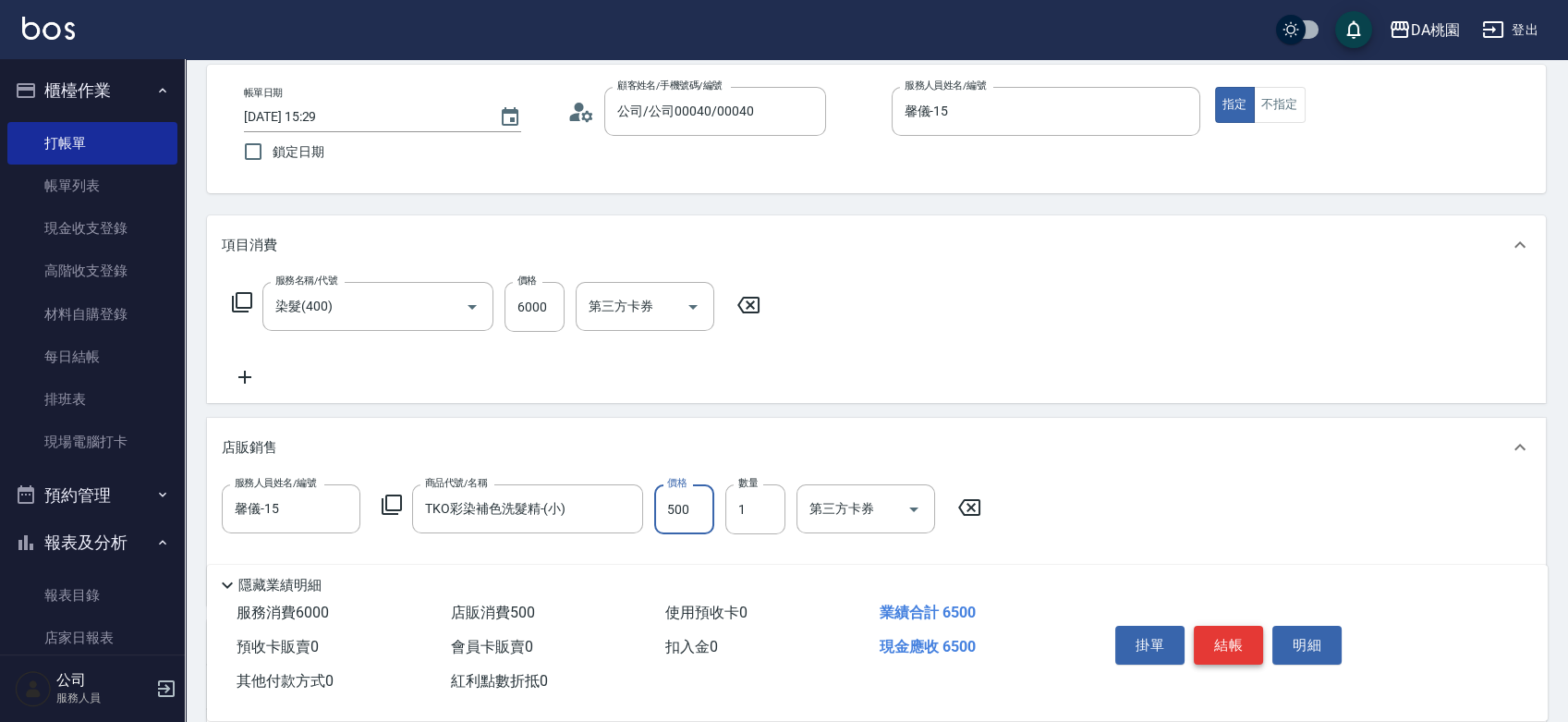
scroll to position [0, 0]
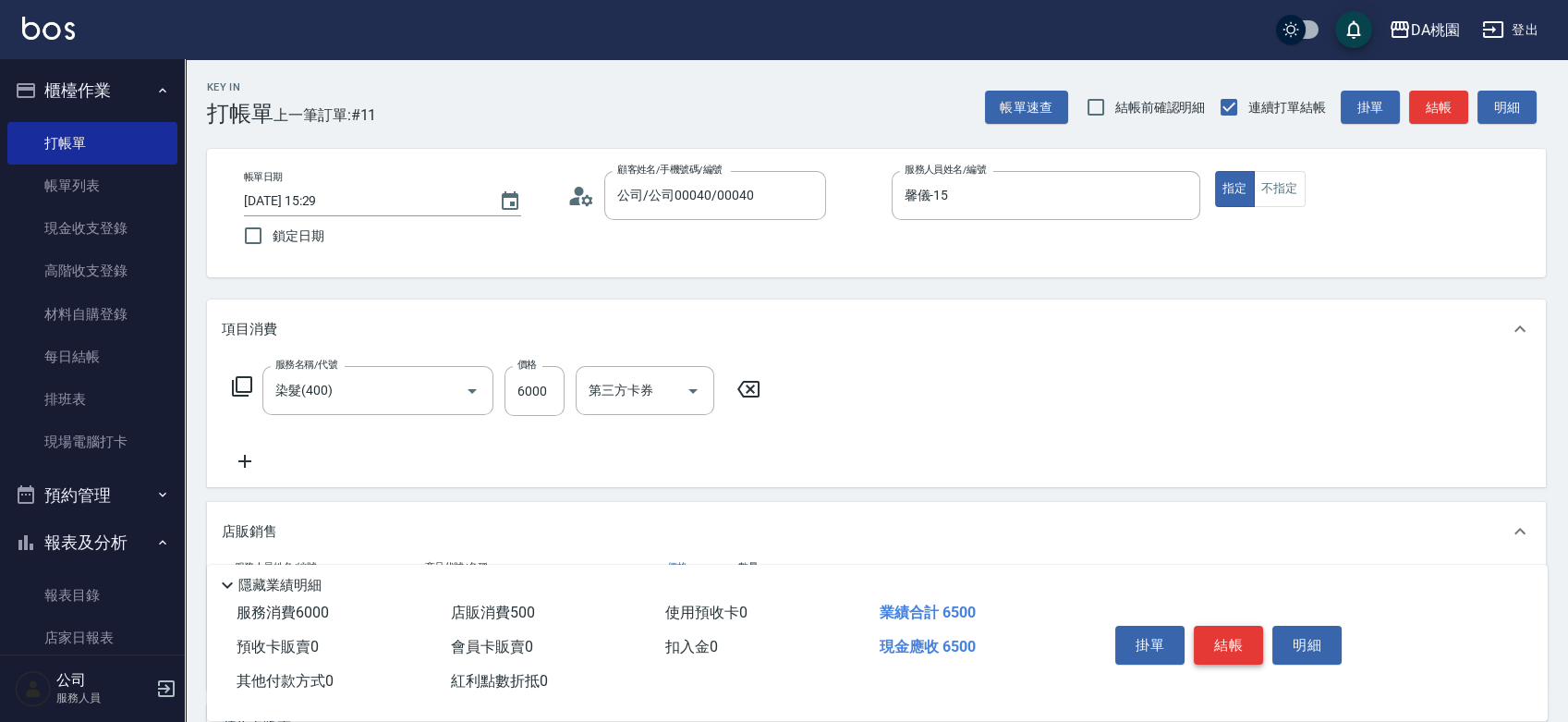
type input "500"
click at [1239, 627] on button "結帳" at bounding box center [1228, 645] width 69 height 39
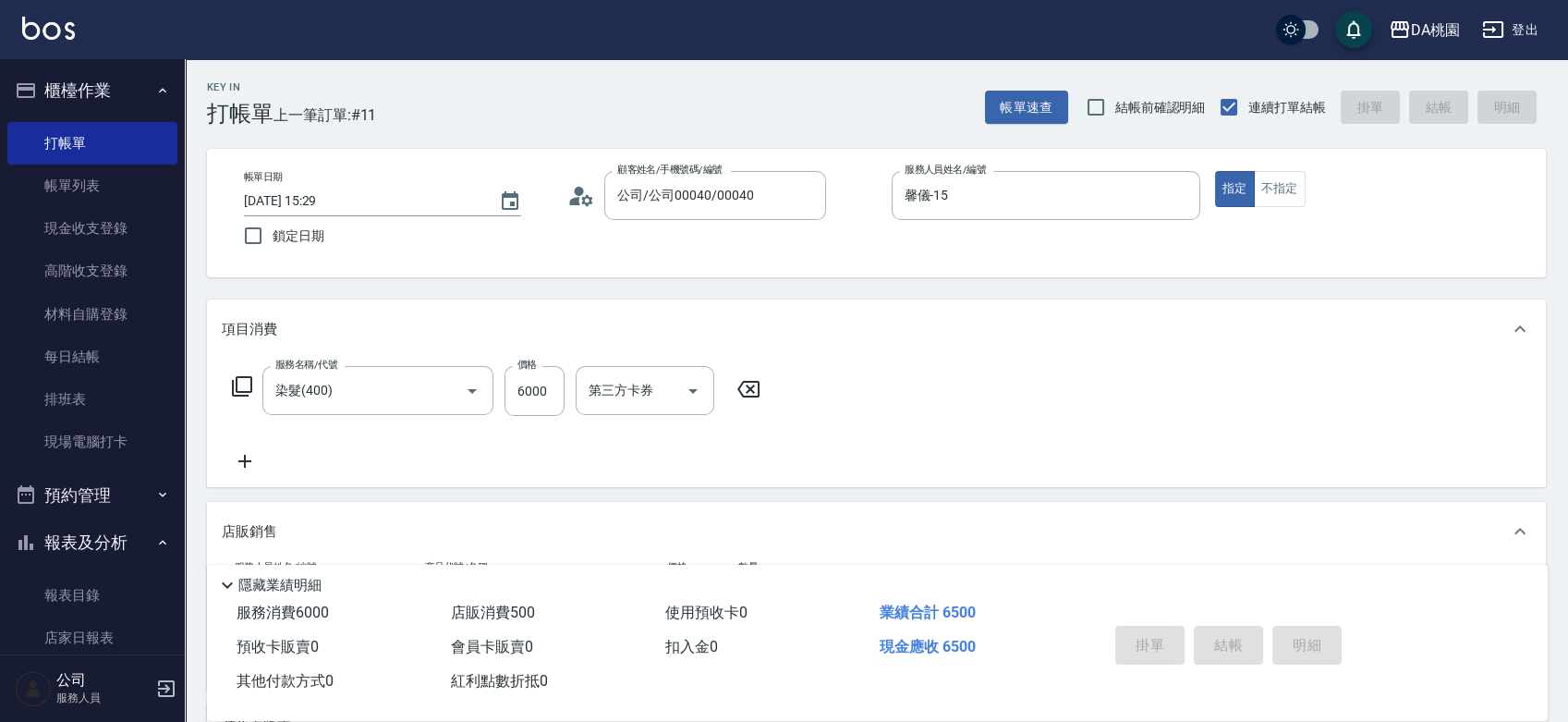
type input "0"
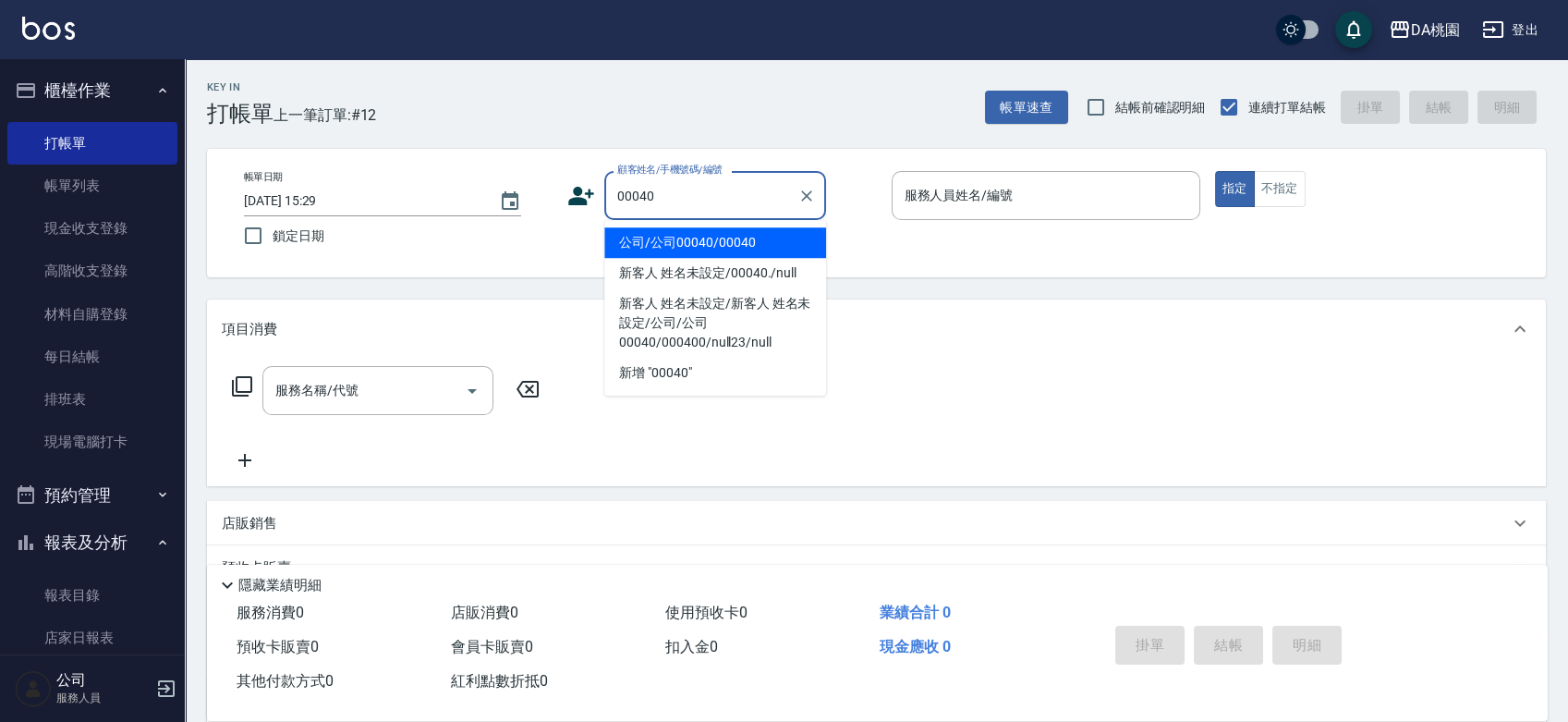
type input "公司/公司00040/00040"
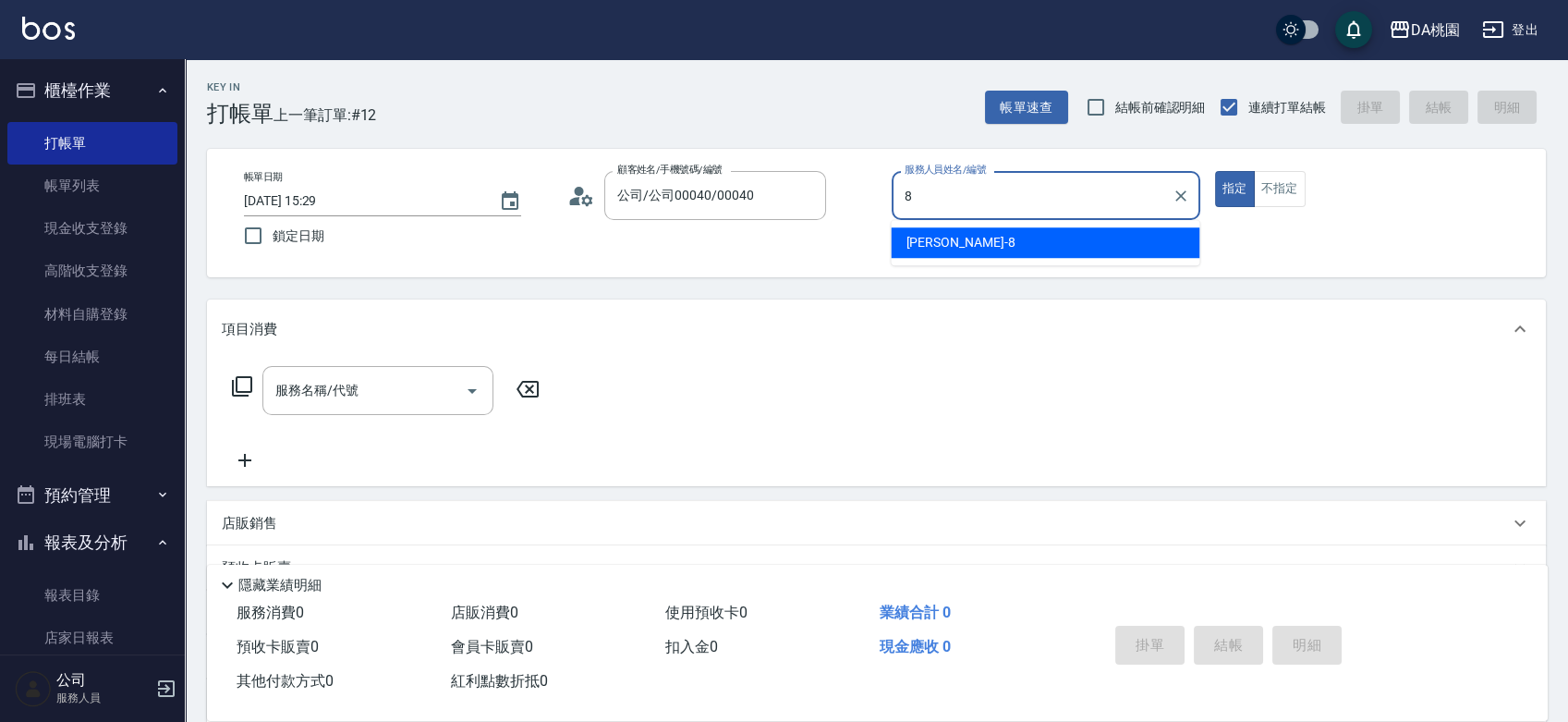
type input "桑妮-8"
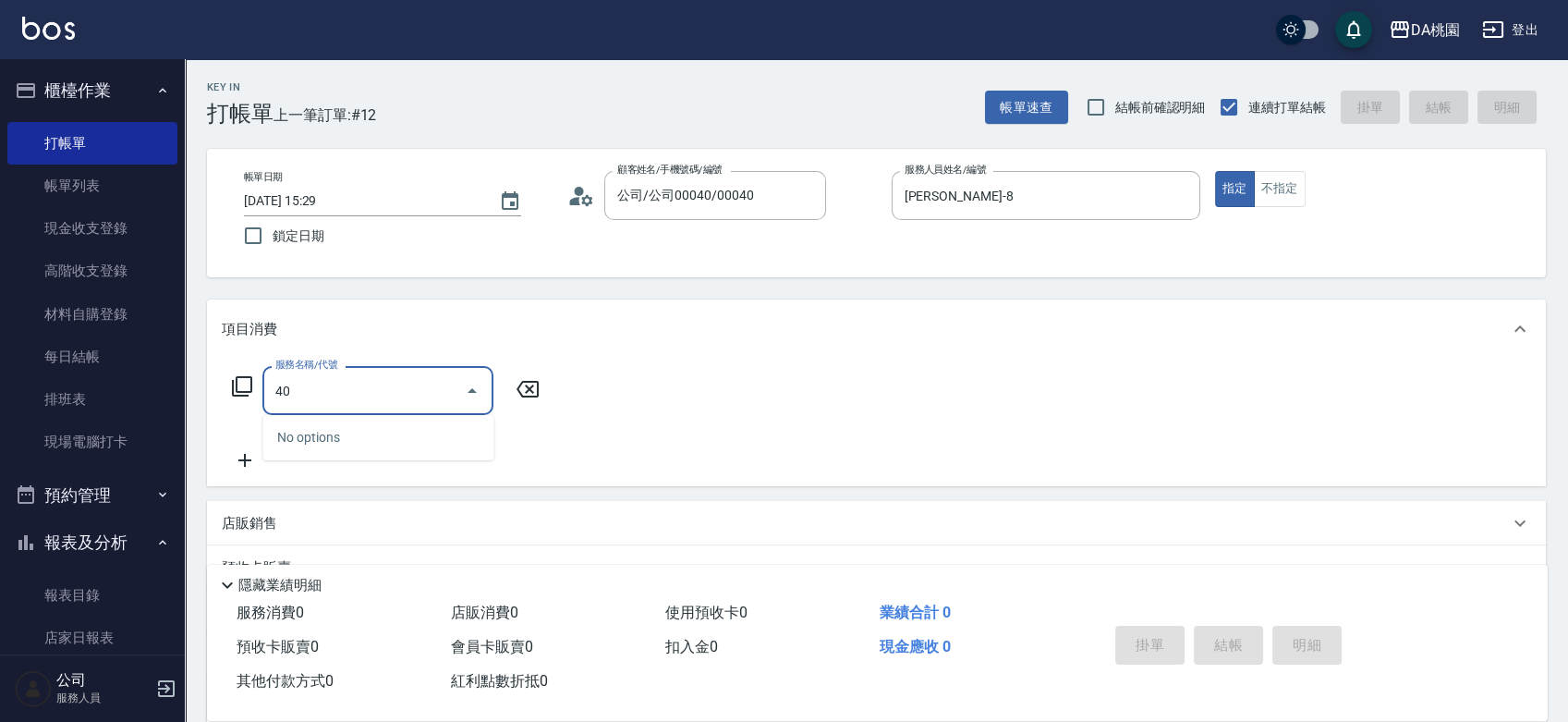
type input "401"
type input "150"
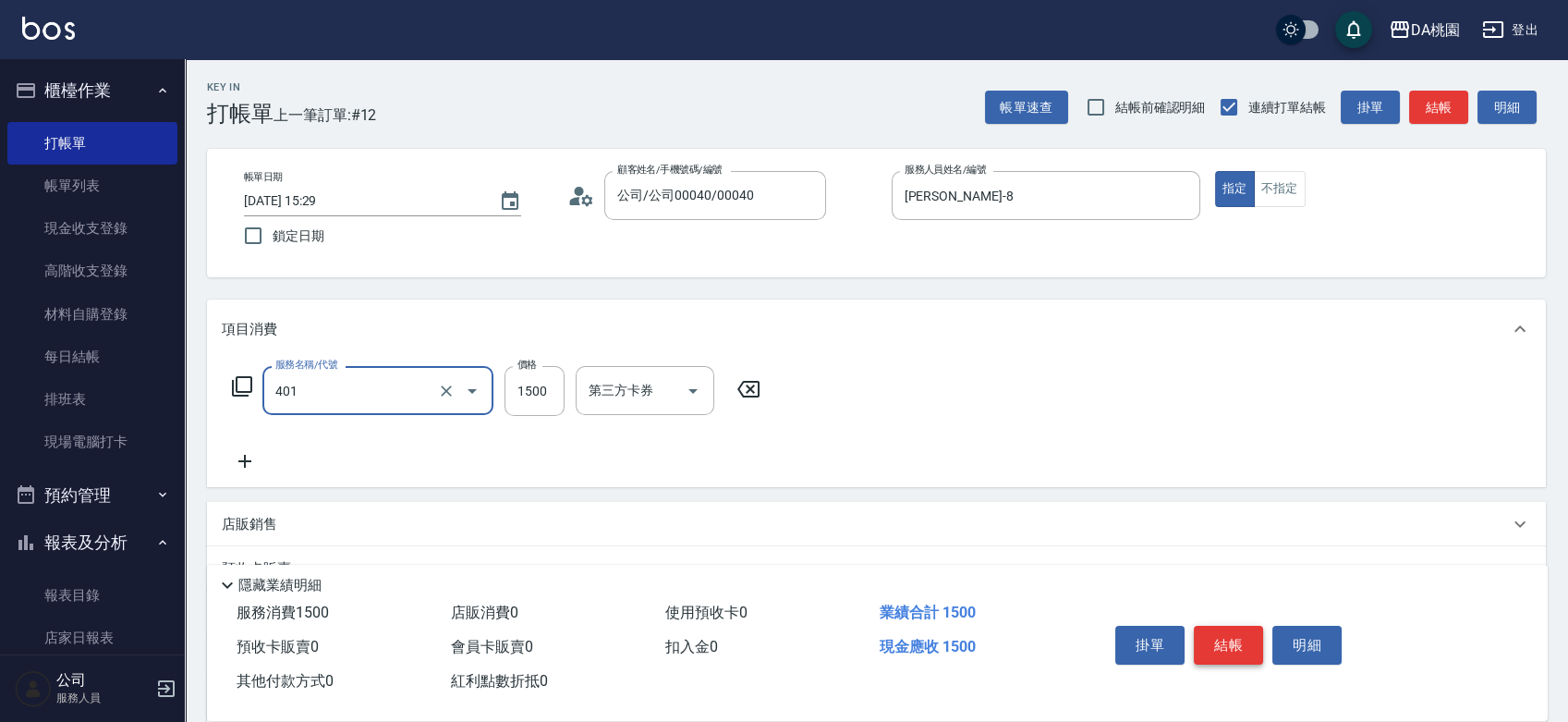
type input "染髮(互助)(401)"
type input "3"
type input "0"
type input "338"
type input "30"
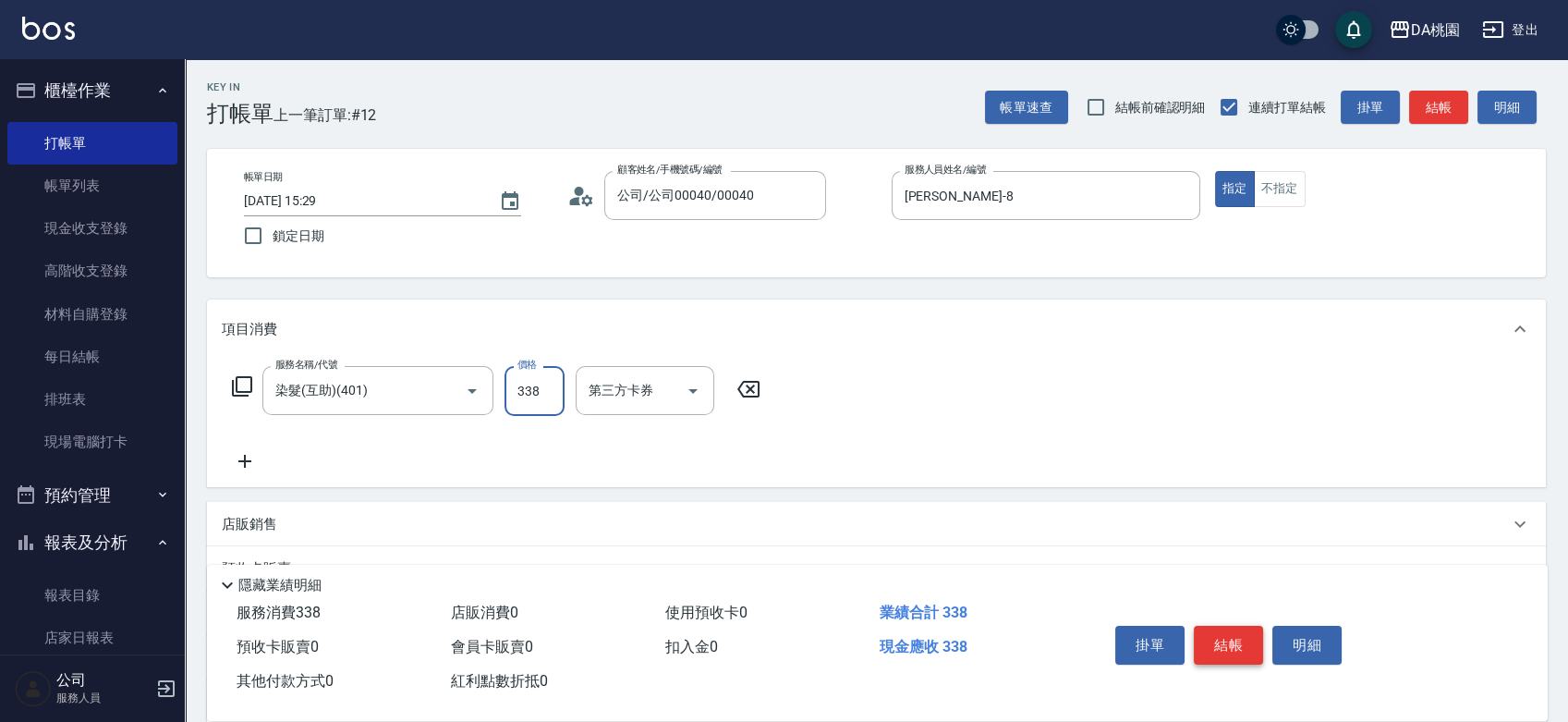
type input "3380"
type input "330"
type input "3380"
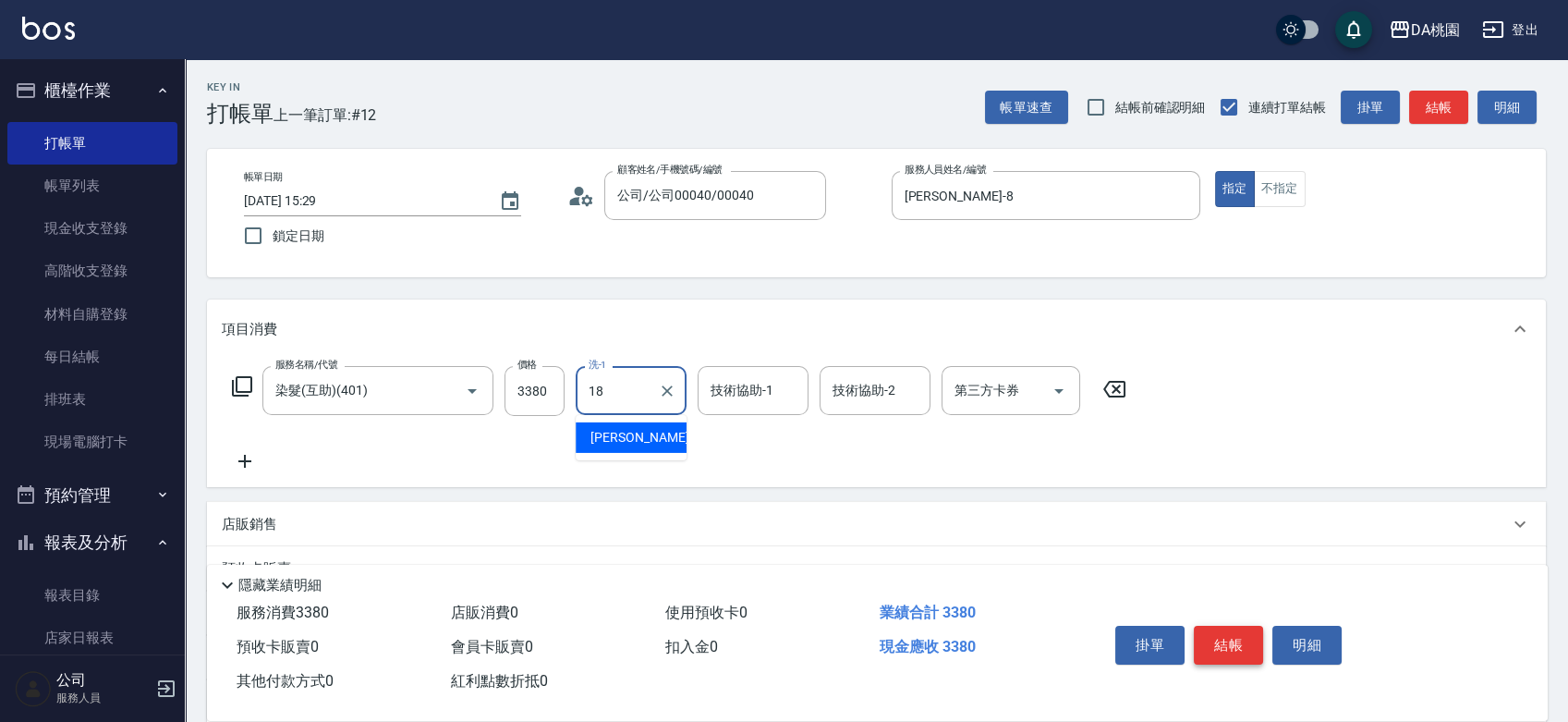
type input "小妤-18"
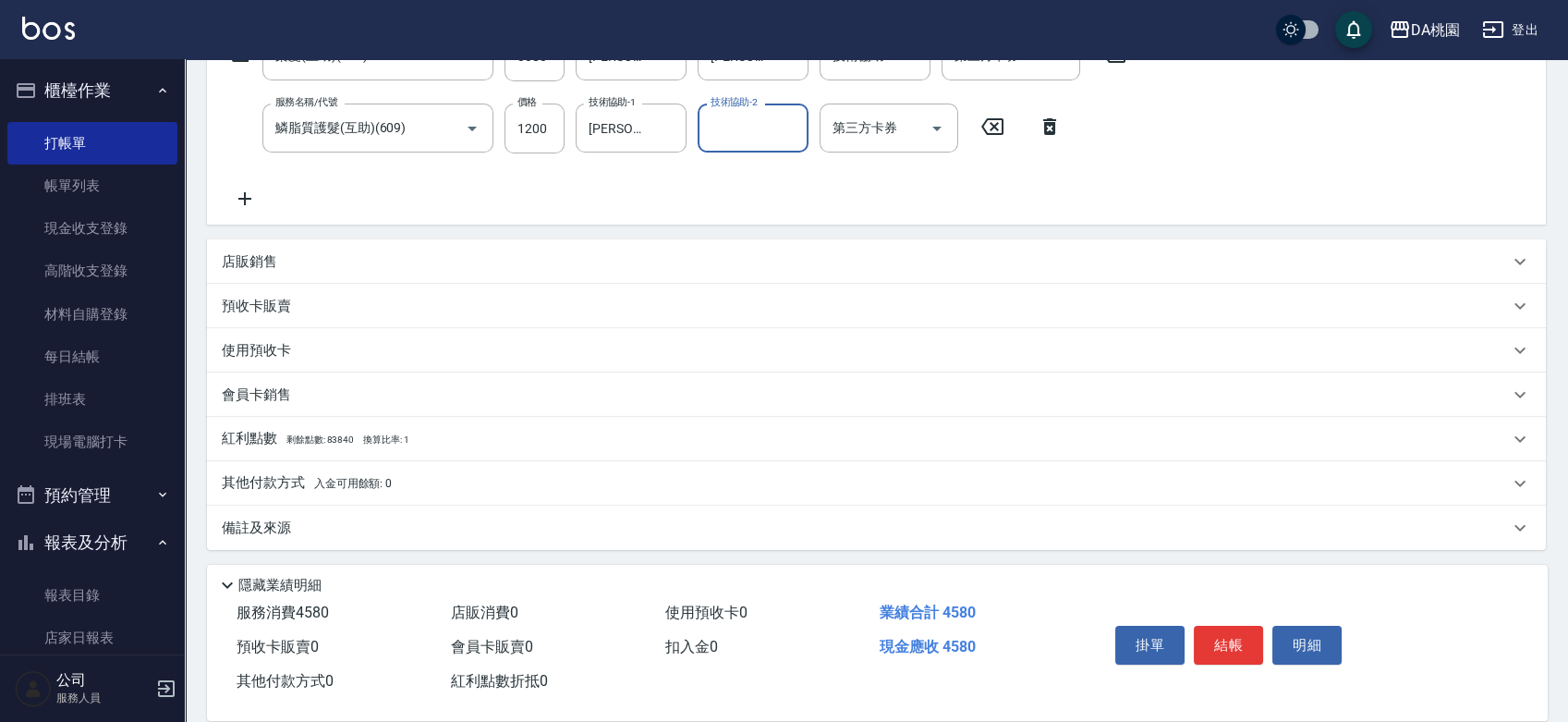
scroll to position [338, 0]
click at [332, 262] on div "店販銷售" at bounding box center [865, 259] width 1288 height 19
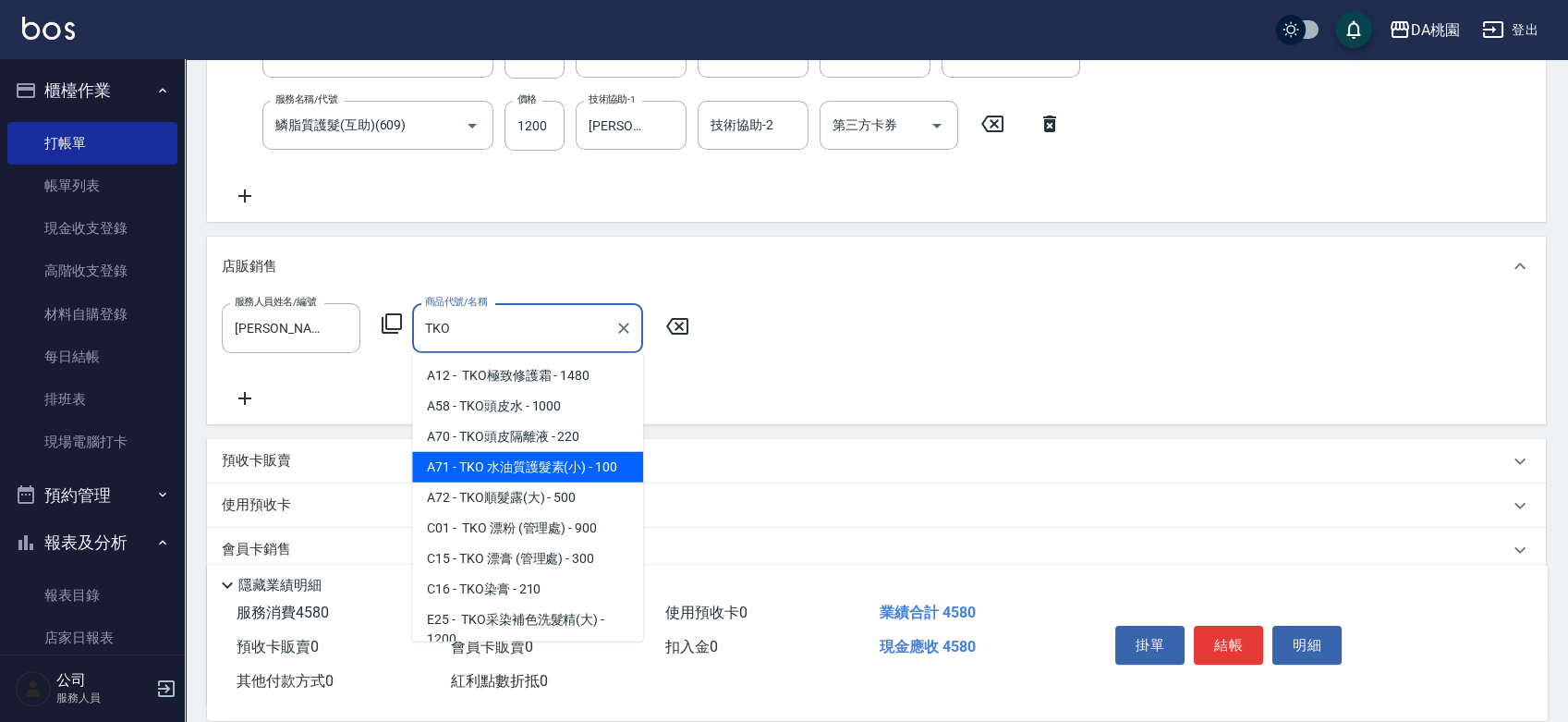
scroll to position [103, 0]
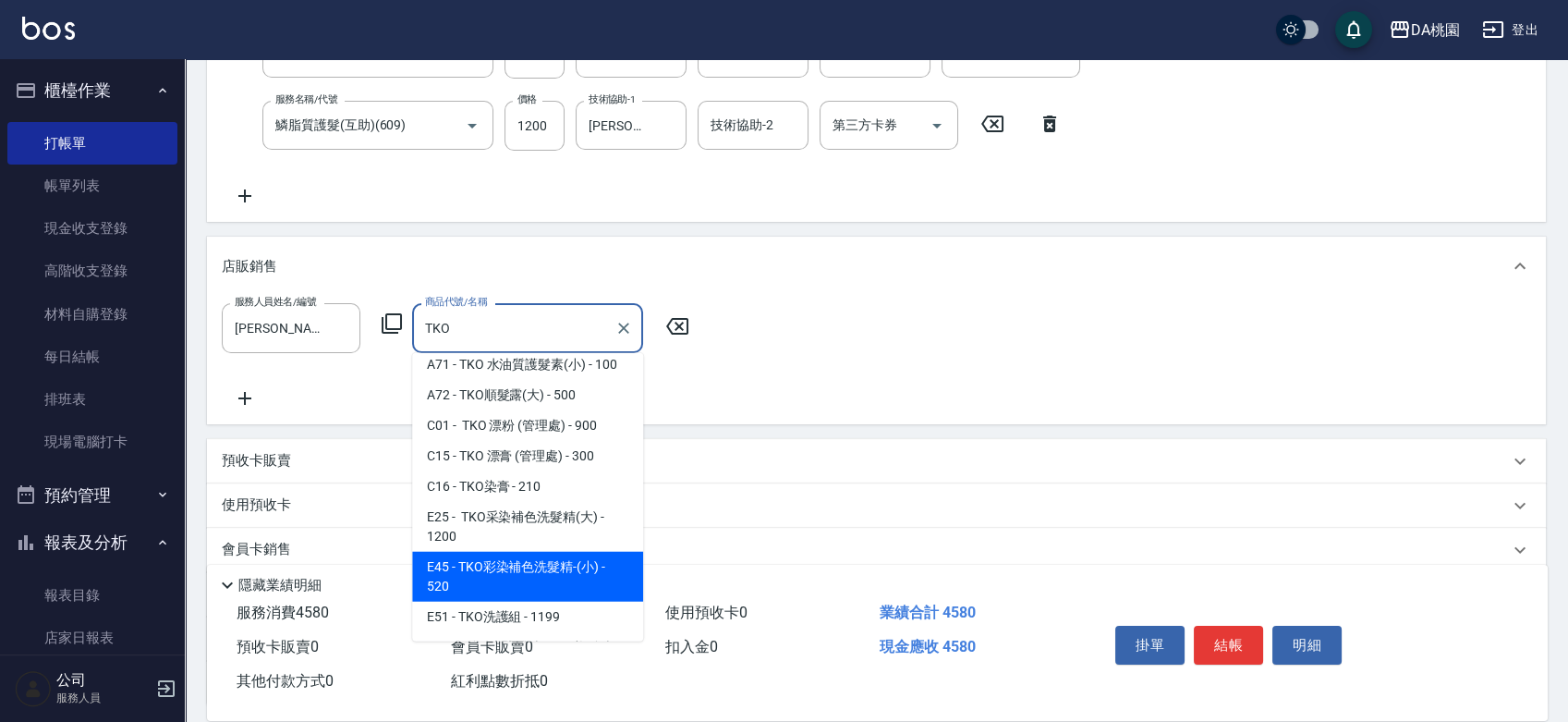
click at [512, 590] on span "E45 - TKO彩染補色洗髮精-(小) - 520" at bounding box center [527, 577] width 231 height 50
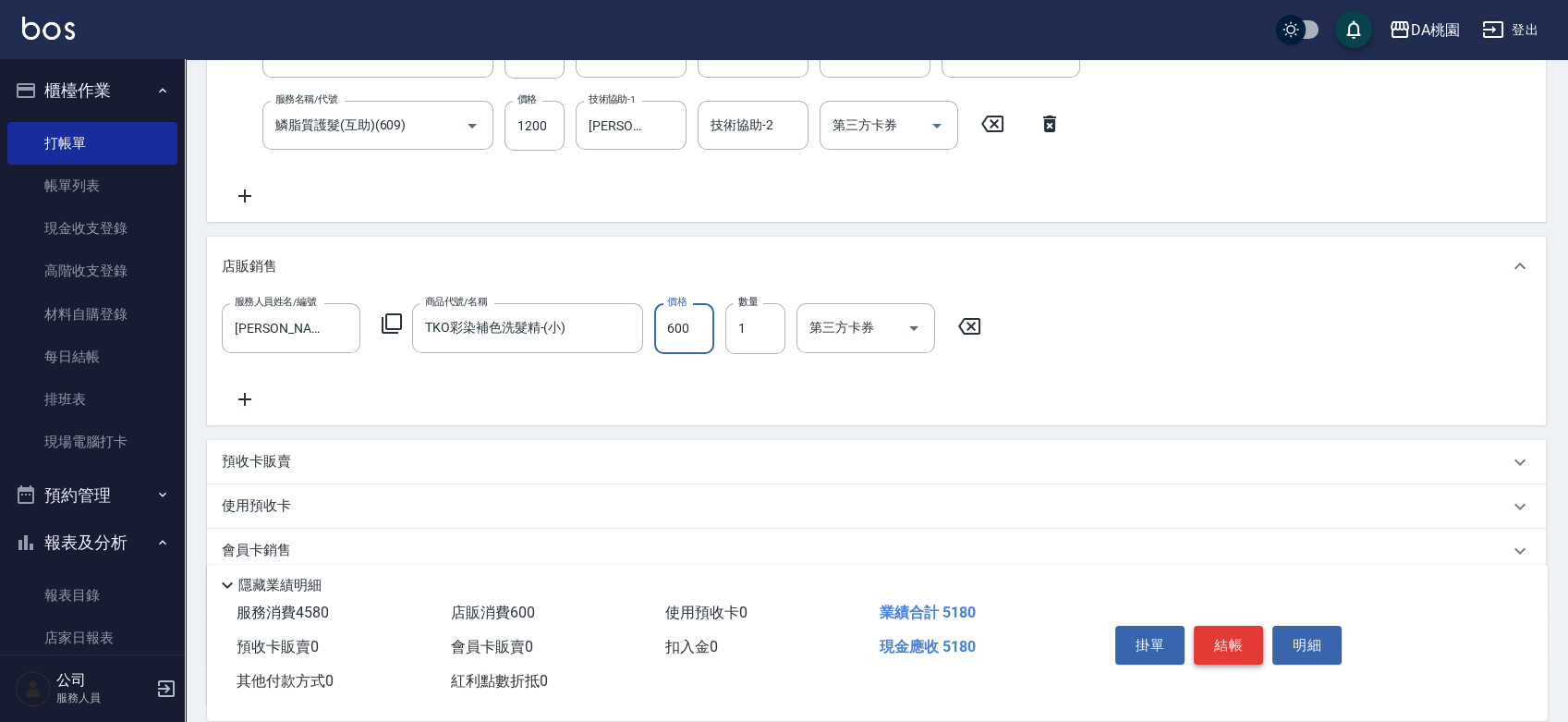
click at [1216, 626] on button "結帳" at bounding box center [1228, 645] width 69 height 39
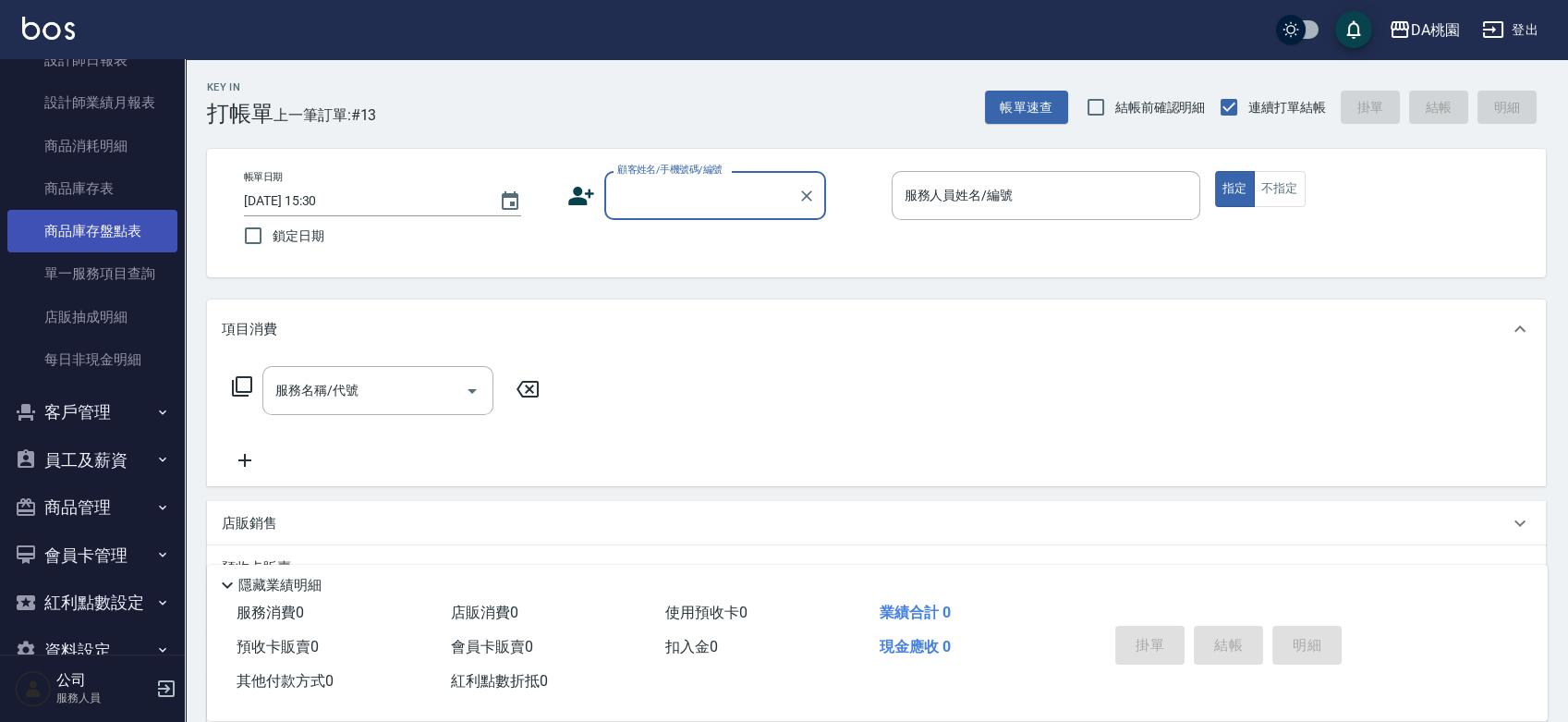
scroll to position [821, 0]
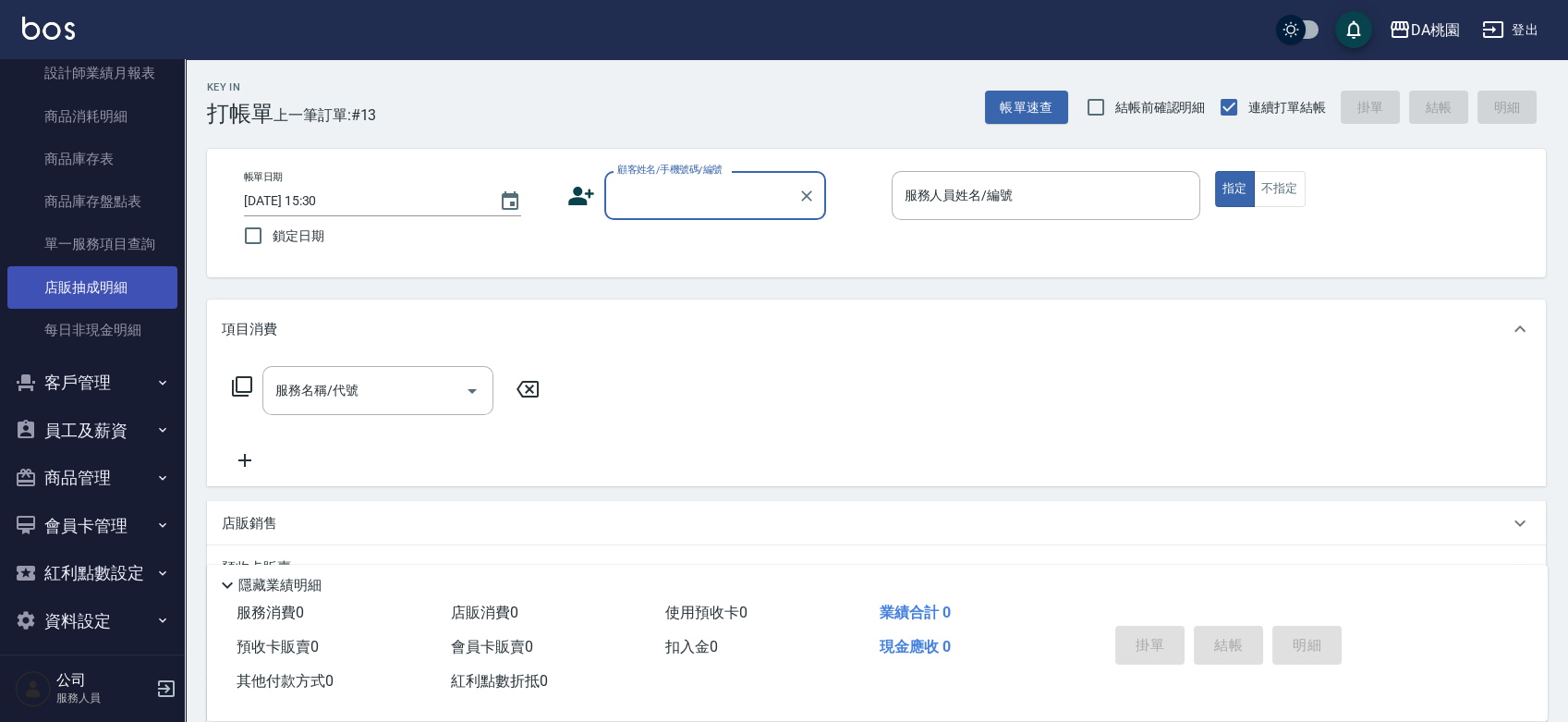
click at [125, 294] on link "店販抽成明細" at bounding box center [92, 288] width 170 height 43
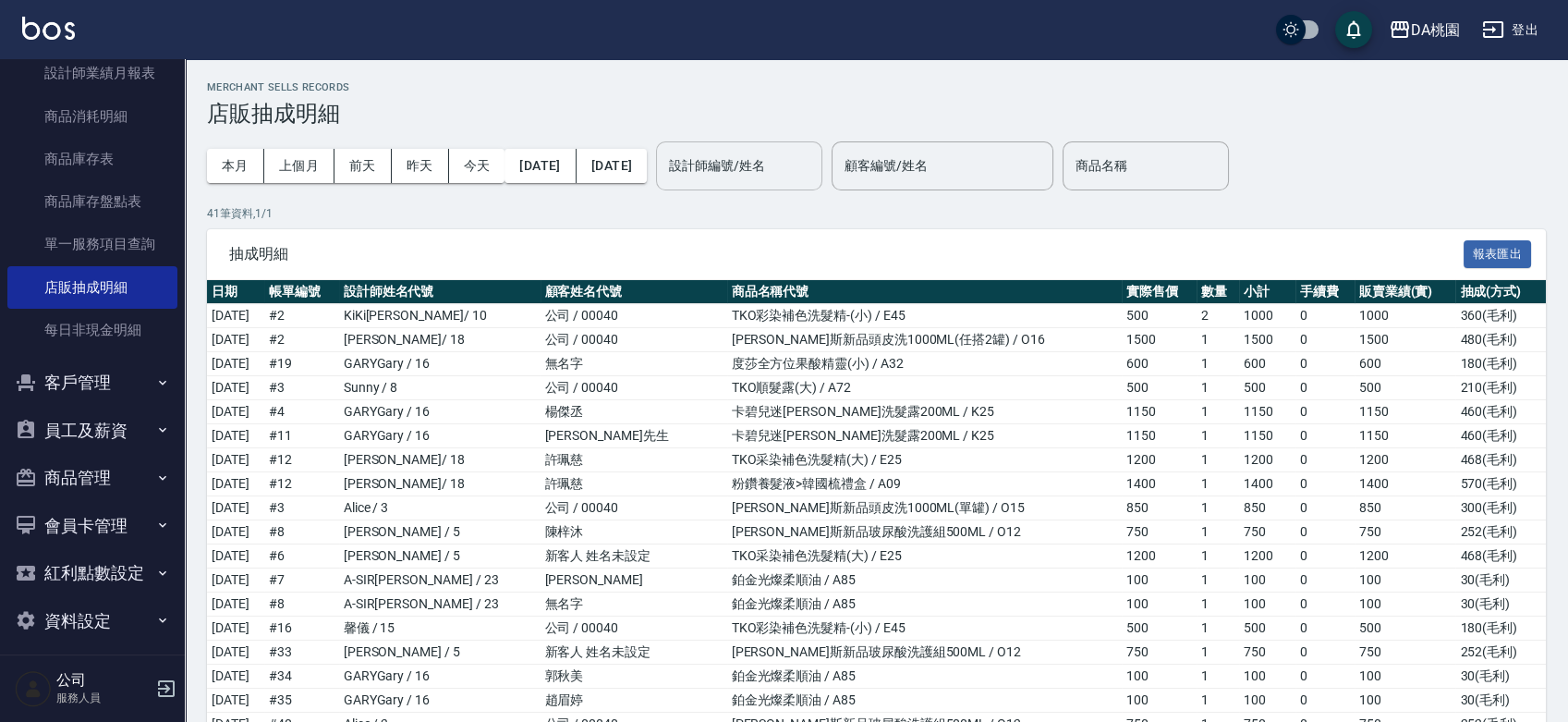
click at [790, 158] on input "設計師編號/姓名" at bounding box center [740, 166] width 150 height 32
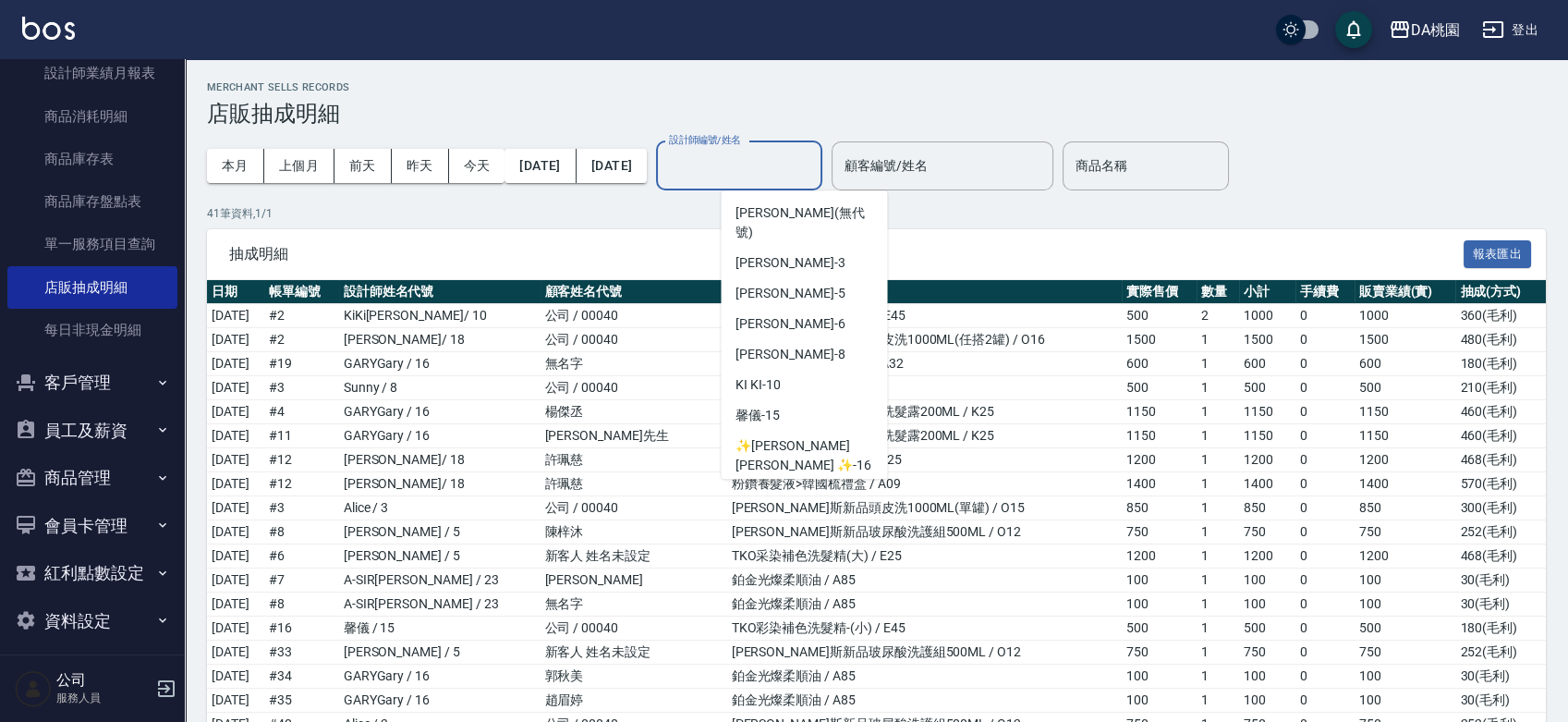
click at [789, 480] on div "小妤 -18" at bounding box center [803, 495] width 167 height 31
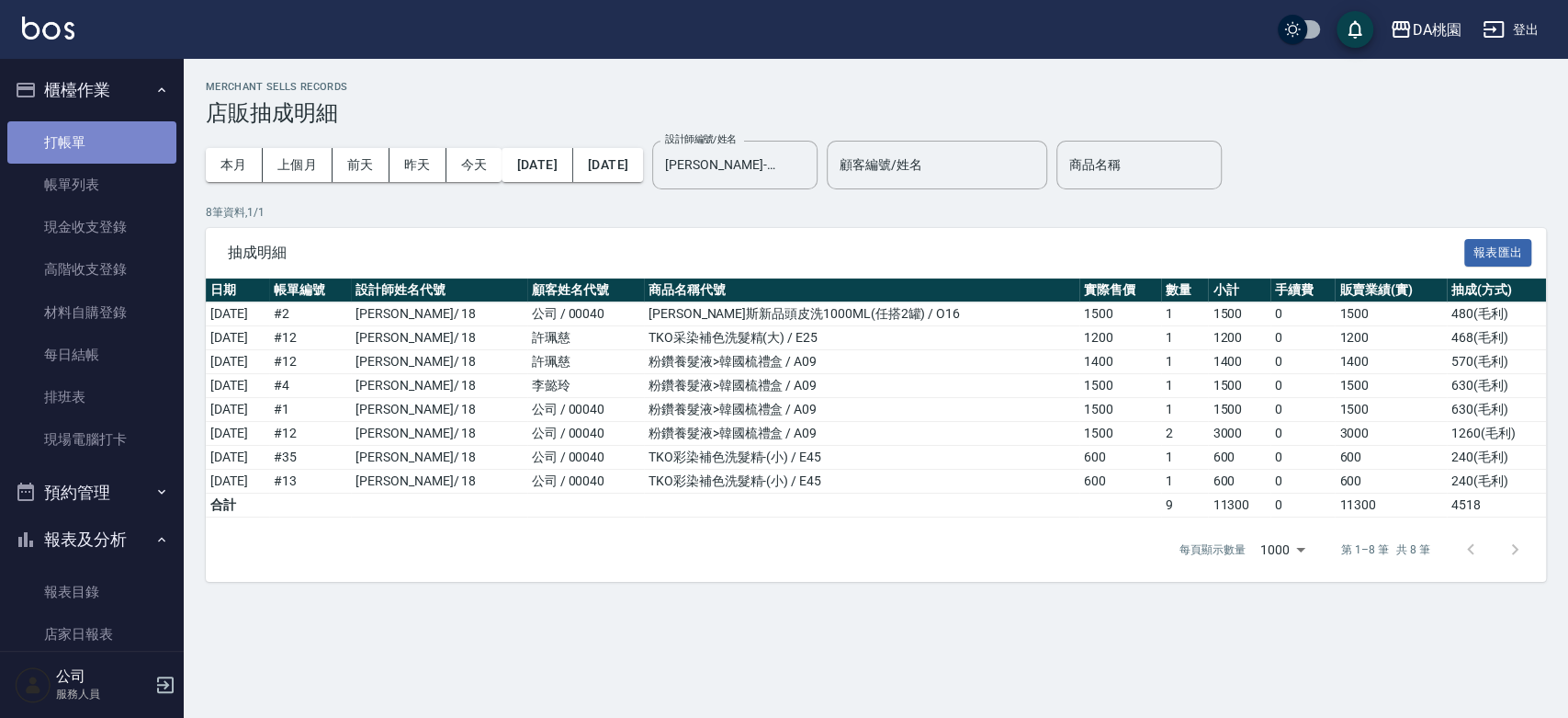
click at [95, 135] on link "打帳單" at bounding box center [91, 142] width 169 height 43
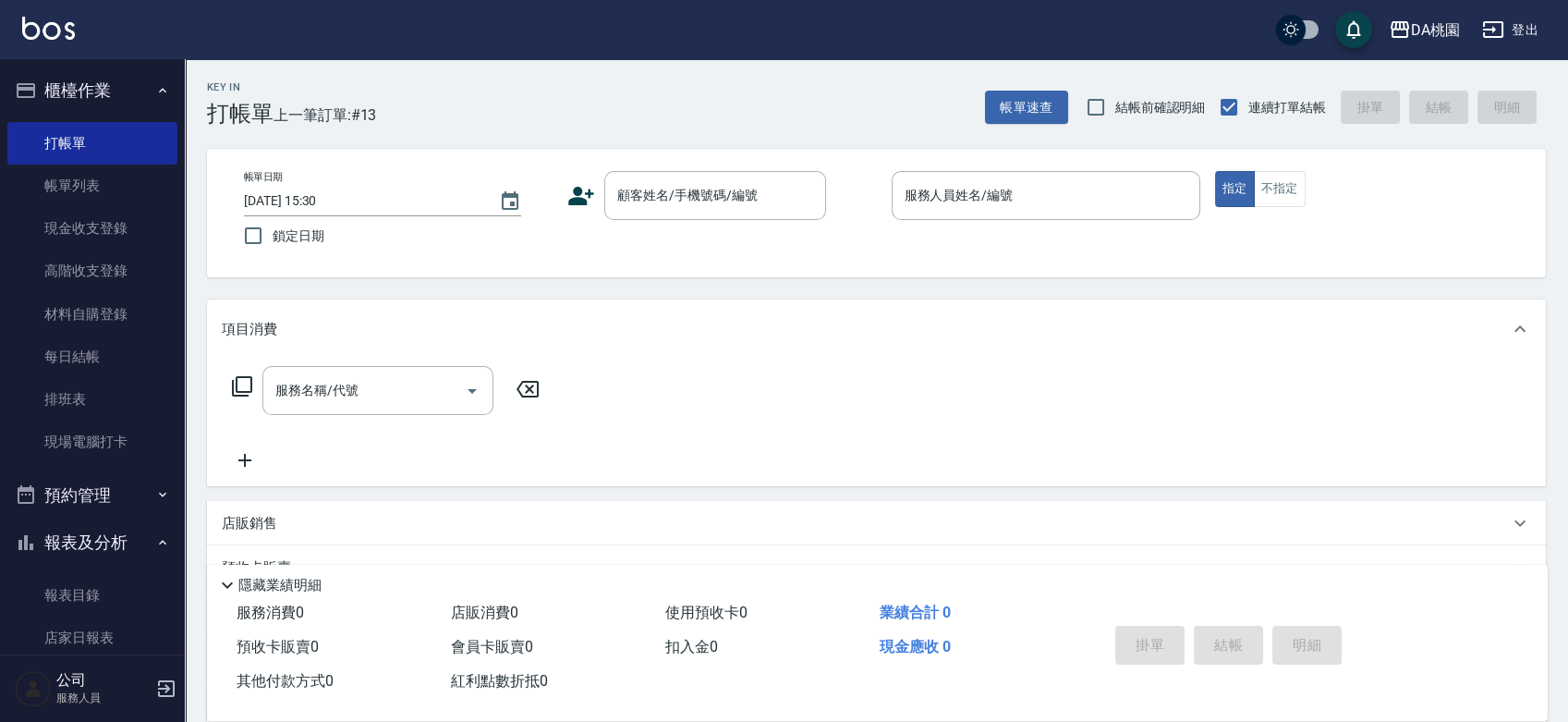
click at [867, 297] on div "Key In 打帳單 上一筆訂單:#13 帳單速查 結帳前確認明細 連續打單結帳 掛單 結帳 明細 帳單日期 2025/09/21 15:30 鎖定日期 顧客…" at bounding box center [876, 522] width 1383 height 928
click at [76, 395] on link "排班表" at bounding box center [92, 399] width 170 height 43
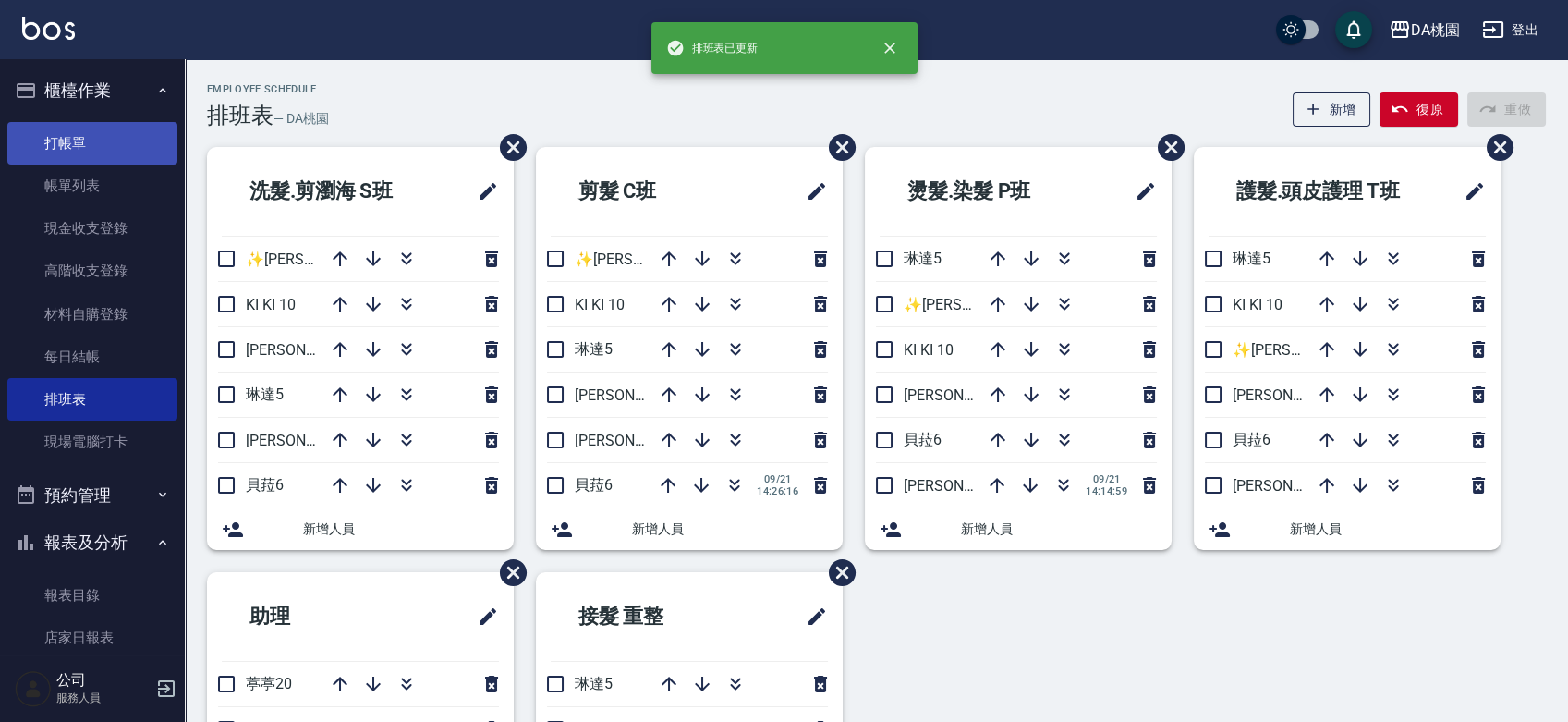
click at [107, 144] on link "打帳單" at bounding box center [92, 143] width 170 height 43
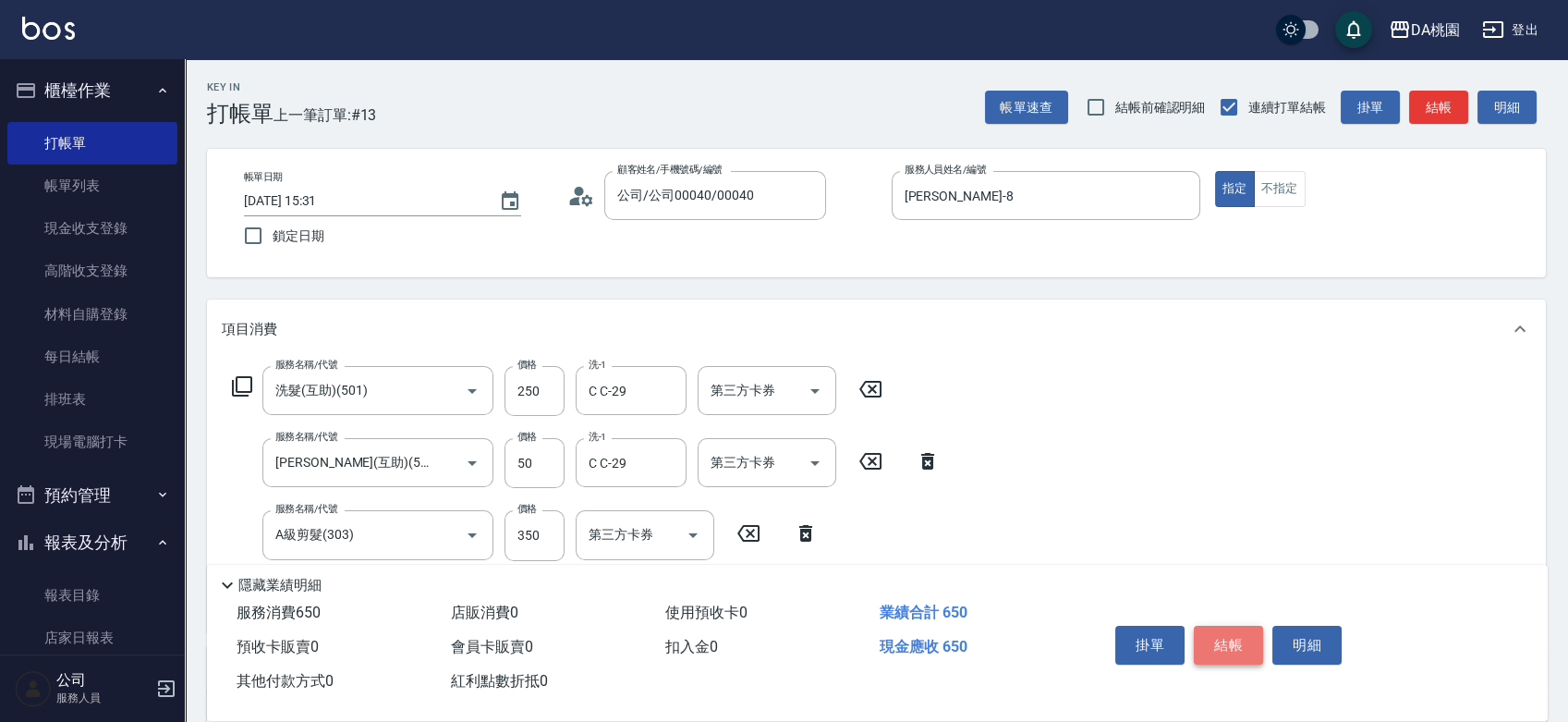
click at [1233, 631] on button "結帳" at bounding box center [1228, 645] width 69 height 39
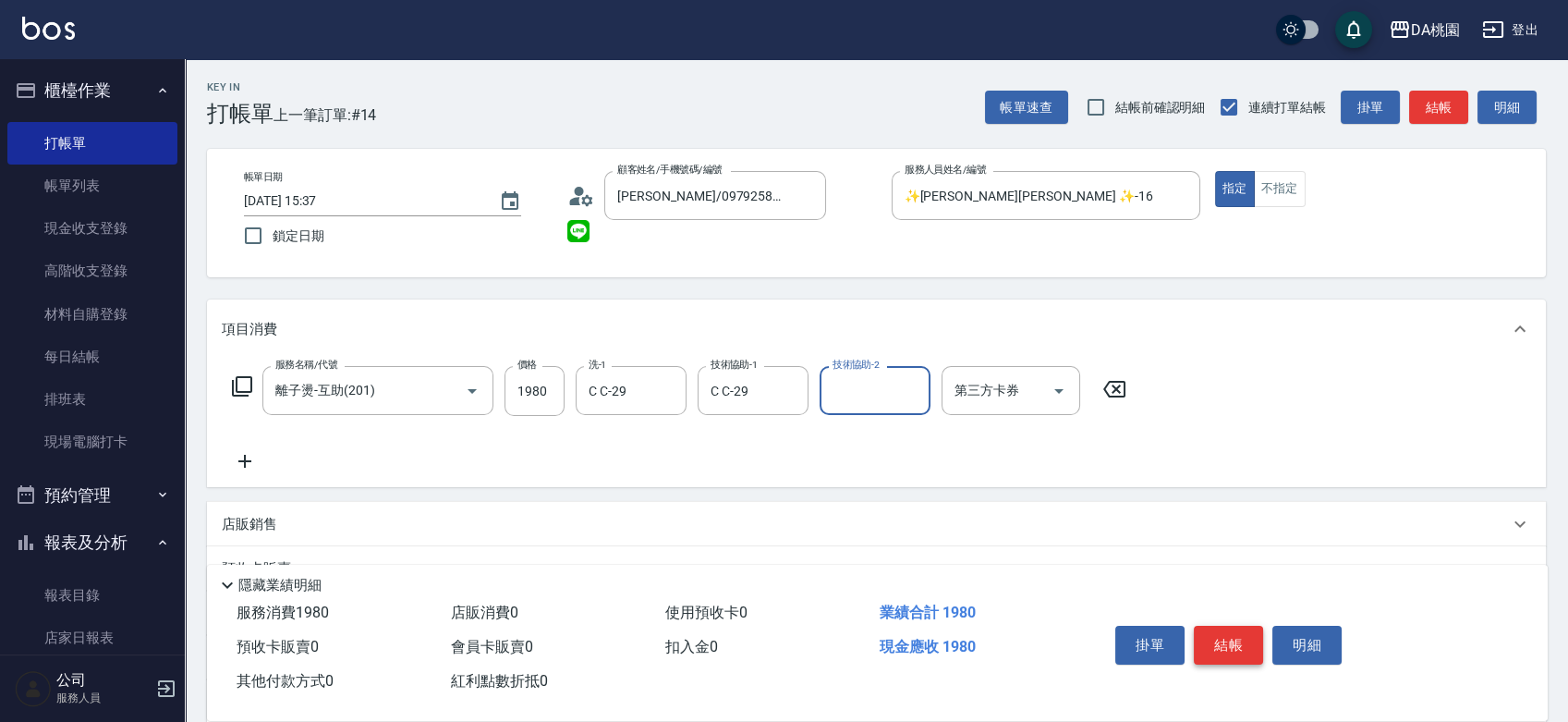
click at [1239, 642] on button "結帳" at bounding box center [1228, 645] width 69 height 39
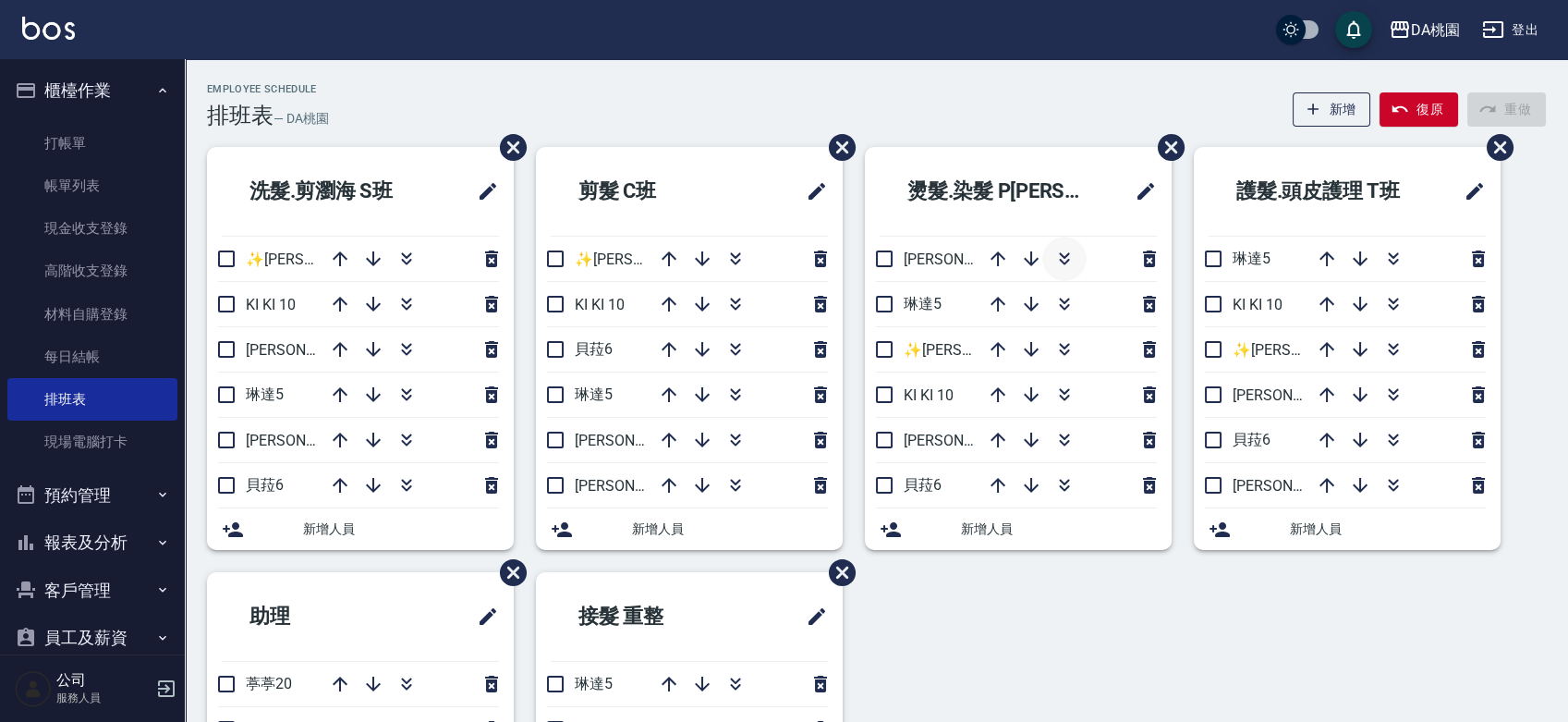
click at [1067, 258] on icon "button" at bounding box center [1064, 259] width 22 height 22
click at [743, 346] on icon "button" at bounding box center [736, 350] width 22 height 22
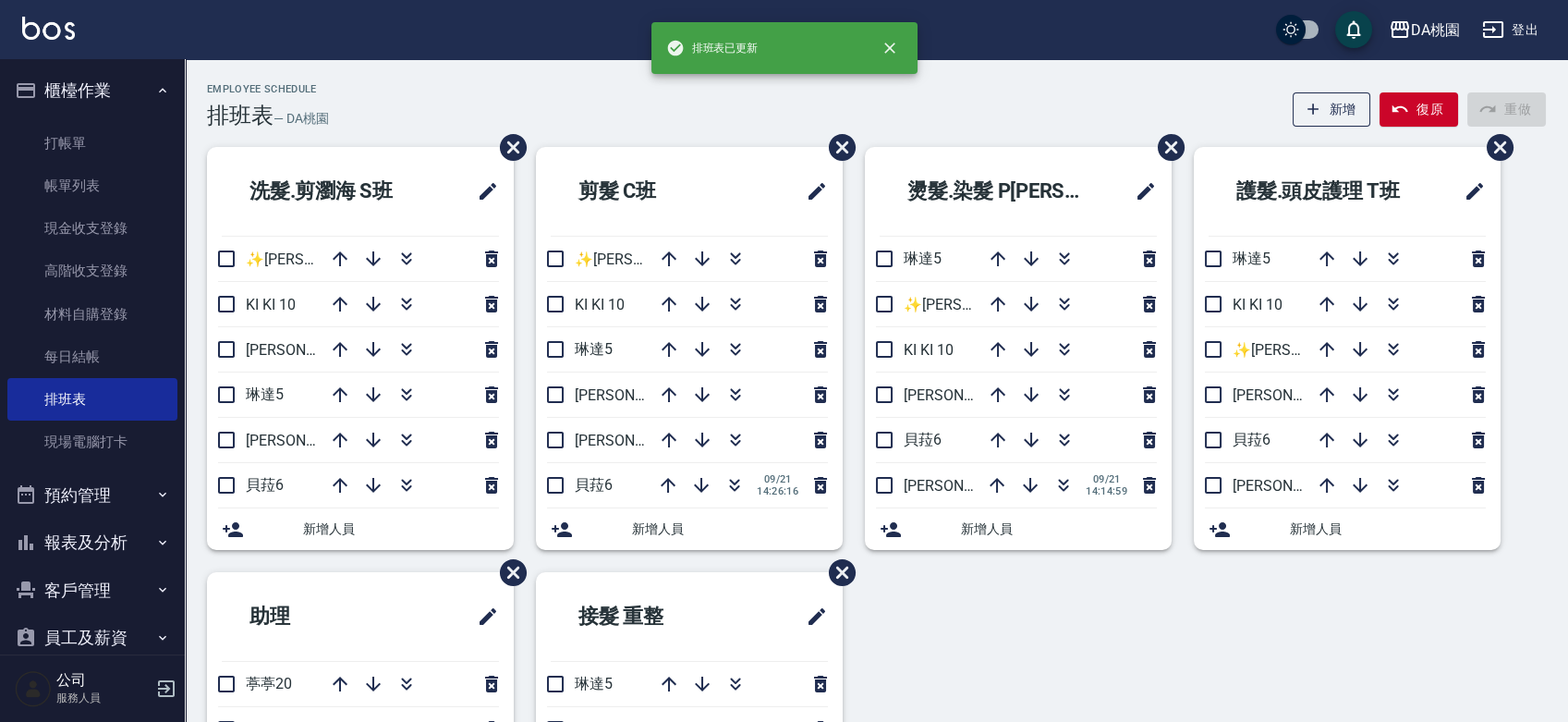
click at [909, 590] on div "洗髮.剪瀏海 S班 ✨GARY蓋瑞 ✨16 KI KI 10 愛莉絲3 琳達5 桑妮8 貝菈6 新增人員 剪髮 C班 ✨GARY蓋瑞 ✨16 KI KI 10…" at bounding box center [865, 572] width 1361 height 851
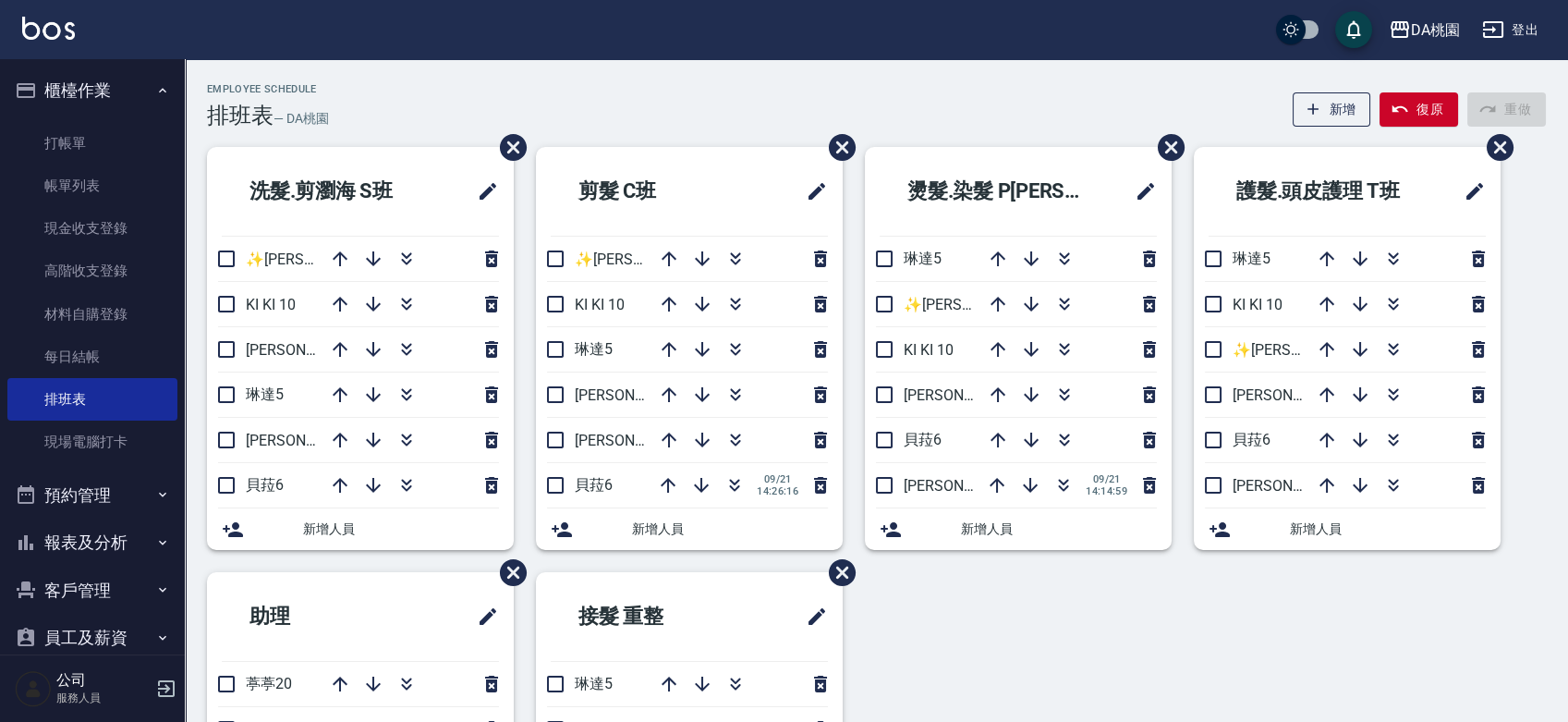
click at [596, 90] on div "Employee Schedule 排班表 — DA桃園 新增 復原 重做" at bounding box center [876, 105] width 1339 height 45
click at [737, 253] on icon "button" at bounding box center [736, 259] width 22 height 22
